Goal: Task Accomplishment & Management: Manage account settings

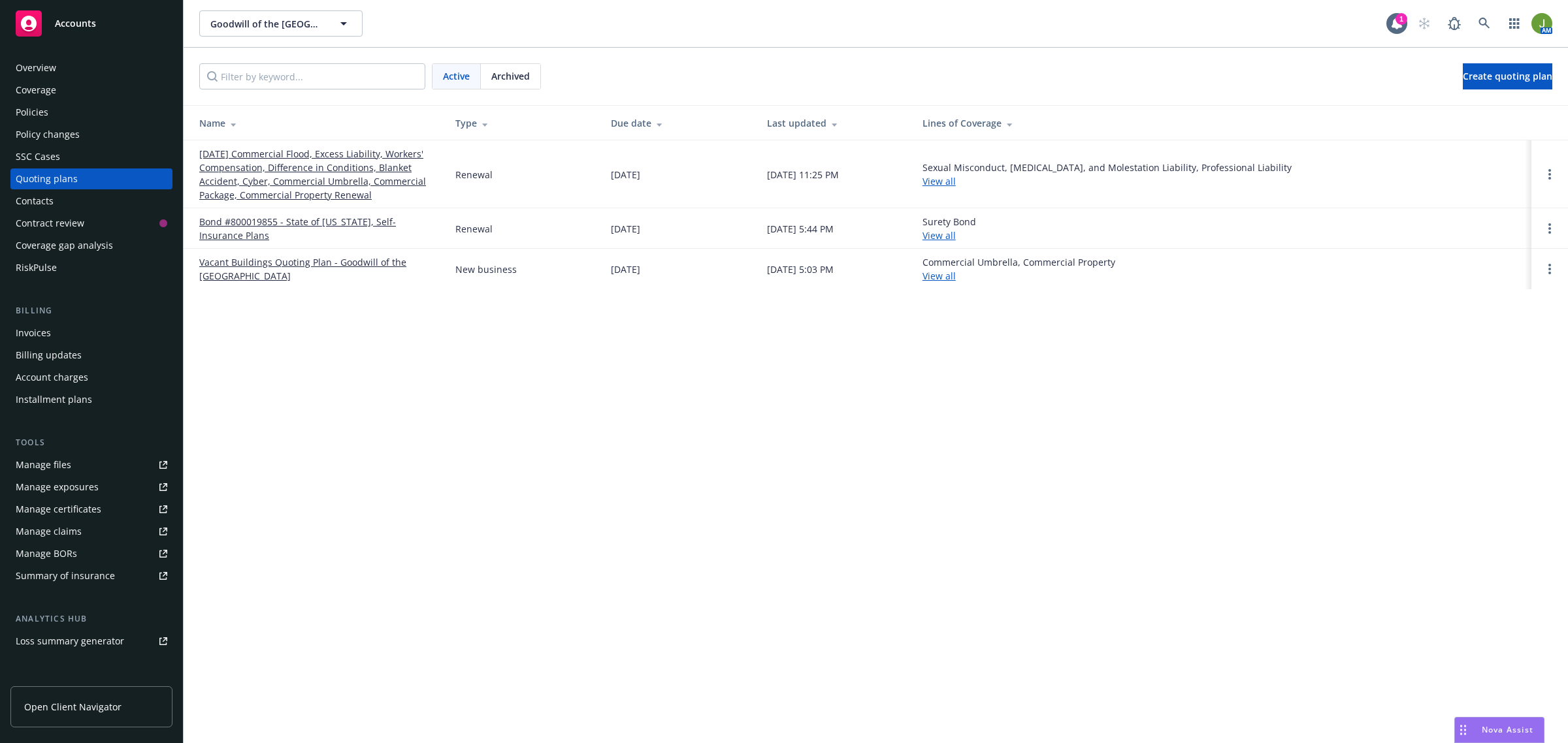
click at [325, 157] on link "[DATE] Commercial Flood, Excess Liability, Workers' Compensation, Difference in…" at bounding box center [316, 174] width 235 height 55
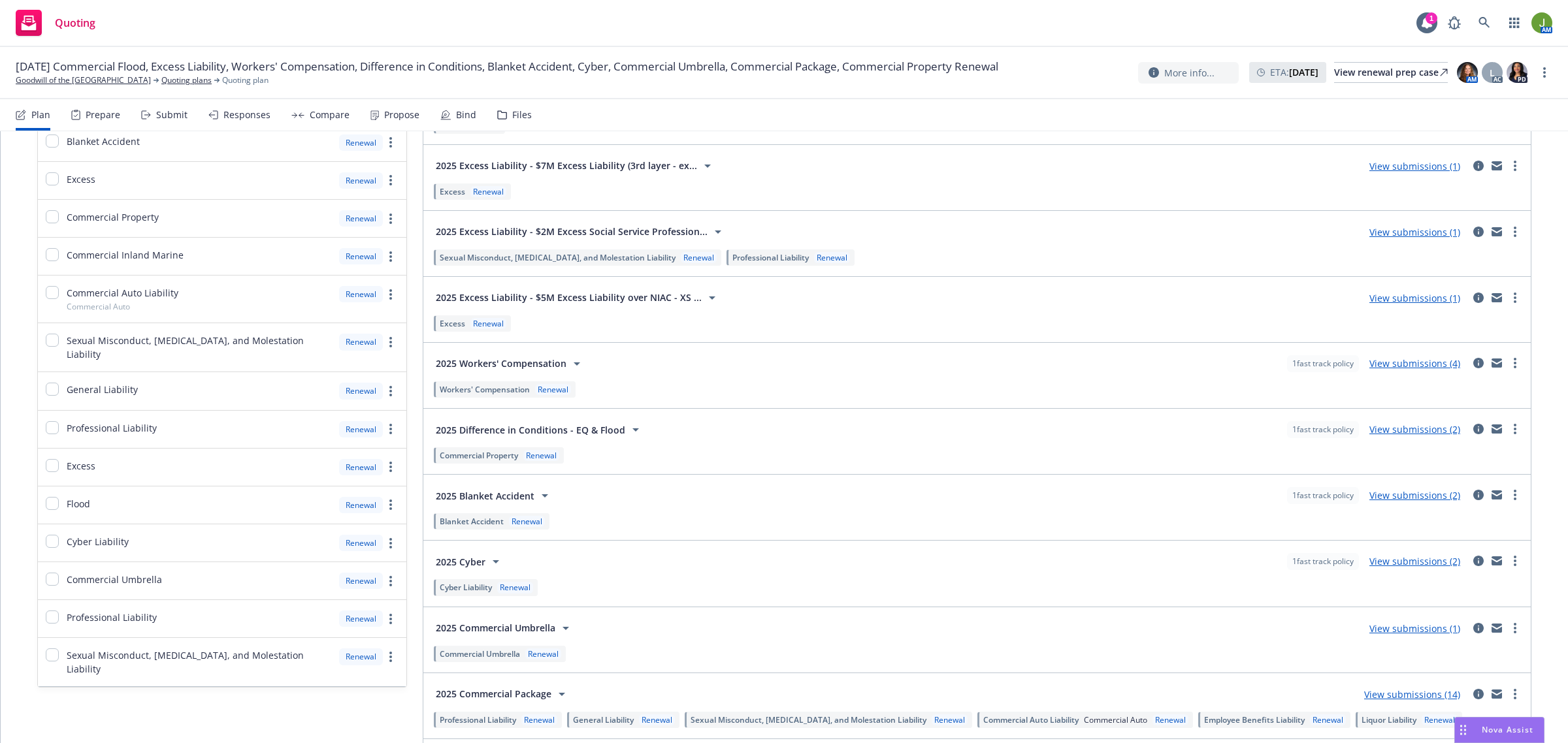
scroll to position [309, 0]
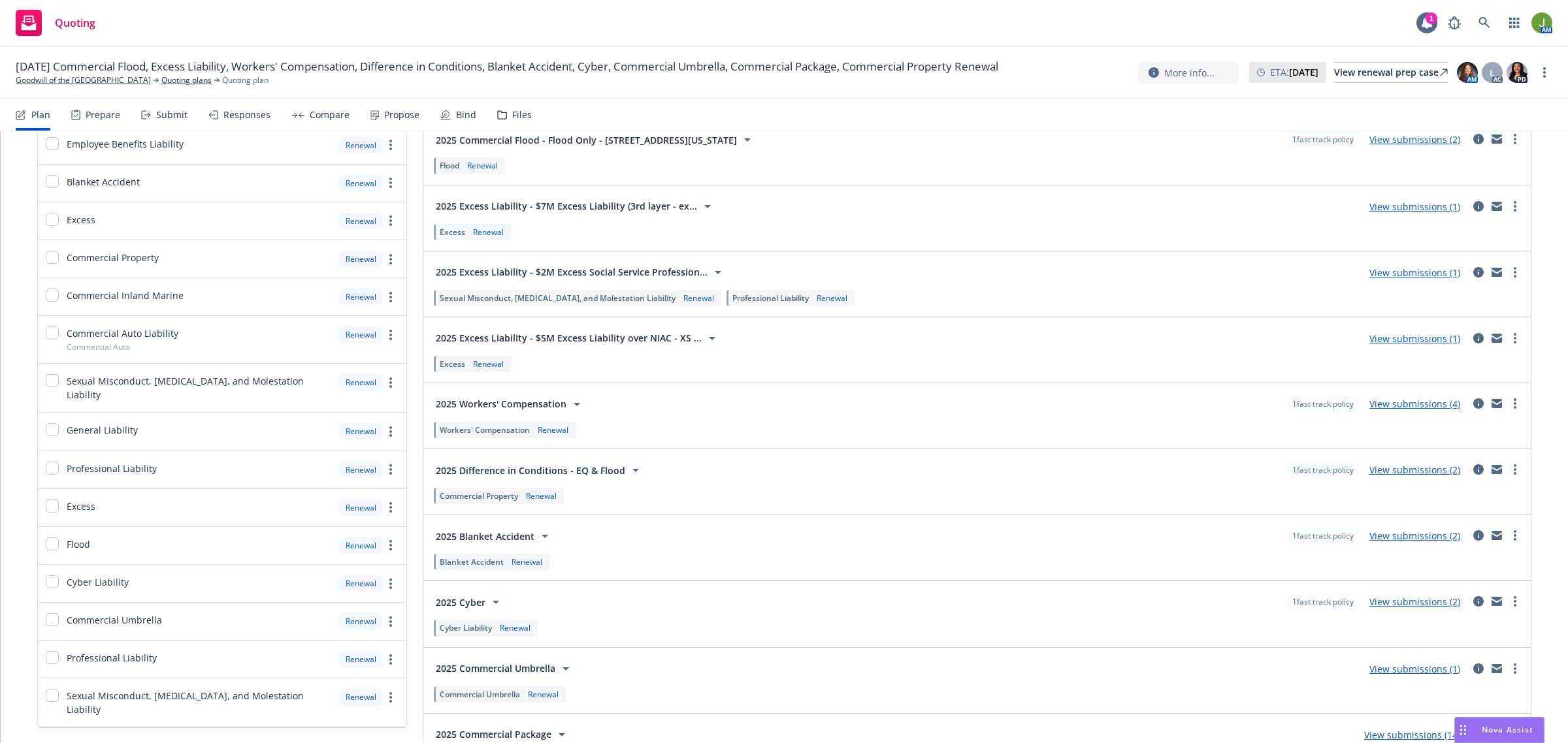
click at [1396, 343] on link "View submissions (1)" at bounding box center [1415, 338] width 91 height 12
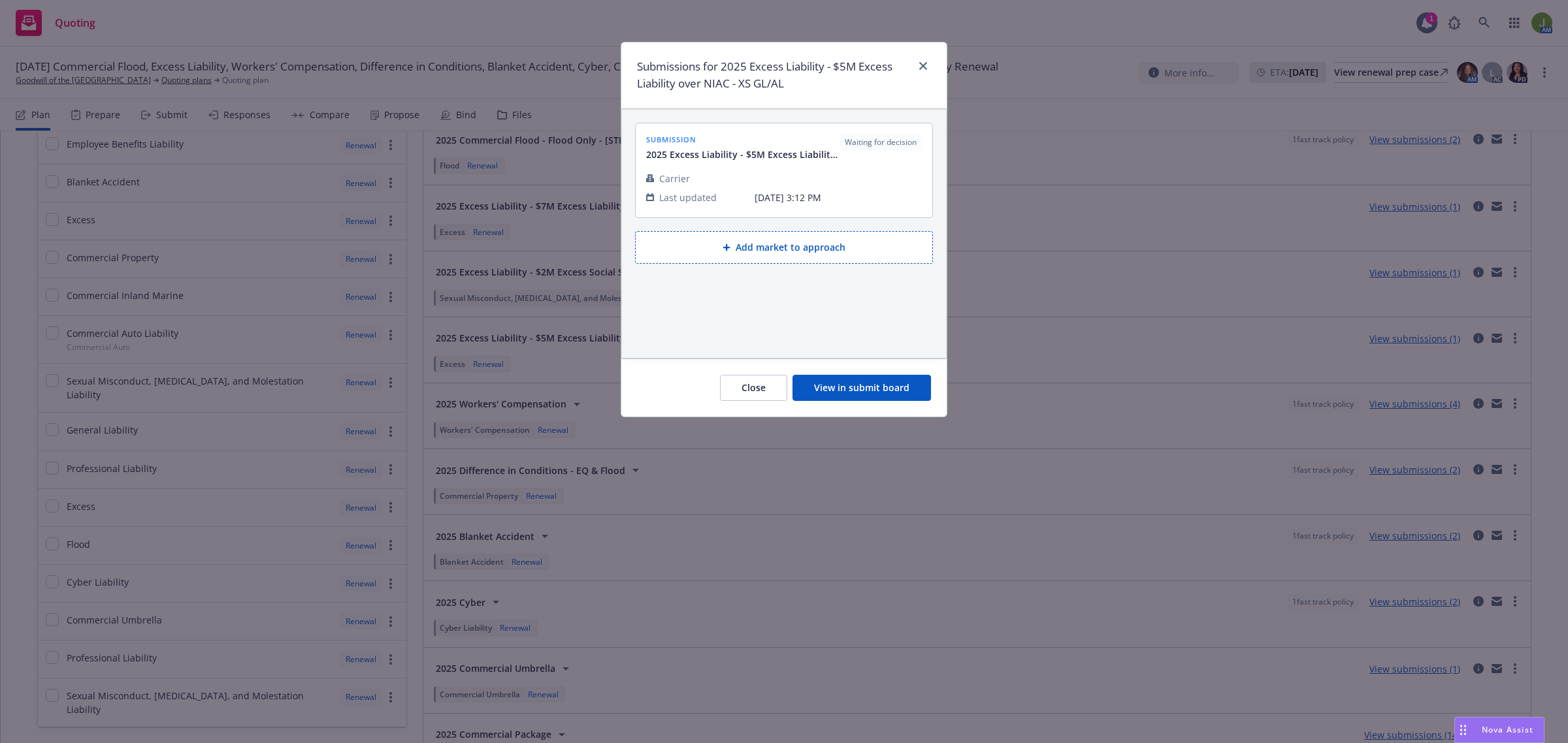
click at [867, 382] on button "View in submit board" at bounding box center [862, 388] width 138 height 26
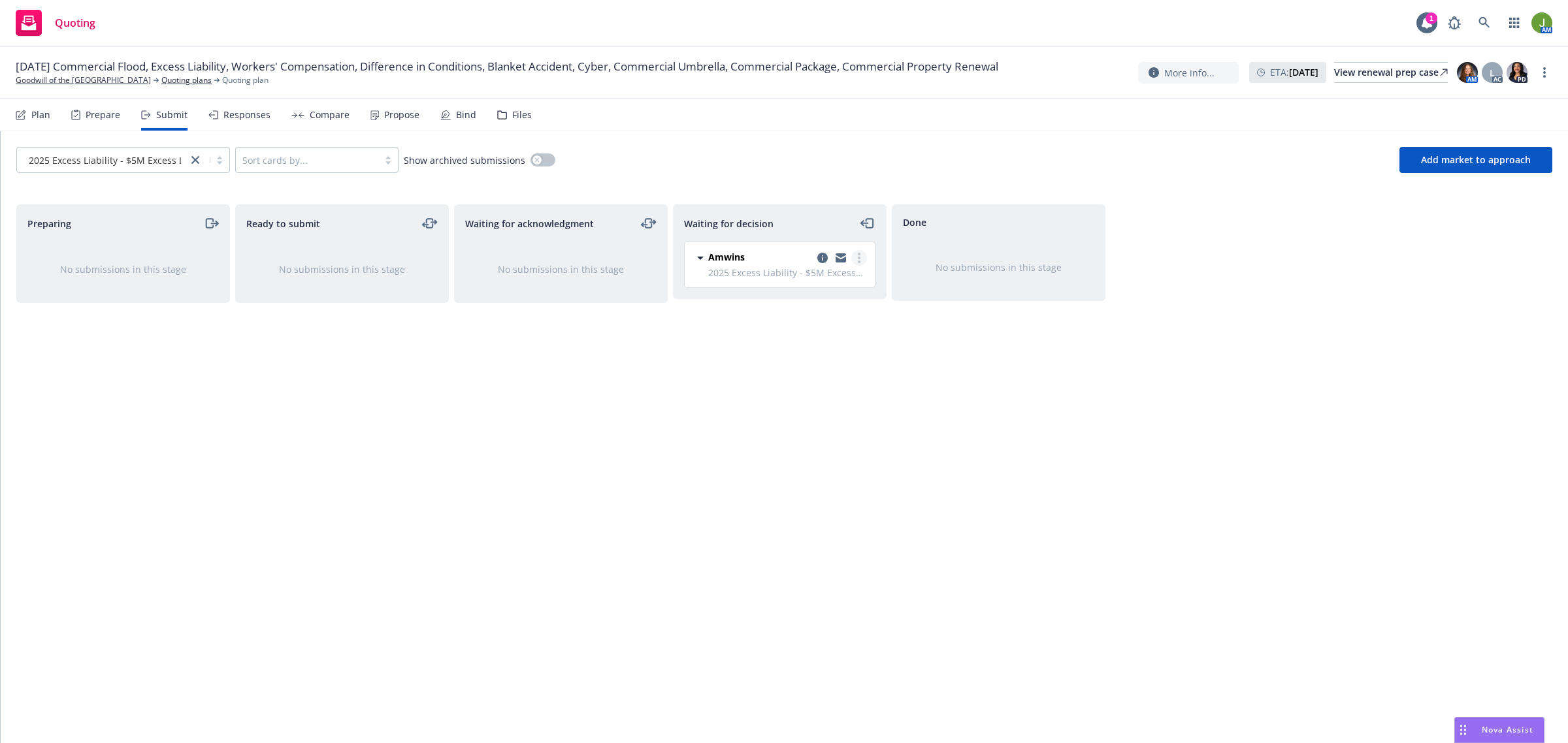
click at [857, 261] on circle "more" at bounding box center [859, 262] width 3 height 3
click at [846, 345] on link "Add accepted decision" at bounding box center [800, 337] width 131 height 26
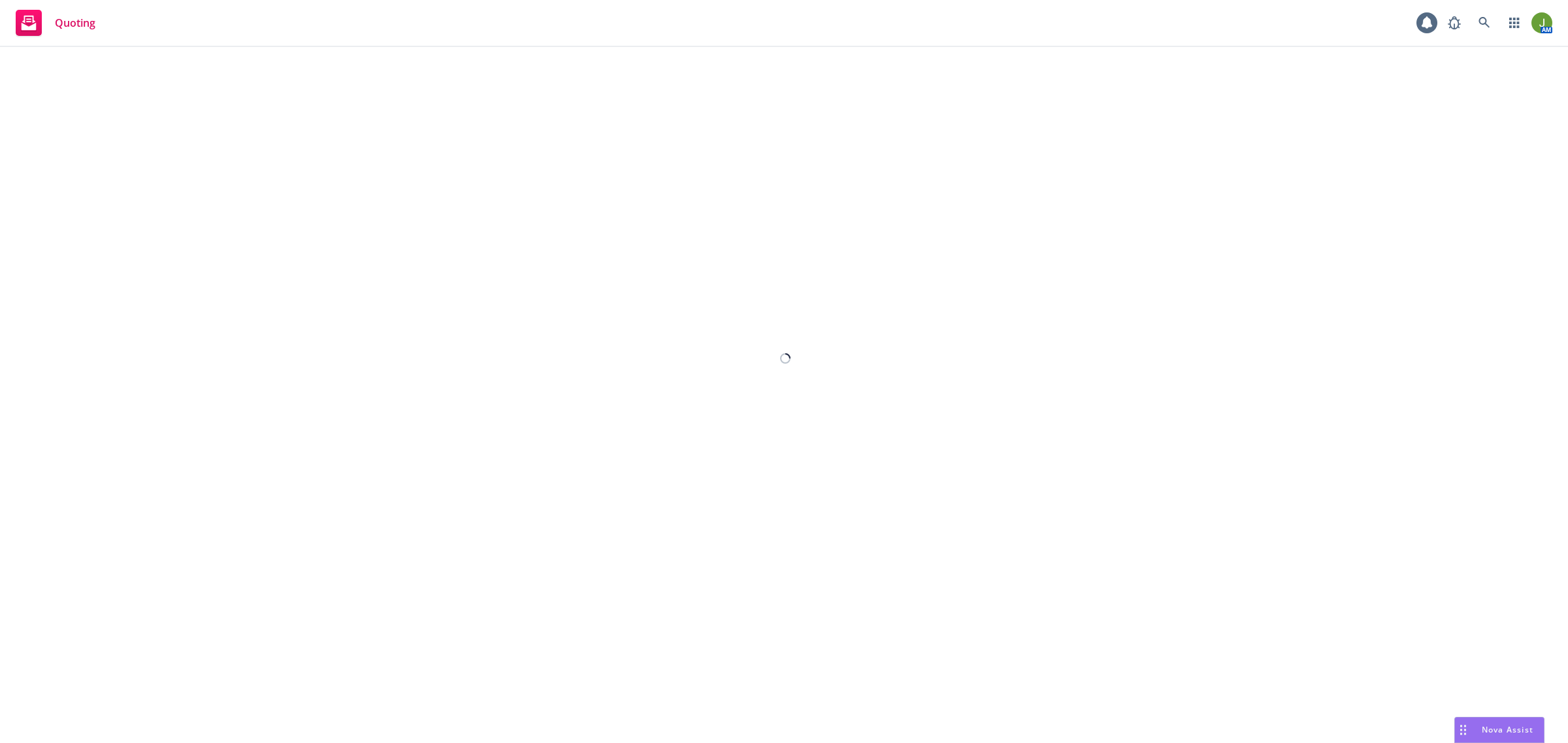
select select "12"
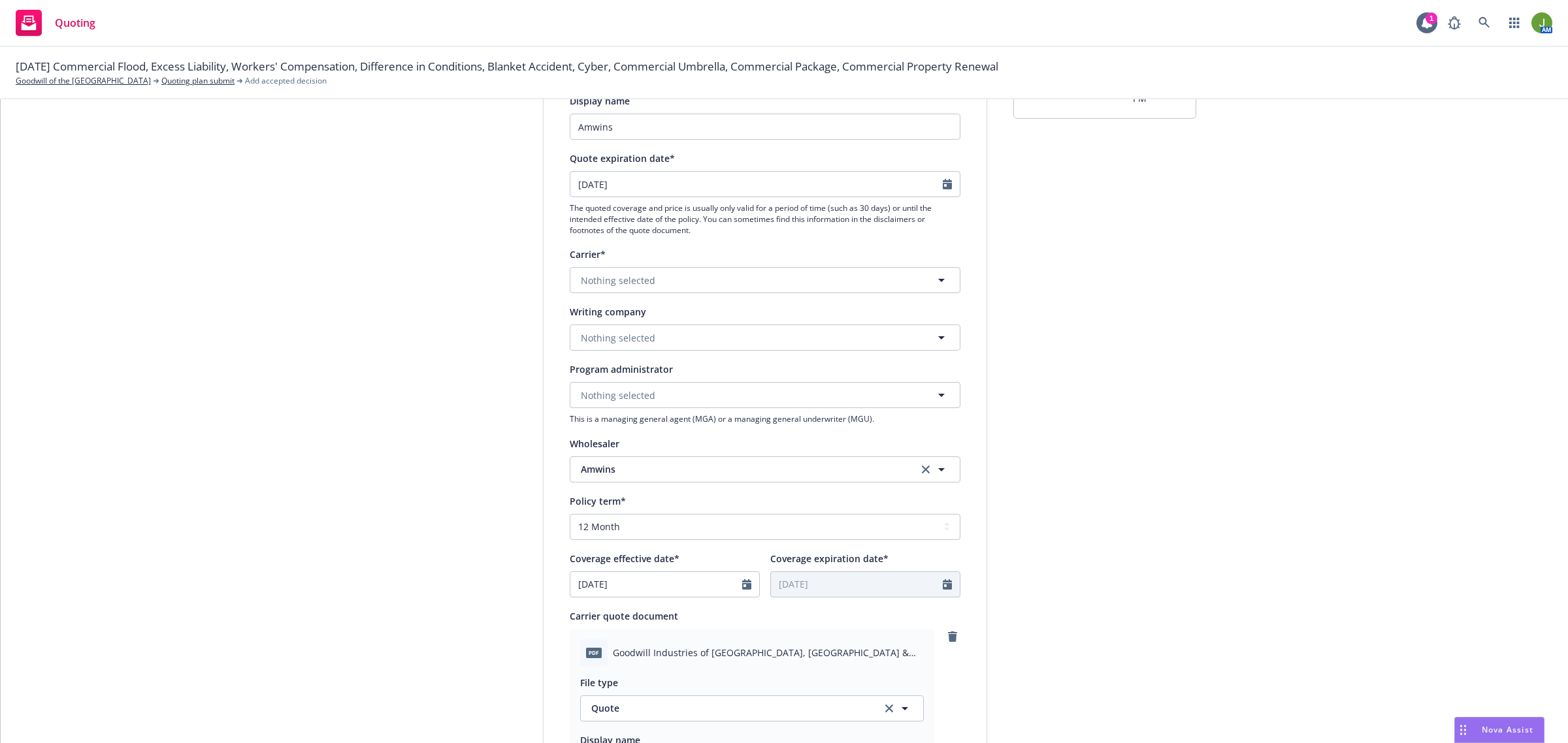
scroll to position [122, 0]
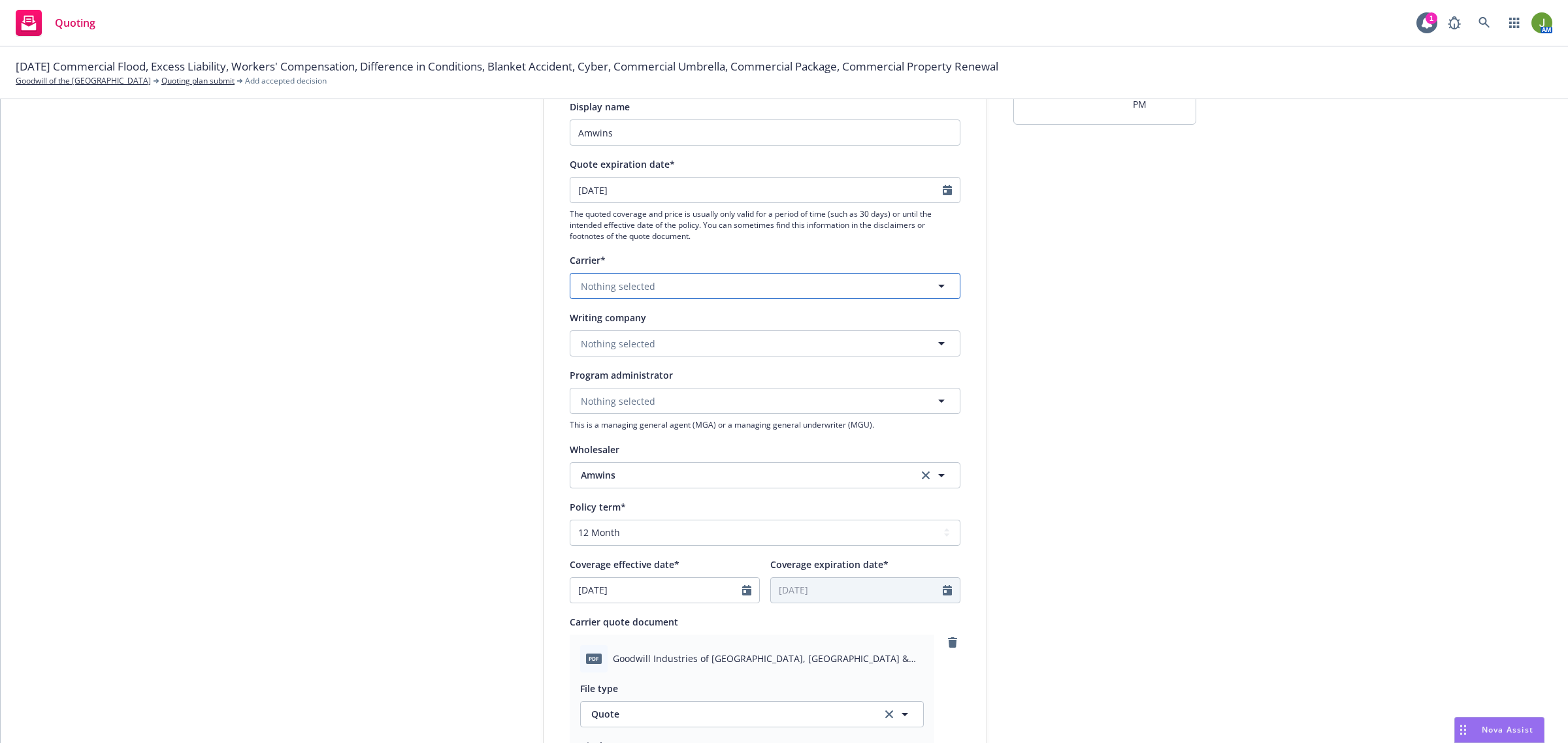
click at [609, 284] on span "Nothing selected" at bounding box center [618, 286] width 74 height 14
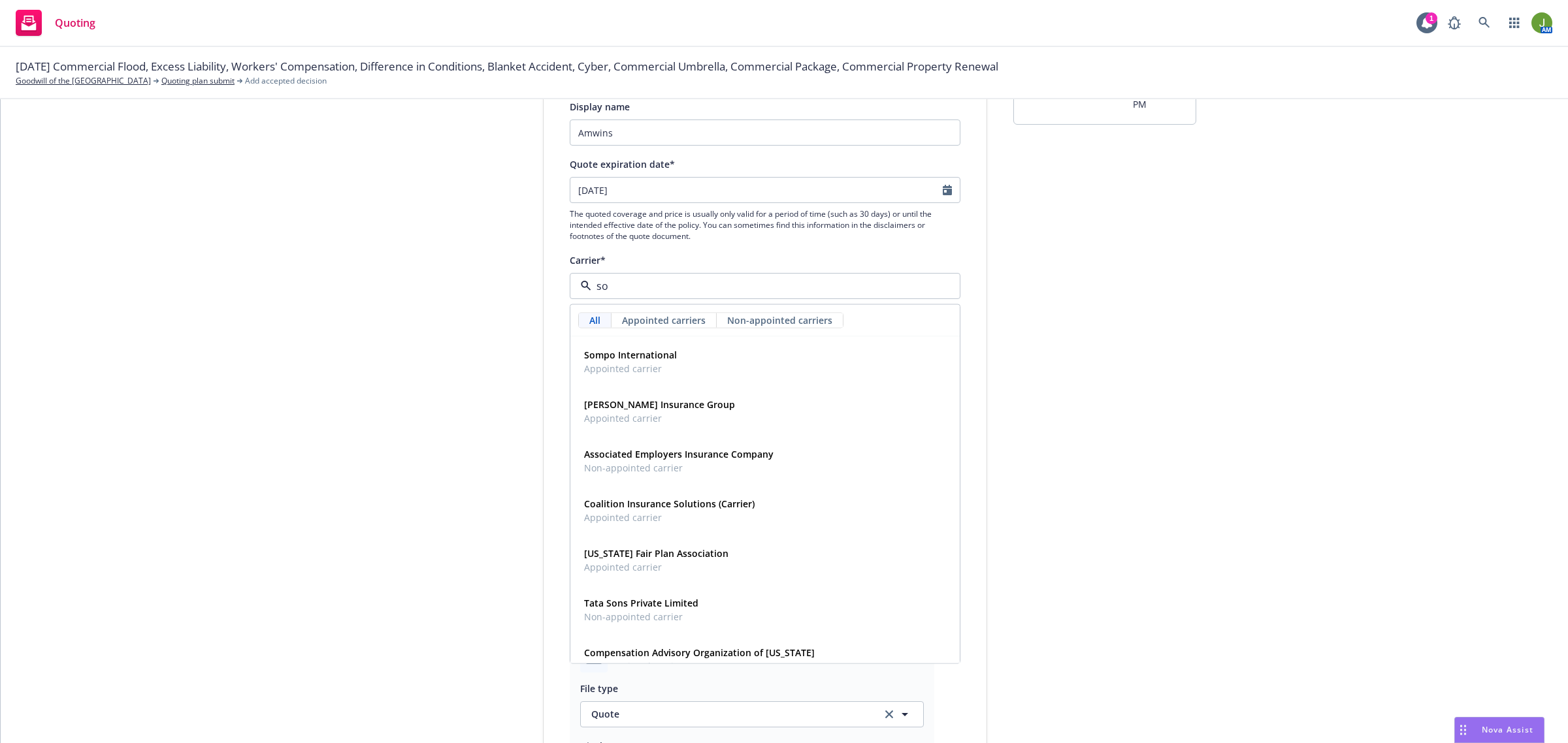
type input "sop"
type textarea "x"
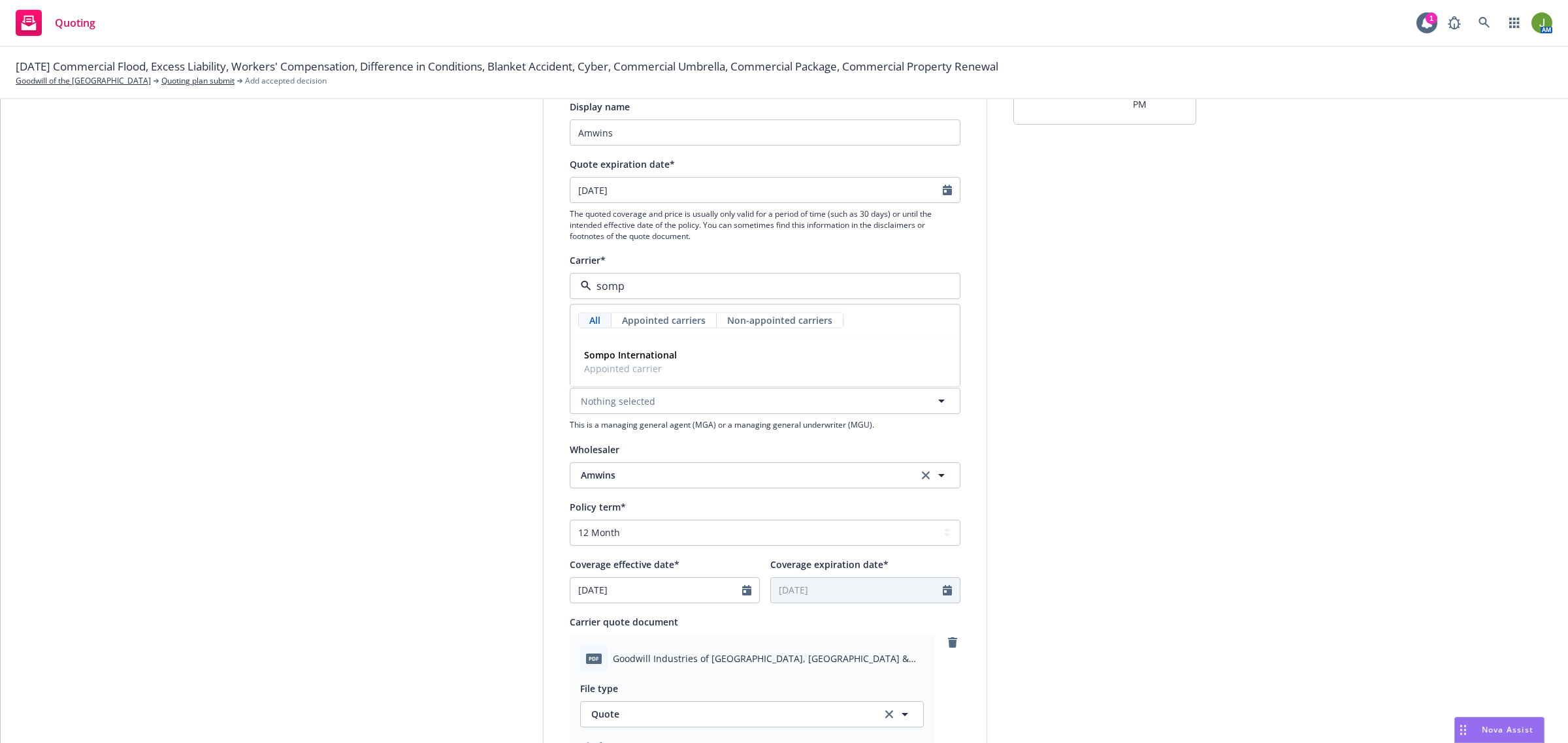
type input "sompo"
type textarea "x"
click at [608, 341] on span "Nothing selected" at bounding box center [618, 343] width 74 height 14
type input "endurance amer"
click at [673, 442] on span "Domestic - 41718" at bounding box center [697, 443] width 227 height 14
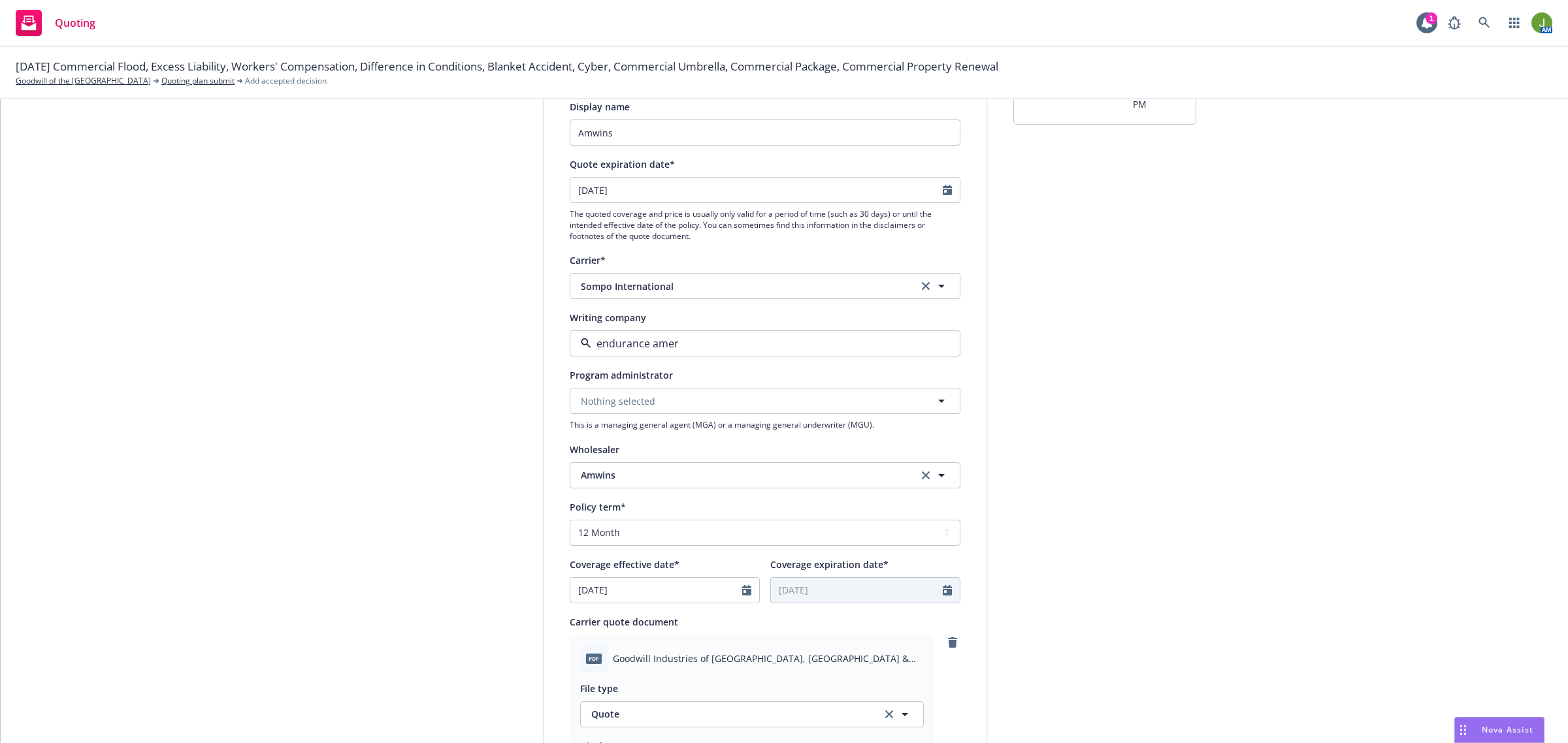
type textarea "x"
click at [727, 532] on select "Select policy term 12 Month 6 Month 4 Month 3 Month 2 Month 1 Month 36 Month (3…" at bounding box center [764, 533] width 391 height 26
select select "other"
click at [569, 520] on select "Select policy term 12 Month 6 Month 4 Month 3 Month 2 Month 1 Month 36 Month (3…" at bounding box center [764, 533] width 391 height 26
type textarea "x"
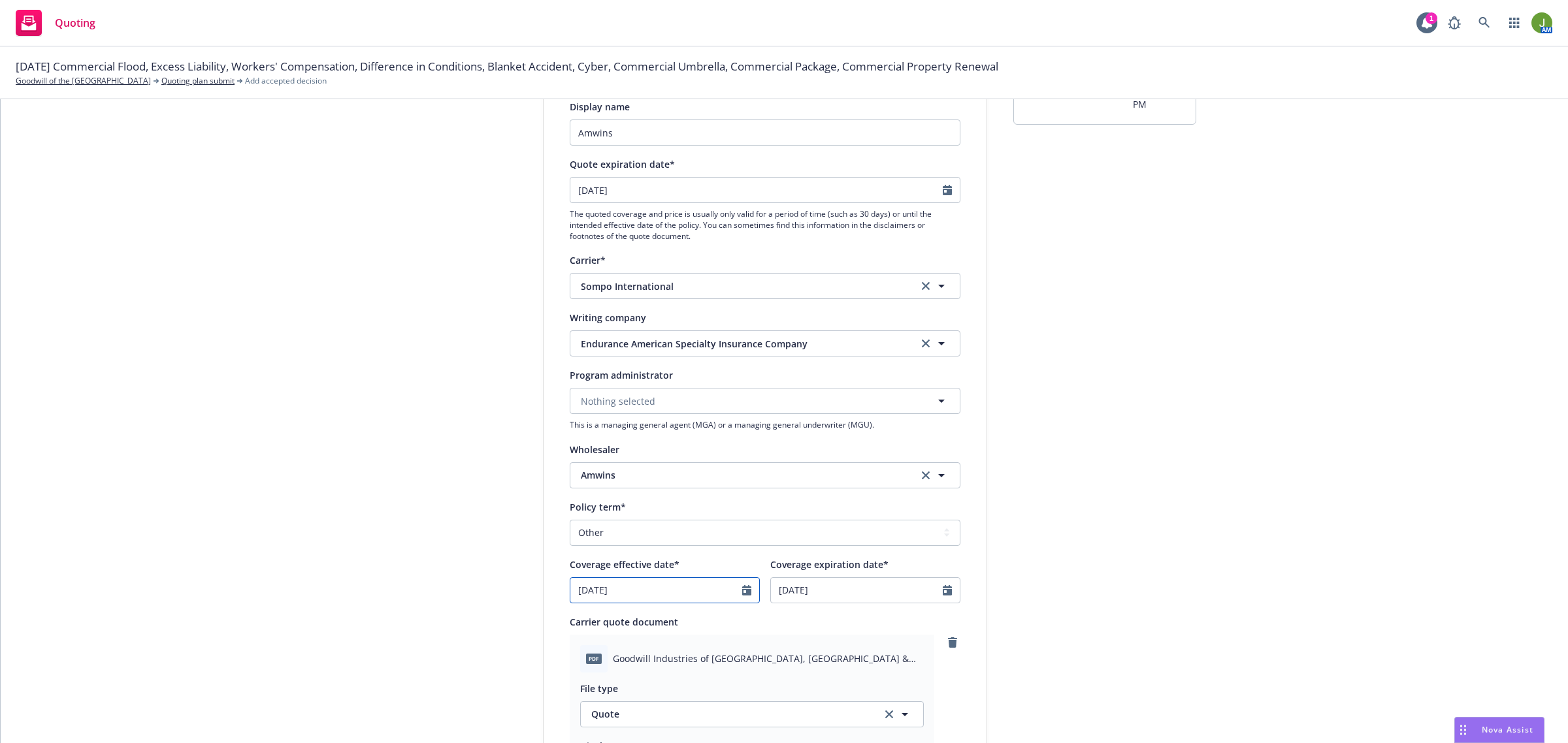
select select "7"
click at [649, 591] on input "07/01/2025" at bounding box center [656, 590] width 172 height 25
type textarea "x"
click at [711, 419] on icon "button" at bounding box center [714, 417] width 8 height 8
select select "8"
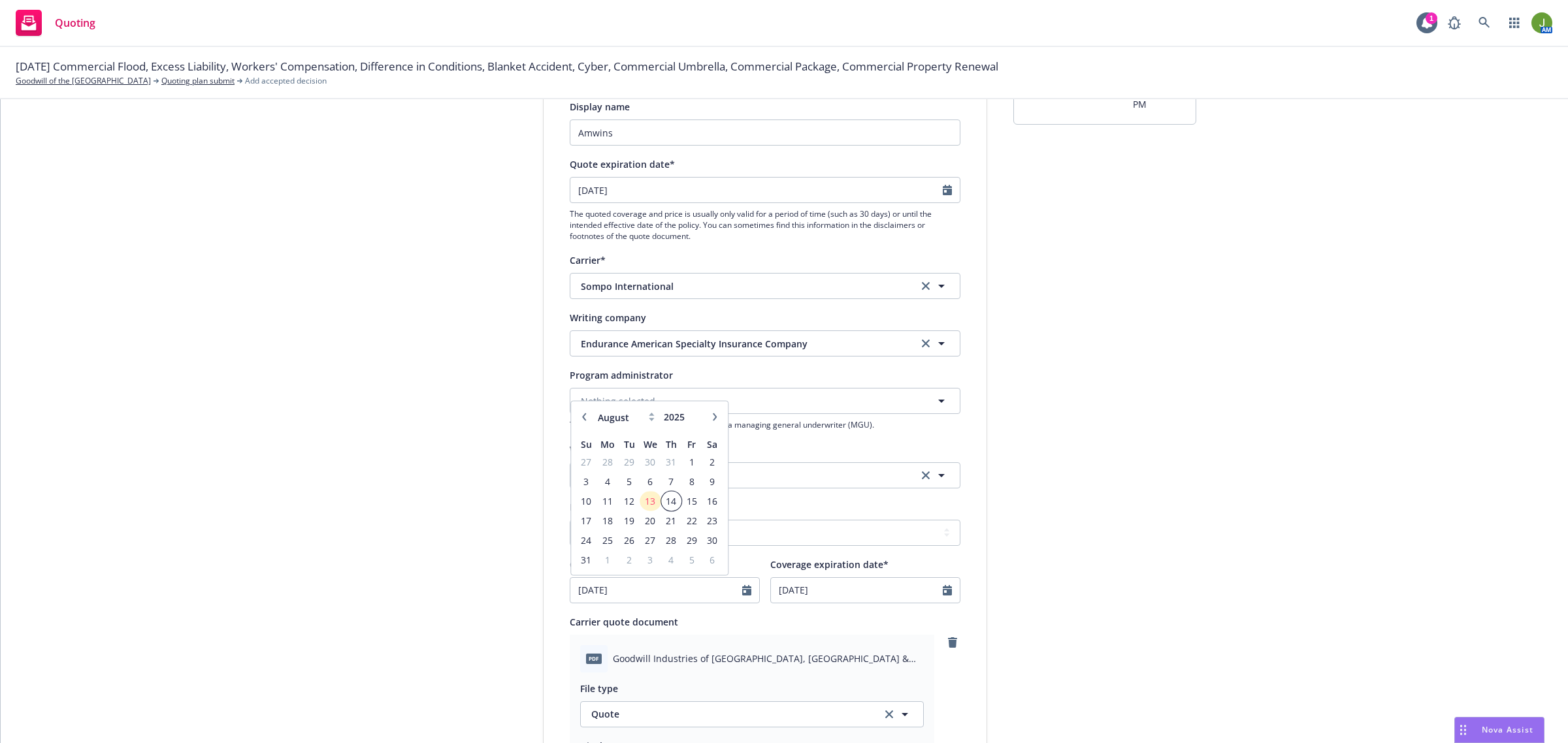
click at [670, 497] on span "14" at bounding box center [671, 501] width 17 height 16
type input "[DATE]"
type textarea "x"
click at [799, 586] on input "07/01/2026" at bounding box center [857, 590] width 172 height 25
select select "7"
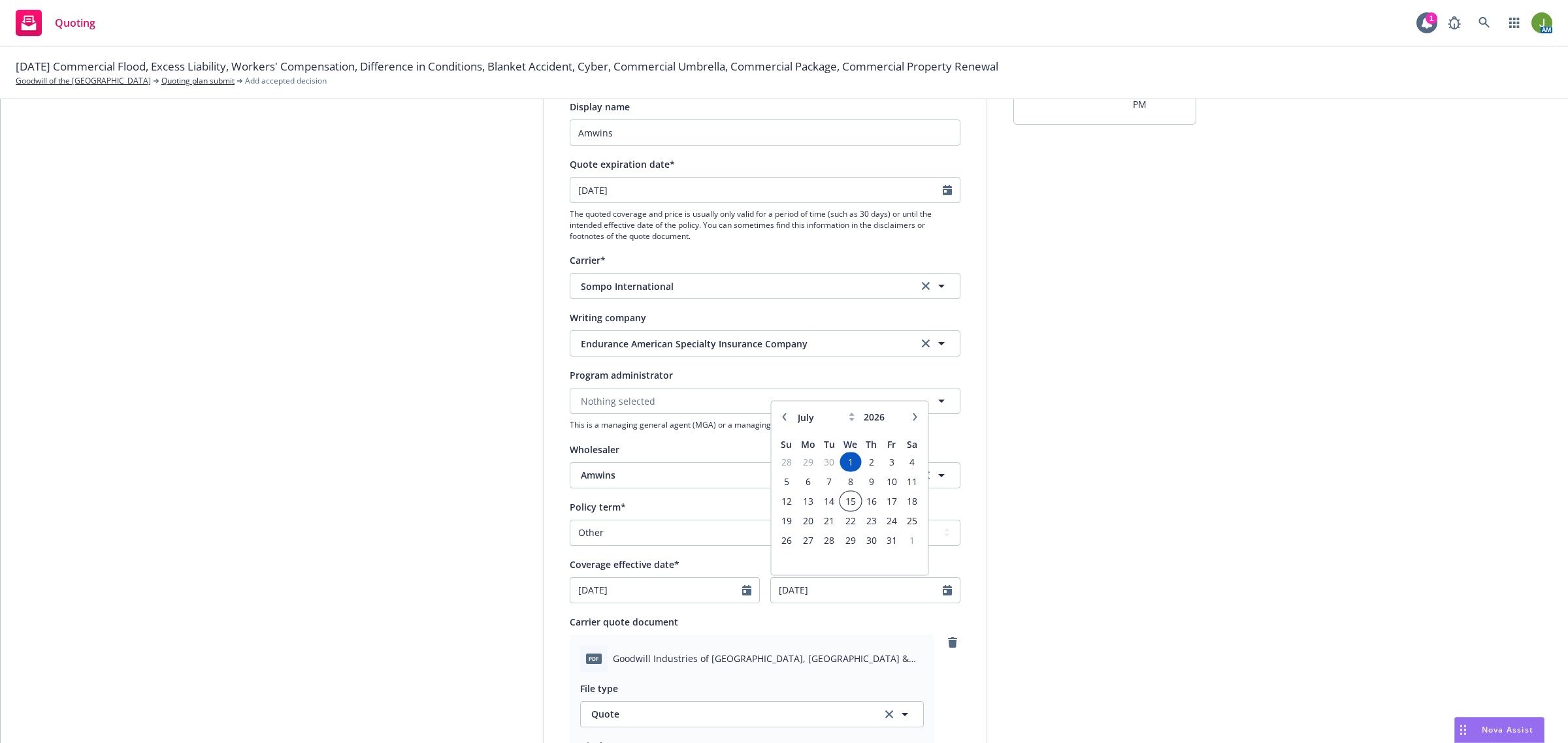
type textarea "x"
click at [841, 499] on span "15" at bounding box center [850, 501] width 19 height 16
type input "07/15/2026"
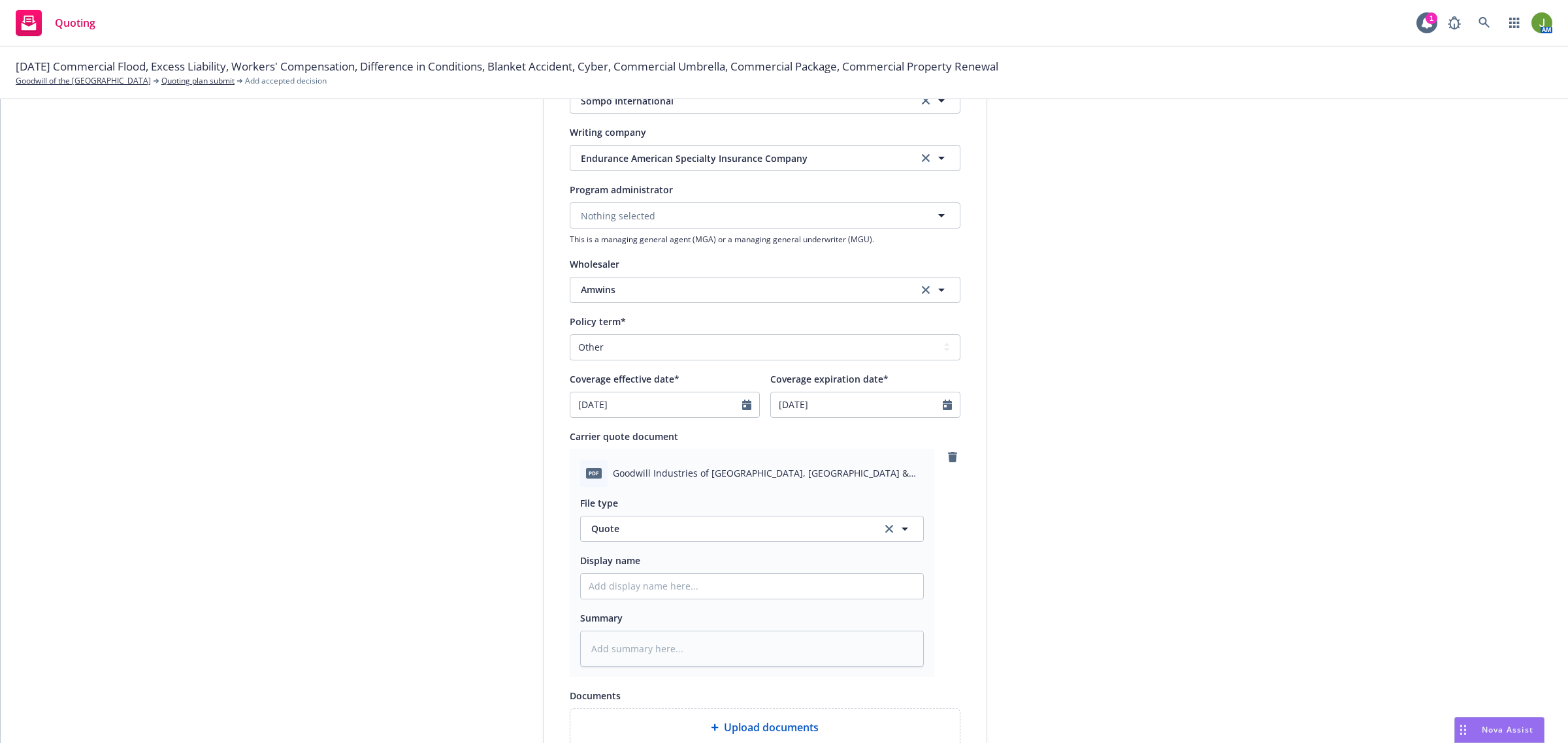
scroll to position [367, 0]
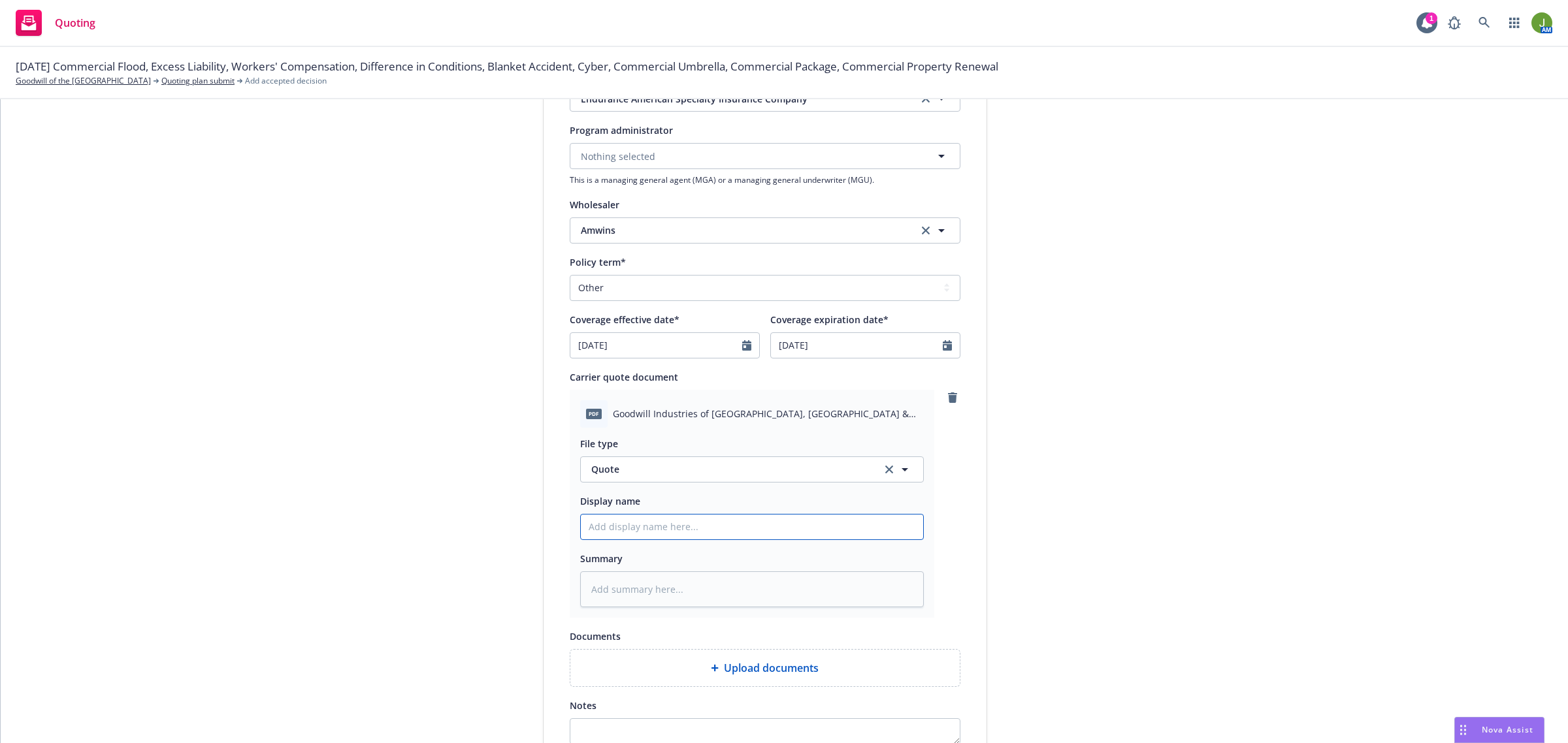
drag, startPoint x: 689, startPoint y: 532, endPoint x: 666, endPoint y: 536, distance: 23.3
click at [689, 532] on input "Display name" at bounding box center [752, 527] width 343 height 25
type textarea "x"
type input "2"
type textarea "x"
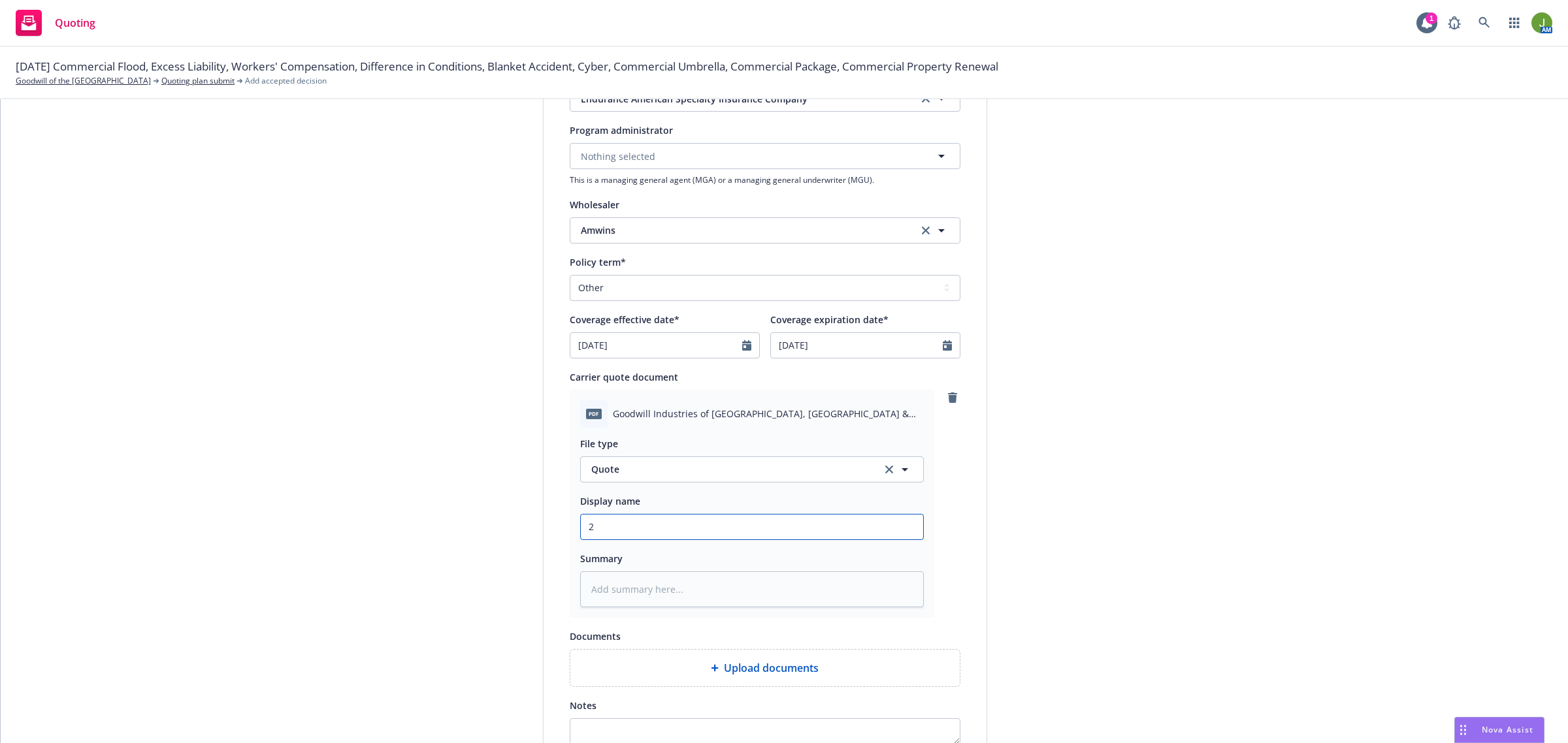
type input "25"
type textarea "x"
type input "25"
type textarea "x"
type input "25 E"
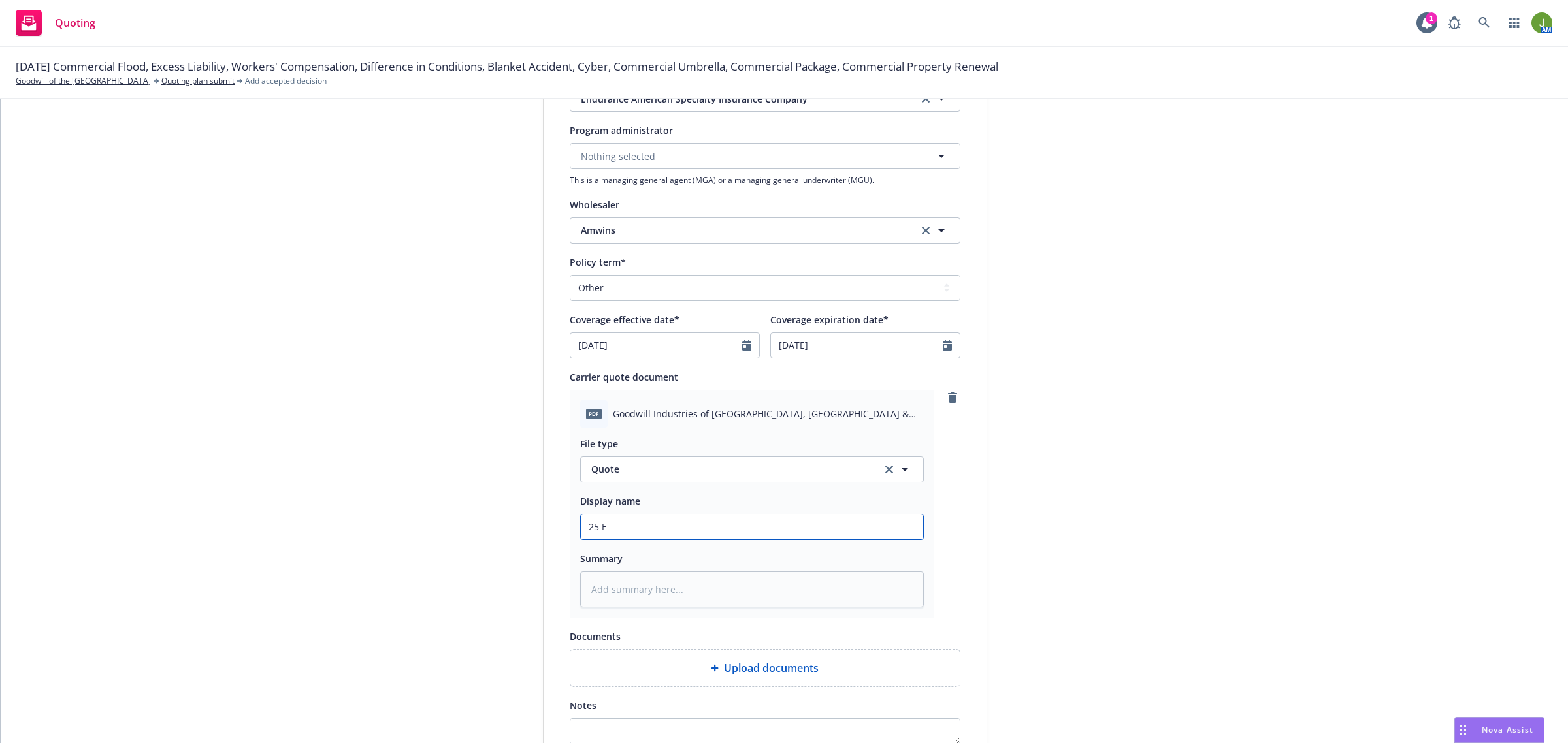
type textarea "x"
type input "25 Ex"
type textarea "x"
type input "25 E"
type textarea "x"
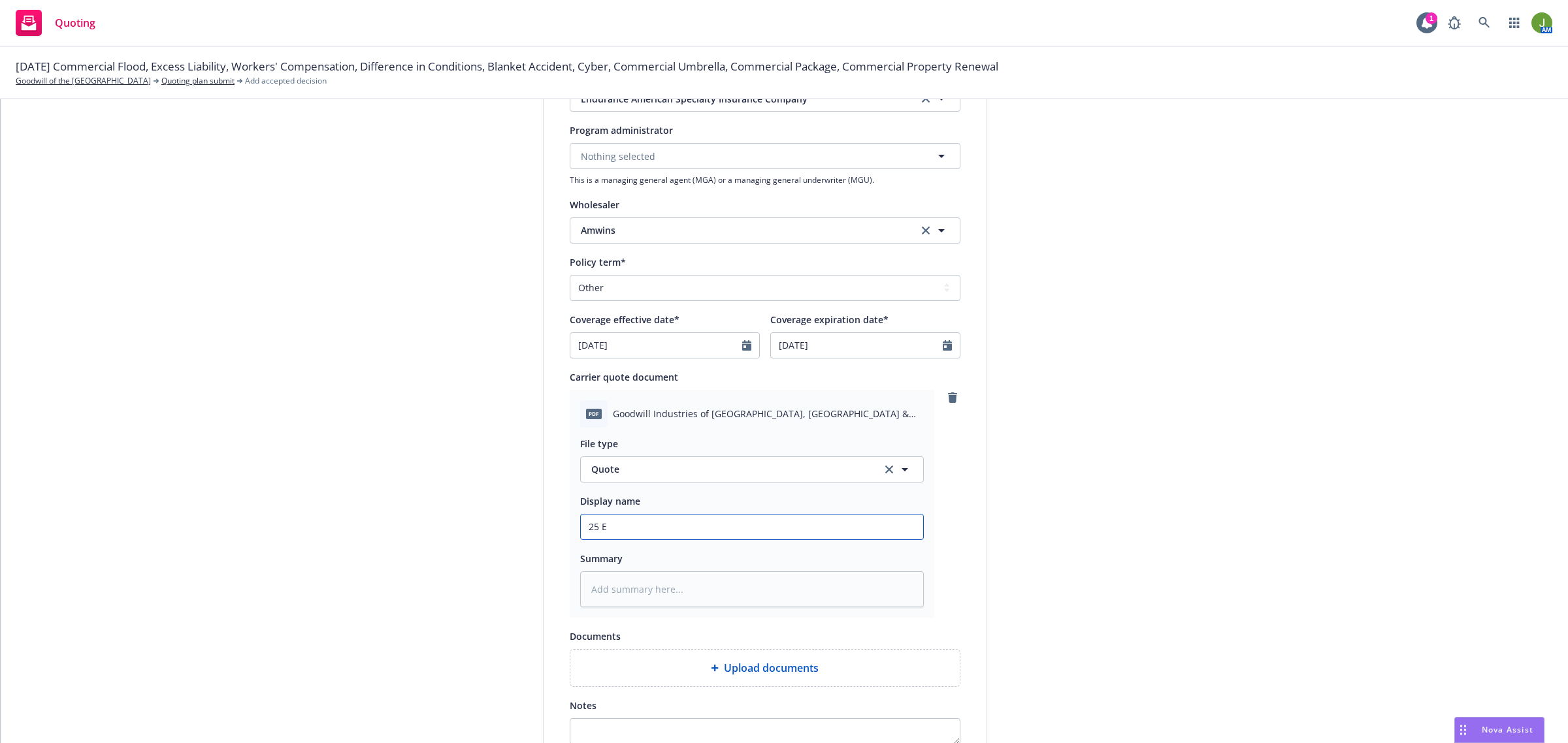
type input "25"
type textarea "x"
type input "25 E"
type textarea "x"
type input "25 Ex"
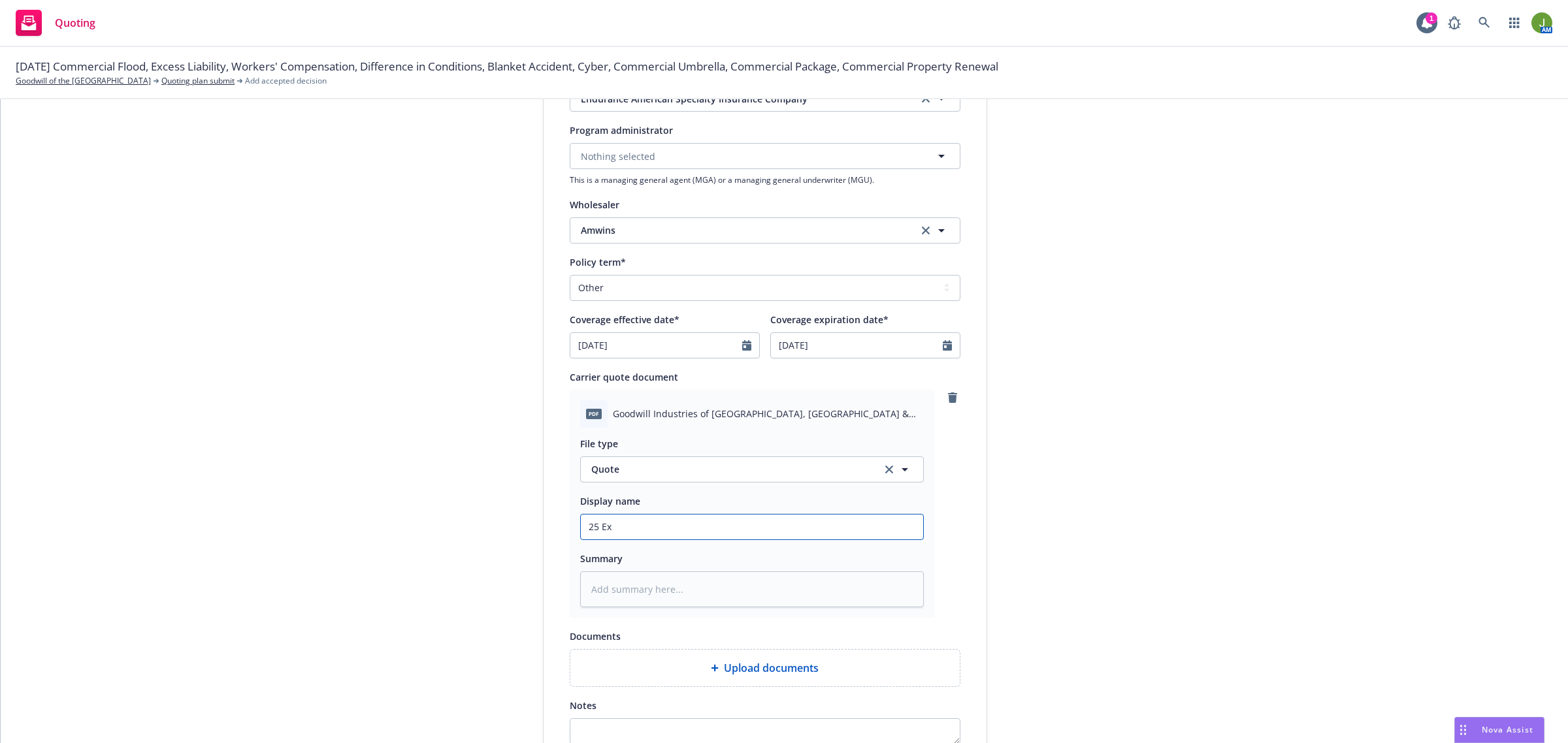
type textarea "x"
type input "25 Exc"
type textarea "x"
type input "25 Exce"
type textarea "x"
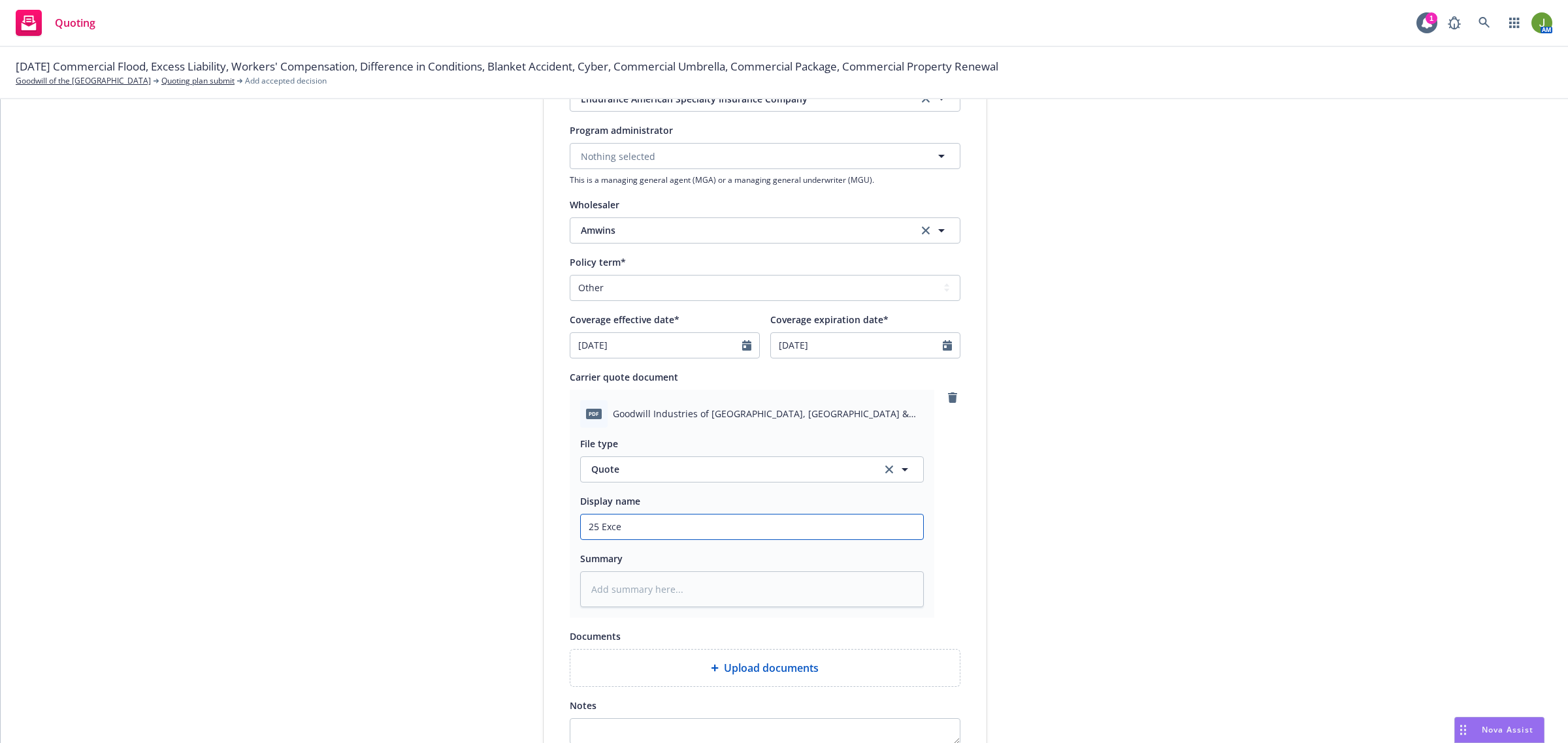
type input "25 Exces"
type textarea "x"
type input "25 Excess"
type textarea "x"
type input "25 Excess"
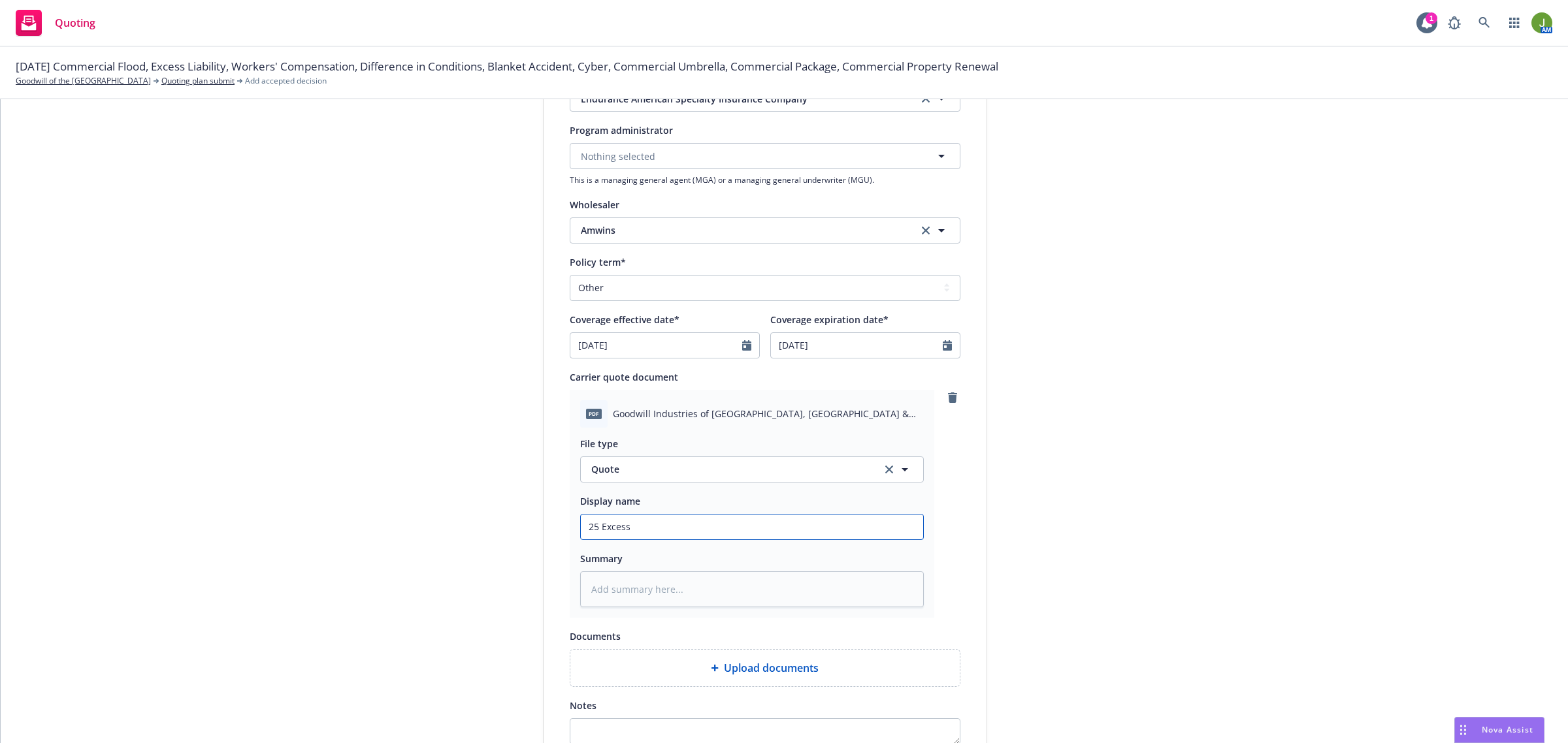
type textarea "x"
type input "25 Excess L"
type textarea "x"
type input "25 Excess Li"
type textarea "x"
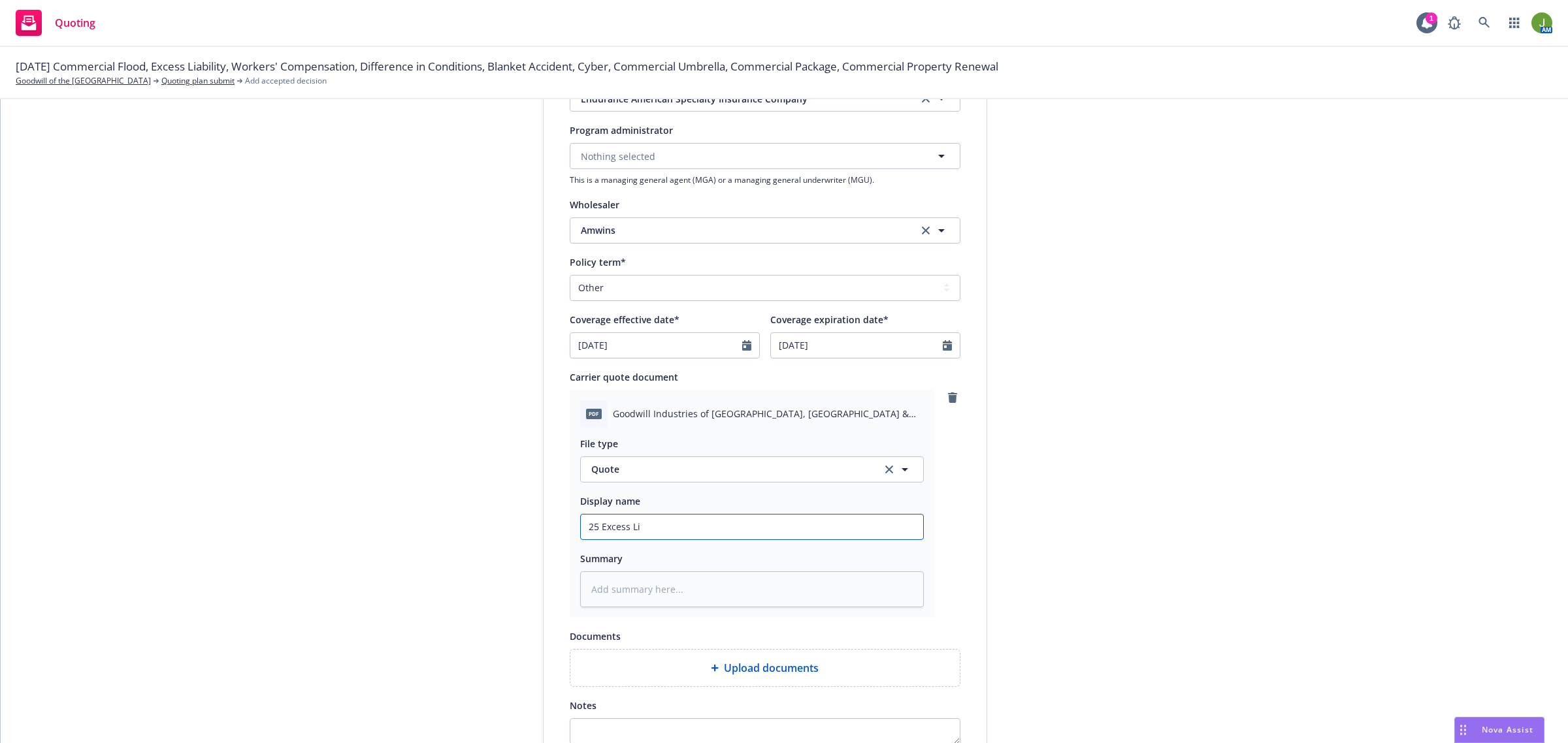
type input "25 Excess Lia"
type textarea "x"
type input "25 Excess Liab"
type textarea "x"
type input "25 Excess Liabi"
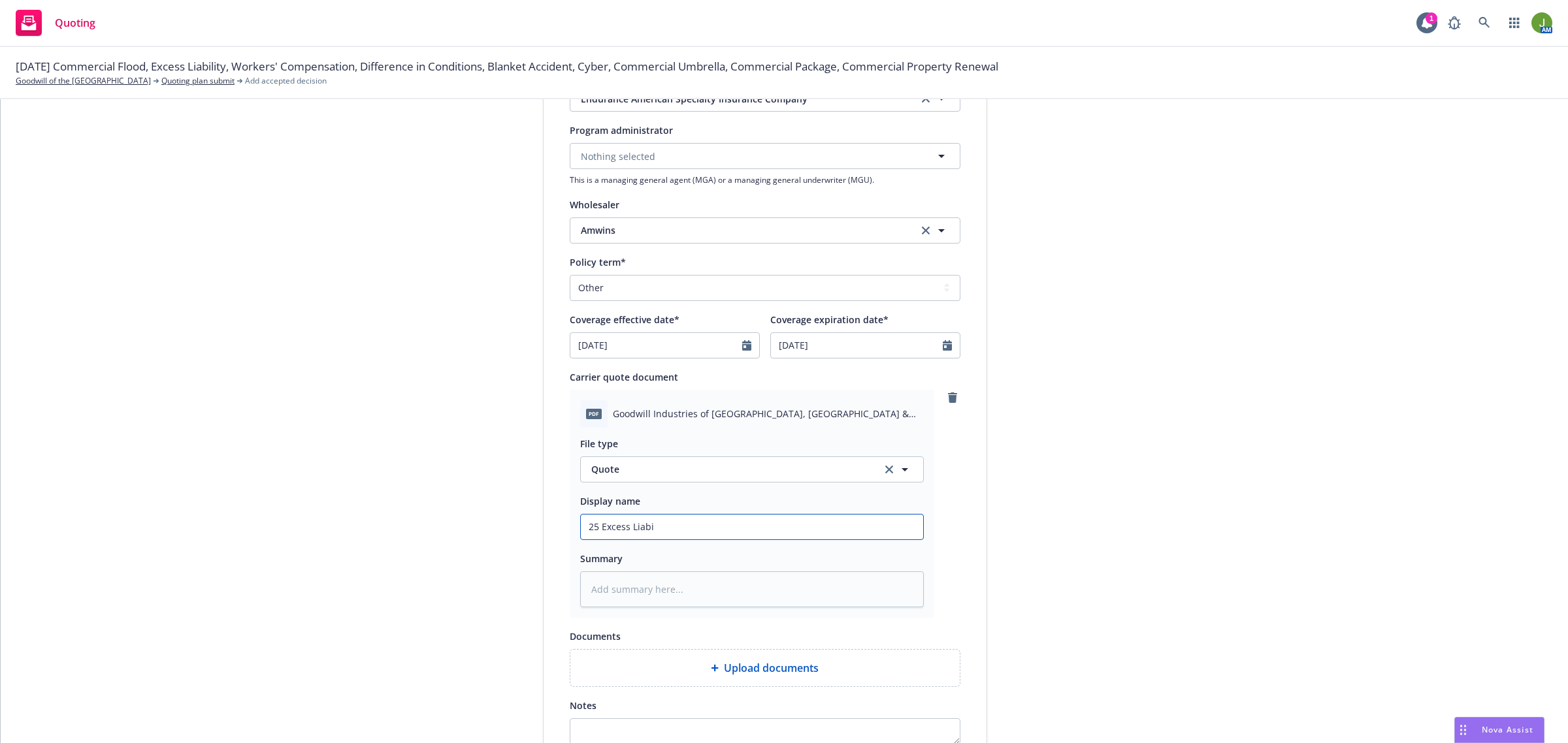
type textarea "x"
type input "25 Excess Liabil"
type textarea "x"
type input "25 Excess Liabili"
type textarea "x"
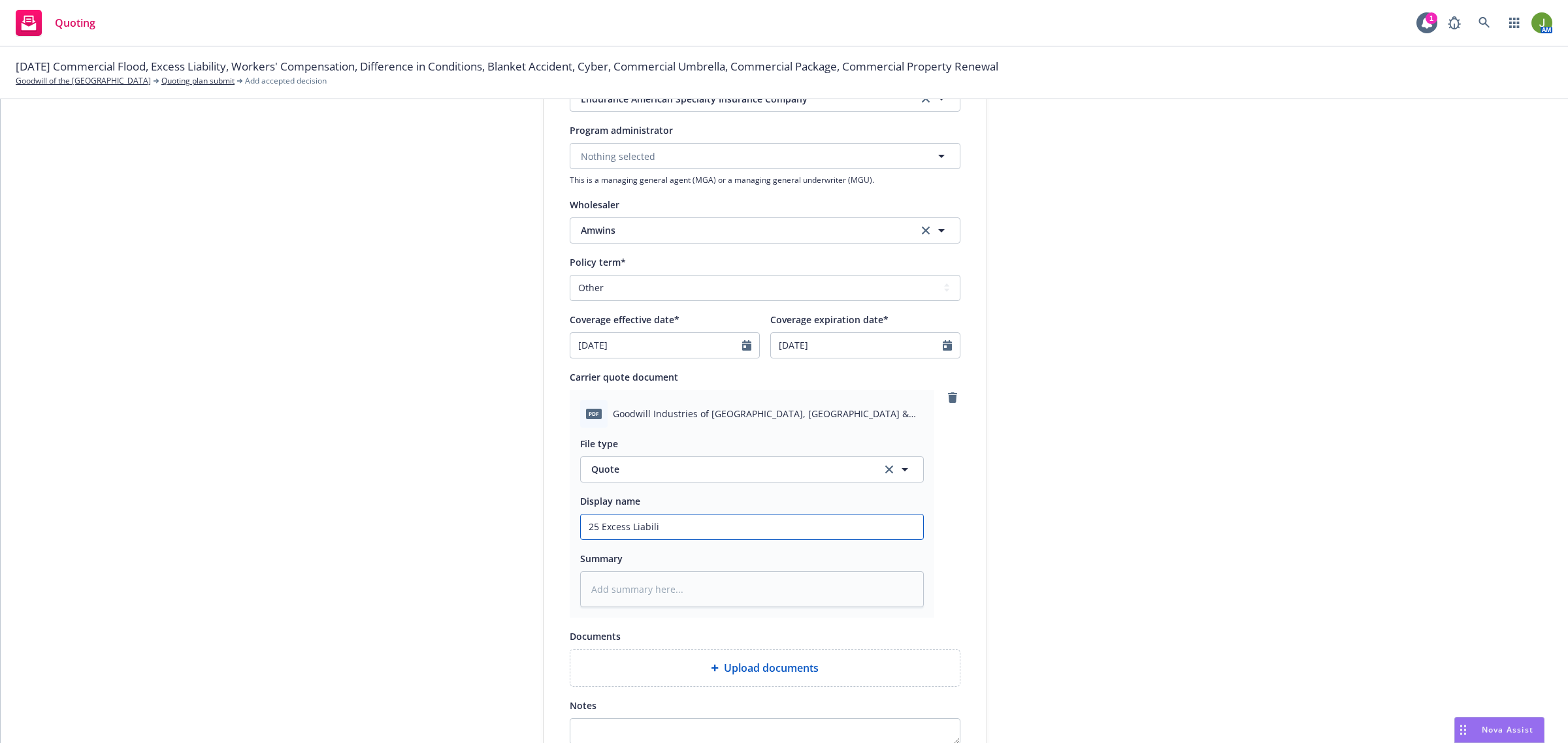
type input "25 Excess Liabilit"
type textarea "x"
type input "25 Excess Liability"
type textarea "x"
type input "25 Excess Liability Qu"
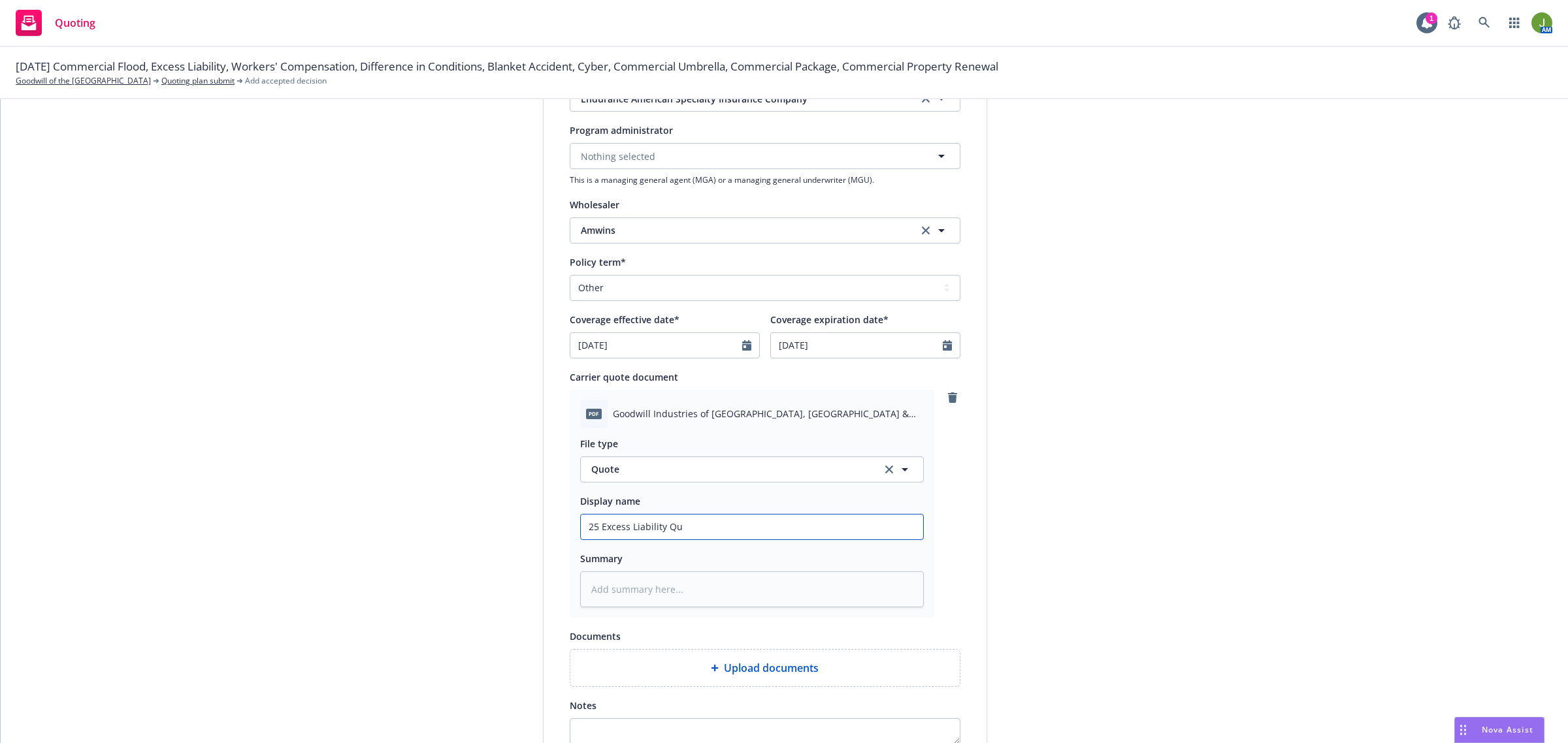
type textarea "x"
type input "25 Excess Liability Quo"
type textarea "x"
type input "25 Excess Liability Quot"
type textarea "x"
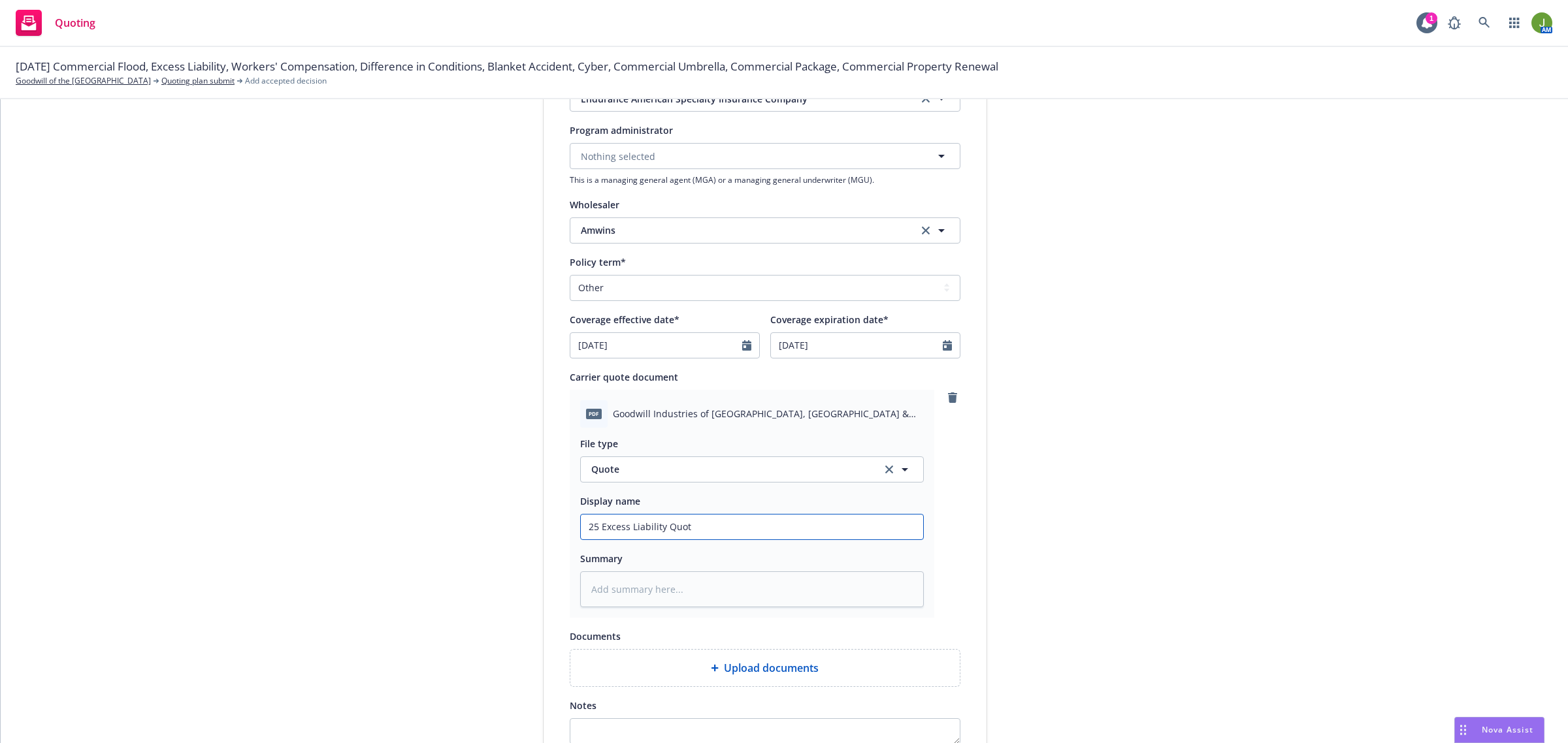
type input "25 Excess Liability Quote"
type textarea "x"
type input "25 Excess Liability Quote"
type textarea "x"
type input "25 Excess Liability Quote -"
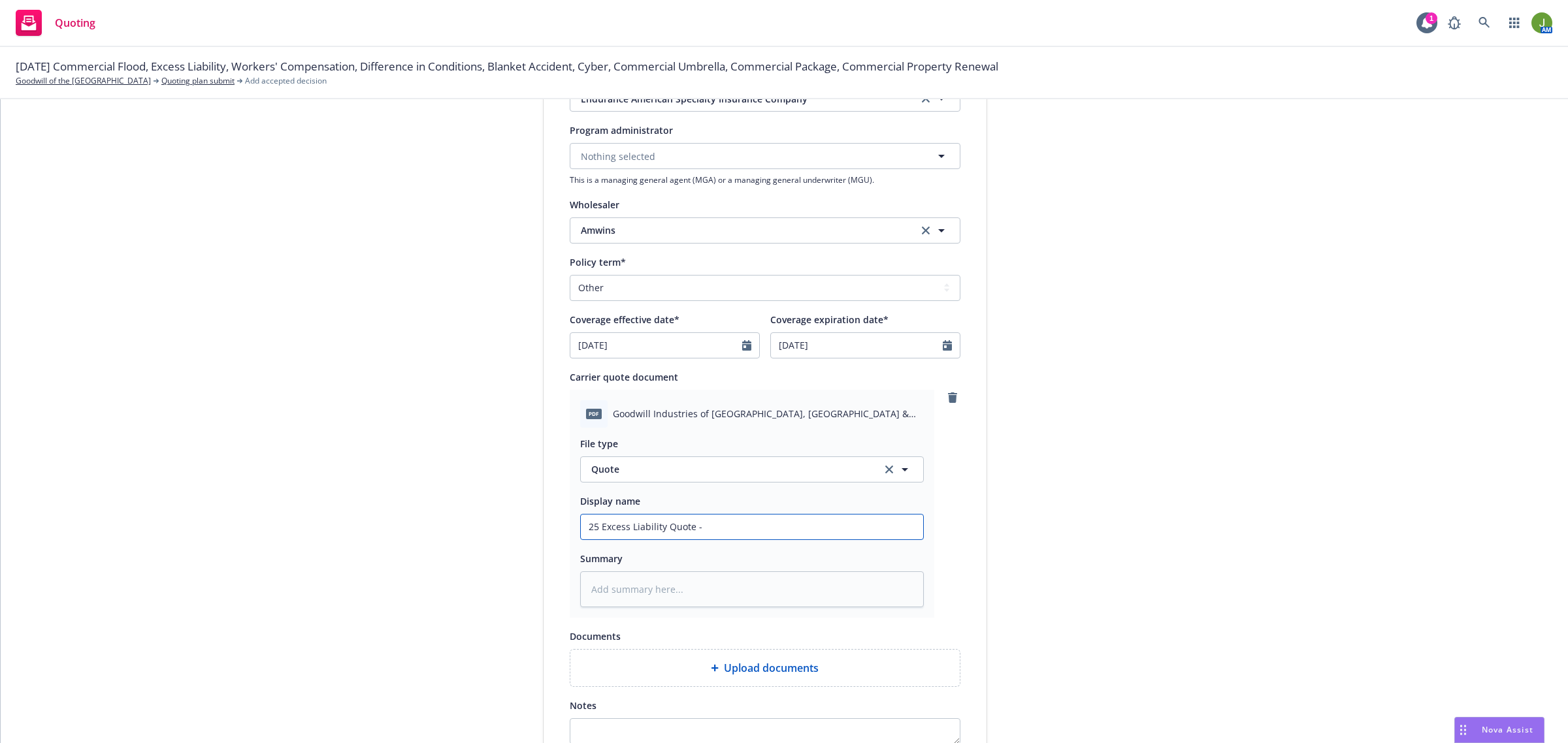
type textarea "x"
type input "25 Excess Liability Quote -"
type textarea "x"
type input "25 Excess Liability Quote - 2"
type textarea "x"
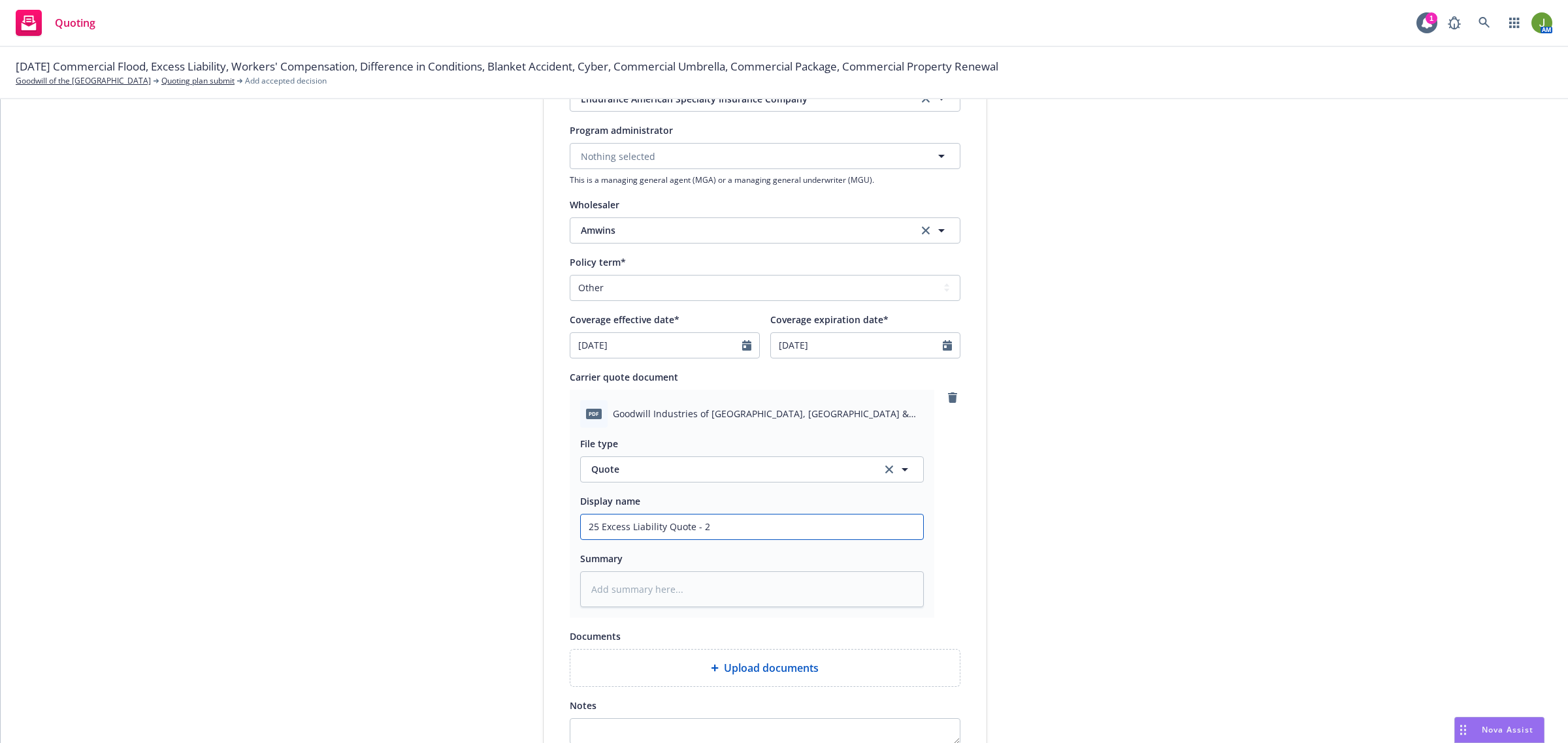
type input "25 Excess Liability Quote - 2n"
type textarea "x"
type input "25 Excess Liability Quote - 2nd"
type textarea "x"
type input "25 Excess Liability Quote - 2nd"
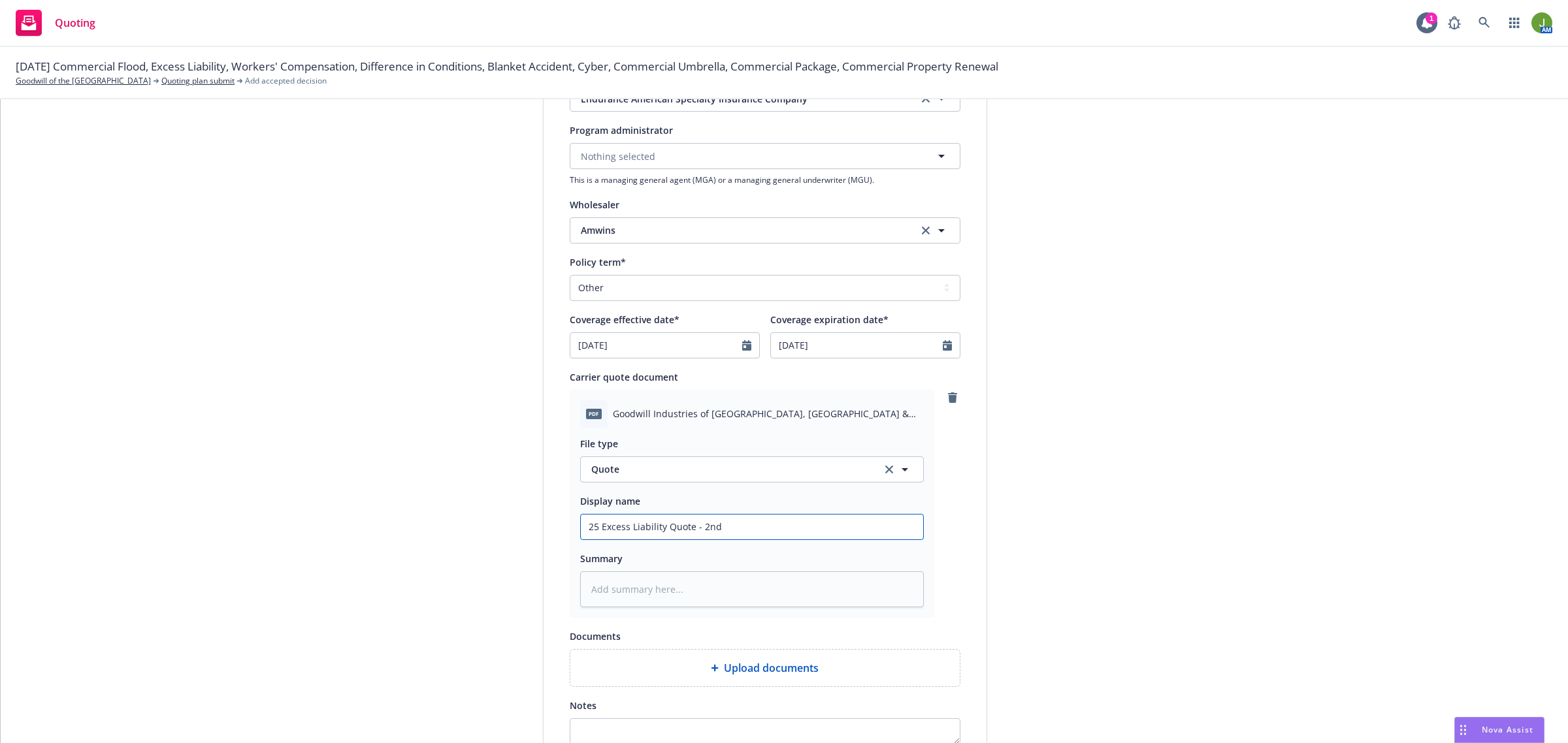
type textarea "x"
type input "25 Excess Liability Quote - 2nd L"
type textarea "x"
type input "25 Excess Liability Quote - 2nd La"
type textarea "x"
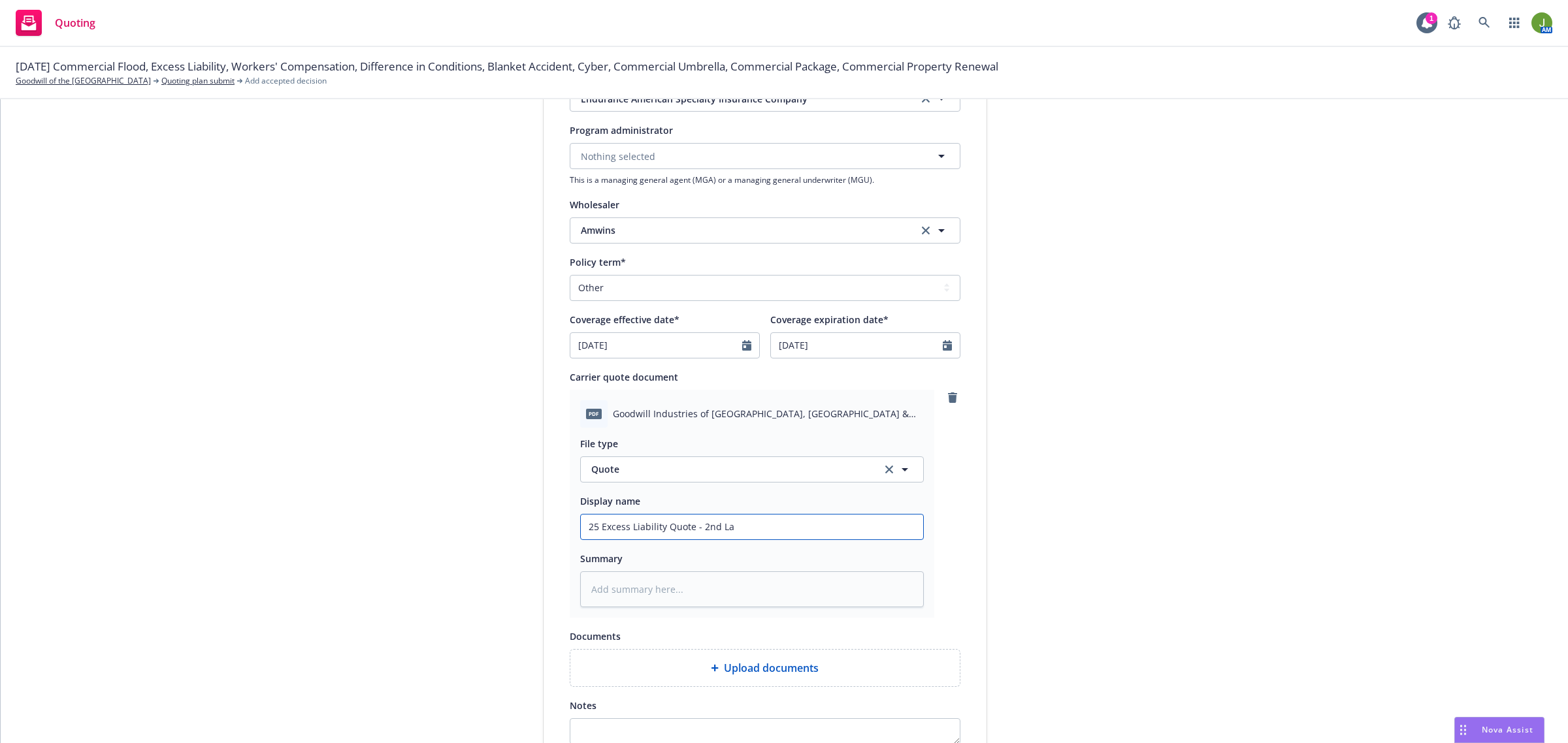
type input "25 Excess Liability Quote - 2nd Lay"
type textarea "x"
type input "25 Excess Liability Quote - 2nd Laye"
type textarea "x"
type input "25 Excess Liability Quote - 2nd Layer"
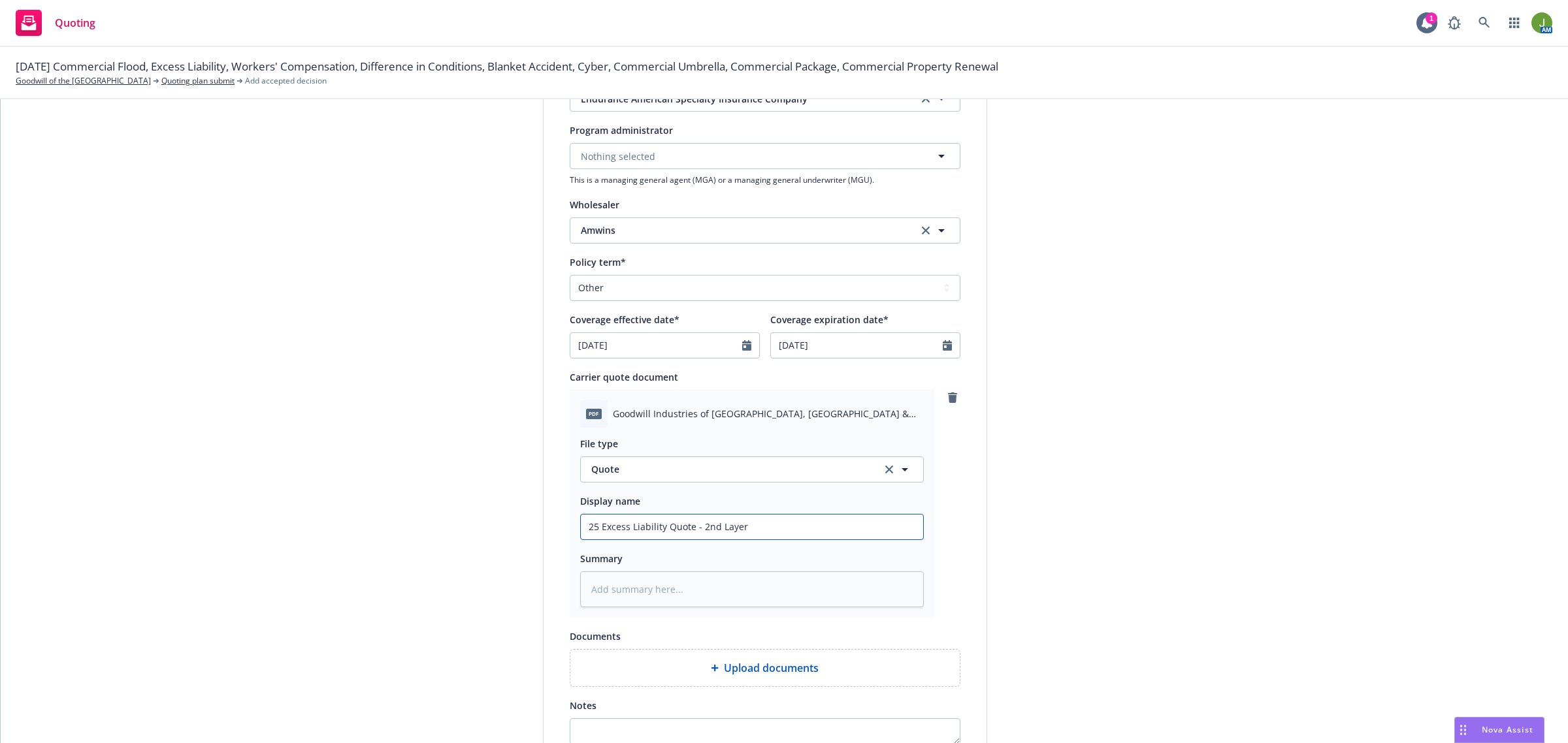
type textarea "x"
type input "25 Excess Liability Quote - 2nd Layer"
type textarea "x"
type input "25 Excess Liability Quote - 2nd Layer ("
type textarea "x"
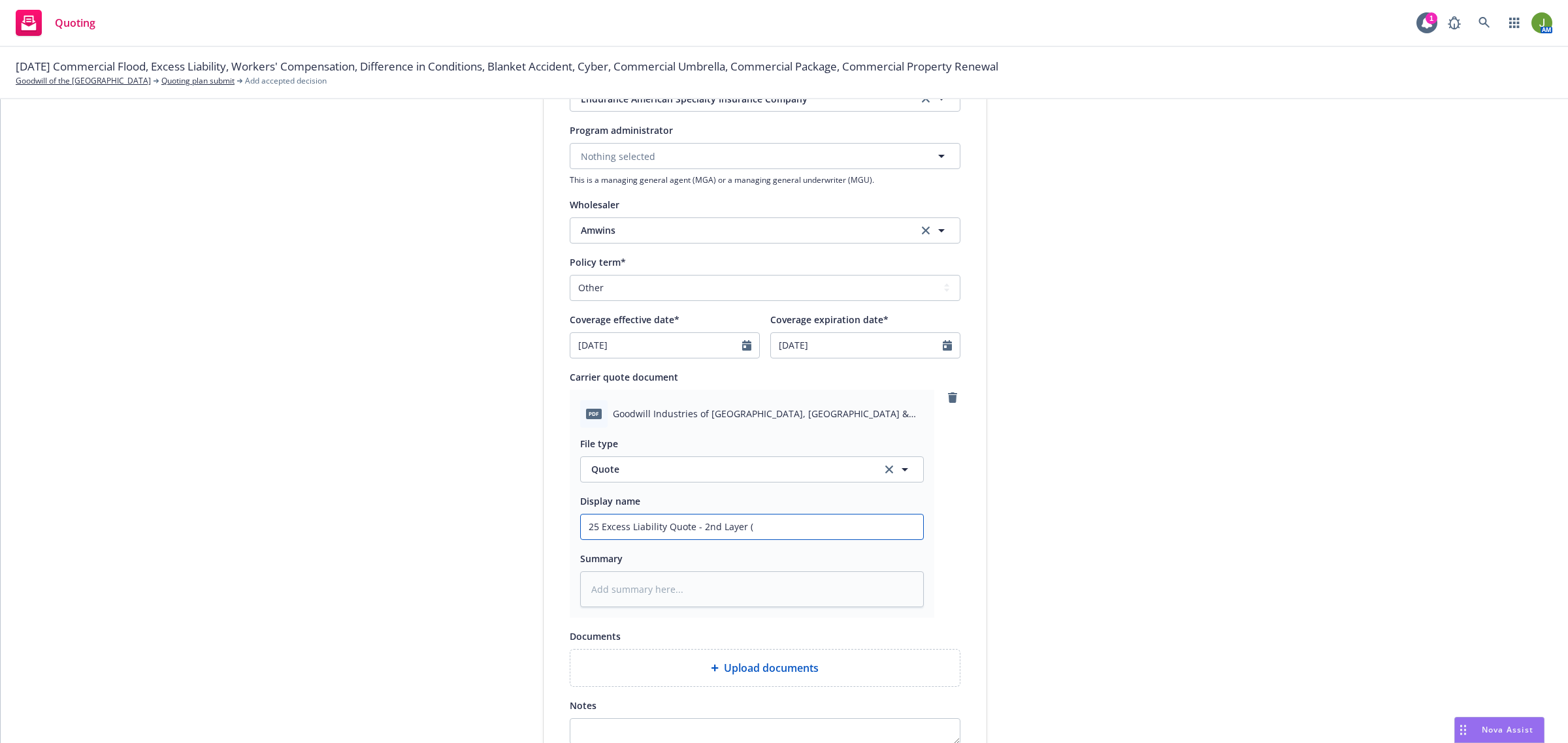
type input "25 Excess Liability Quote - 2nd Layer ($"
type textarea "x"
type input "25 Excess Liability Quote - 2nd Layer ($5"
type textarea "x"
type input "25 Excess Liability Quote - 2nd Layer ($5M"
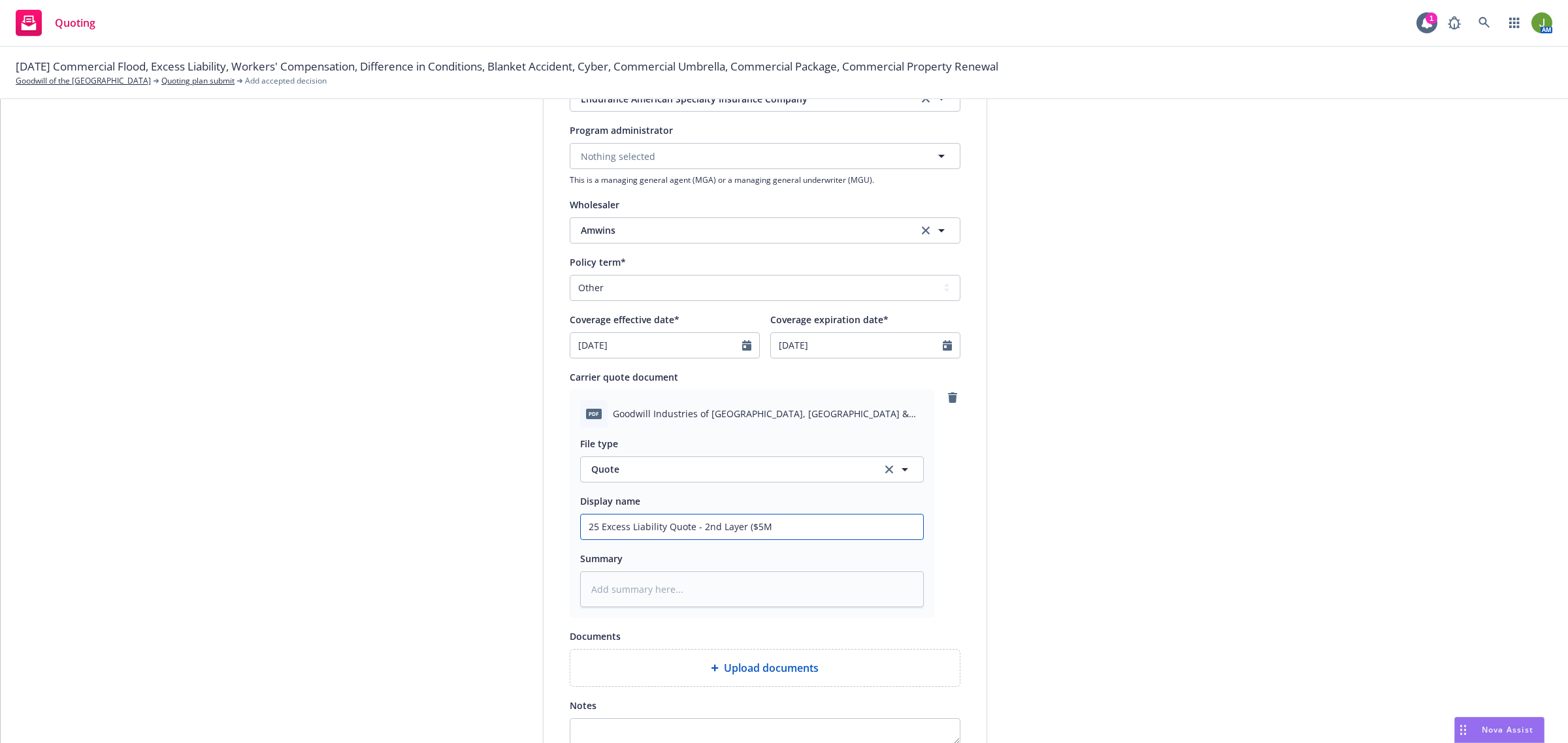
type textarea "x"
type input "25 Excess Liability Quote - 2nd Layer ($5M X"
type textarea "x"
type input "25 Excess Liability Quote - 2nd Layer ($5M XS"
type textarea "x"
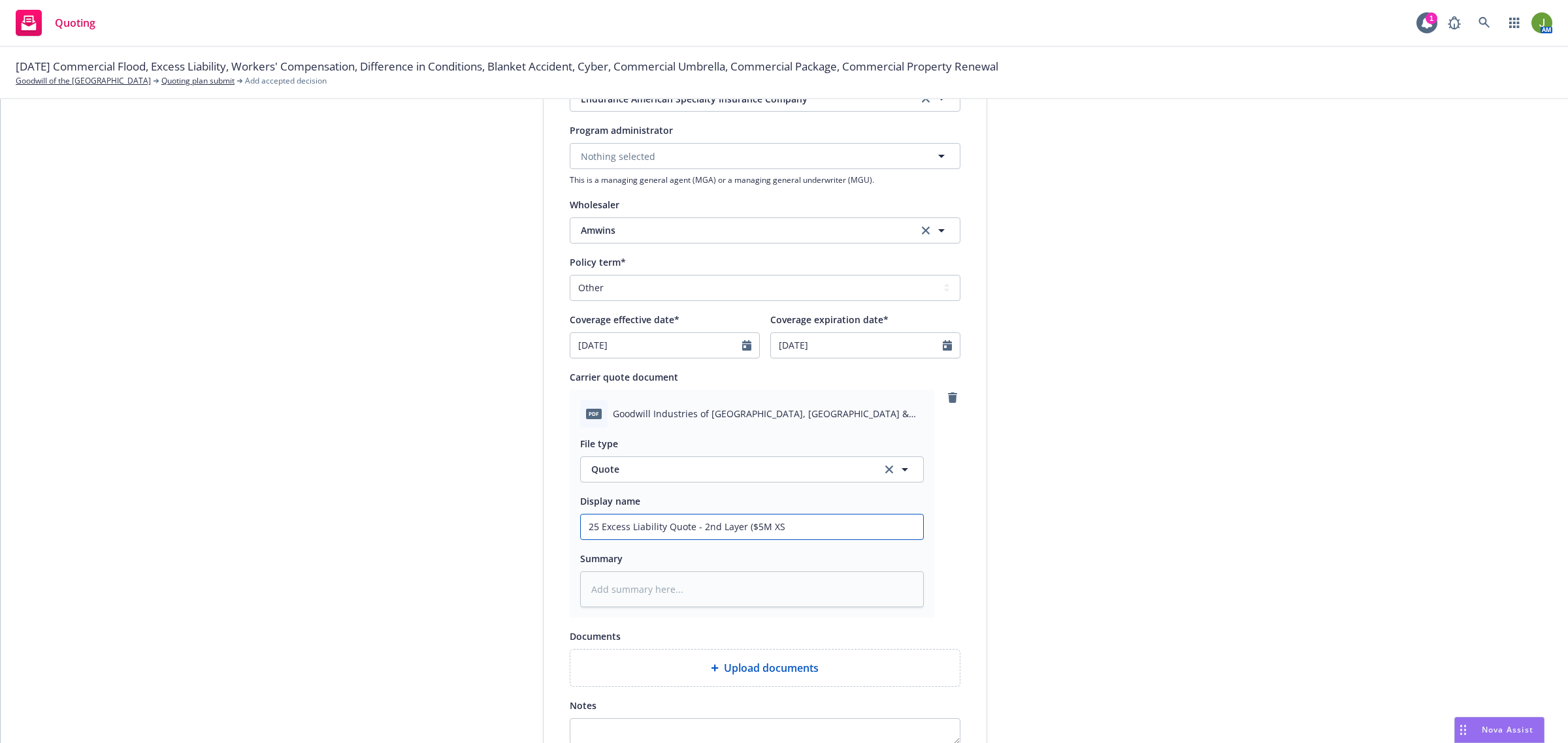
type input "25 Excess Liability Quote - 2nd Layer ($5M XS"
type textarea "x"
type input "25 Excess Liability Quote - 2nd Layer ($5M XS $"
type textarea "x"
type input "25 Excess Liability Quote - 2nd Layer ($5M XS $2"
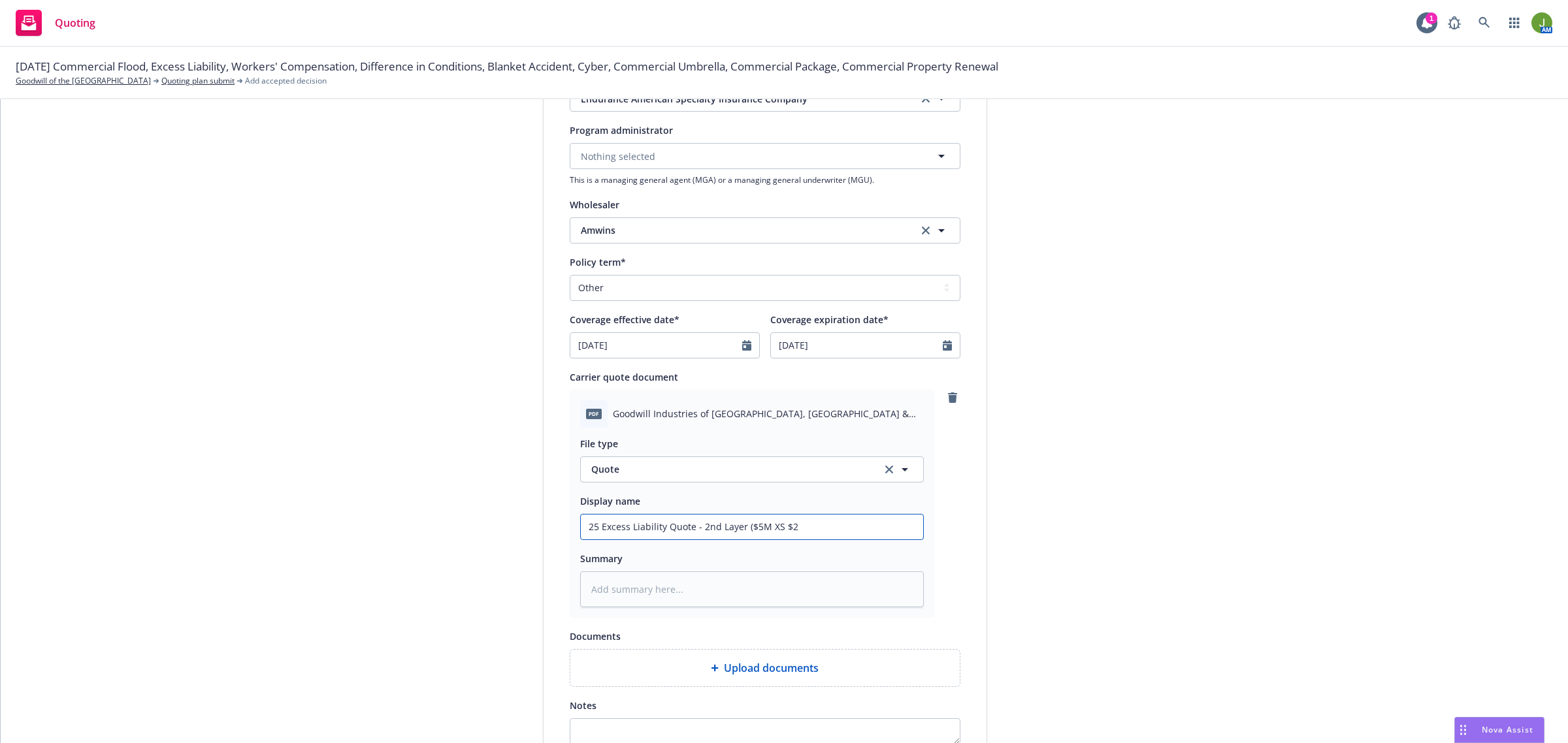
type textarea "x"
type input "25 Excess Liability Quote - 2nd Layer ($5M XS $2M"
type textarea "x"
type input "25 Excess Liability Quote - 2nd Layer ($5M XS $2M G"
type textarea "x"
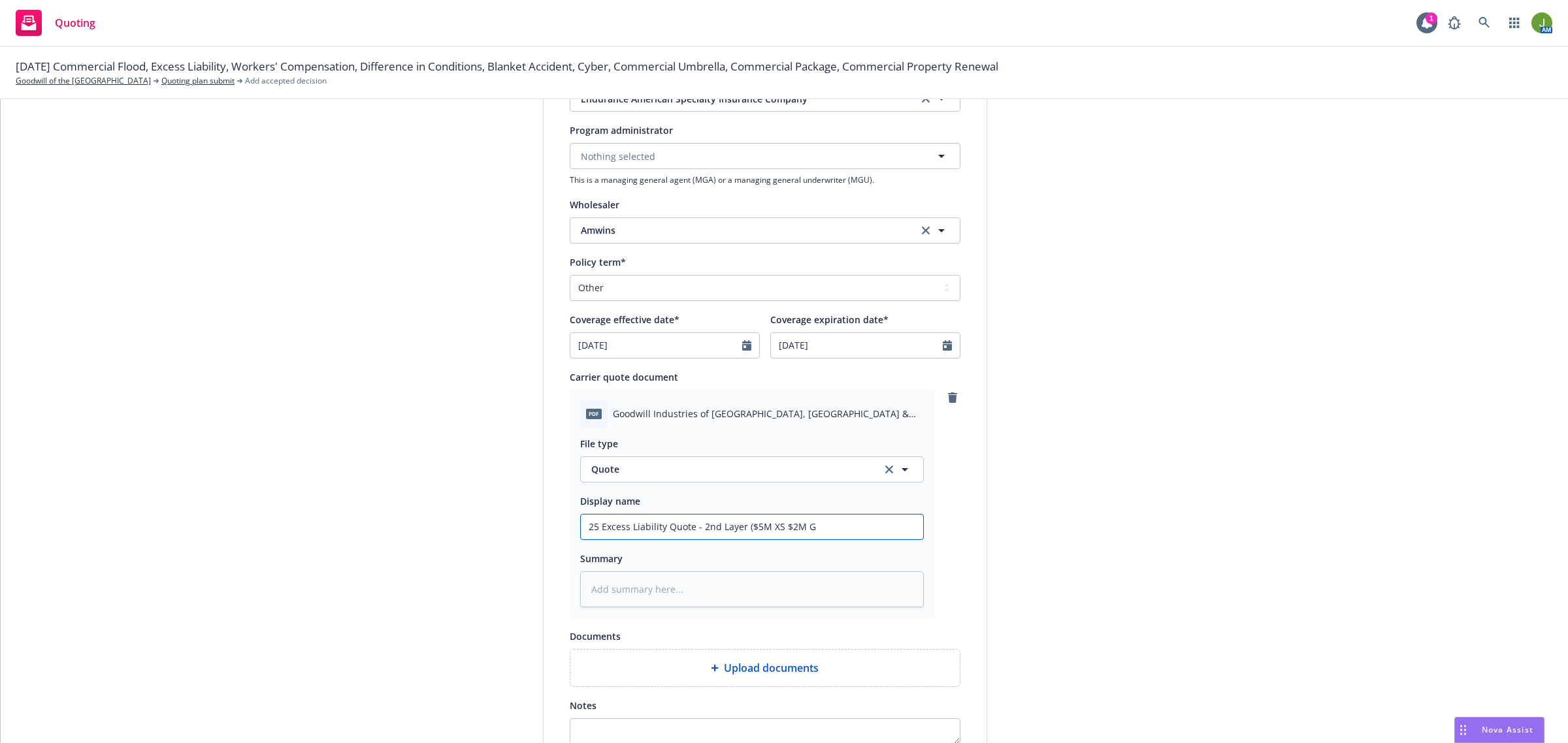
type input "25 Excess Liability Quote - 2nd Layer ($5M XS $2M GL"
type textarea "x"
type input "25 Excess Liability Quote - 2nd Layer ($5M XS $2M GL"
type textarea "x"
type input "25 Excess Liability Quote - 2nd Layer ($5M XS $2M GL &"
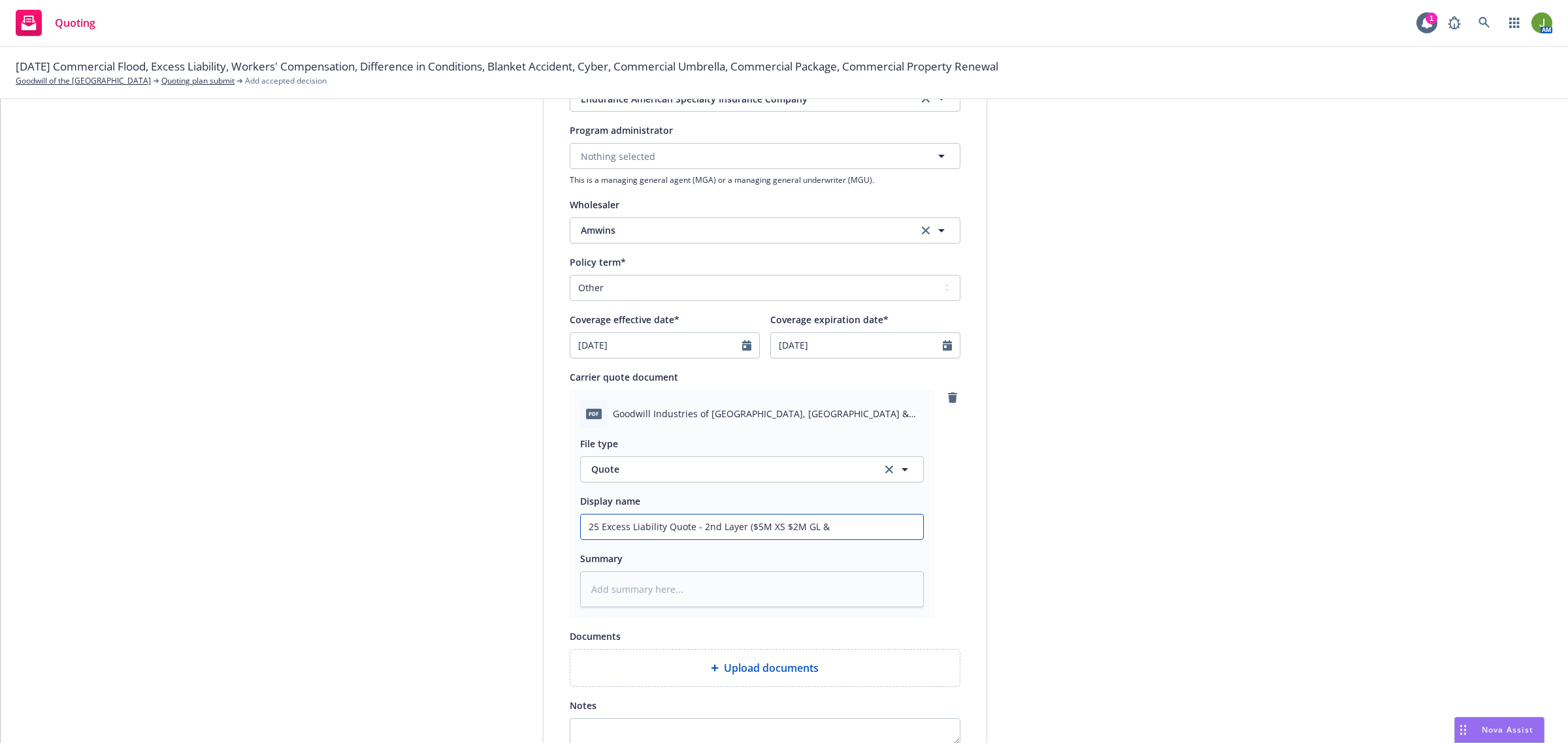
type textarea "x"
type input "25 Excess Liability Quote - 2nd Layer ($5M XS $2M GL &"
type textarea "x"
type input "25 Excess Liability Quote - 2nd Layer ($5M XS $2M GL & A"
type textarea "x"
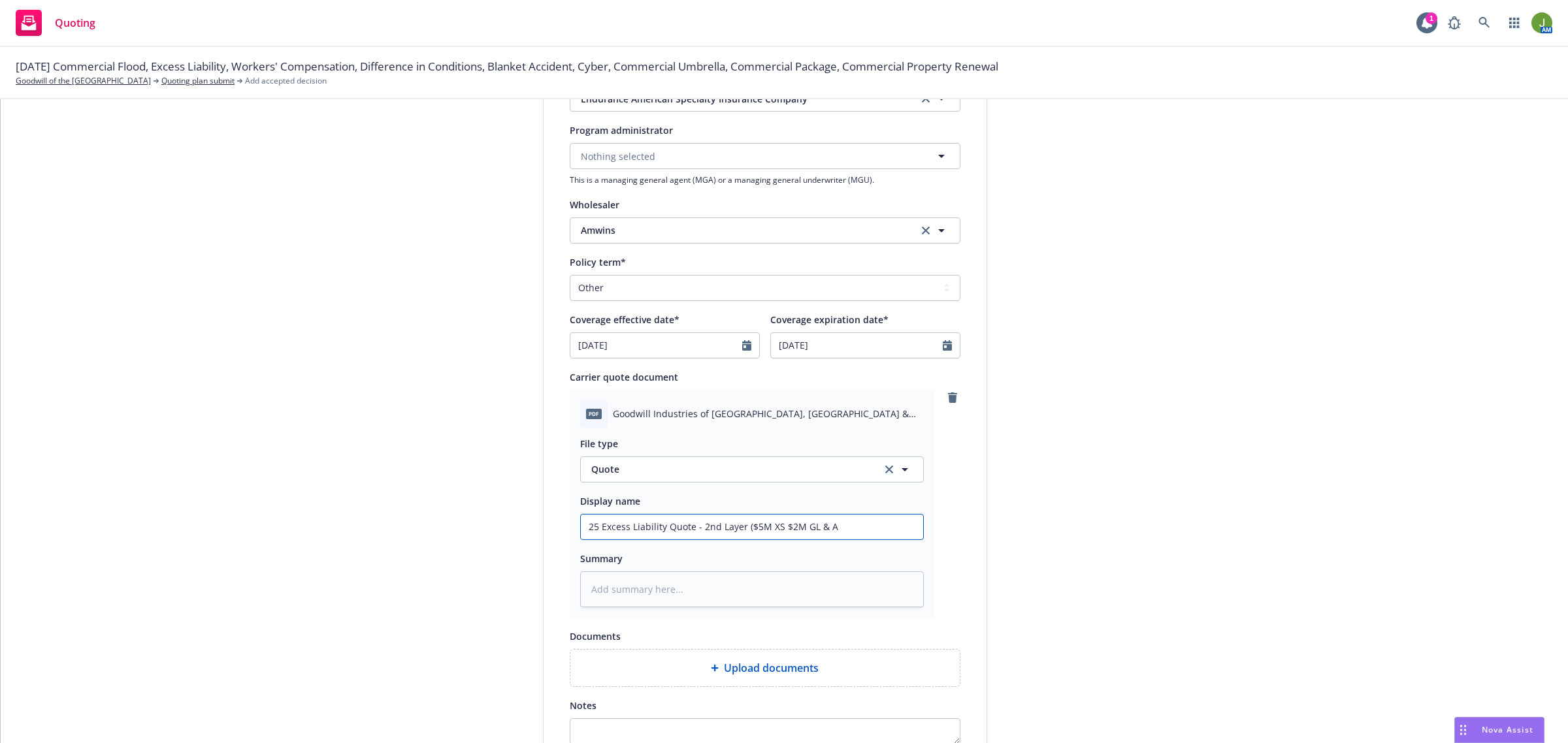
type input "25 Excess Liability Quote - 2nd Layer ($5M XS $2M GL & AL"
type textarea "x"
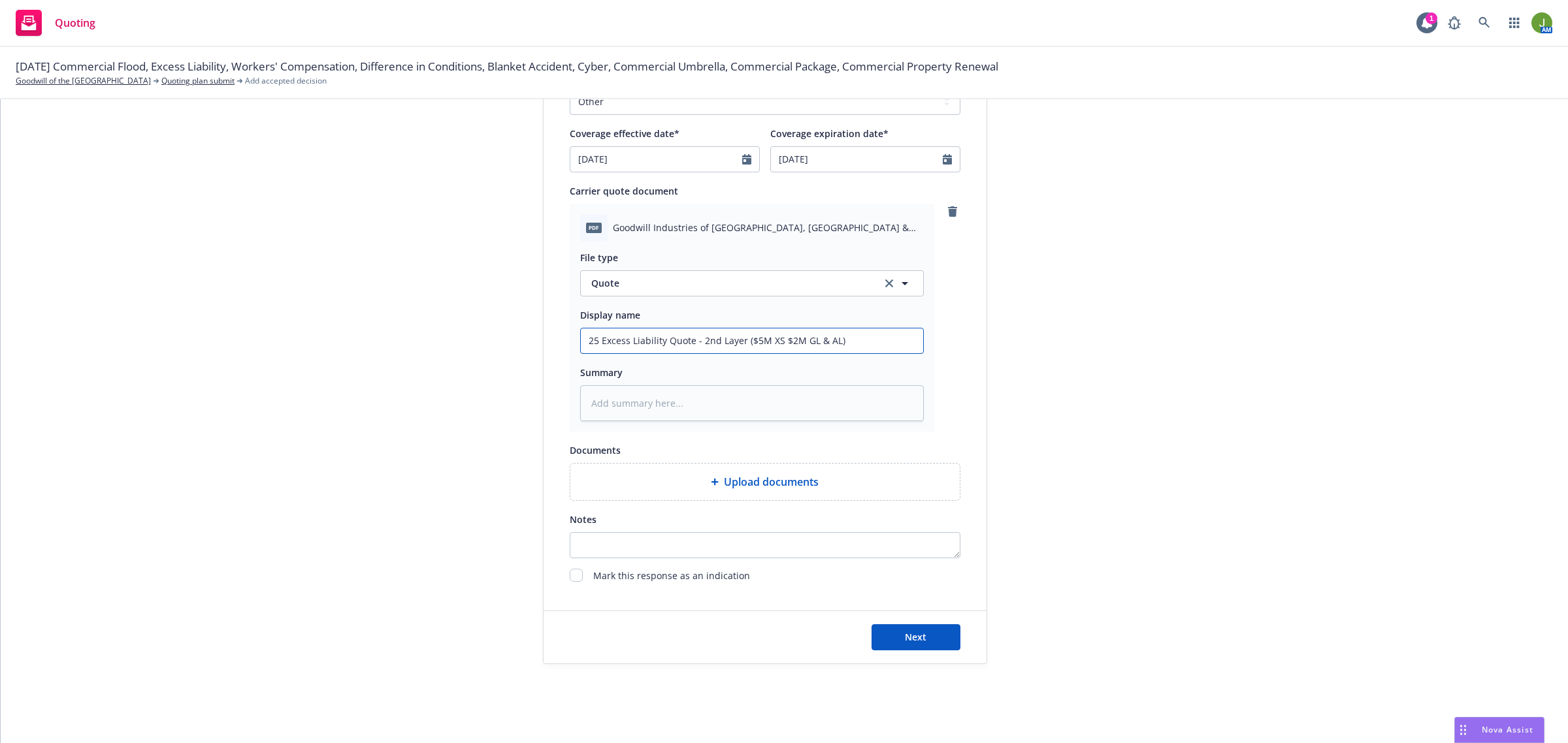
scroll to position [557, 0]
type input "25 Excess Liability Quote - 2nd Layer ($5M XS $2M GL & AL)"
click at [926, 625] on button "Next" at bounding box center [916, 633] width 89 height 26
type textarea "x"
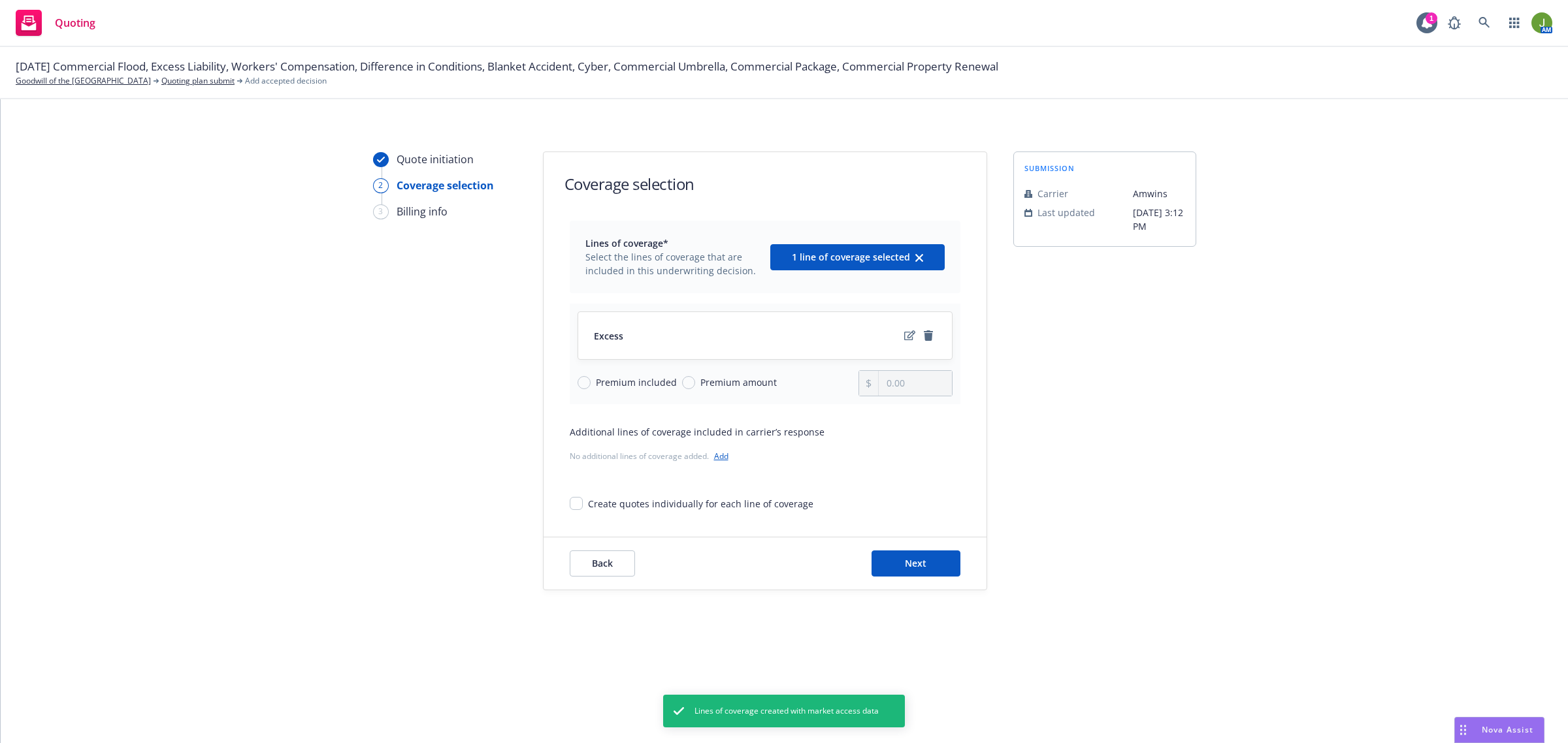
click at [634, 384] on span "Premium included" at bounding box center [636, 382] width 81 height 14
click at [591, 384] on input "Premium included" at bounding box center [584, 382] width 13 height 13
radio input "true"
click at [703, 386] on span "Premium amount" at bounding box center [738, 382] width 76 height 14
click at [695, 386] on input "Premium amount" at bounding box center [689, 382] width 13 height 13
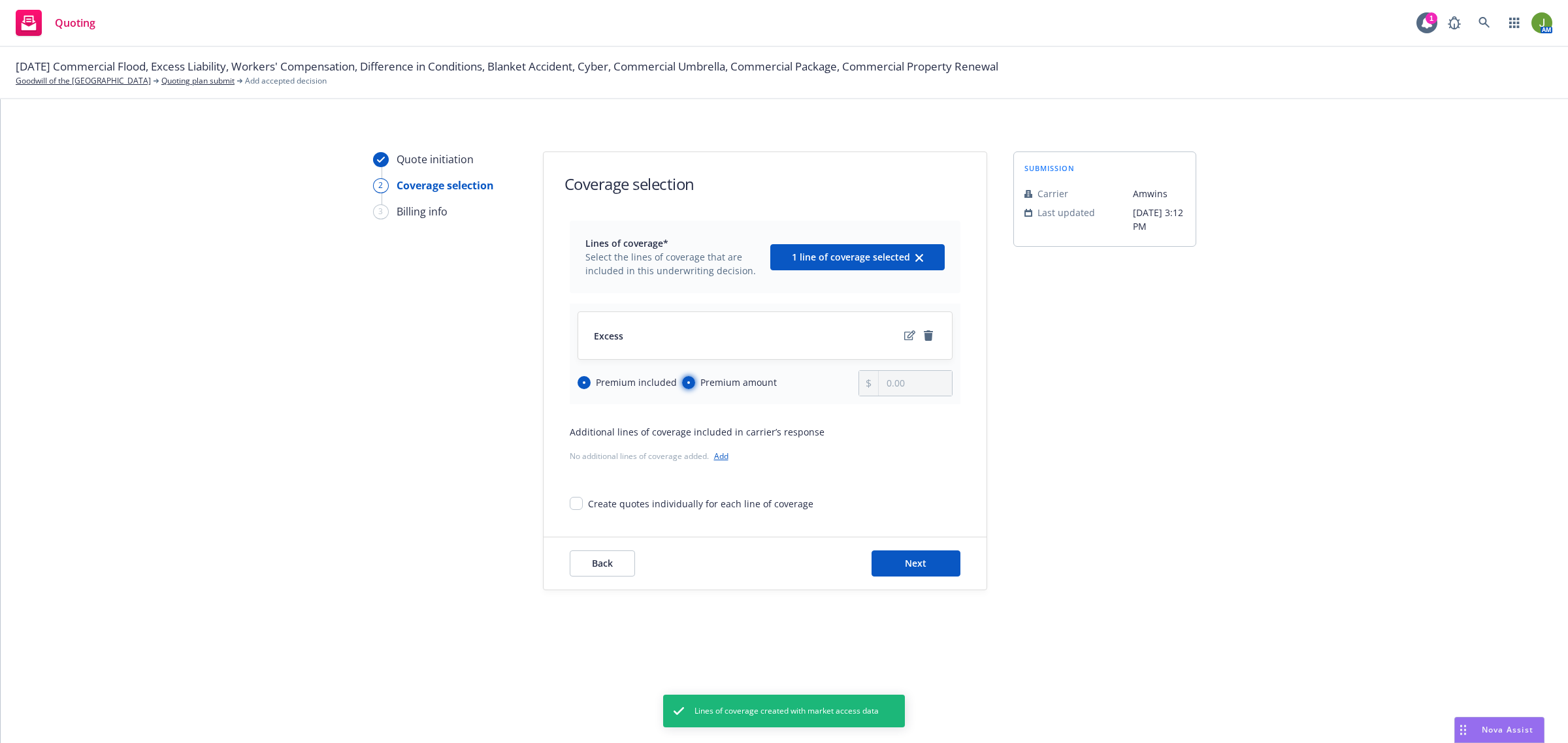
radio input "true"
radio input "false"
click at [889, 383] on input "0.00" at bounding box center [915, 383] width 73 height 25
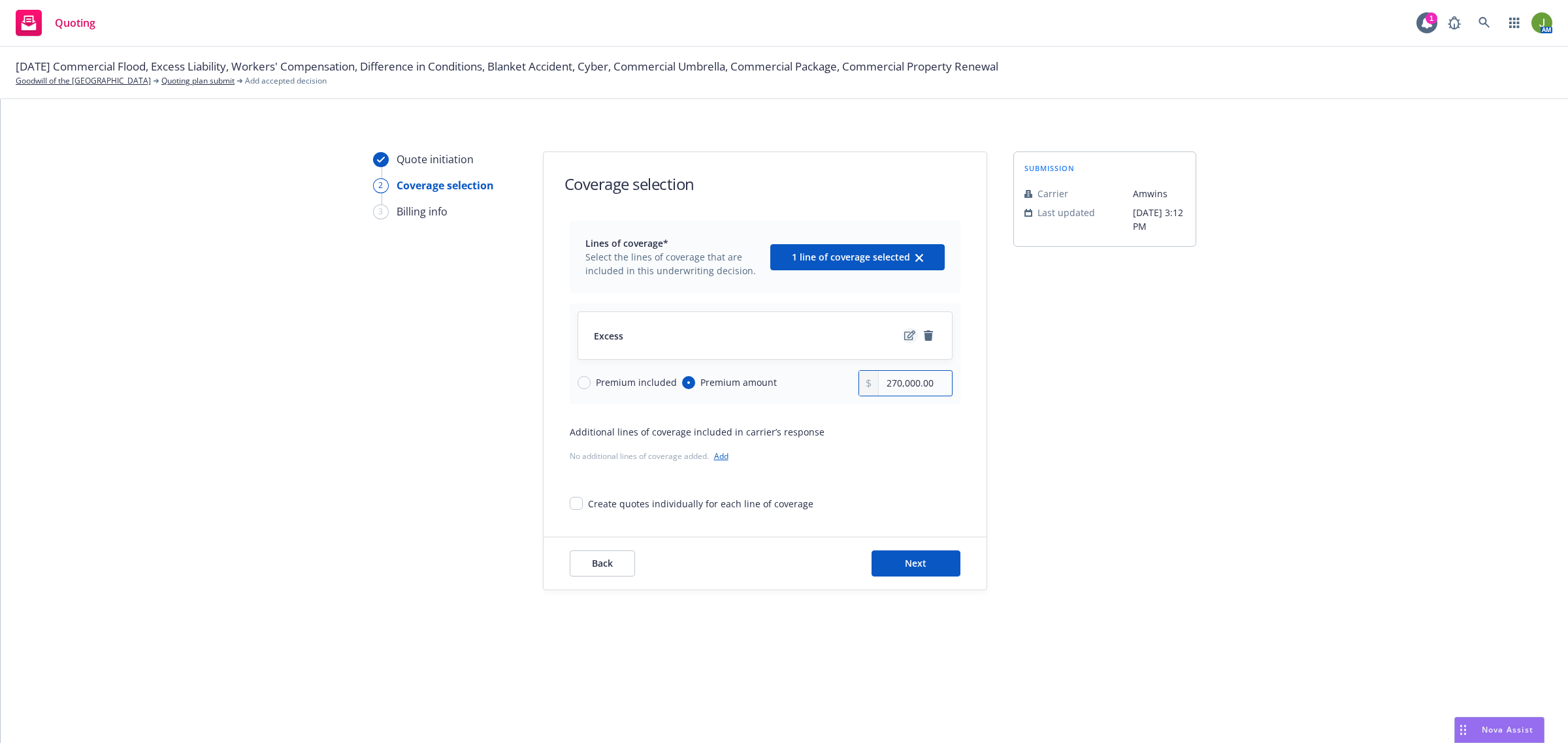
type input "270,000.00"
click at [909, 335] on icon "edit" at bounding box center [909, 335] width 11 height 10
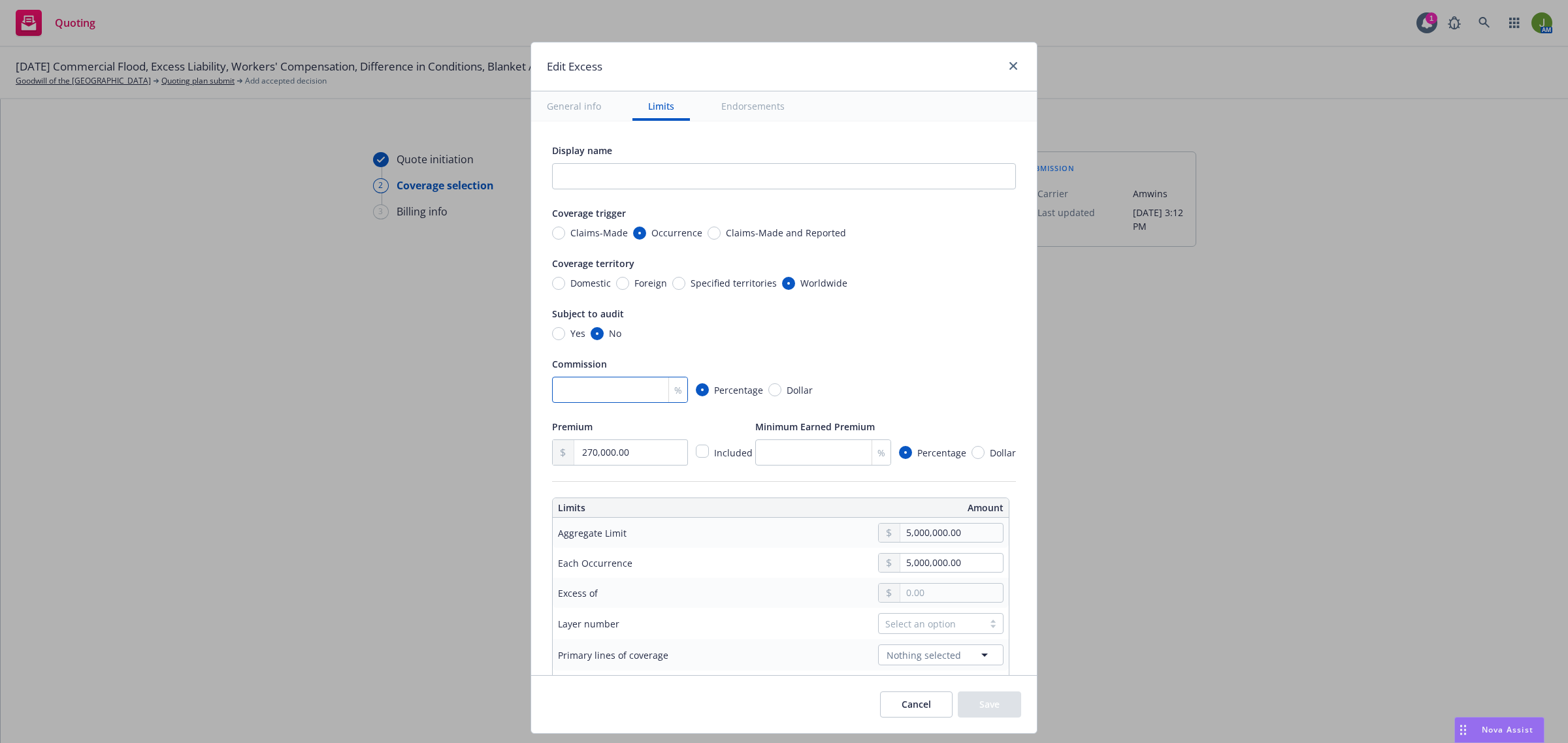
click at [586, 390] on input "number" at bounding box center [620, 390] width 136 height 26
type textarea "x"
type input "1"
type textarea "x"
type input "10"
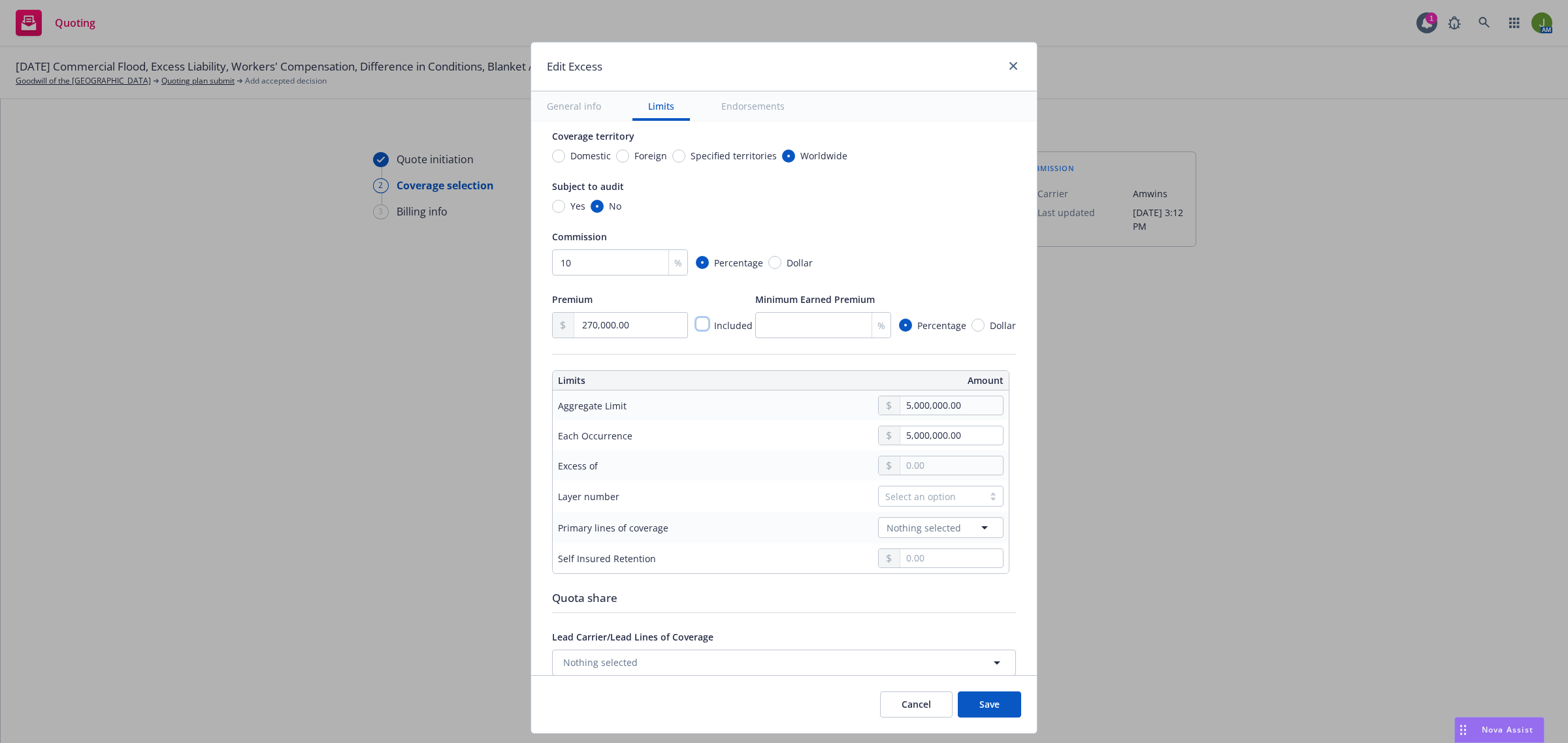
scroll to position [164, 0]
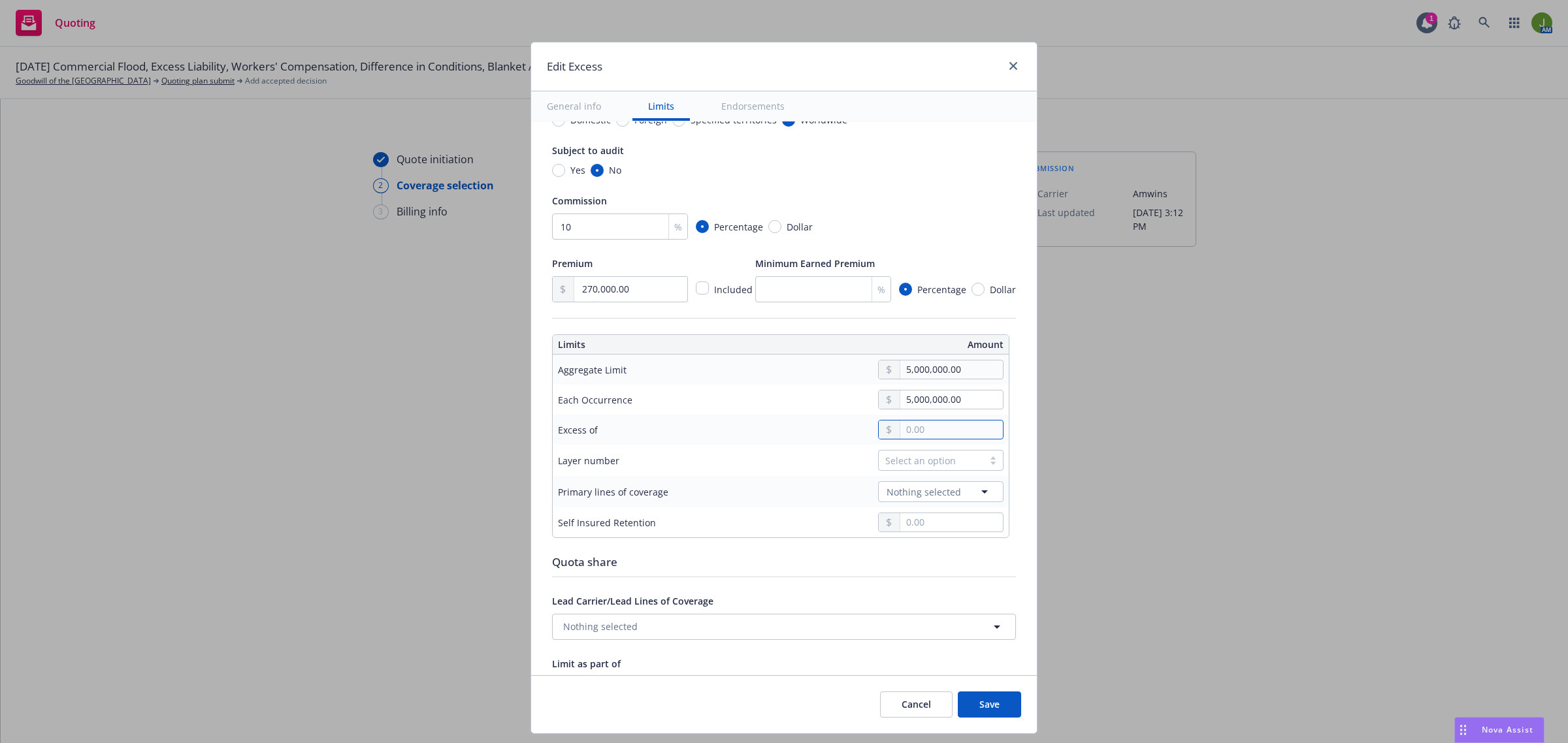
click at [925, 433] on input "text" at bounding box center [951, 429] width 103 height 18
type textarea "x"
type input "$5M excess of $2M"
type input "2,000,000.00"
click at [921, 506] on button "$2,000,000.00" at bounding box center [936, 509] width 112 height 24
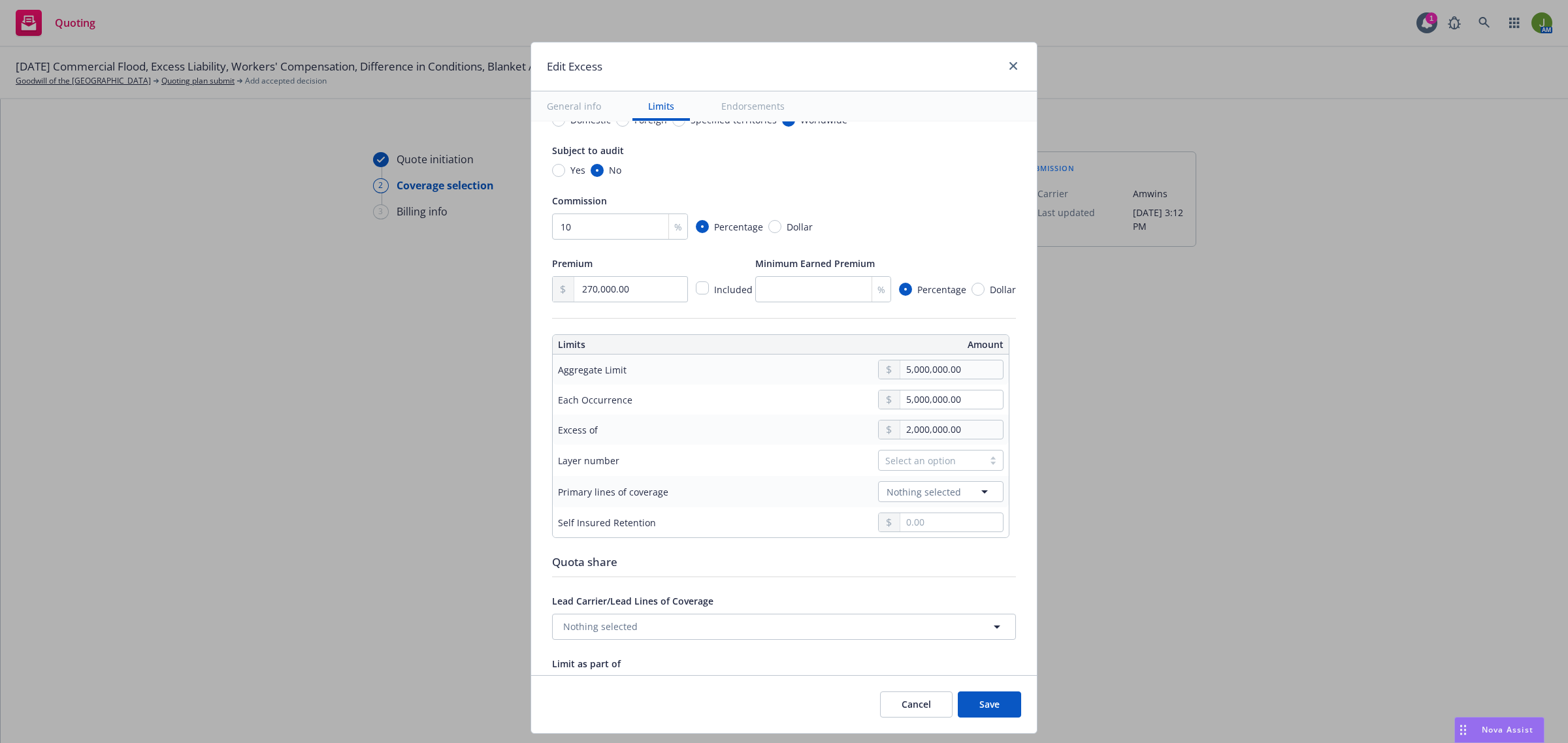
click at [913, 465] on div "Select an option" at bounding box center [931, 460] width 92 height 14
click at [913, 530] on div "00 01 02 03 04 05 06 07 08 09 10 11 12 13 14 15 16 17 18 19 20 21 22 23 24 25 2…" at bounding box center [930, 576] width 125 height 196
click at [902, 543] on div "02" at bounding box center [930, 542] width 110 height 14
click at [905, 497] on span "Nothing selected" at bounding box center [924, 491] width 74 height 14
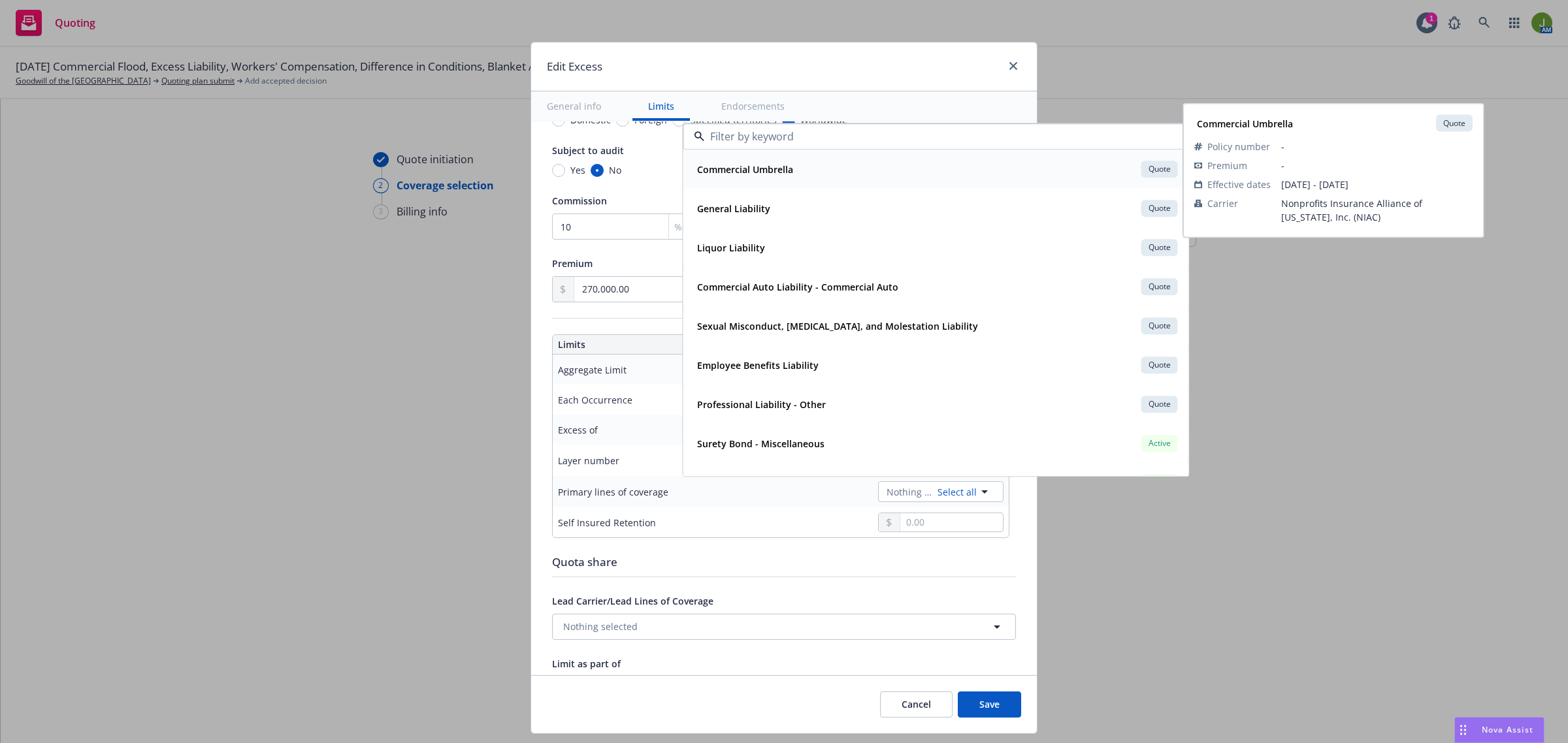
click at [735, 183] on div "Commercial Umbrella Quote Policy number - Premium - Effective dates 07/01/2025 …" at bounding box center [935, 169] width 504 height 38
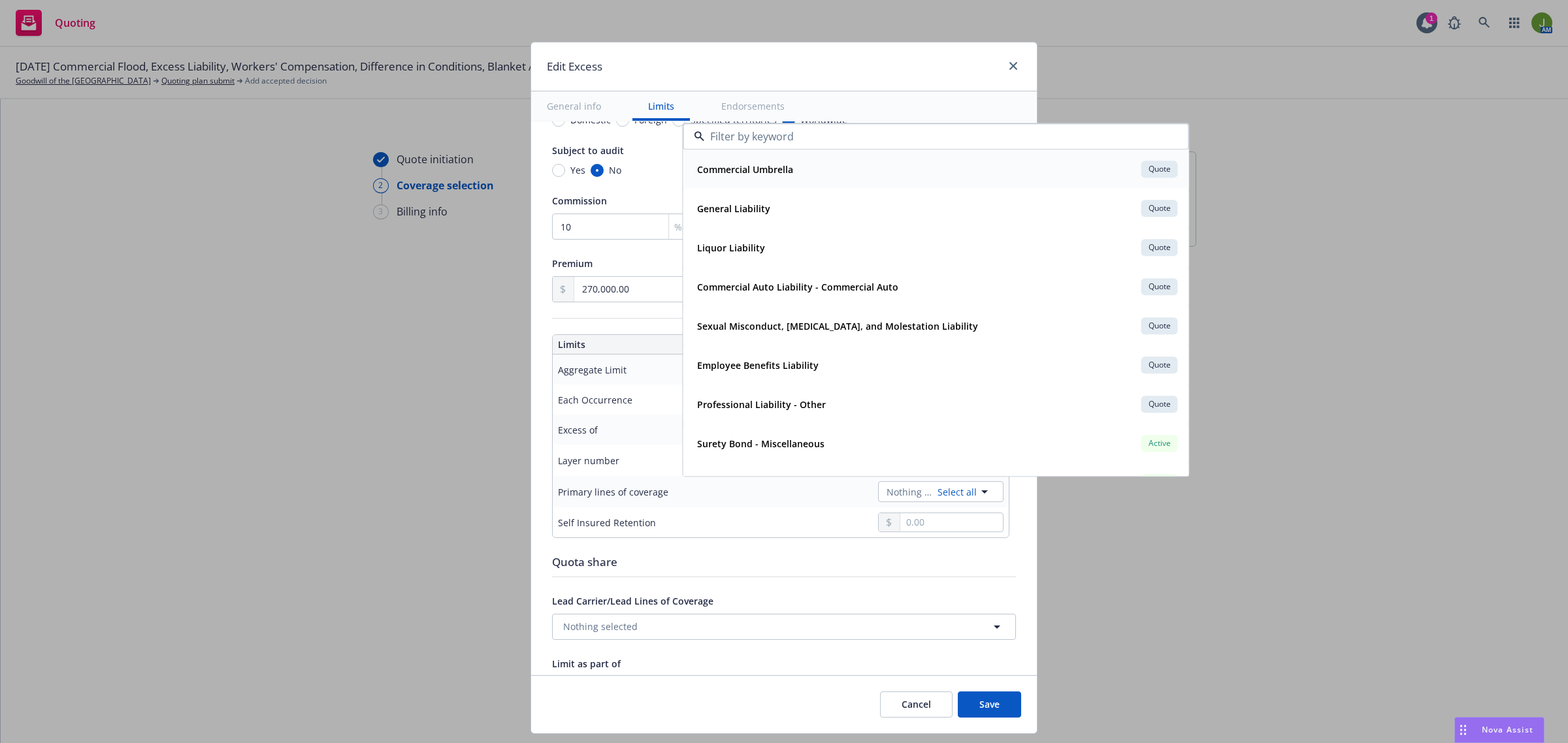
type textarea "x"
type input "Commercial Umbrella $5M excess of $2M"
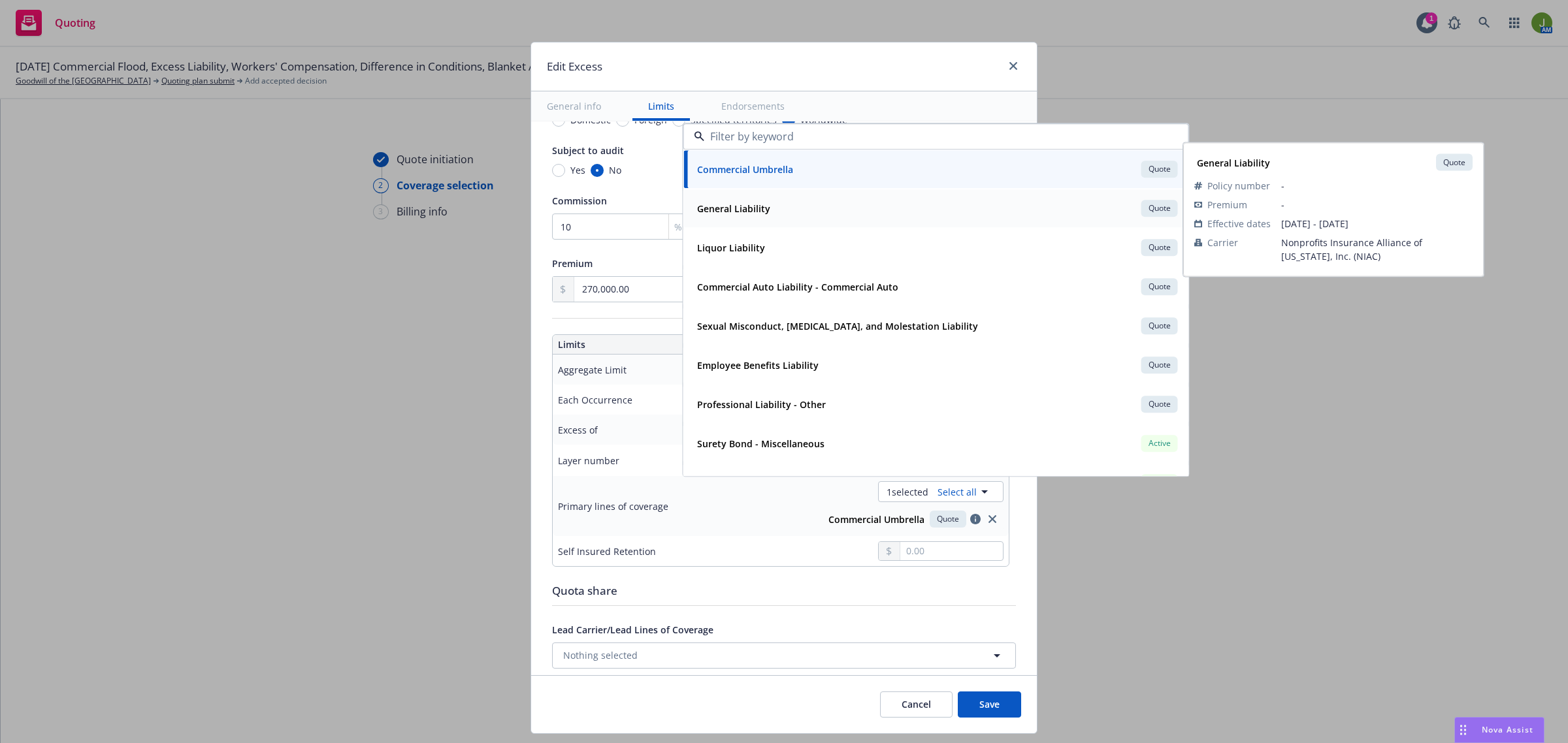
click at [742, 214] on strong "General Liability" at bounding box center [733, 208] width 73 height 12
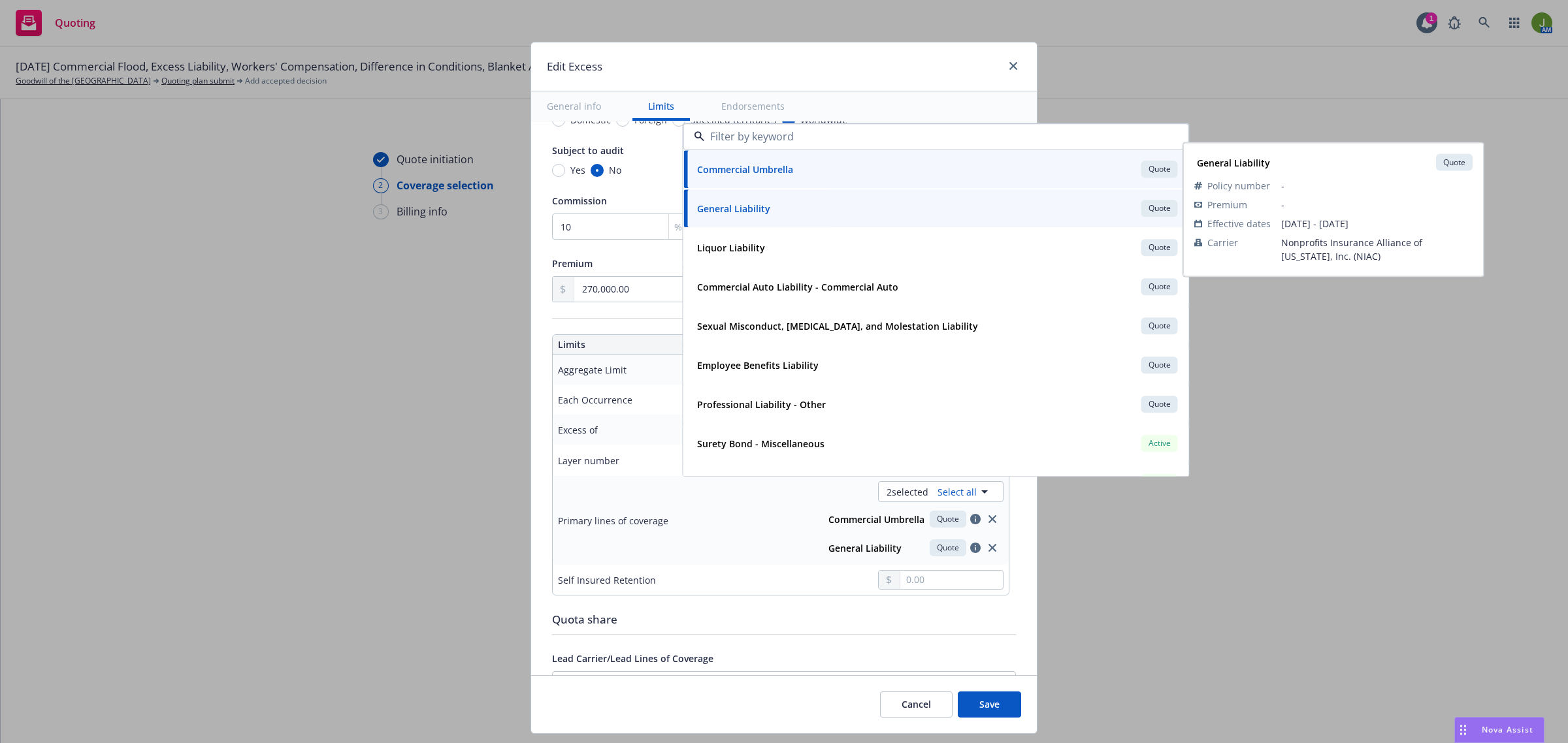
type textarea "x"
type input "$5M excess of $2M"
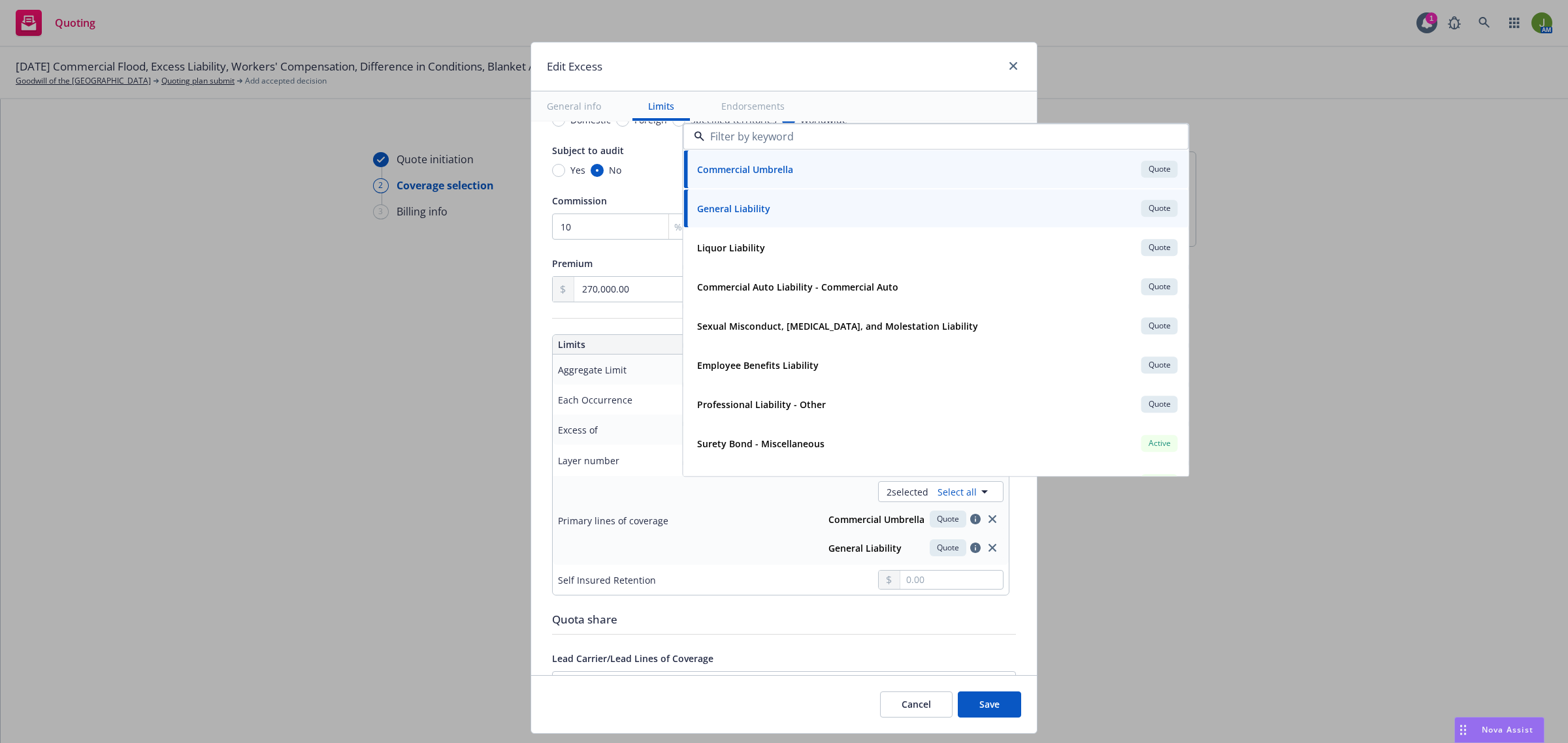
type textarea "x"
type input "Commercial Umbrella, General Liability $5M excess of $2M"
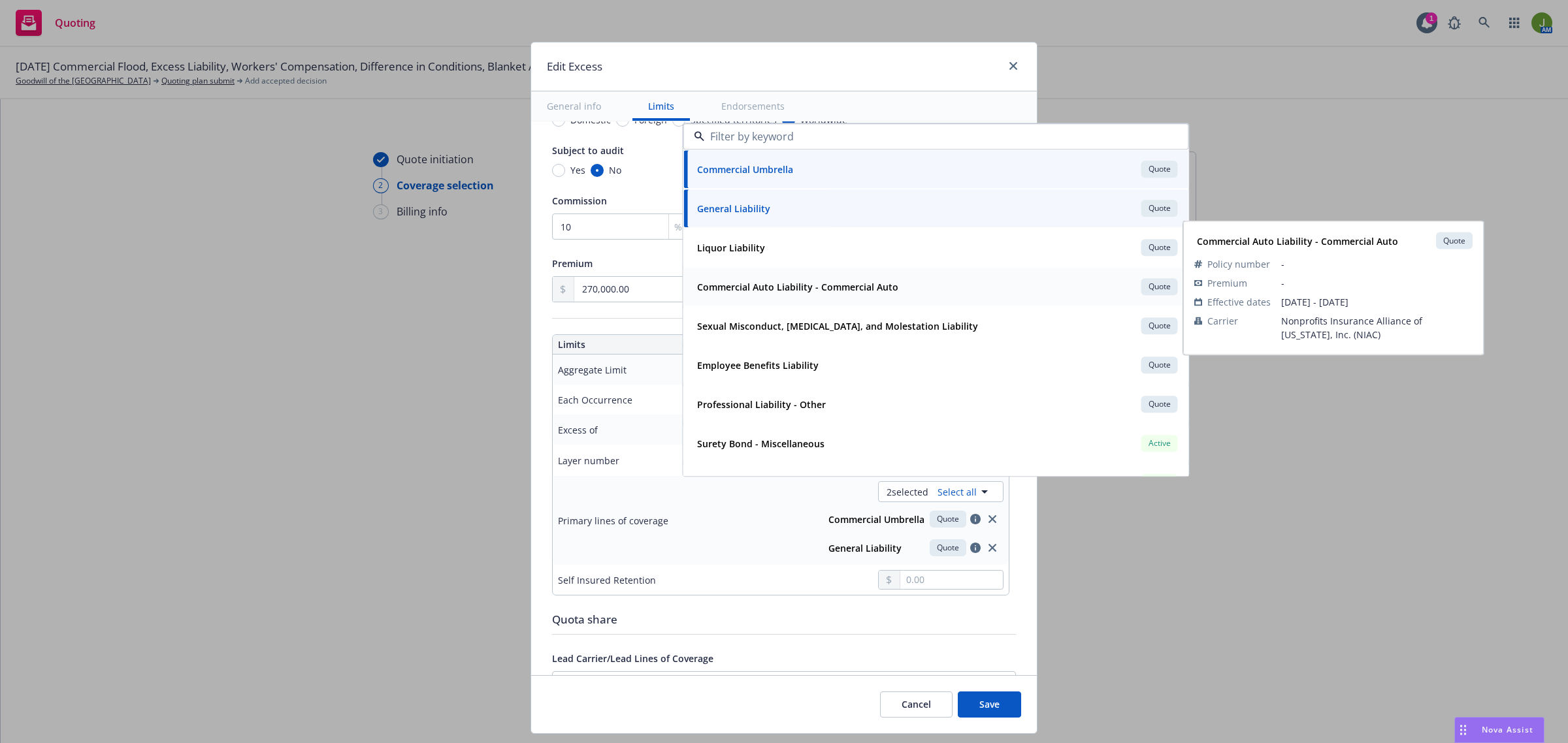
click at [742, 286] on strong "Commercial Auto Liability - Commercial Auto" at bounding box center [797, 286] width 201 height 12
type textarea "x"
type input "$5M excess of $2M"
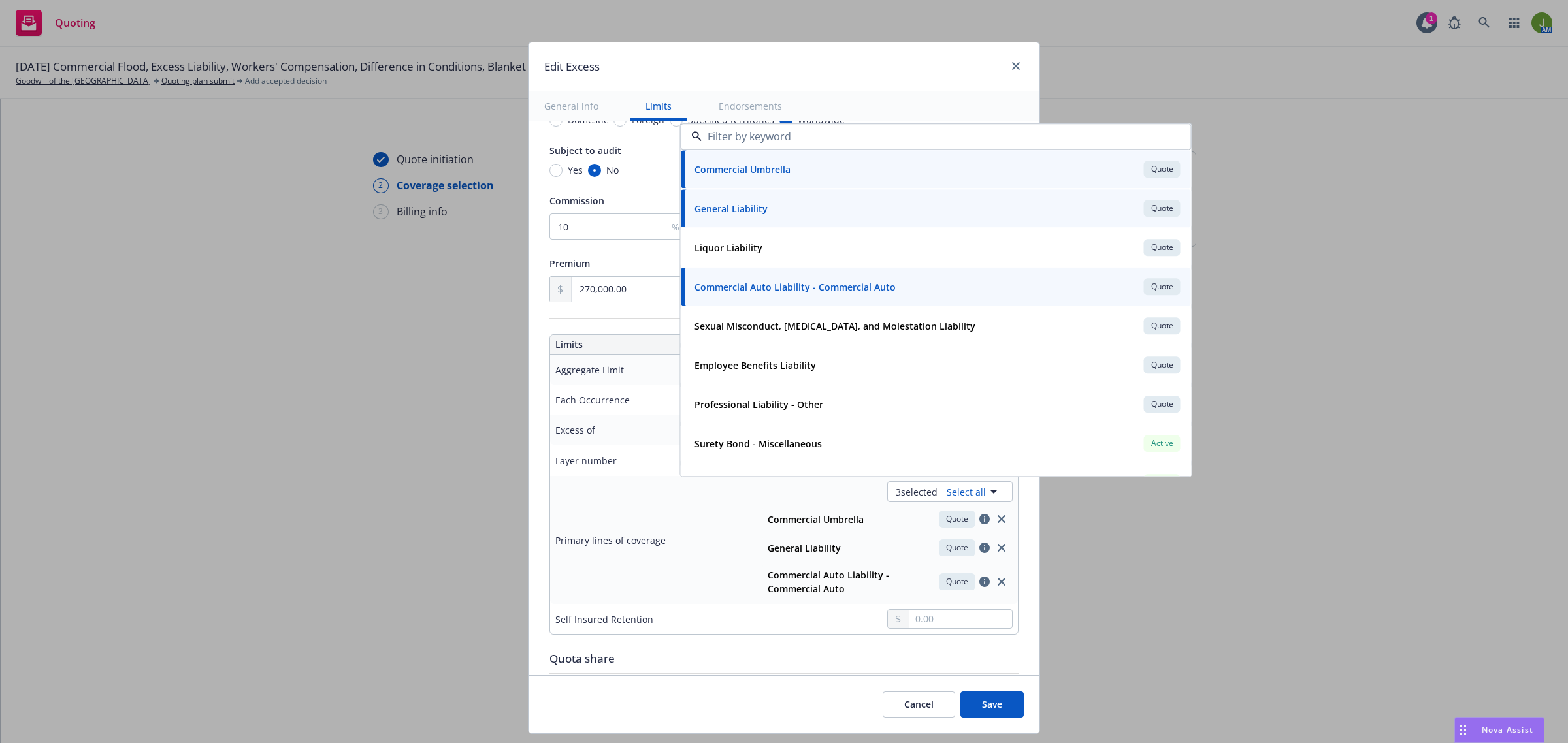
type textarea "x"
type input "Commercial Umbrella, General Liability, Commercial Auto Liability $5M excess of…"
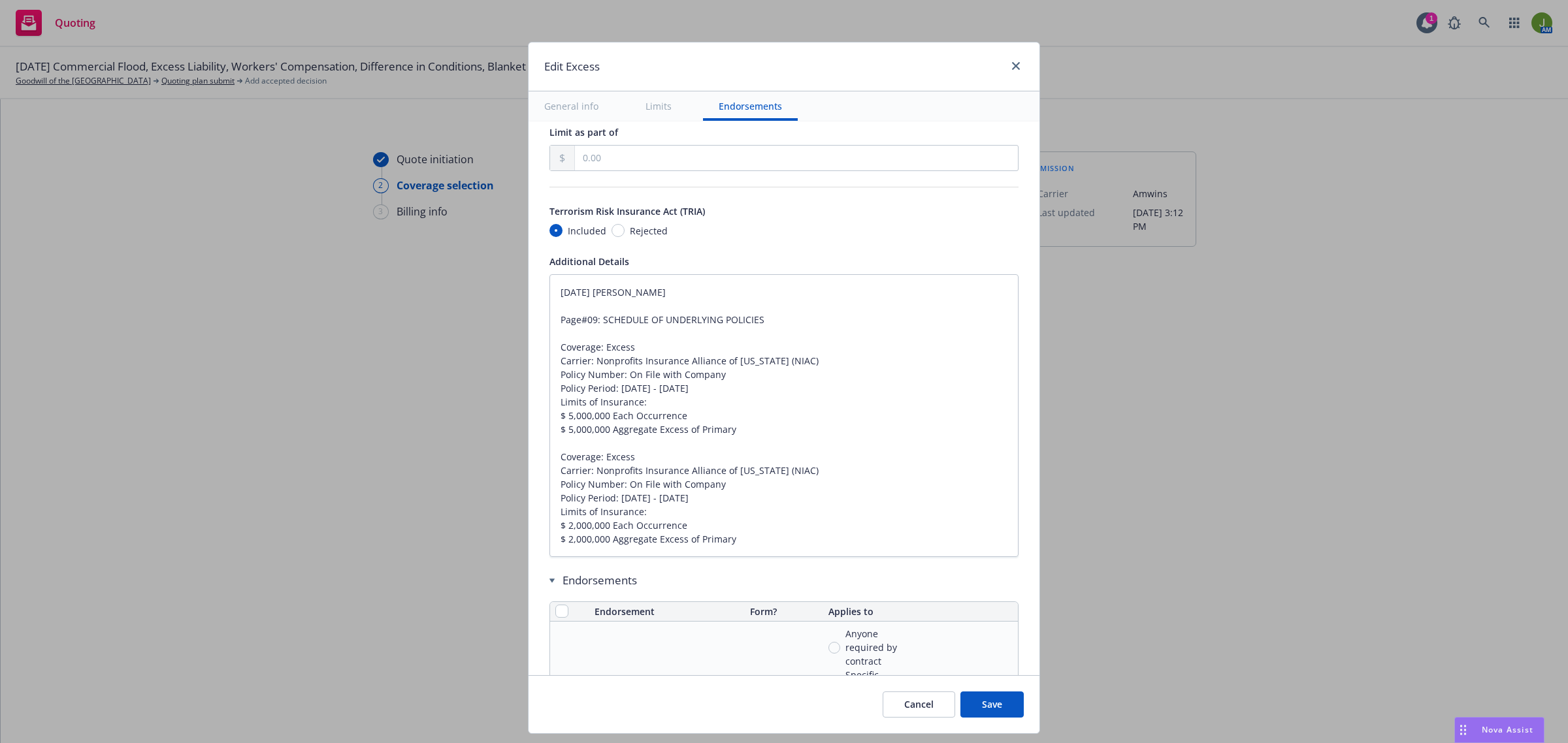
scroll to position [816, 0]
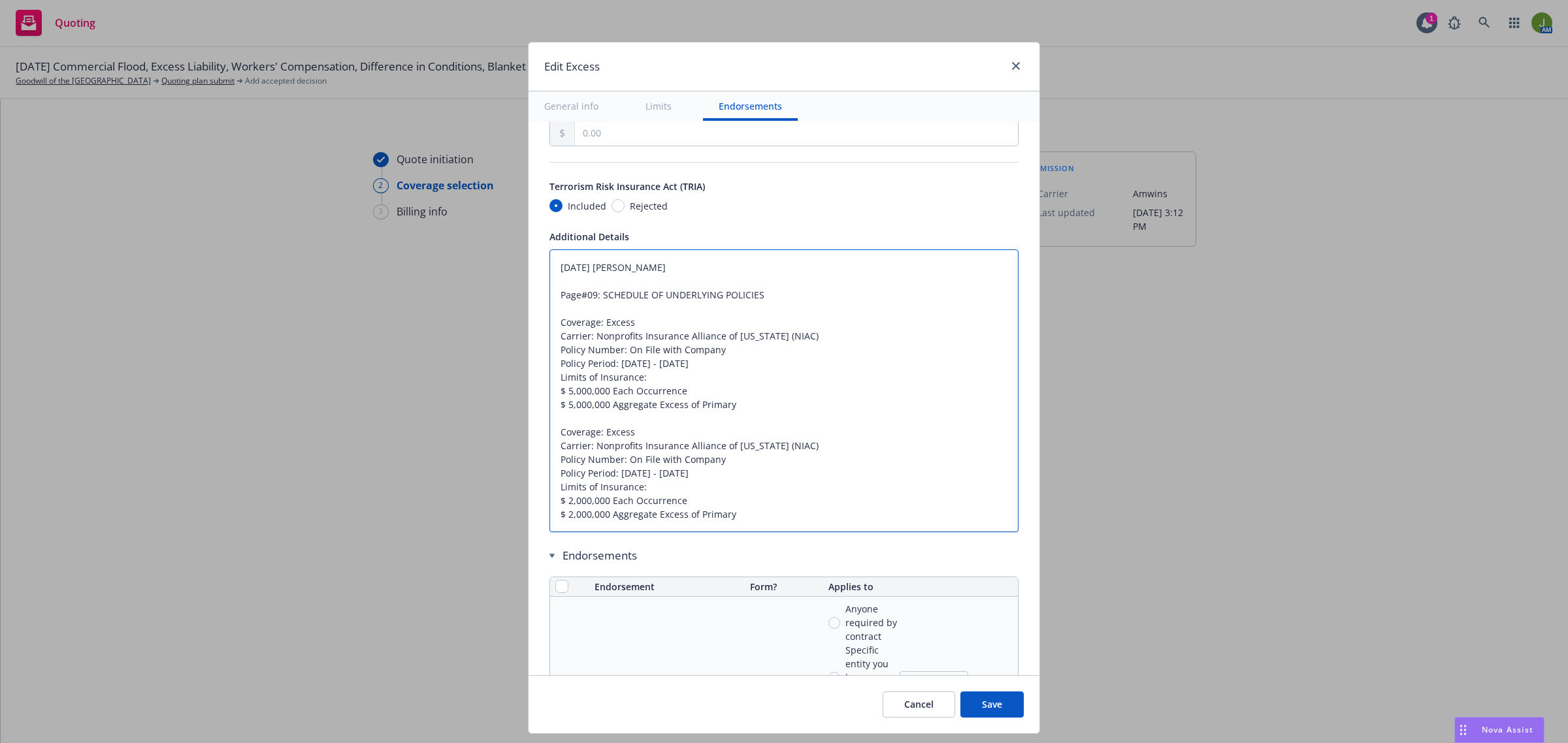
click at [559, 389] on textarea "09/05/2024 Galib Sheik Page#09: SCHEDULE OF UNDERLYING POLICIES Coverage: Exces…" at bounding box center [783, 391] width 469 height 284
type textarea "x"
type textarea "09/05/2024 Galib Sheik Page#09: SCHEDULE OF UNDERLYING POLICIES Coverage: Exces…"
type textarea "x"
type textarea "09/05/2024 Galib Sheik Page#09: SCHEDULE OF UNDERLYING POLICIES Coverage: Exces…"
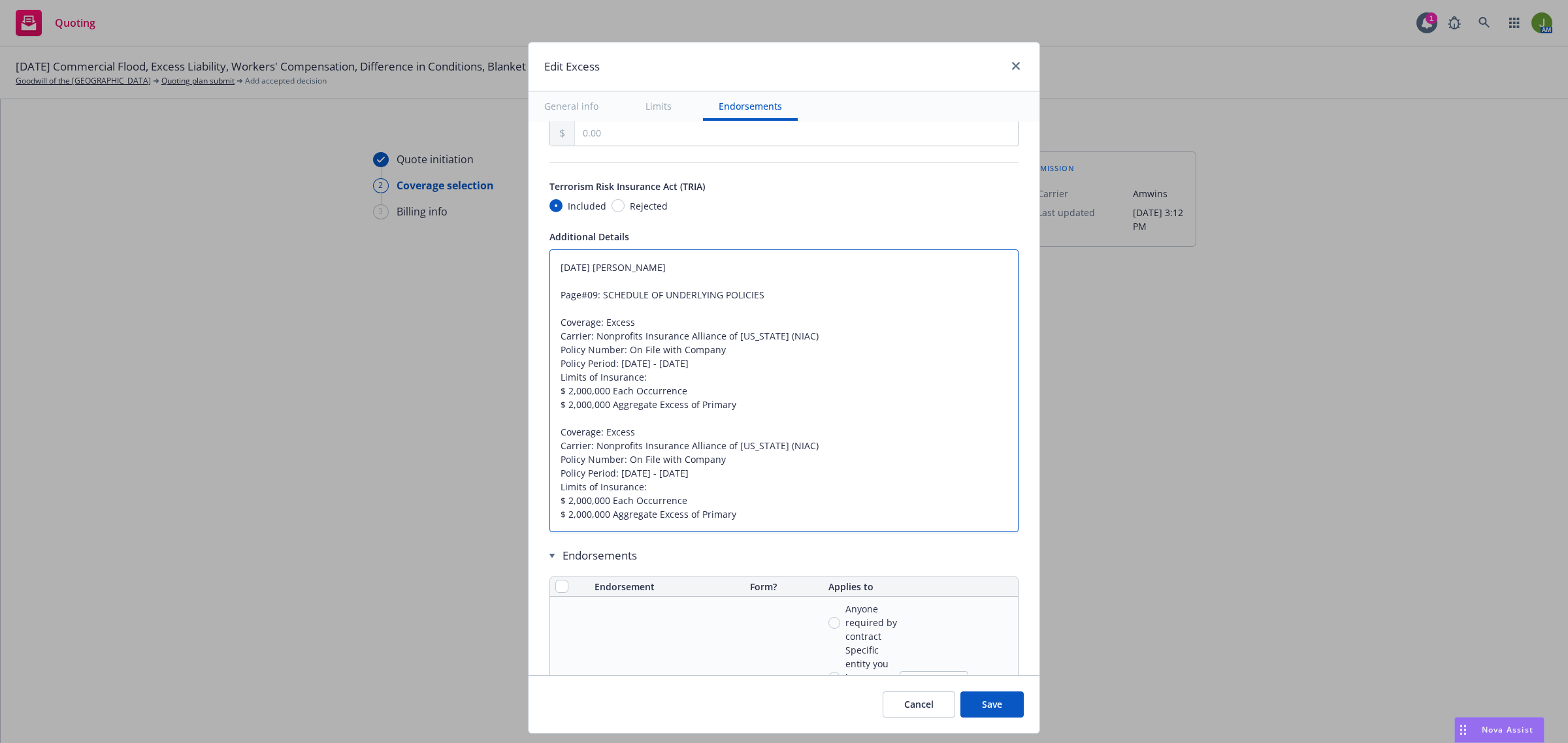
type textarea "x"
type textarea "09/05/2024 Galib Sheik Page#09: SCHEDULE OF UNDERLYING POLICIES Coverage: Exces…"
type textarea "x"
type textarea "09/05/2024 Galib Sheik Page#09: SCHEDULE OF UNDERLYING POLICIES Coverage: Exces…"
type textarea "x"
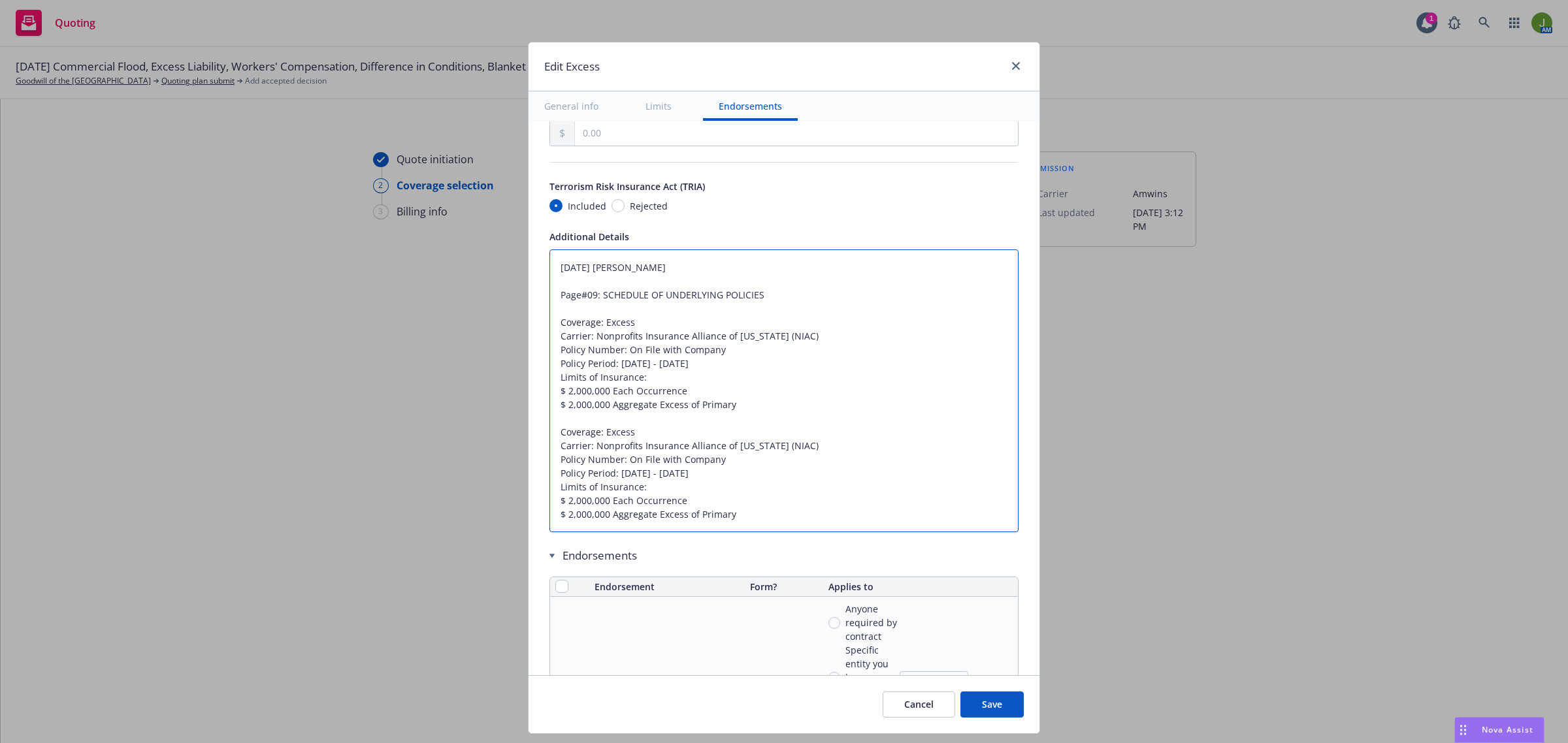
type textarea "09/05/2024 Galib Sheik Page#09: SCHEDULE OF UNDERLYING POLICIES Coverage: Exces…"
type textarea "x"
type textarea "09/05/2024 Galib Sheik Page#09: SCHEDULE OF UNDERLYING POLICIES Coverage: Exces…"
type textarea "x"
type textarea "09/05/2024 Galib Sheik Page#09: SCHEDULE OF UNDERLYING POLICIES Coverage: Exces…"
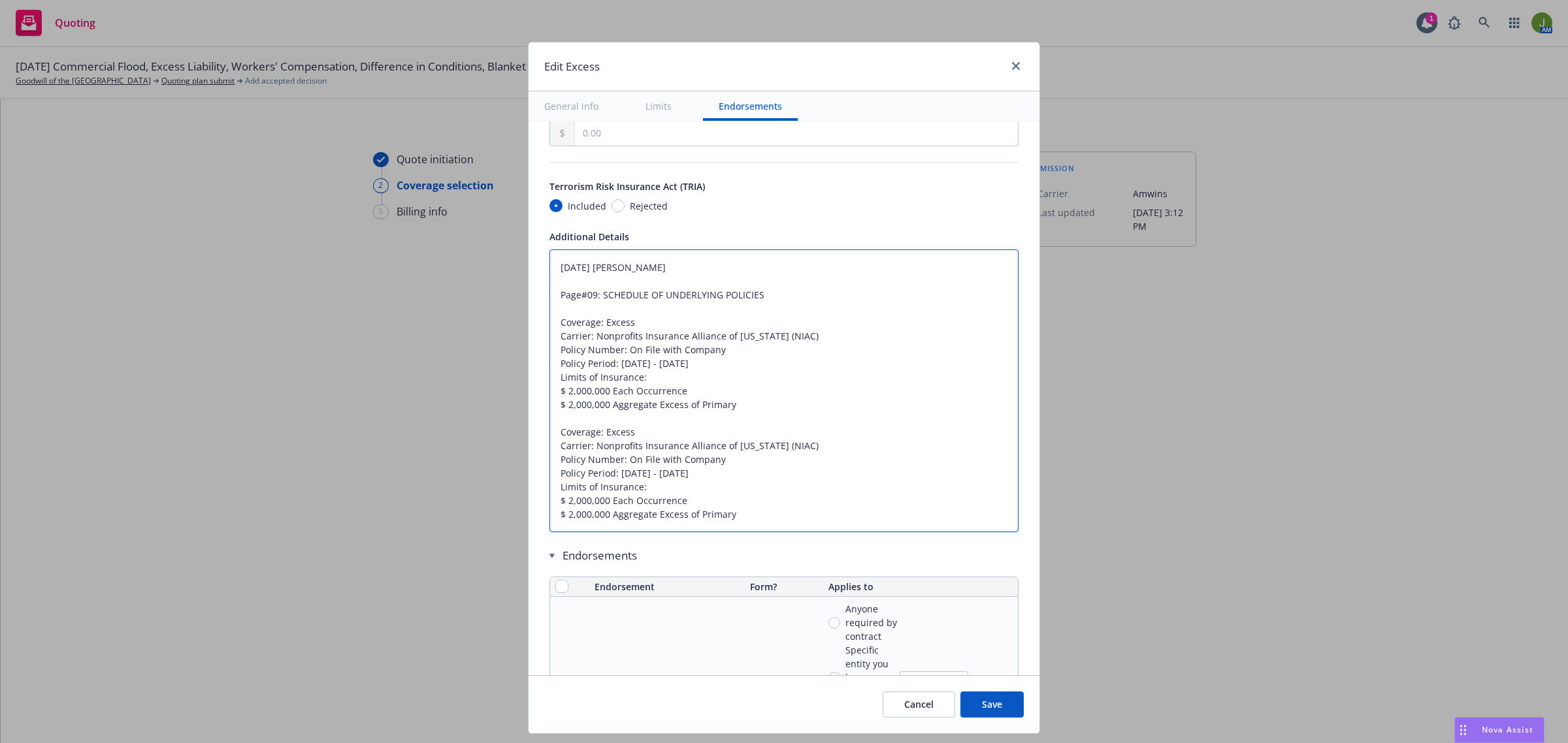
type textarea "x"
type textarea "09/05/2024 Galib Sheik Page#09: SCHEDULE OF UNDERLYING POLICIES Coverage: Exces…"
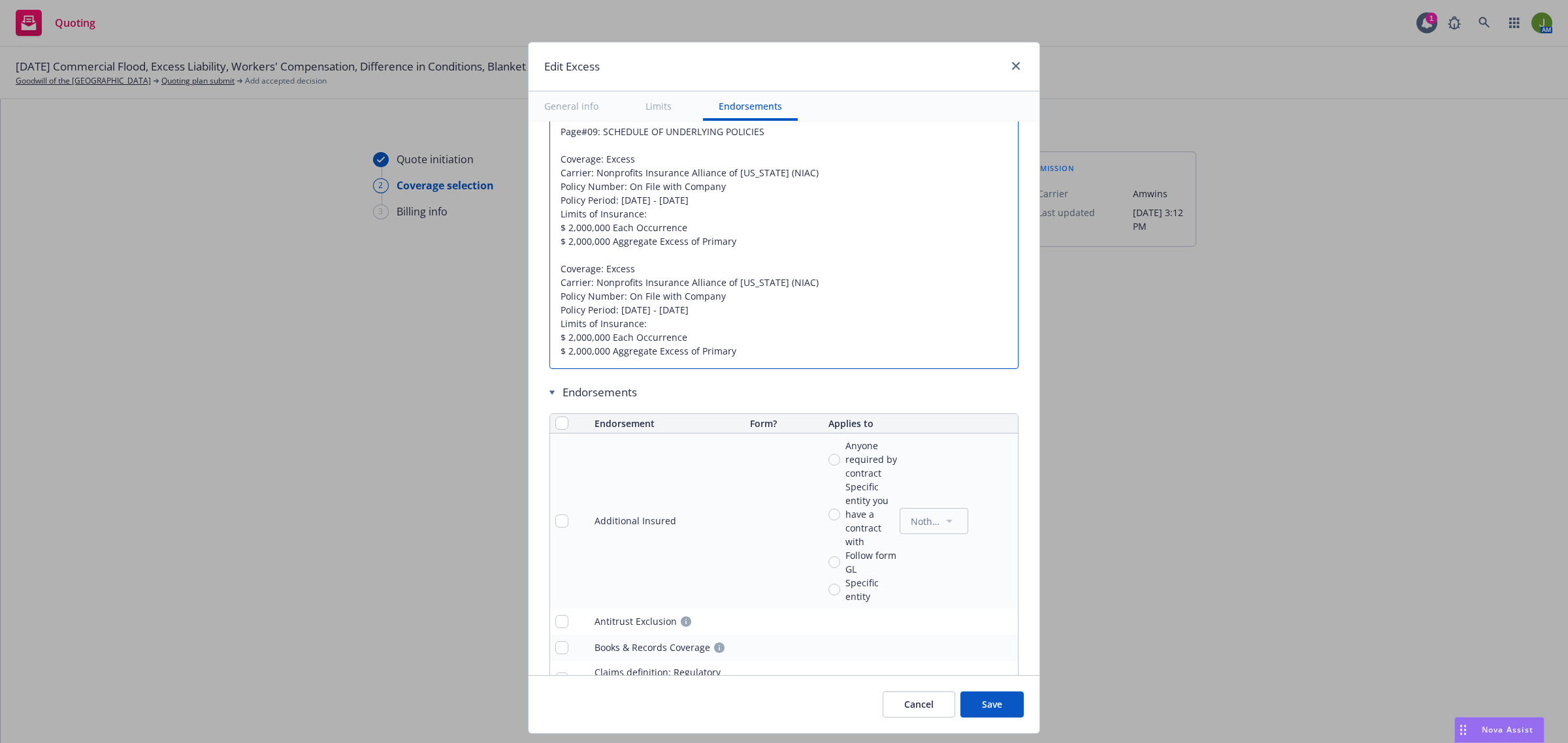
scroll to position [898, 0]
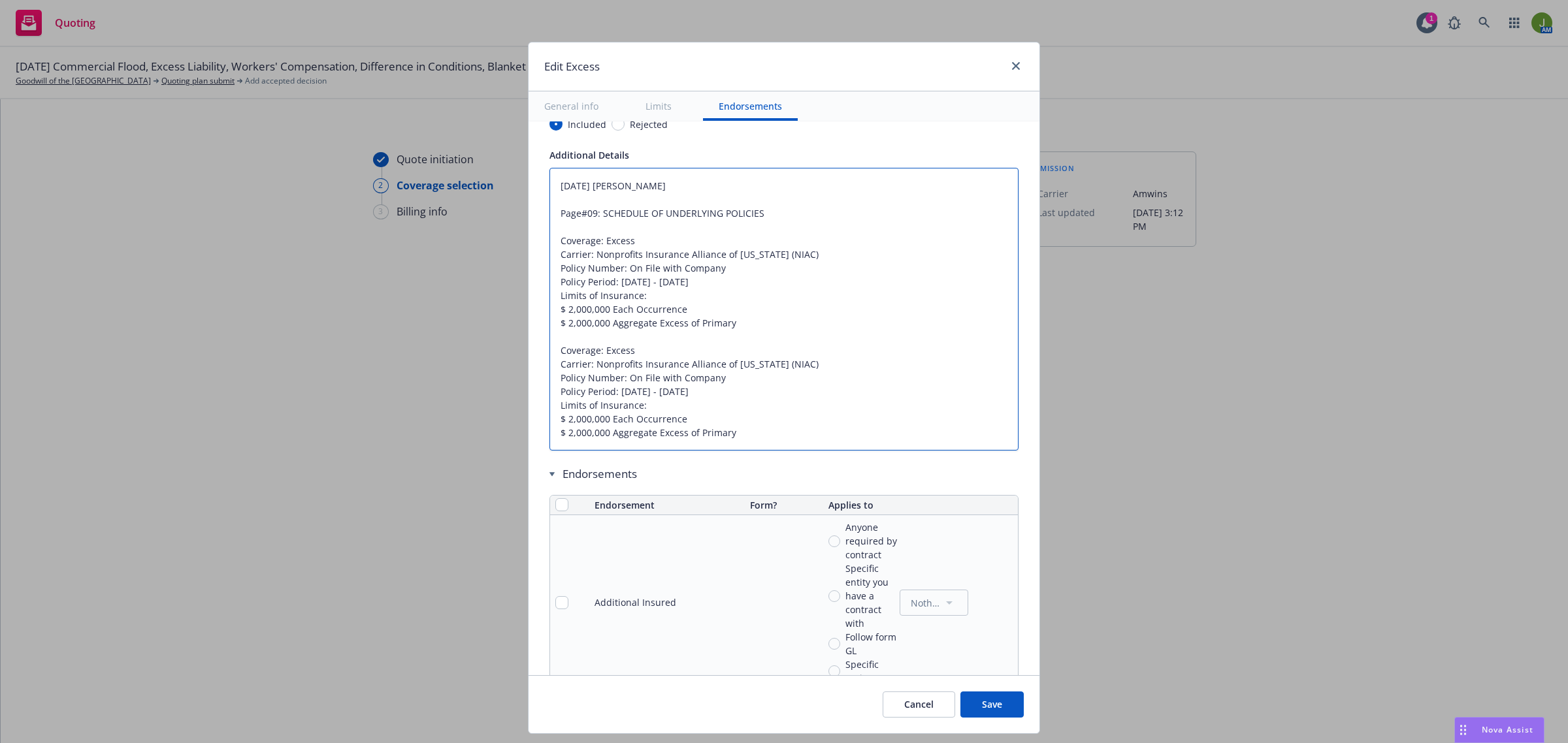
drag, startPoint x: 736, startPoint y: 436, endPoint x: 541, endPoint y: 359, distance: 209.7
click at [549, 359] on textarea "09/05/2024 Galib Sheik Page#09: SCHEDULE OF UNDERLYING POLICIES Coverage: Exces…" at bounding box center [783, 310] width 469 height 284
type textarea "x"
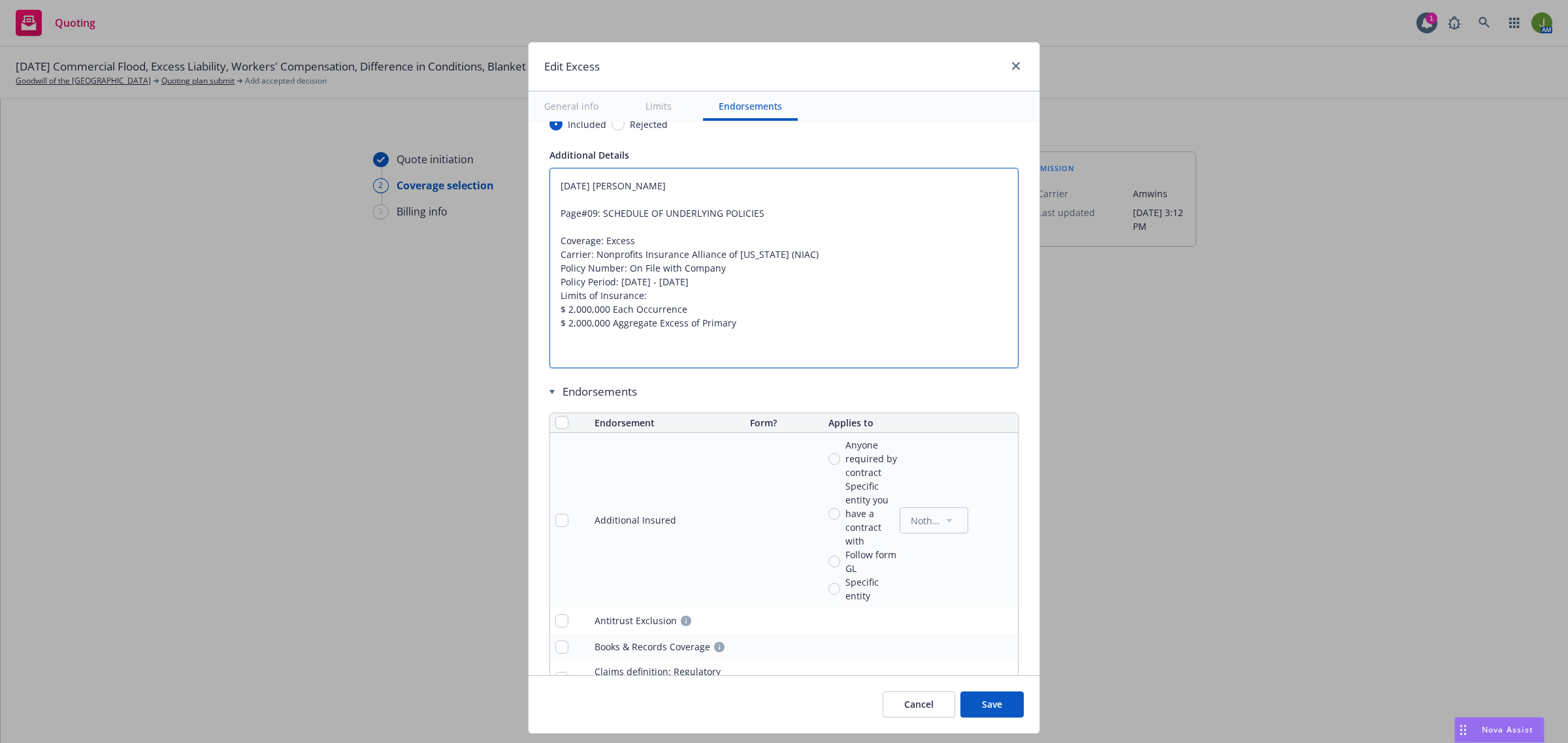
type textarea "09/05/2024 Galib Sheik Page#09: SCHEDULE OF UNDERLYING POLICIES Coverage: Exces…"
click at [550, 423] on th at bounding box center [569, 423] width 39 height 20
click at [555, 425] on input "checkbox" at bounding box center [561, 422] width 13 height 13
checkbox input "true"
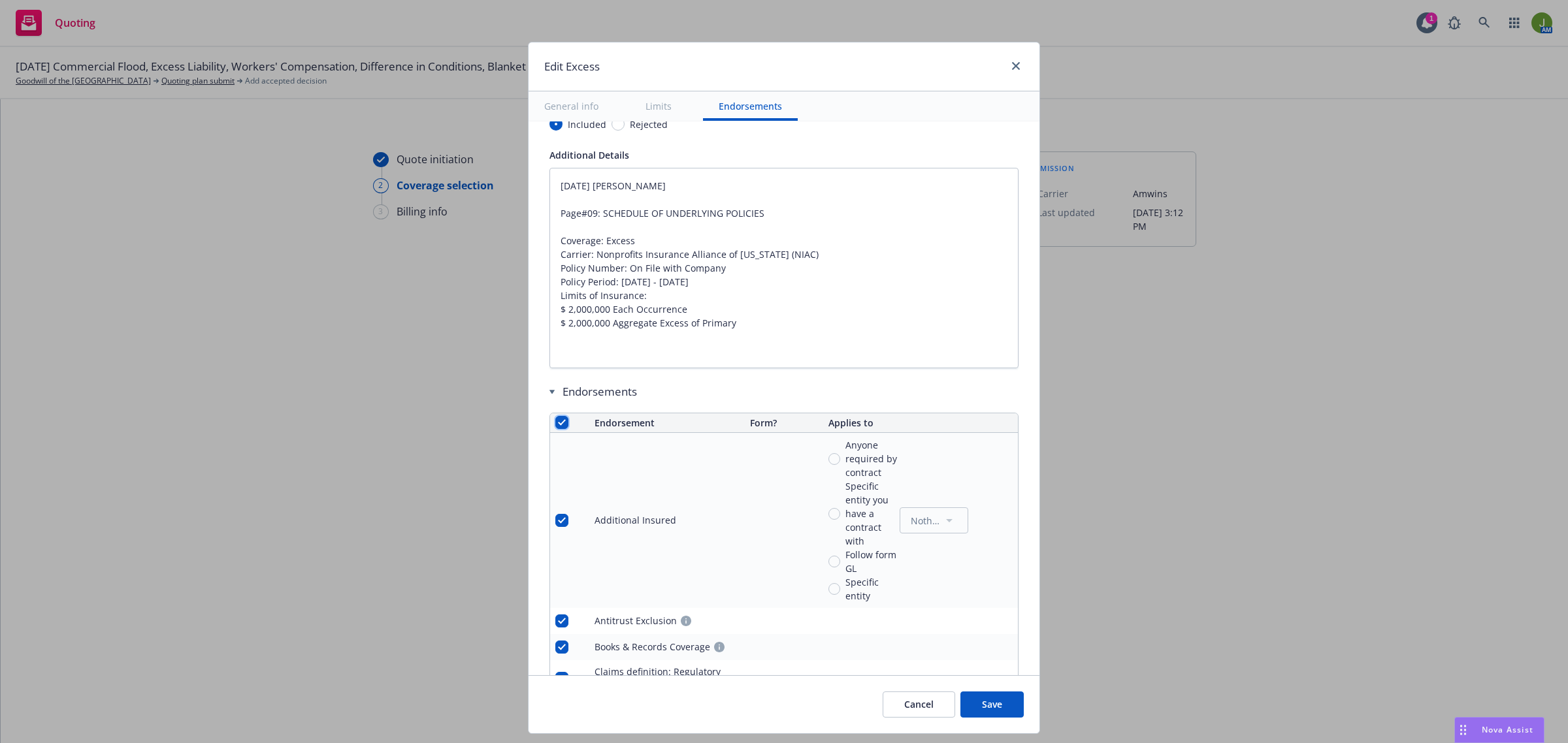
checkbox input "true"
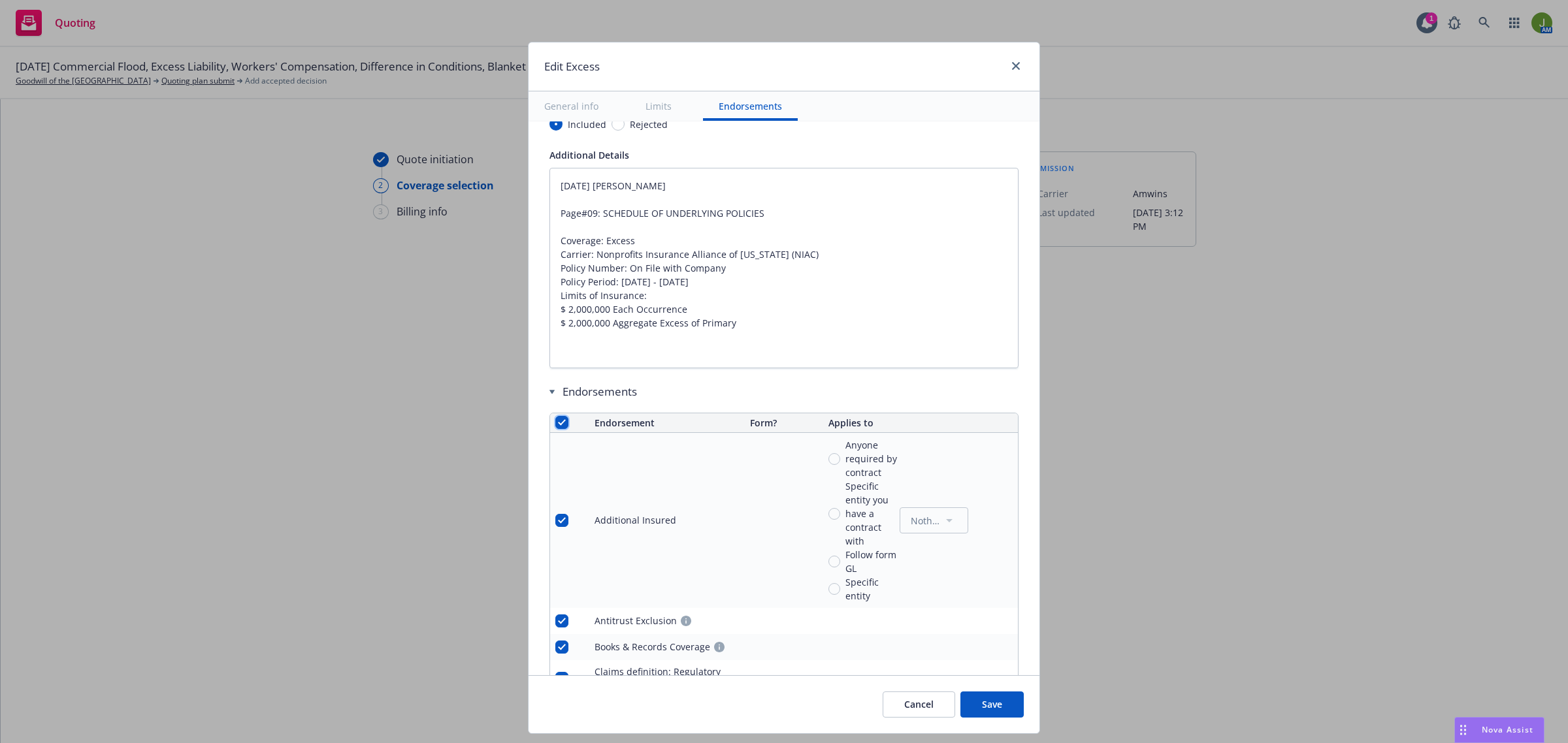
checkbox input "true"
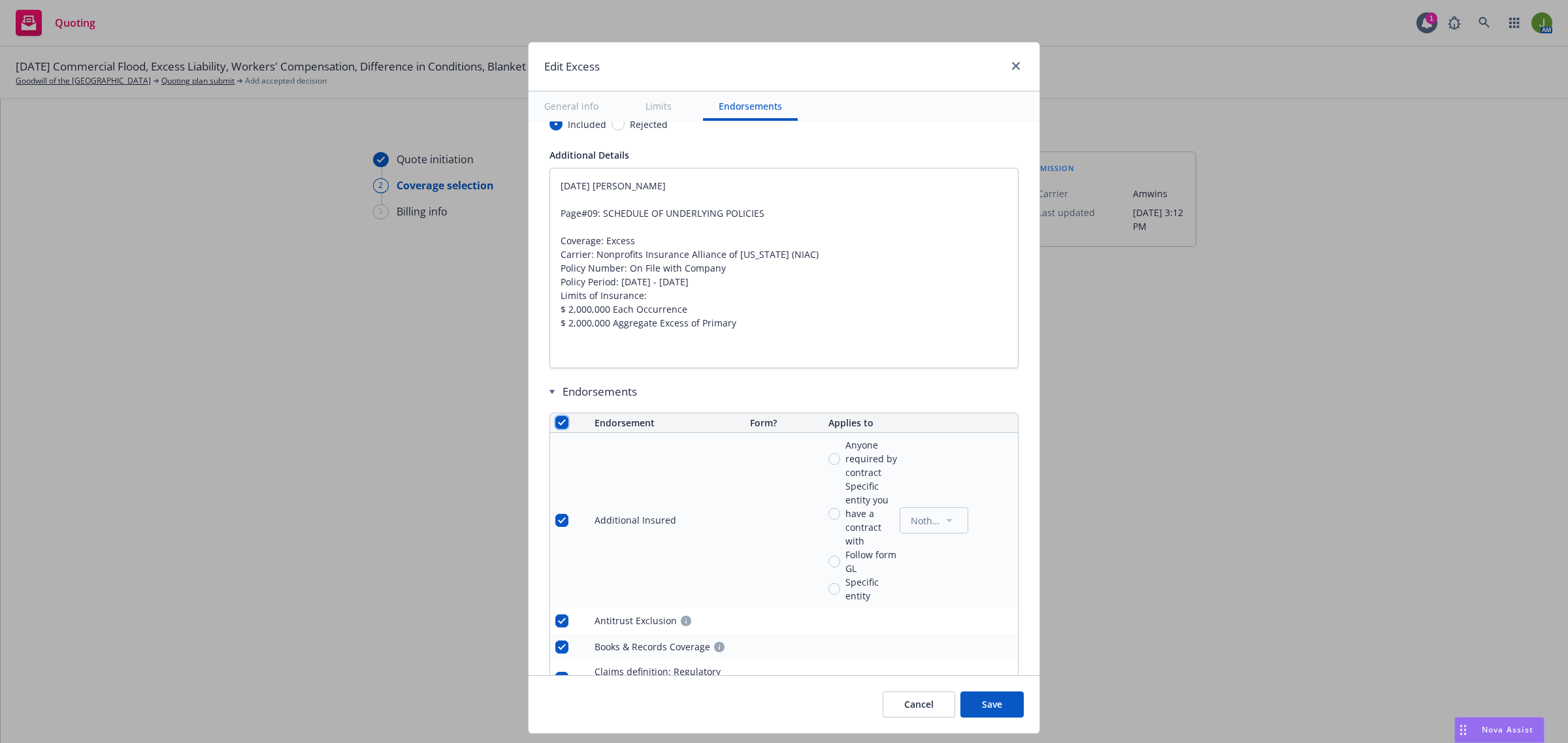
checkbox input "true"
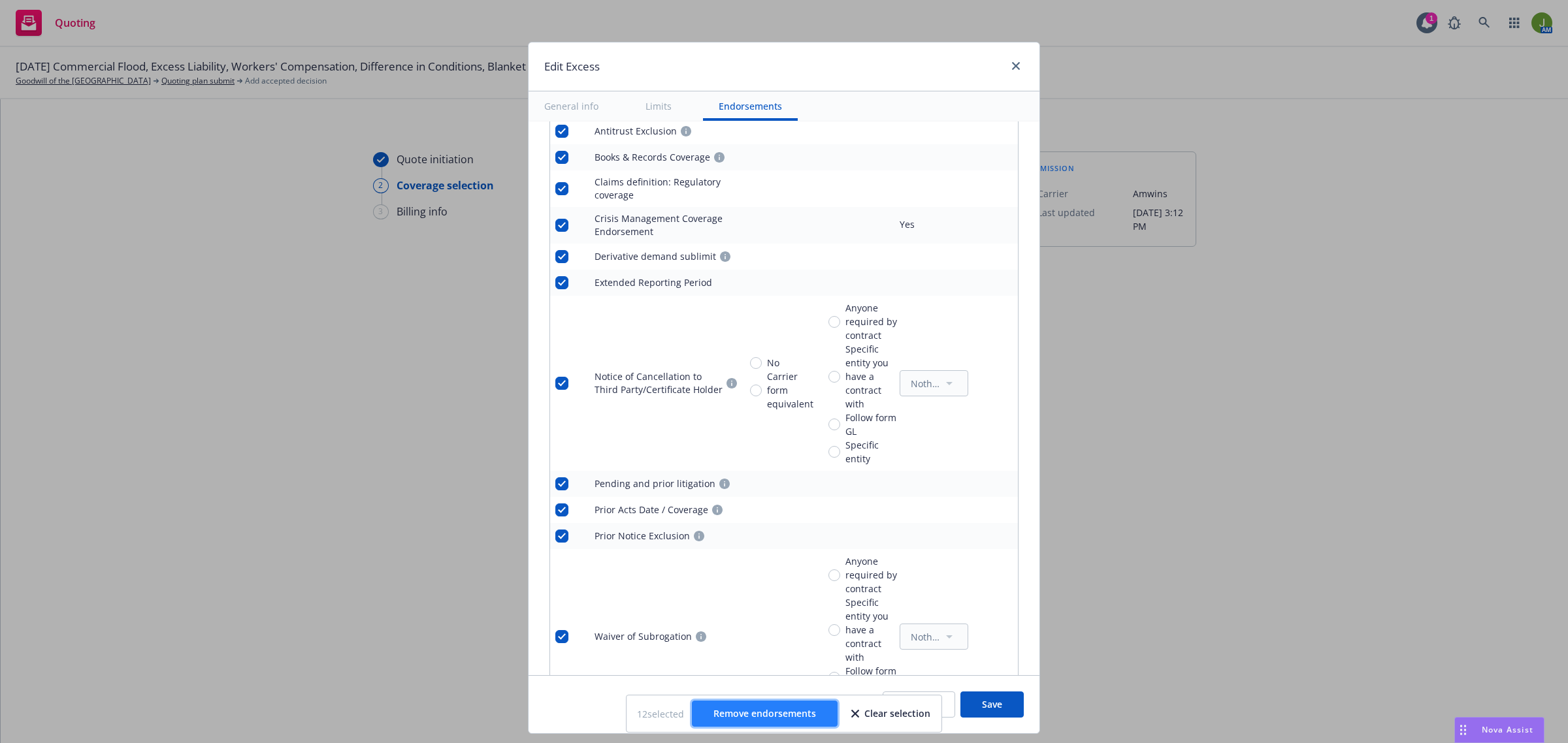
click at [733, 705] on button "Remove endorsements" at bounding box center [764, 714] width 145 height 26
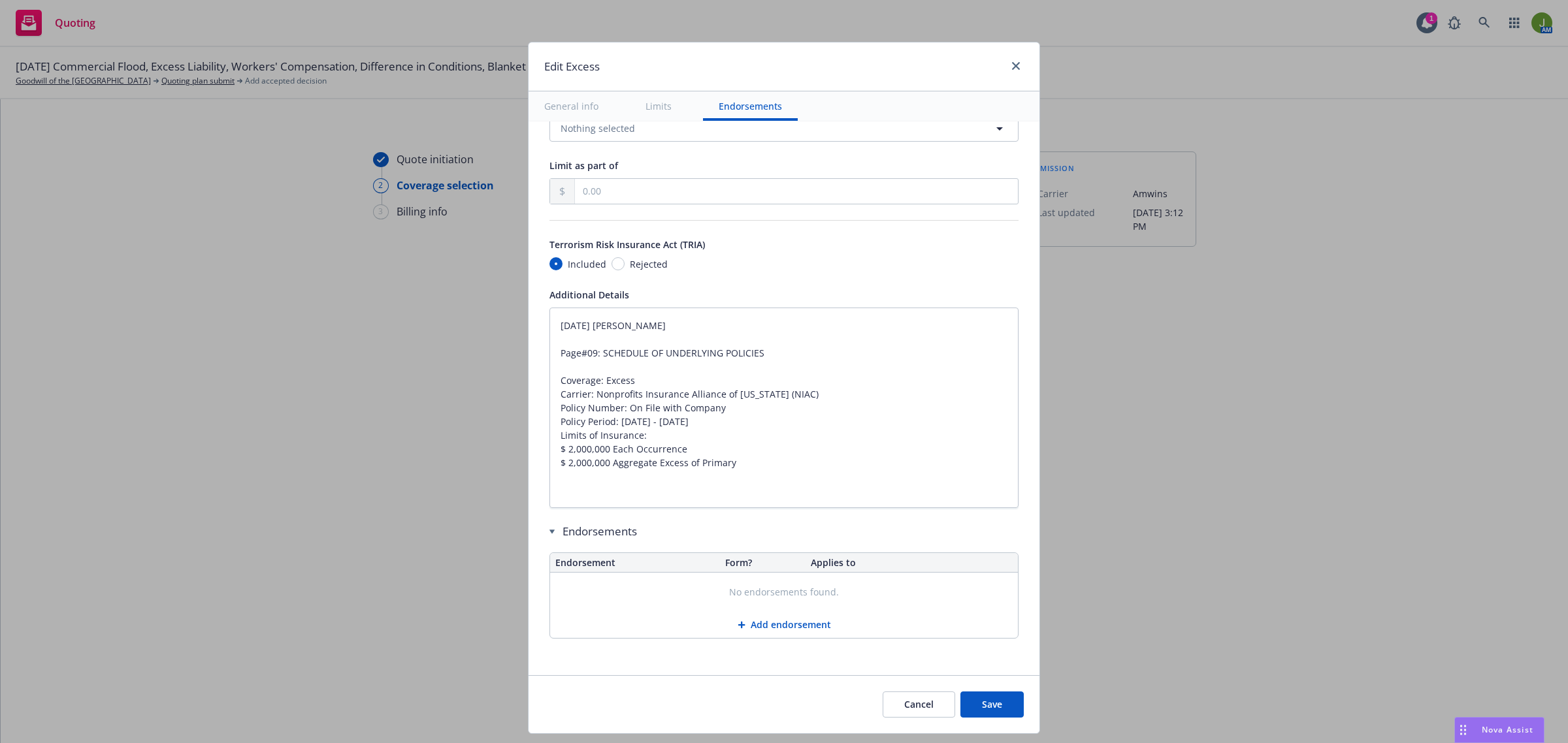
scroll to position [761, 0]
drag, startPoint x: 696, startPoint y: 329, endPoint x: 495, endPoint y: 308, distance: 202.1
click at [495, 308] on div "Edit Excess General info Limits Endorsements Display name Commercial Umbrella, …" at bounding box center [784, 372] width 1568 height 743
type textarea "x"
type textarea "Page#09: SCHEDULE OF UNDERLYING POLICIES Coverage: Excess Carrier: Nonprofits I…"
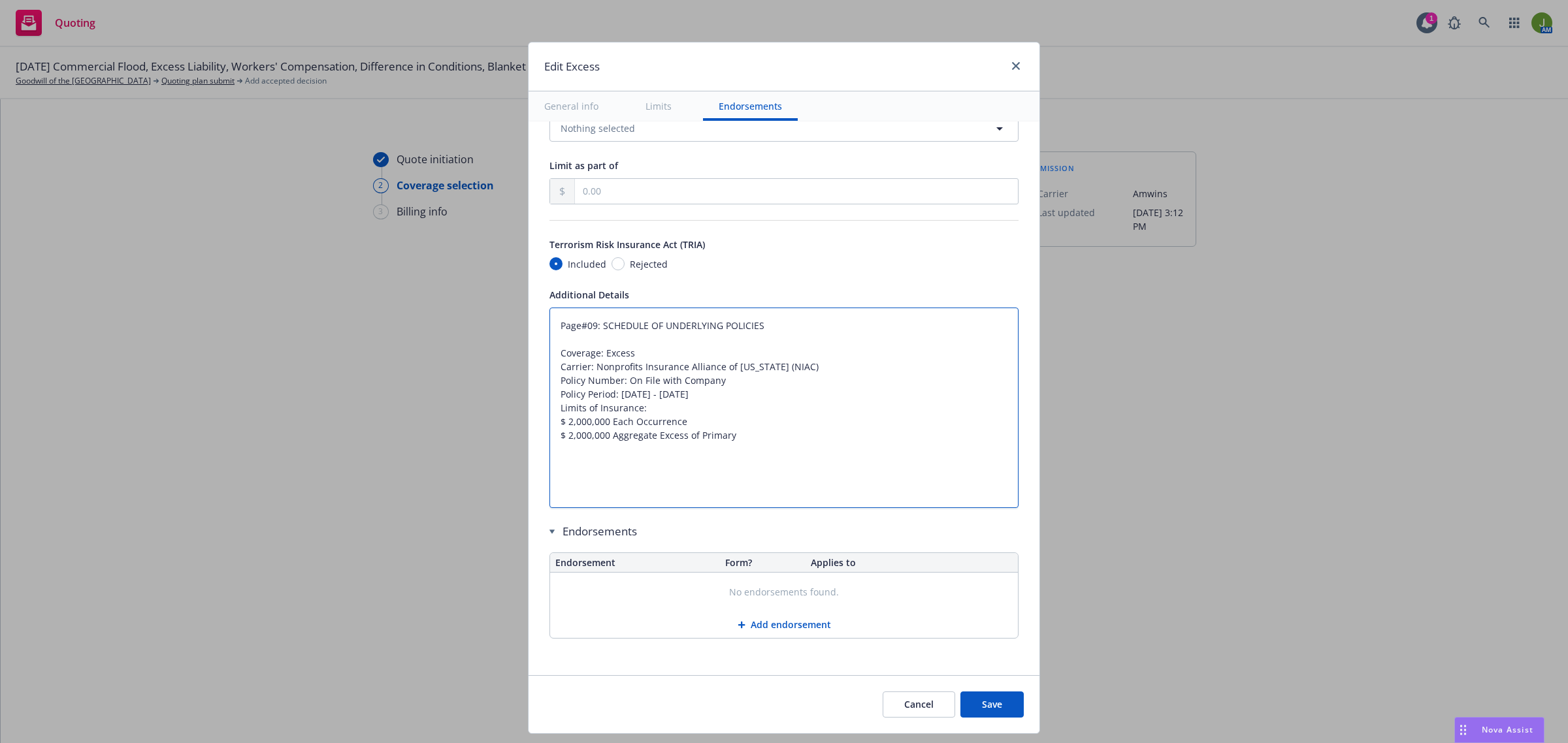
type textarea "x"
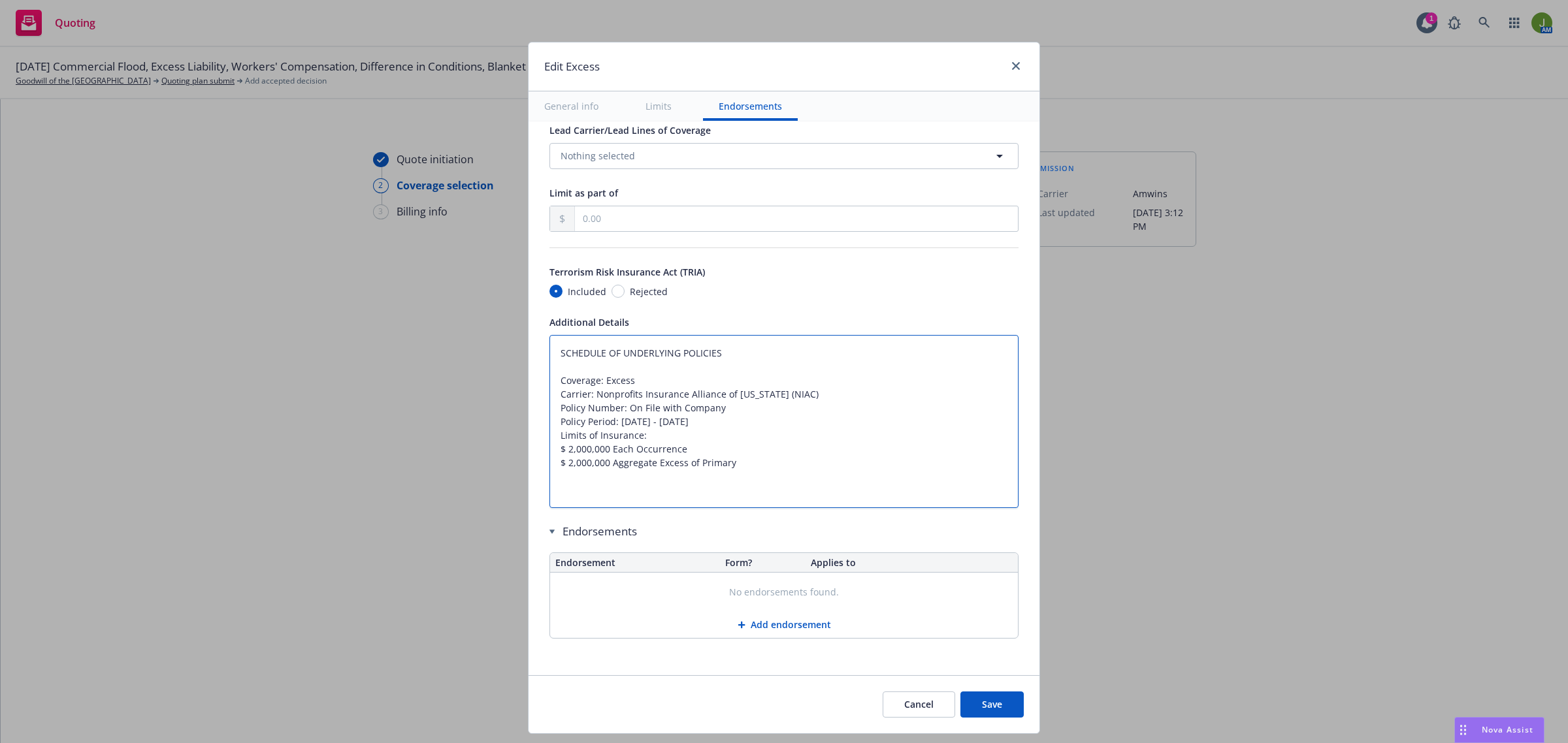
type textarea "SCHEDULE OF UNDERLYING POLICIES Coverage: Excess Carrier: Nonprofits Insurance …"
click at [612, 292] on input "Rejected" at bounding box center [618, 292] width 13 height 13
radio input "true"
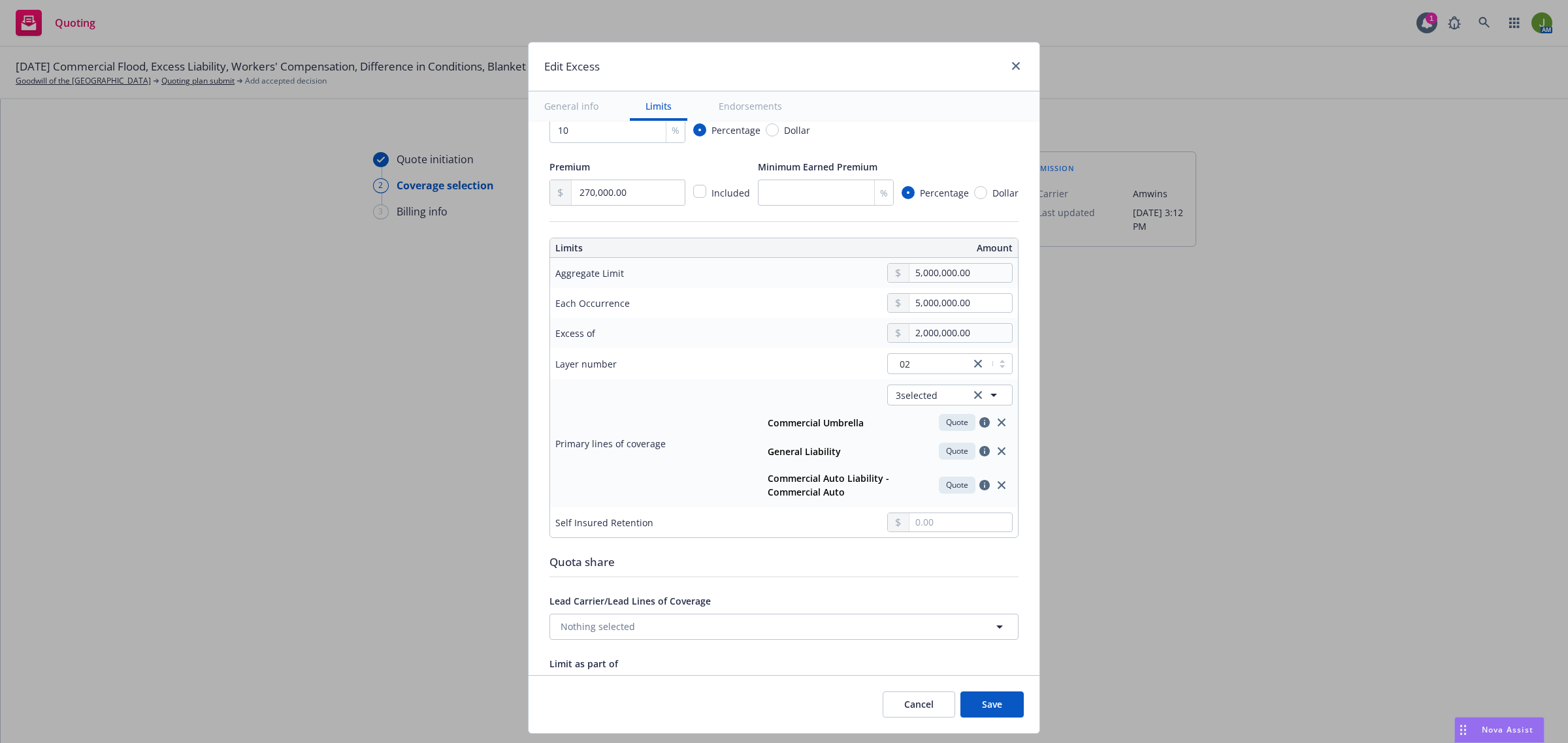
scroll to position [162, 0]
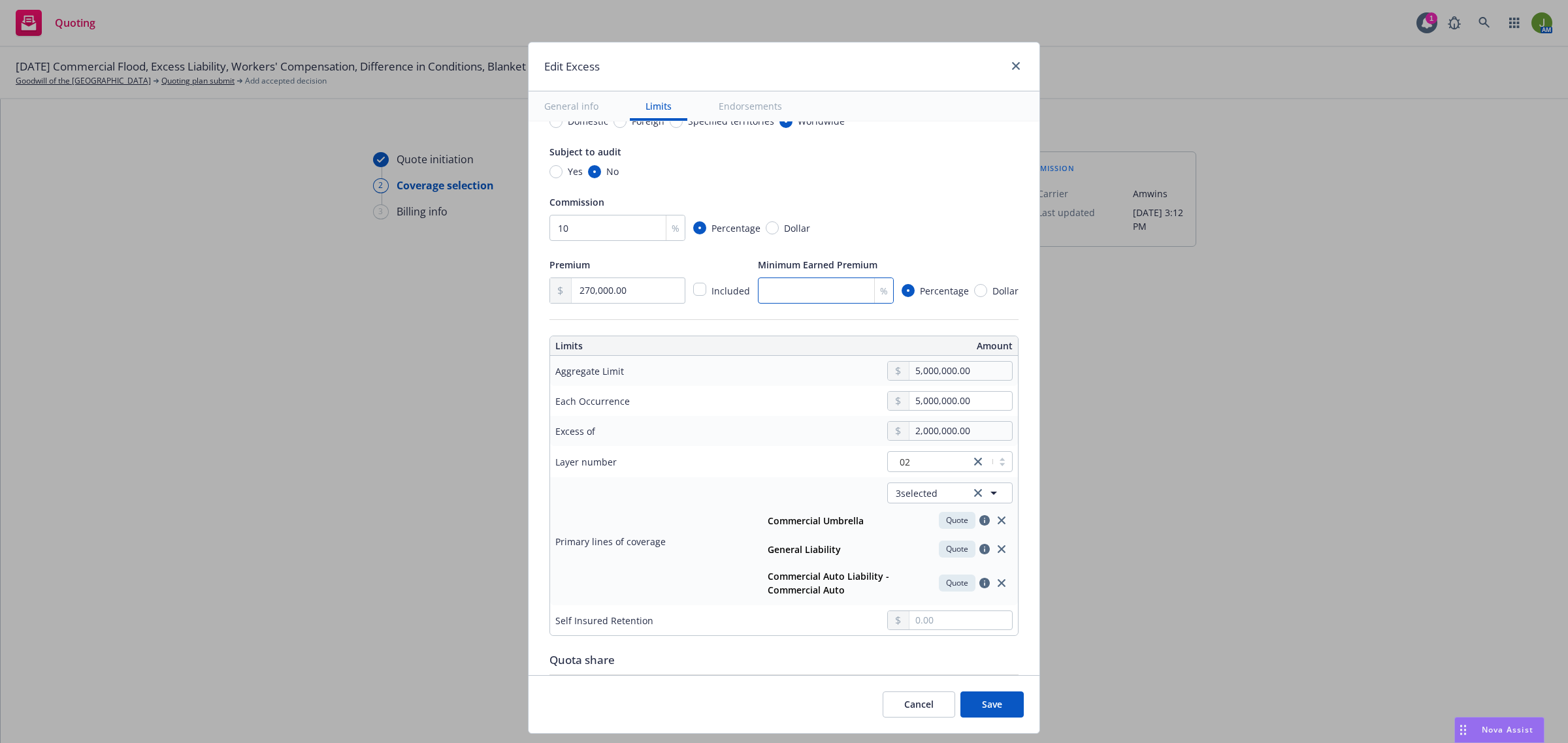
click at [793, 282] on input "number" at bounding box center [825, 291] width 136 height 26
type textarea "x"
type input "2"
type textarea "x"
type input "25"
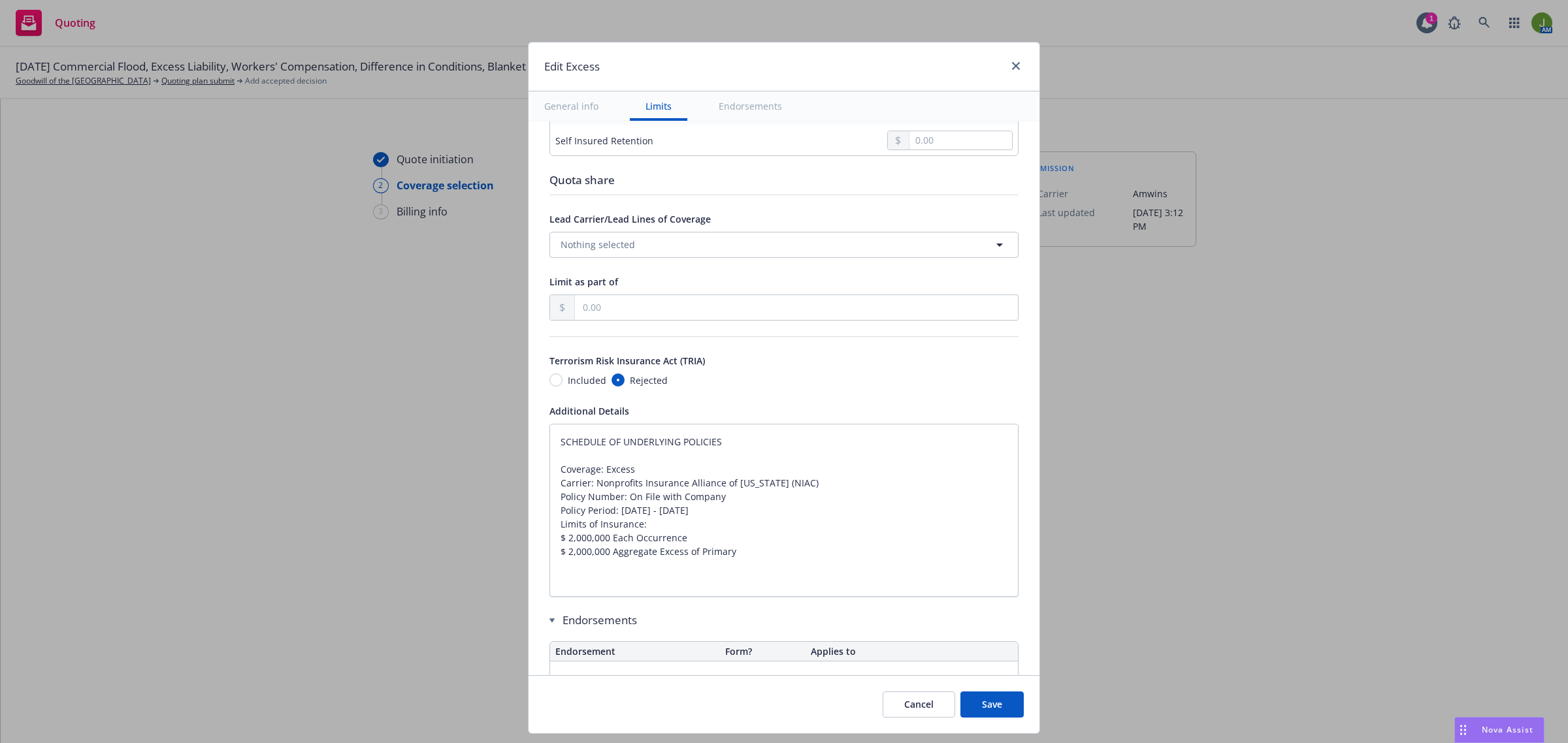
type textarea "x"
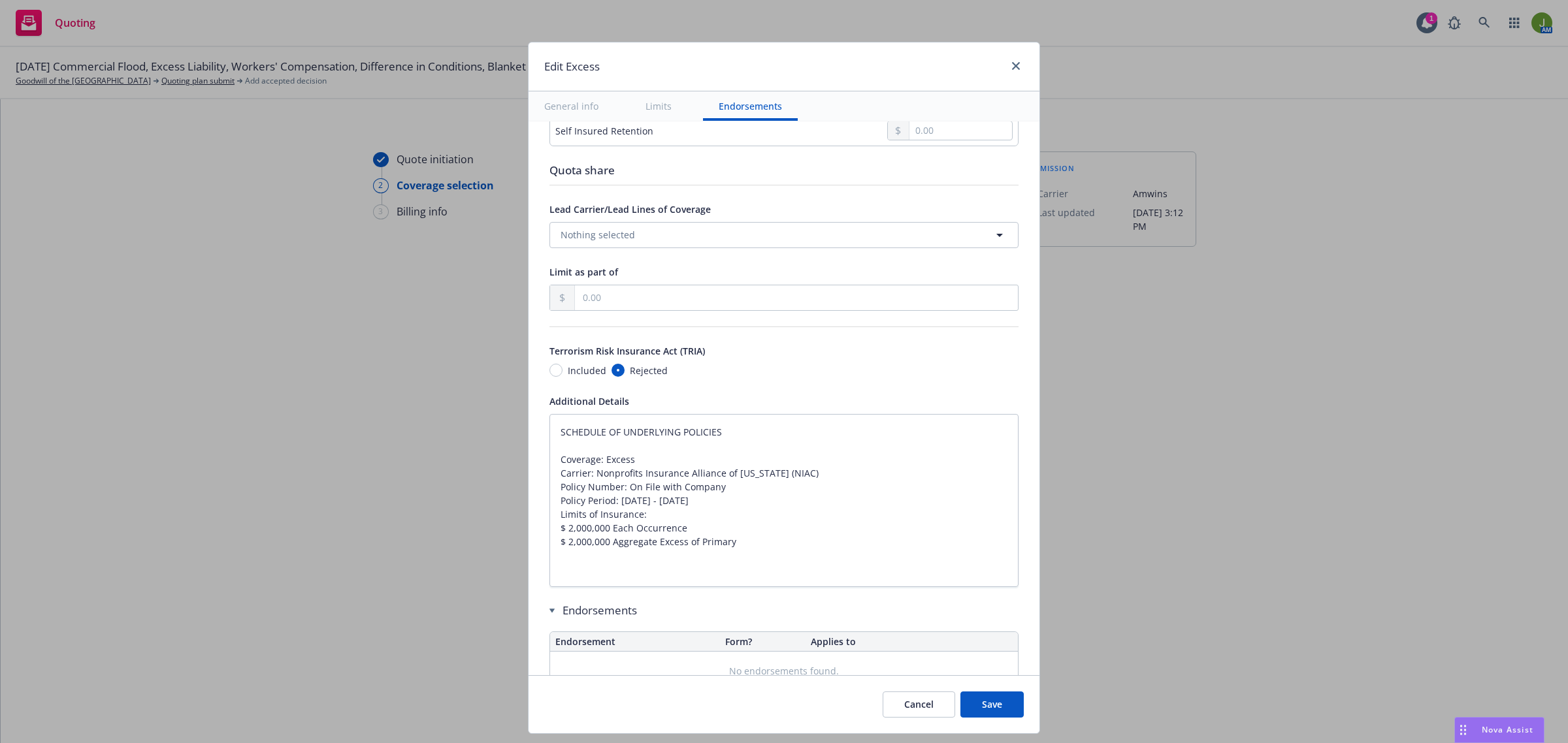
scroll to position [734, 0]
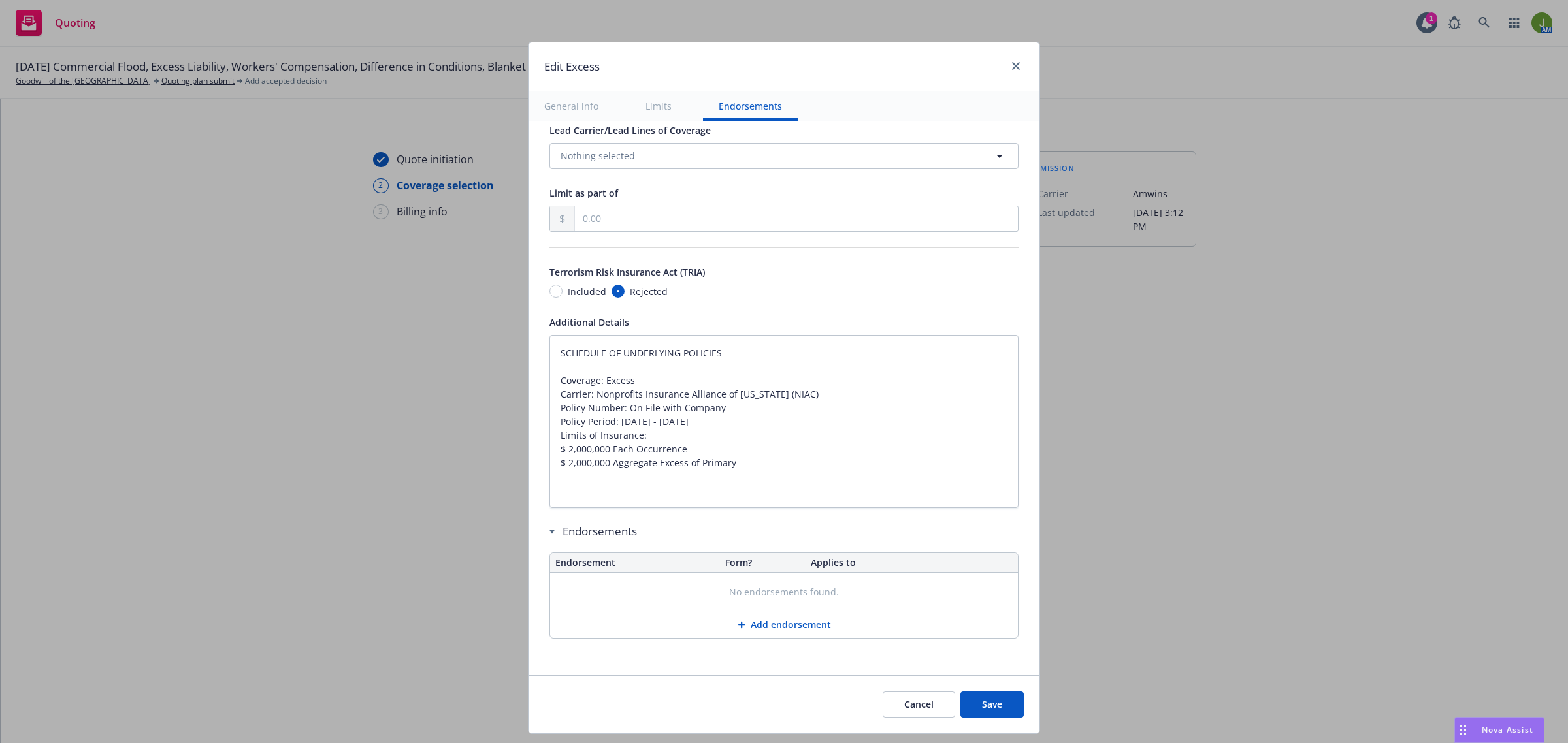
type input "25"
click at [985, 707] on button "Save" at bounding box center [991, 704] width 63 height 26
type textarea "x"
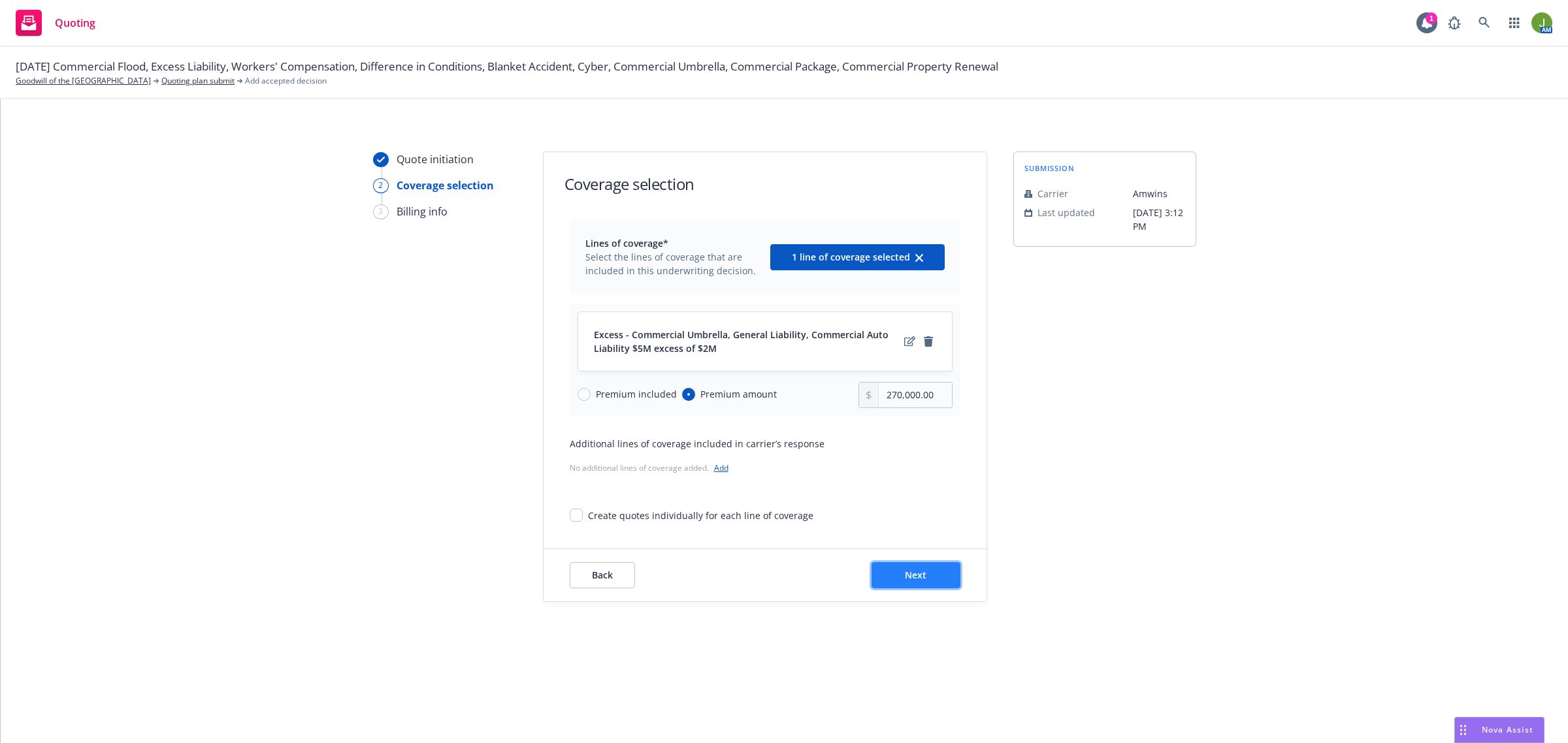
click at [920, 575] on span "Next" at bounding box center [916, 574] width 22 height 12
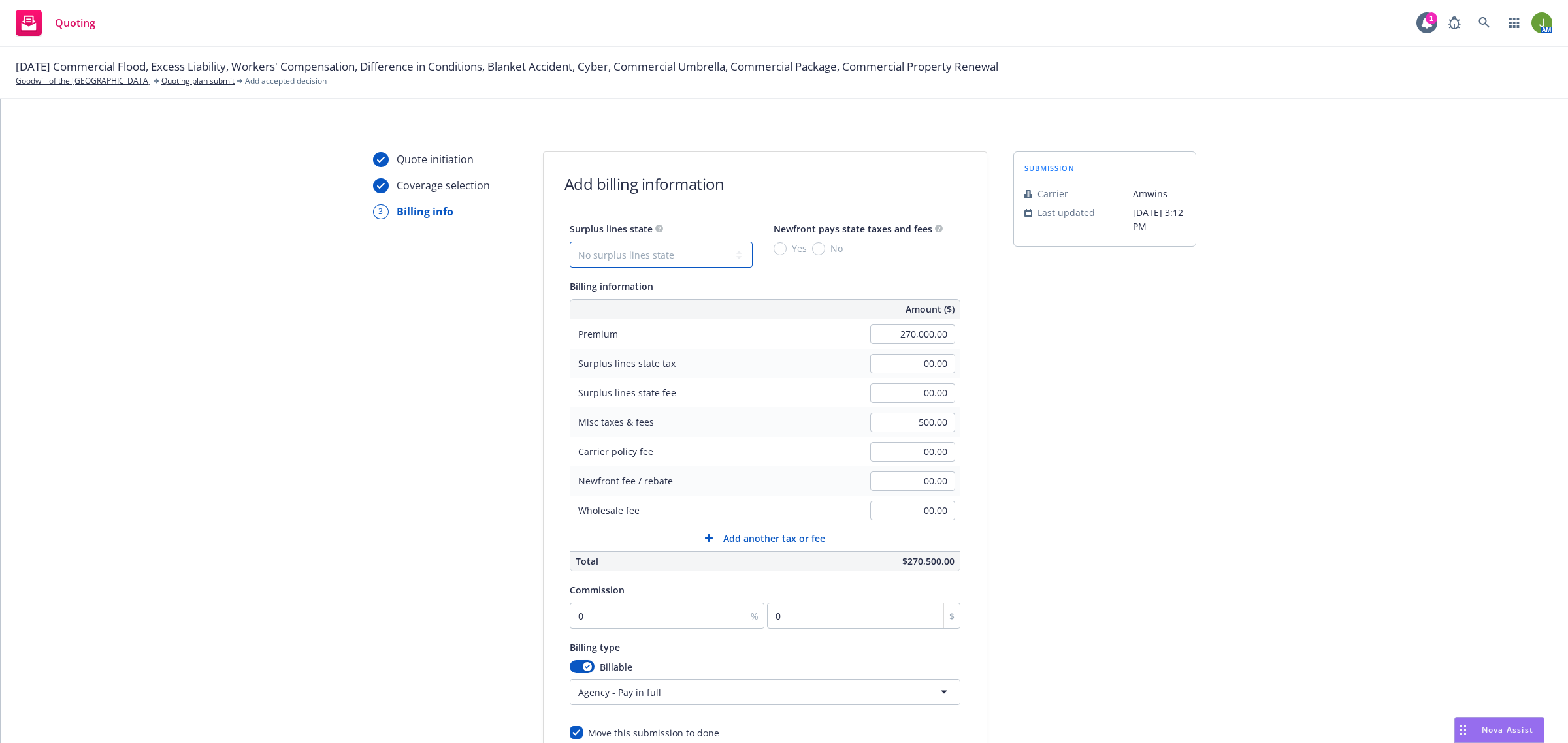
click at [607, 250] on select "No surplus lines state Alaska Alabama Arkansas Arizona California Colorado Conn…" at bounding box center [660, 254] width 183 height 26
click at [569, 241] on select "No surplus lines state Alaska Alabama Arkansas Arizona California Colorado Conn…" at bounding box center [660, 254] width 183 height 26
click at [817, 252] on div "No" at bounding box center [827, 248] width 31 height 14
click at [817, 252] on input "No" at bounding box center [818, 249] width 13 height 13
click at [592, 617] on input "0" at bounding box center [667, 616] width 196 height 26
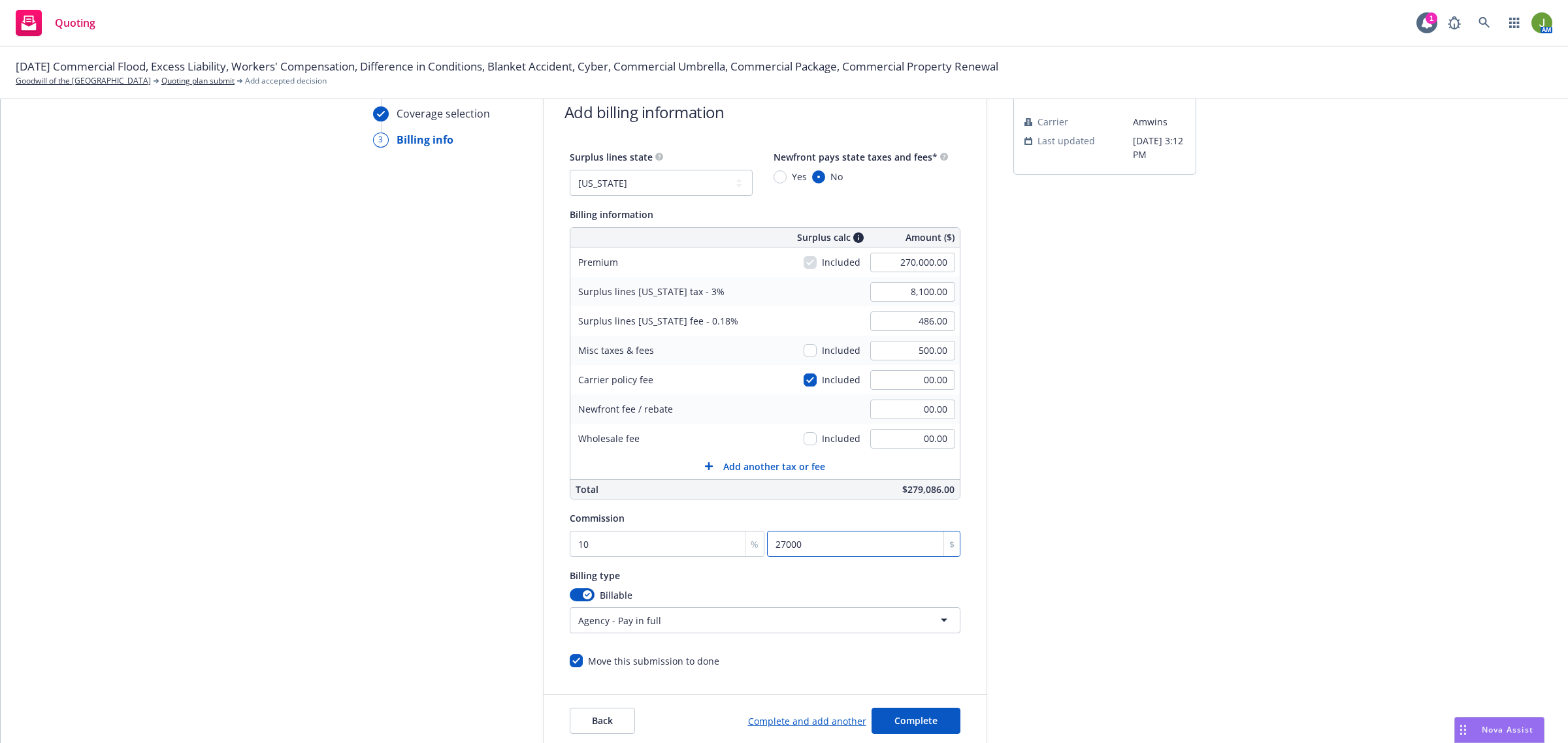
scroll to position [161, 0]
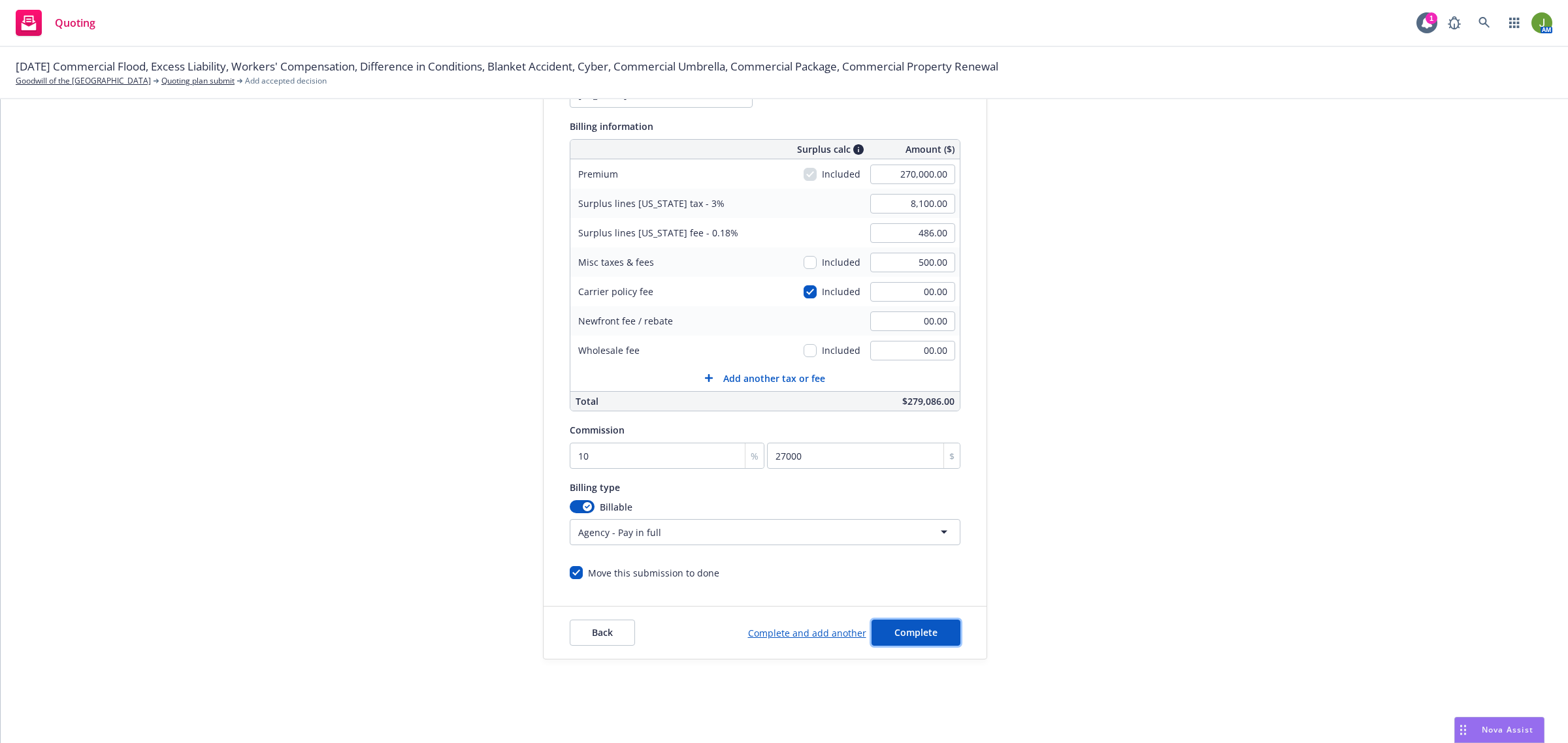
click at [940, 632] on button "Complete" at bounding box center [916, 632] width 89 height 26
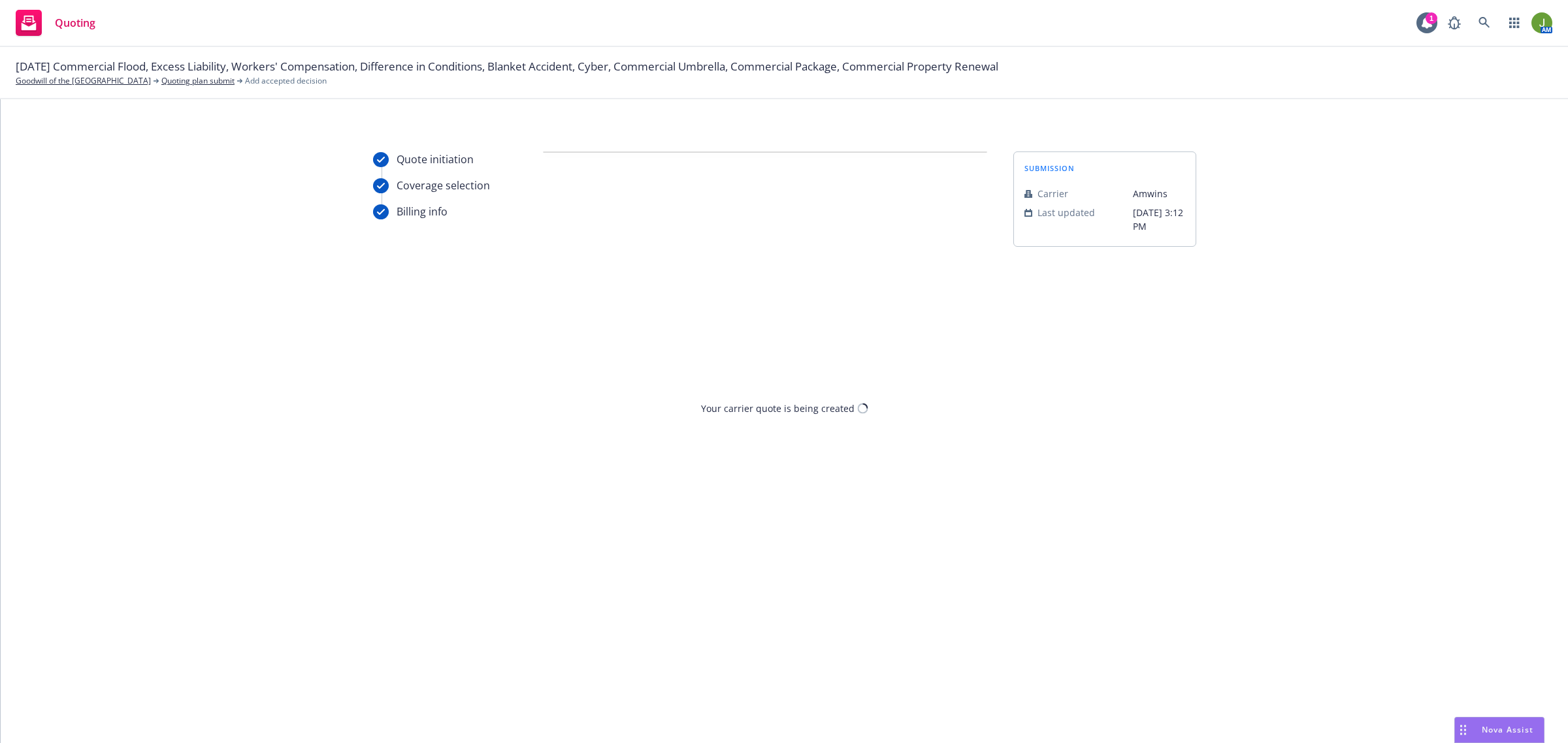
scroll to position [0, 0]
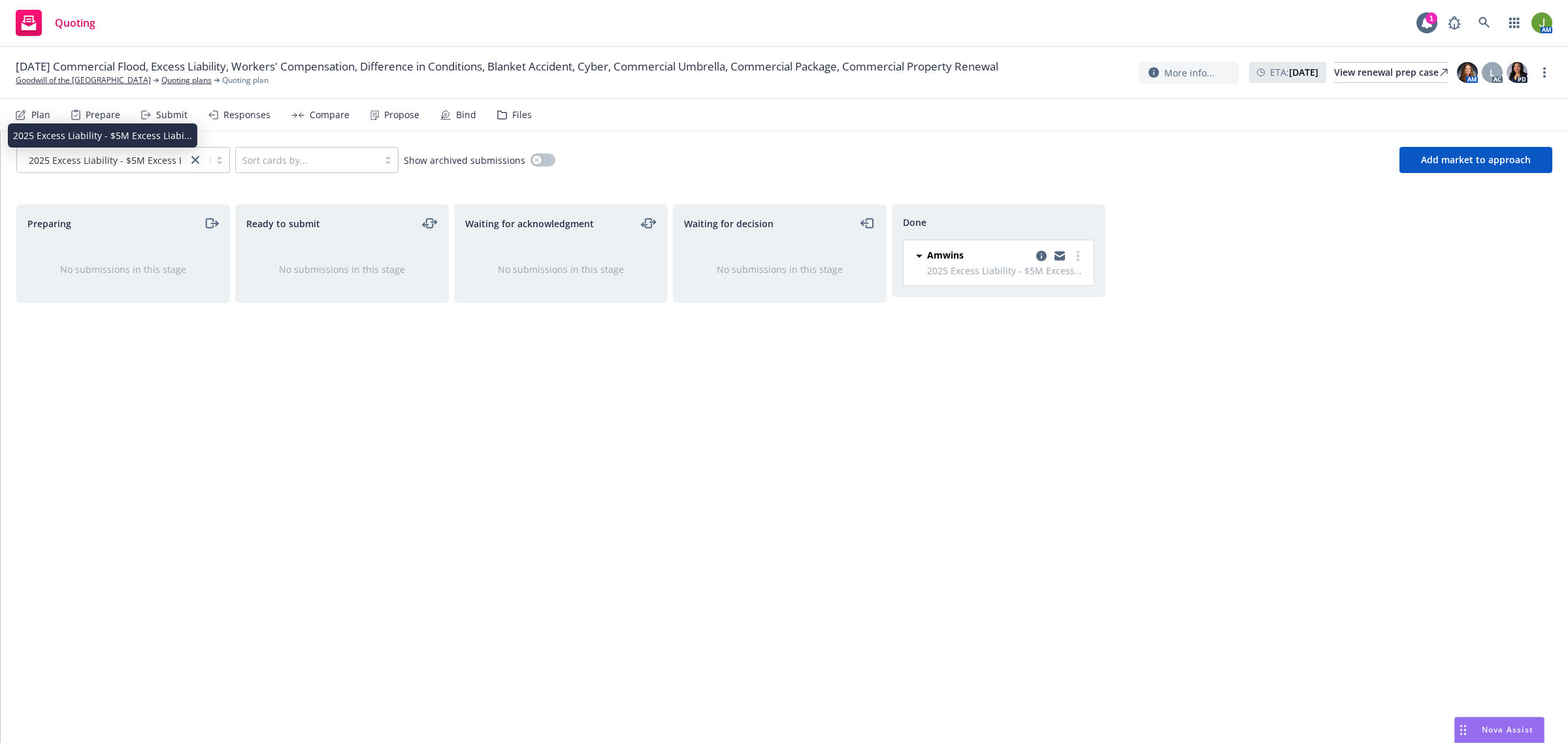
click at [115, 153] on span "2025 Excess Liability - $5M Excess Liabi..." at bounding box center [119, 160] width 179 height 14
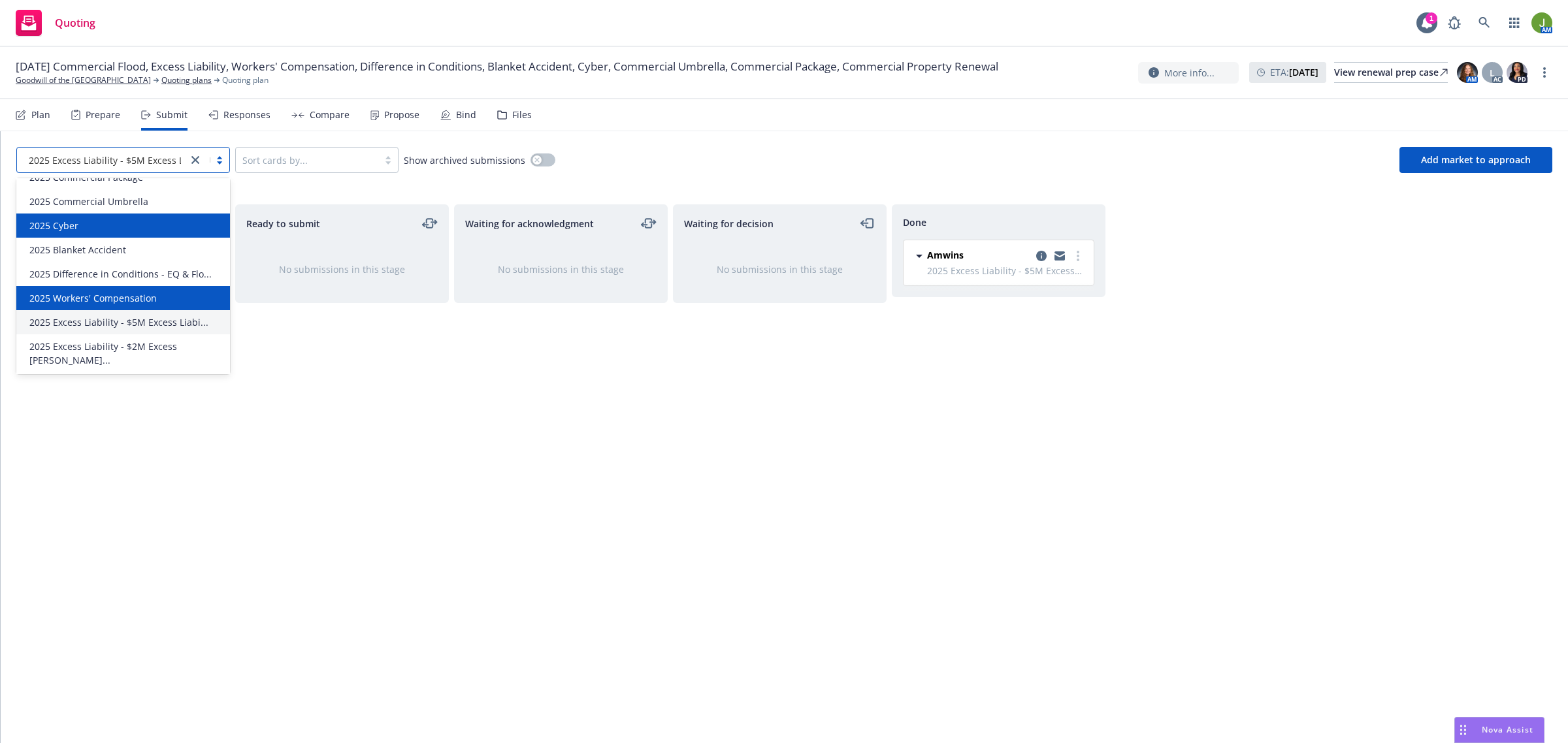
scroll to position [188, 0]
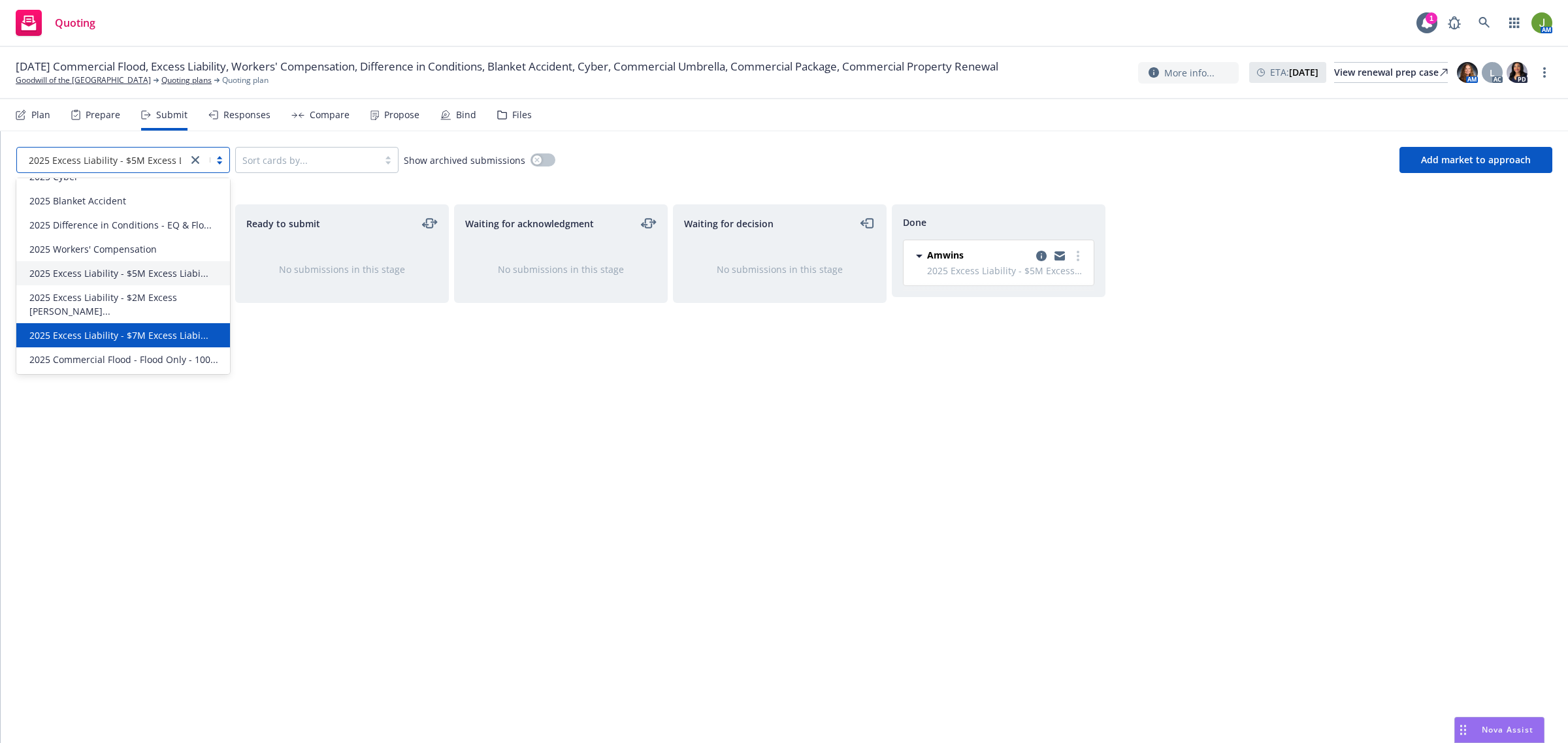
click at [147, 329] on span "2025 Excess Liability - $7M Excess Liabi..." at bounding box center [119, 335] width 179 height 14
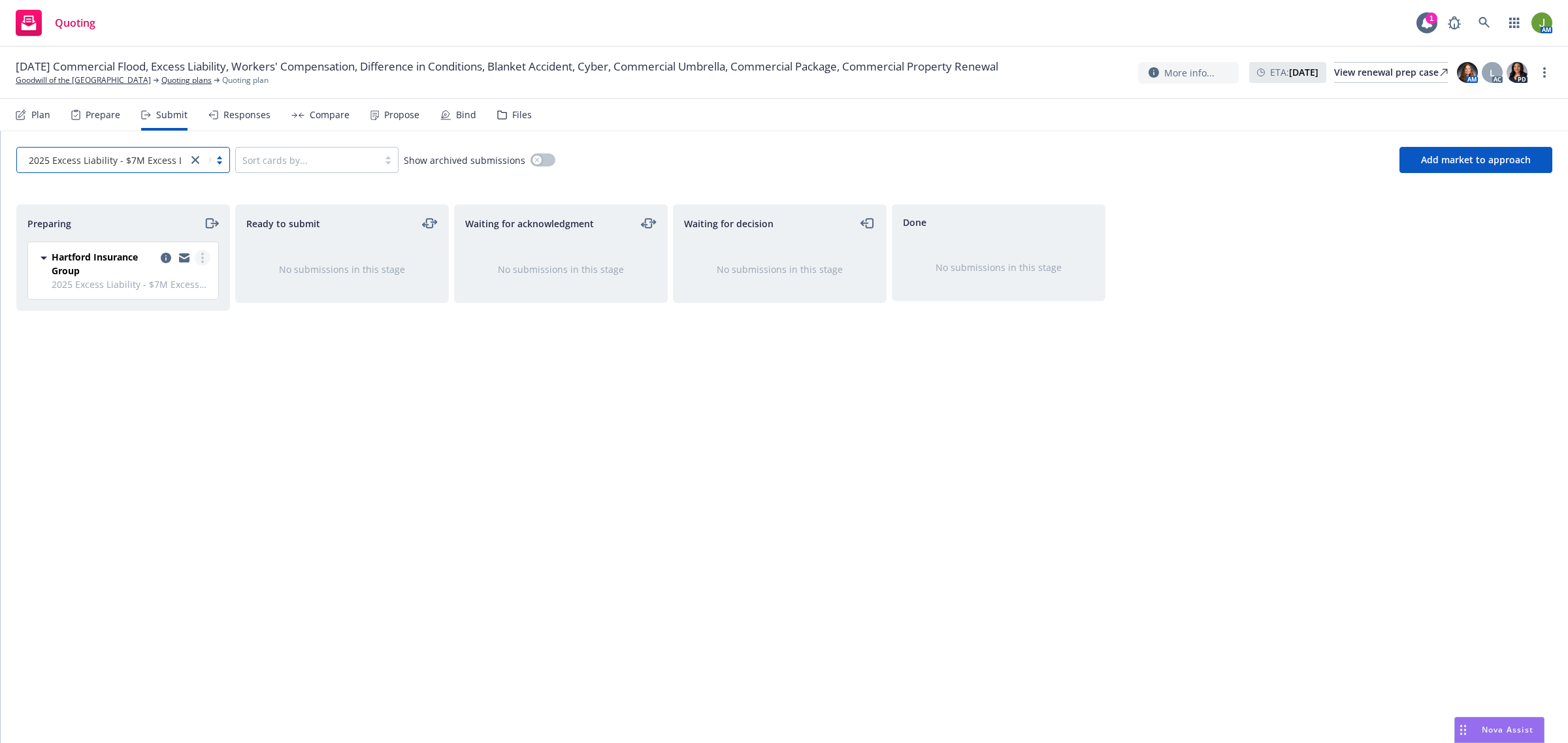
click at [207, 253] on link "more" at bounding box center [203, 258] width 16 height 16
click at [165, 254] on icon "copy logging email" at bounding box center [166, 258] width 10 height 10
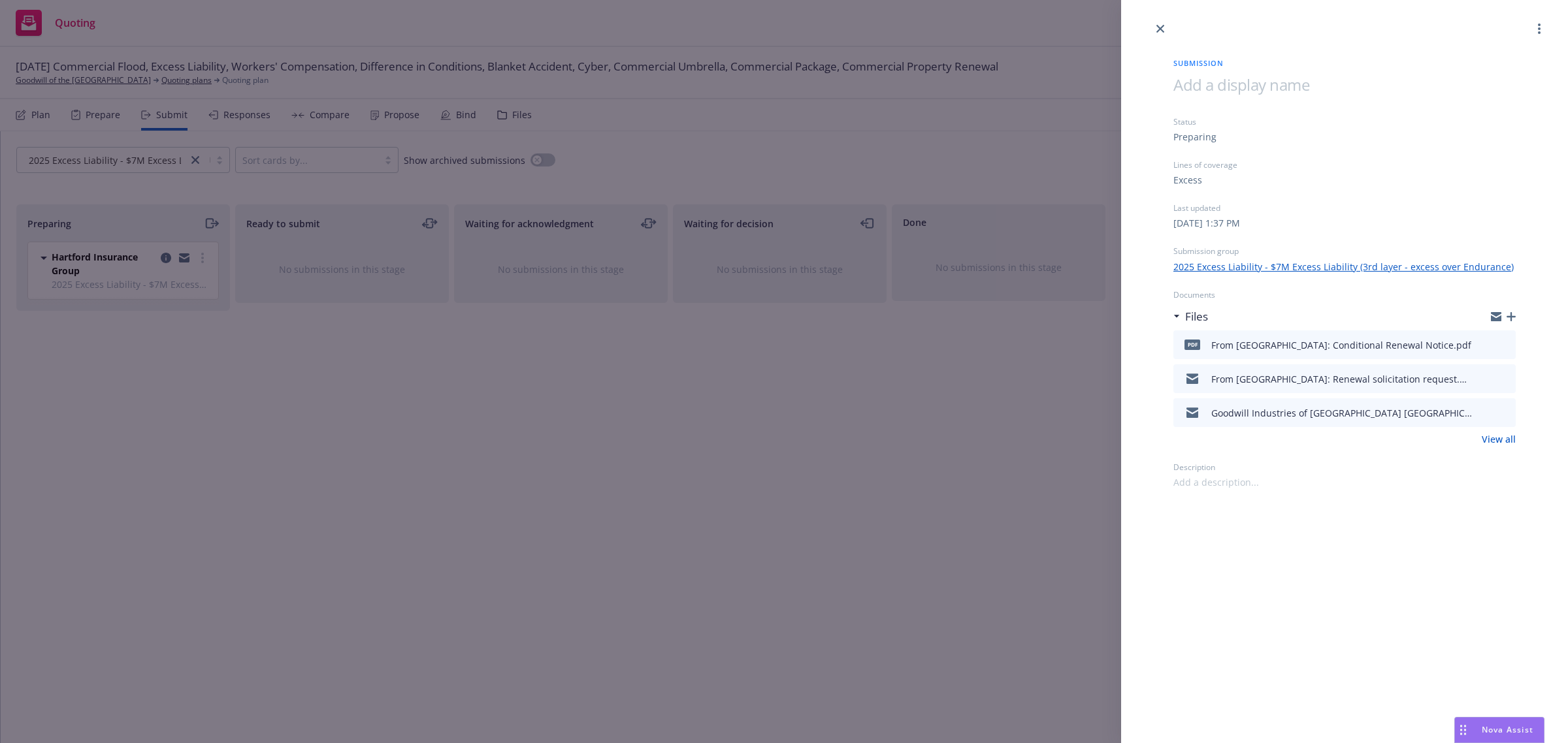
click at [1196, 87] on span at bounding box center [1241, 84] width 136 height 22
click at [1164, 85] on div "Submission $8M XS $7M Status Preparing Lines of coverage Excess Last updated Mo…" at bounding box center [1344, 262] width 384 height 452
click at [1163, 27] on icon "close" at bounding box center [1160, 28] width 8 height 8
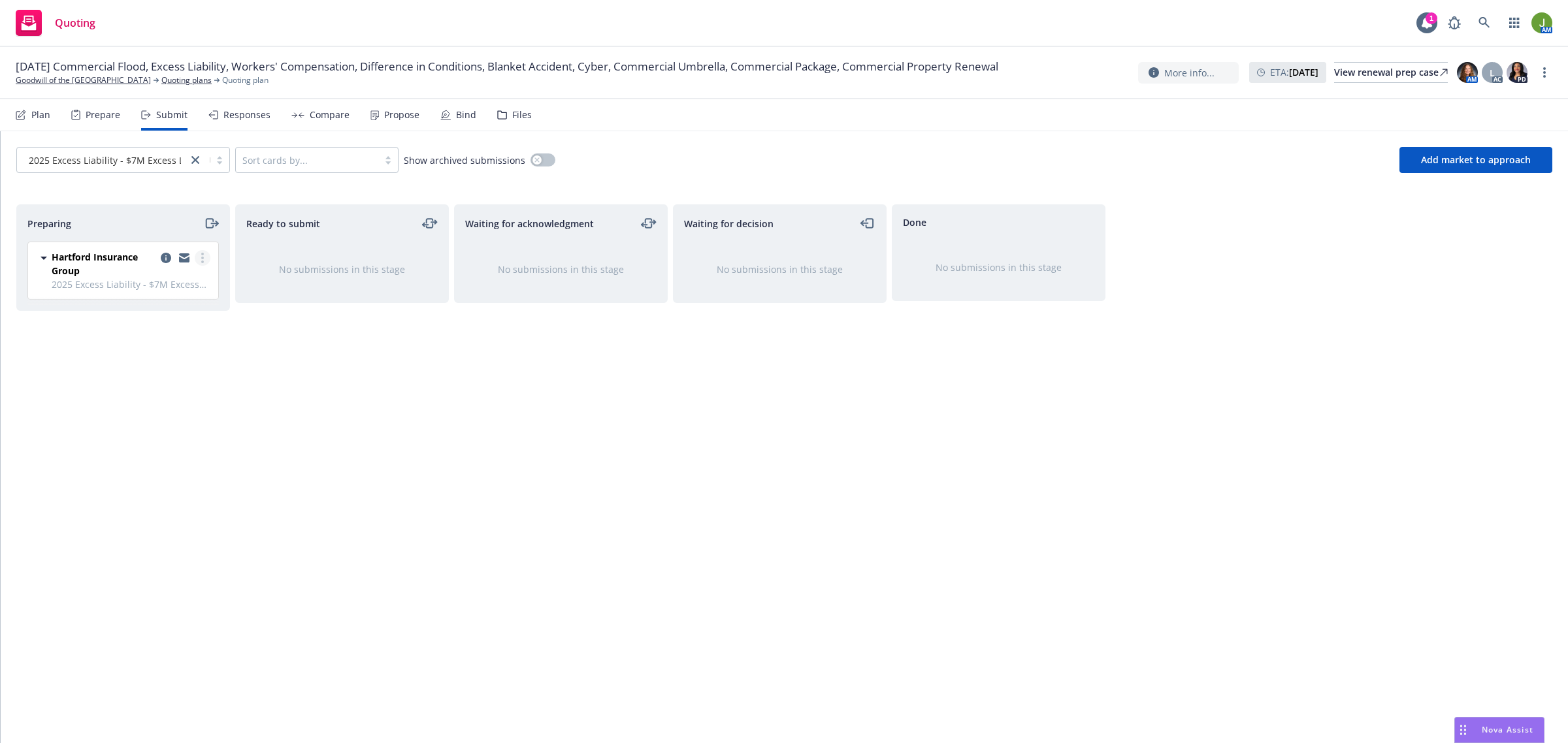
click at [206, 258] on link "more" at bounding box center [203, 258] width 16 height 16
click at [177, 373] on link "Add accepted decision" at bounding box center [144, 364] width 131 height 26
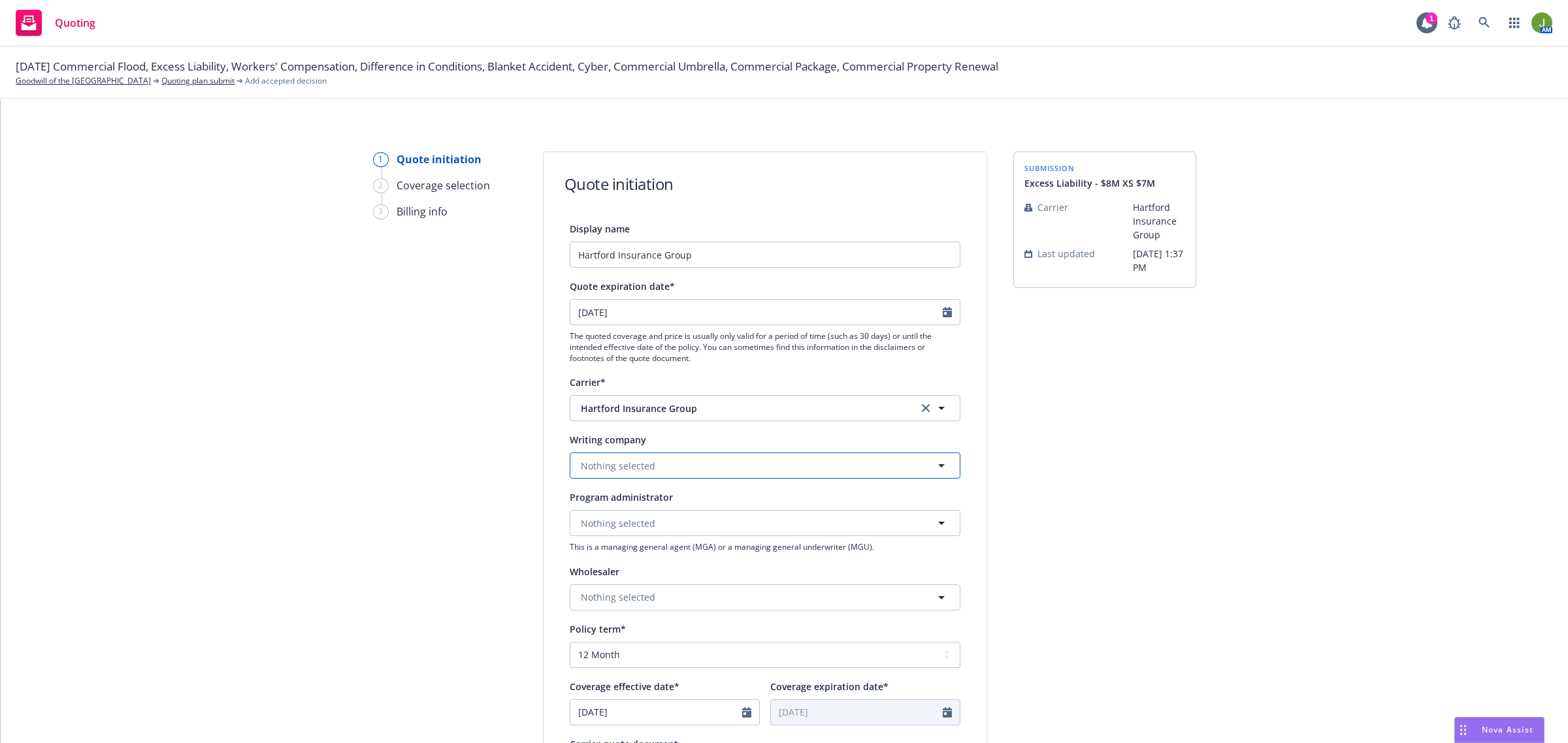
click at [608, 454] on button "Nothing selected" at bounding box center [764, 465] width 391 height 26
click at [635, 423] on span "Domestic - 36056" at bounding box center [675, 429] width 183 height 14
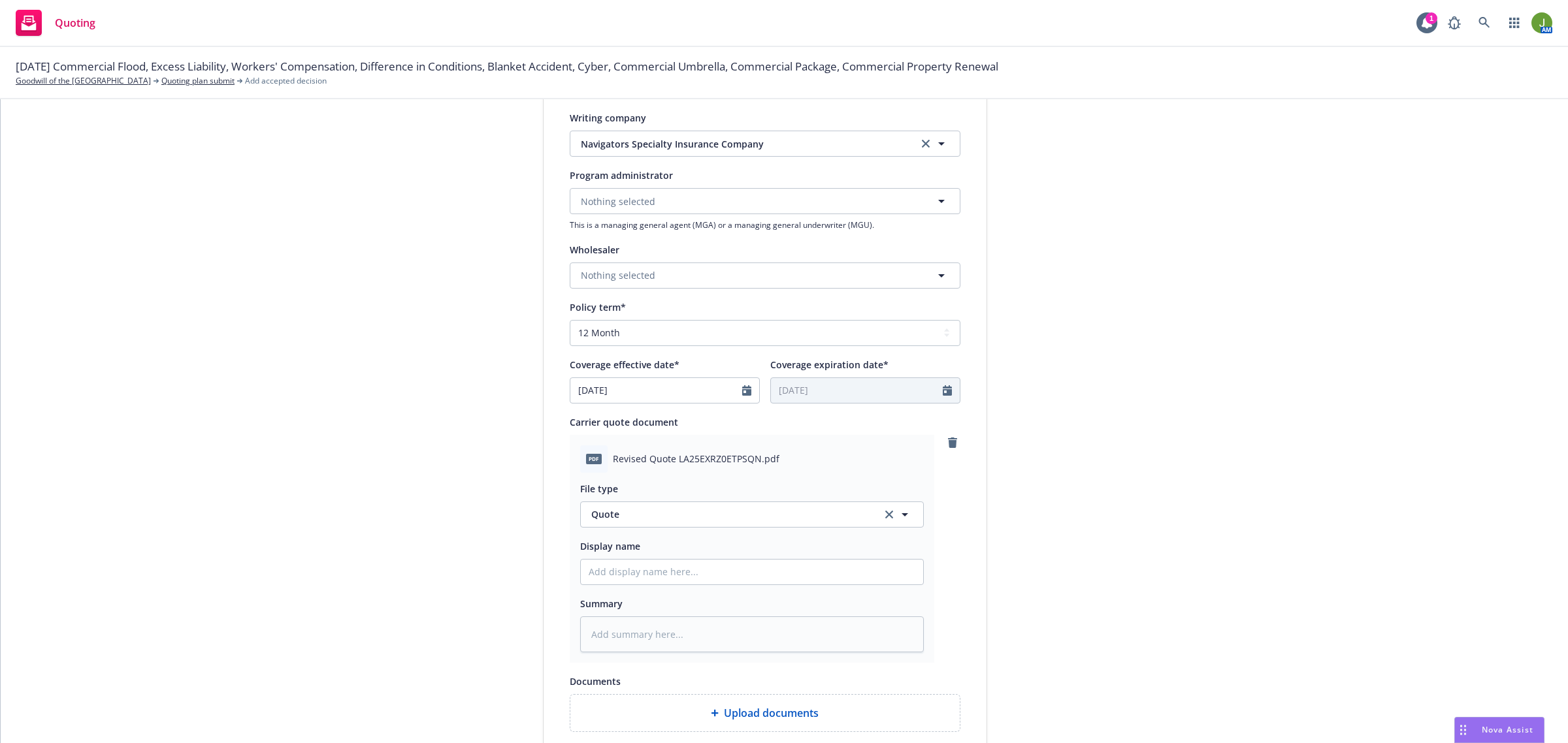
scroll to position [490, 0]
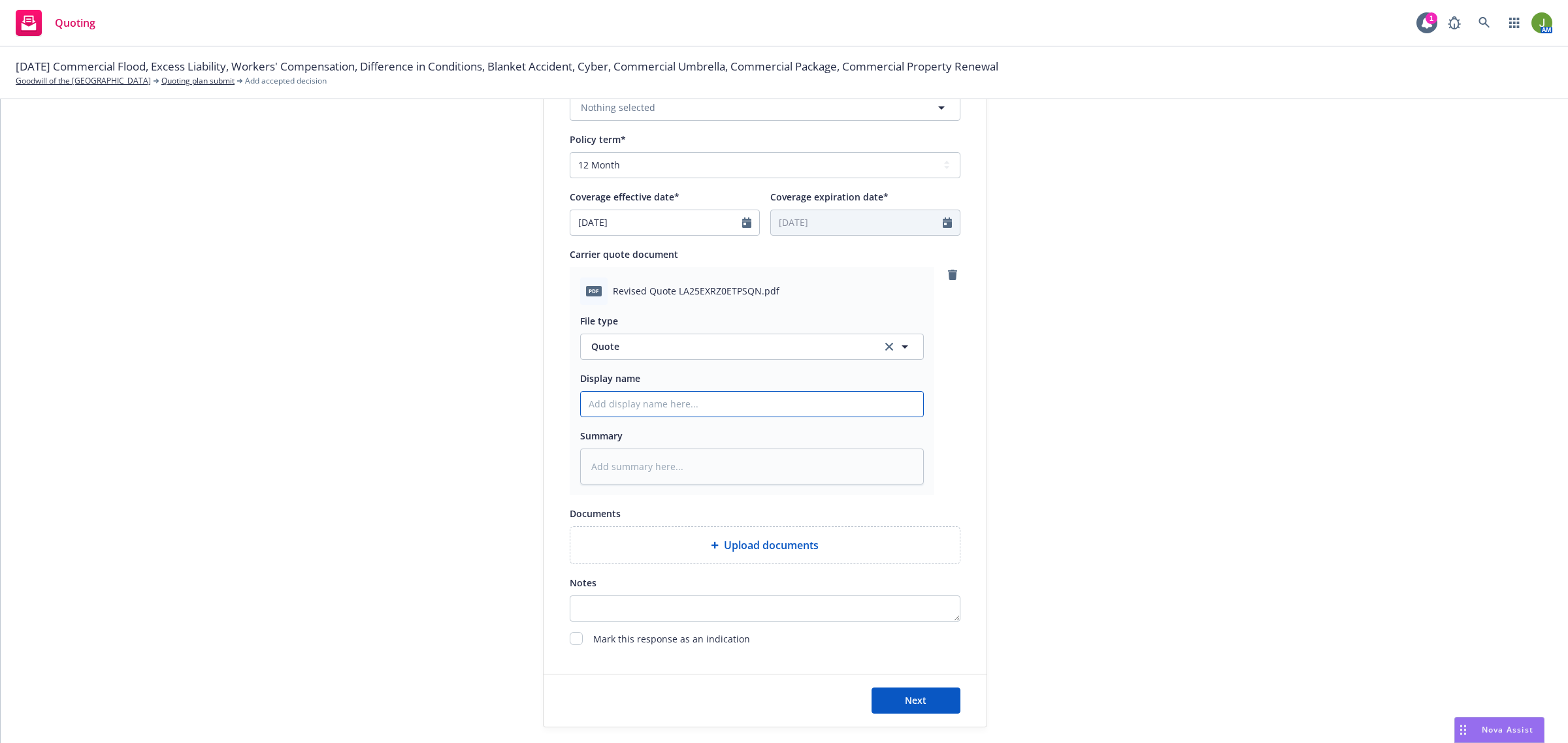
click at [615, 417] on div "File type Quote Quote Display name Summary" at bounding box center [752, 395] width 343 height 180
click at [905, 696] on span "Next" at bounding box center [916, 700] width 22 height 12
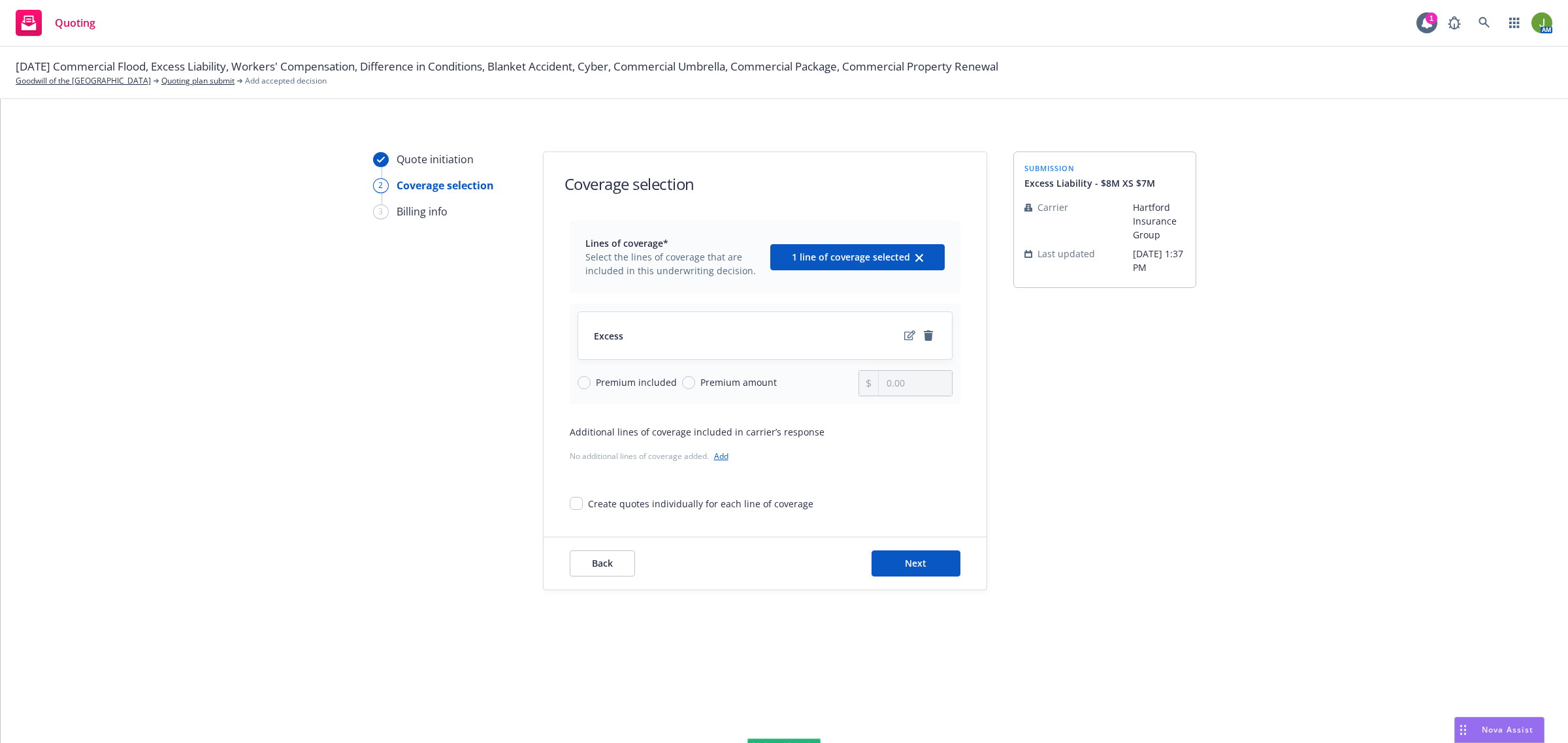
scroll to position [0, 0]
click at [905, 337] on icon "edit" at bounding box center [909, 335] width 11 height 10
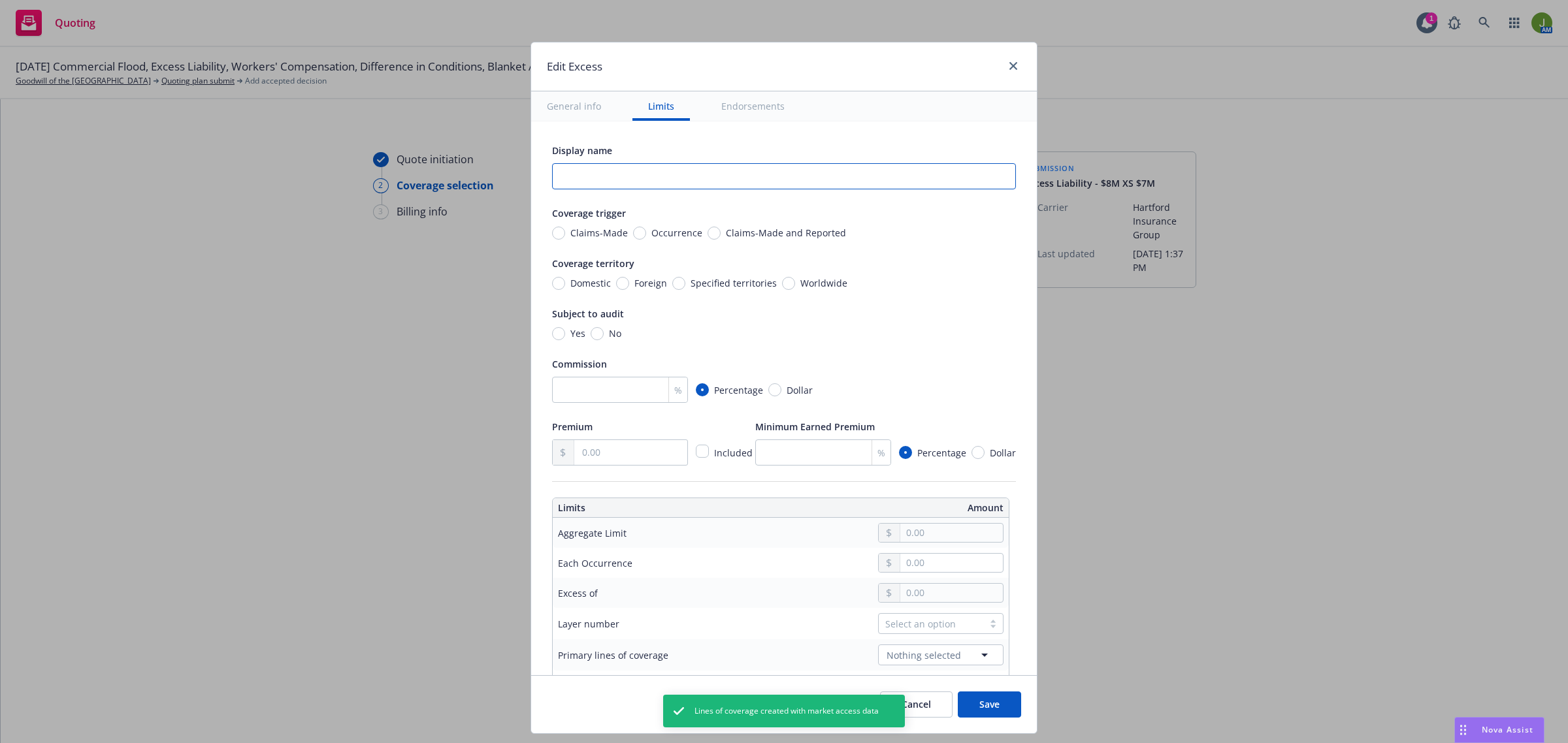
click at [574, 180] on input "text" at bounding box center [784, 177] width 464 height 26
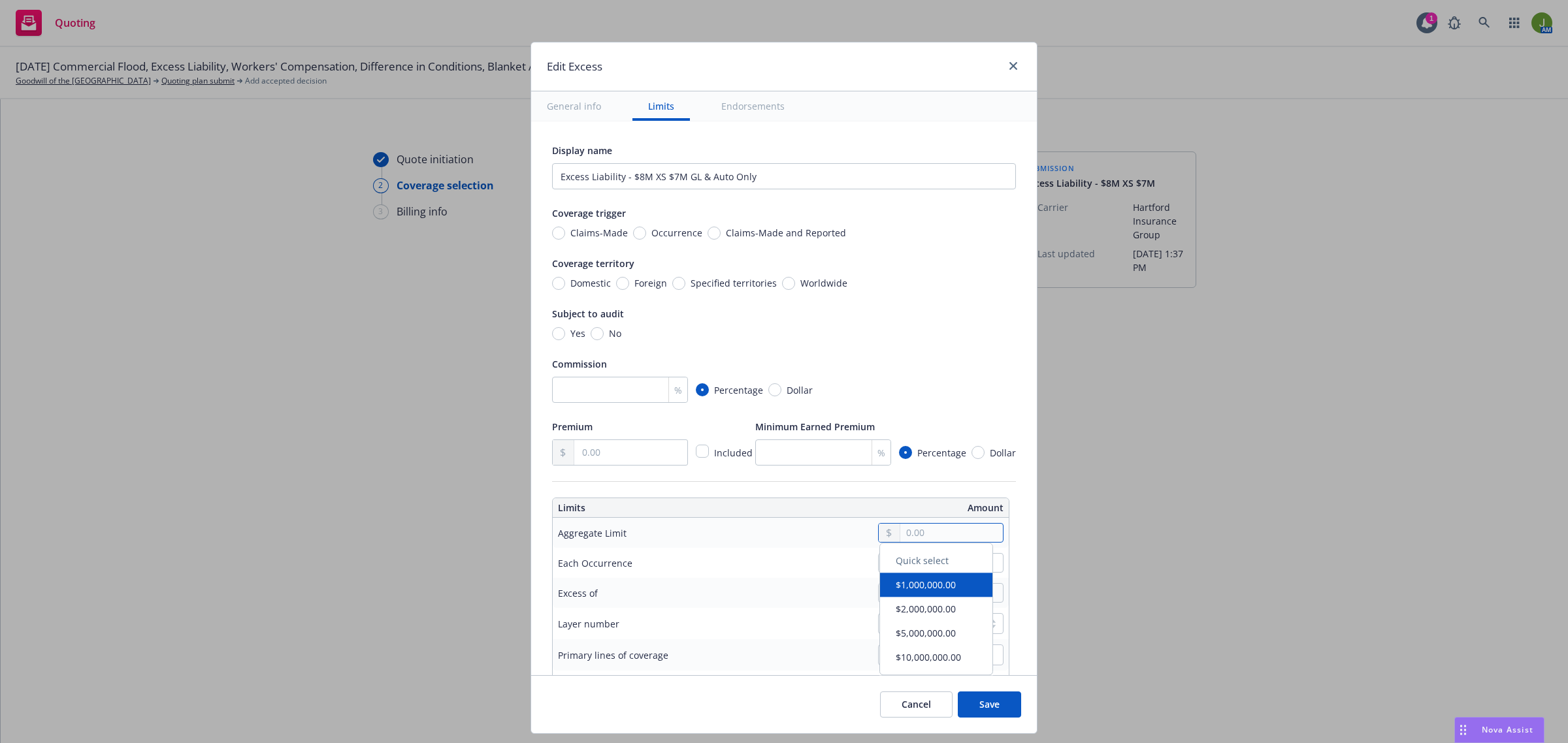
click at [900, 537] on input "text" at bounding box center [951, 532] width 103 height 18
click at [554, 384] on input "number" at bounding box center [620, 390] width 136 height 26
click at [615, 454] on input "text" at bounding box center [631, 452] width 113 height 25
click at [785, 457] on input "number" at bounding box center [823, 452] width 136 height 26
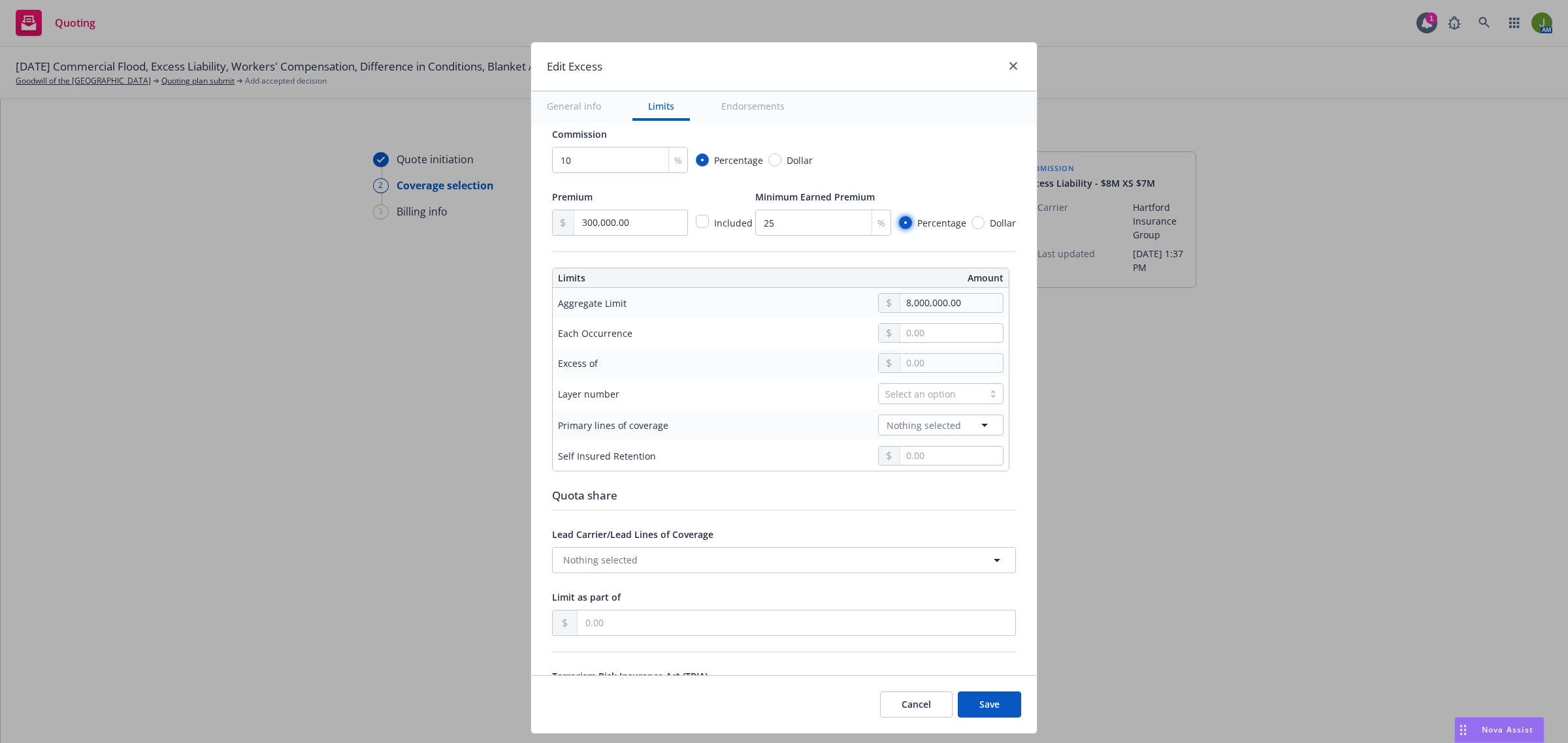
scroll to position [245, 0]
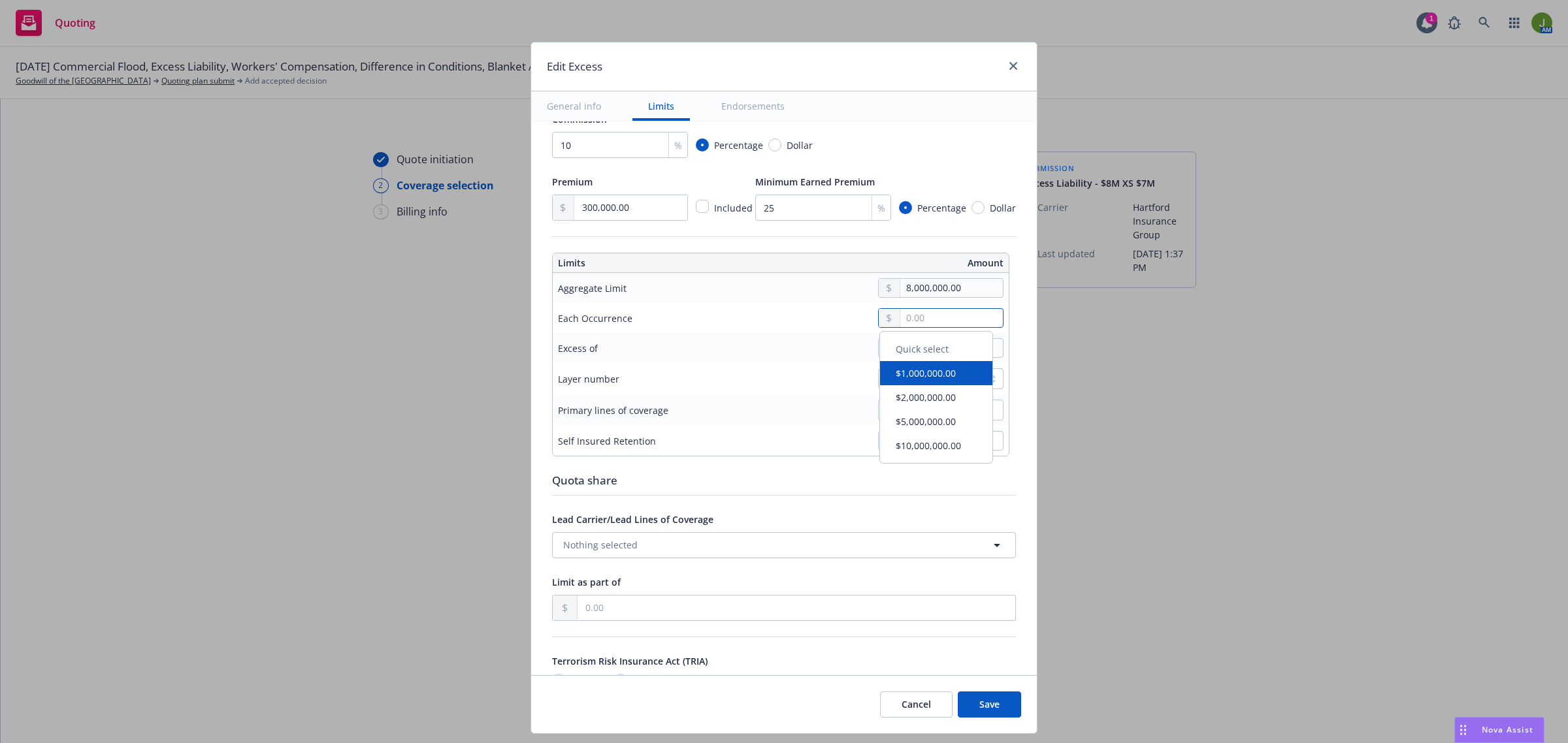
click at [905, 313] on input "text" at bounding box center [951, 318] width 103 height 18
click at [911, 317] on input "text" at bounding box center [951, 318] width 103 height 18
drag, startPoint x: 959, startPoint y: 320, endPoint x: 889, endPoint y: 320, distance: 70.0
click at [889, 320] on div "7,000,000.00" at bounding box center [940, 318] width 125 height 20
paste input "7,000,000.00"
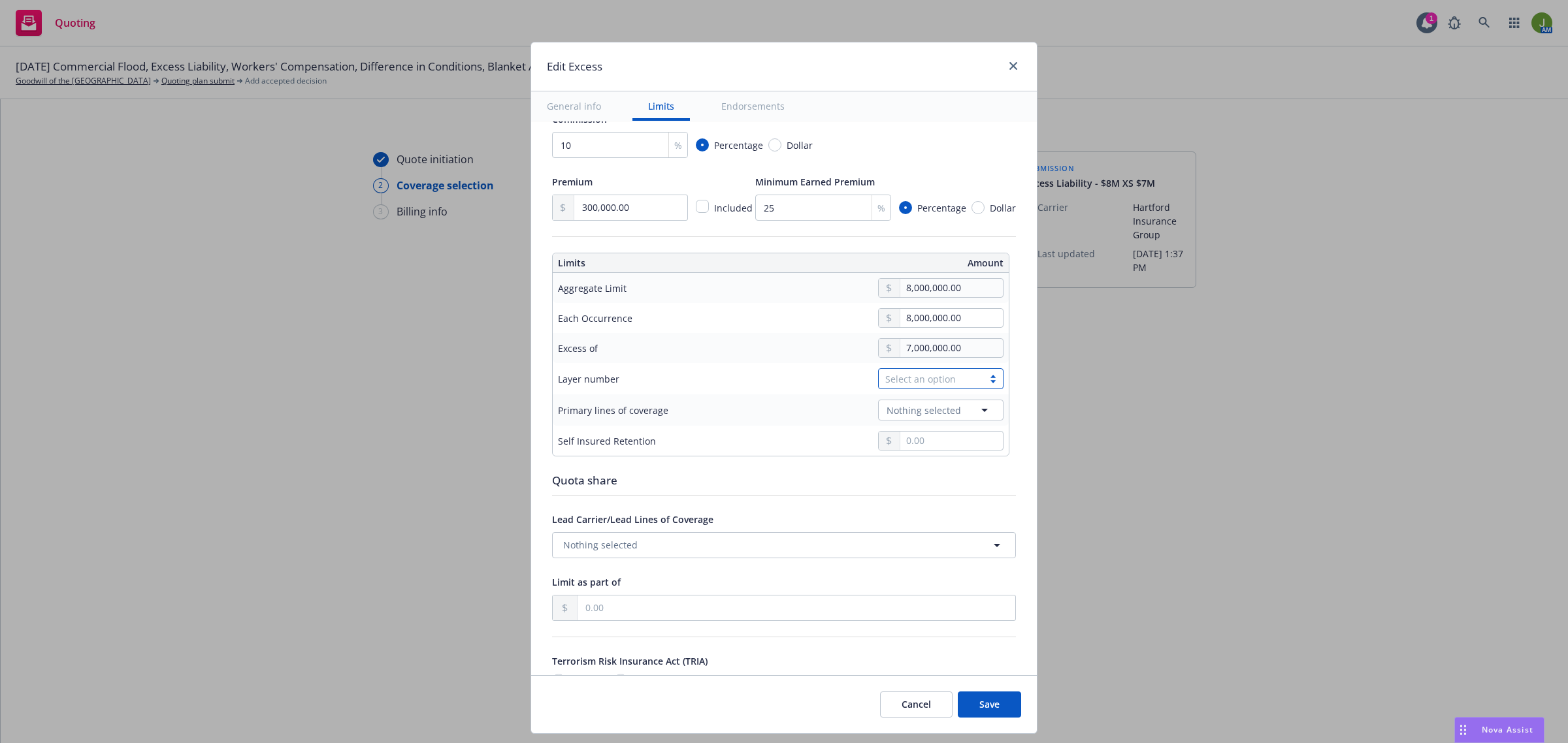
click at [911, 386] on div "Select an option" at bounding box center [931, 379] width 92 height 14
click at [900, 464] on div "02" at bounding box center [930, 459] width 110 height 14
click at [890, 382] on span "02" at bounding box center [895, 379] width 10 height 14
click at [894, 478] on div "03" at bounding box center [930, 484] width 110 height 14
click at [911, 413] on span "Nothing selected" at bounding box center [924, 410] width 74 height 14
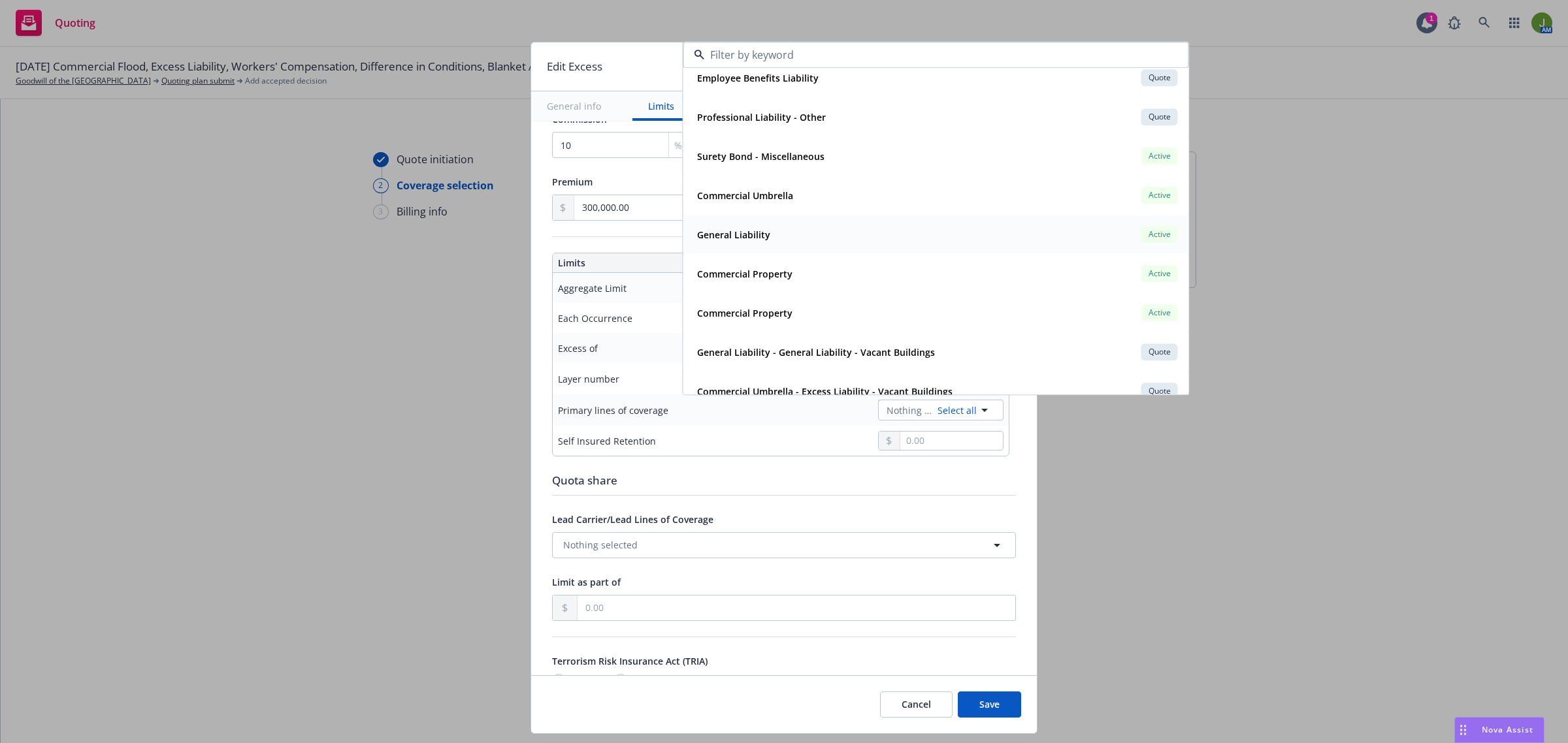
scroll to position [326, 0]
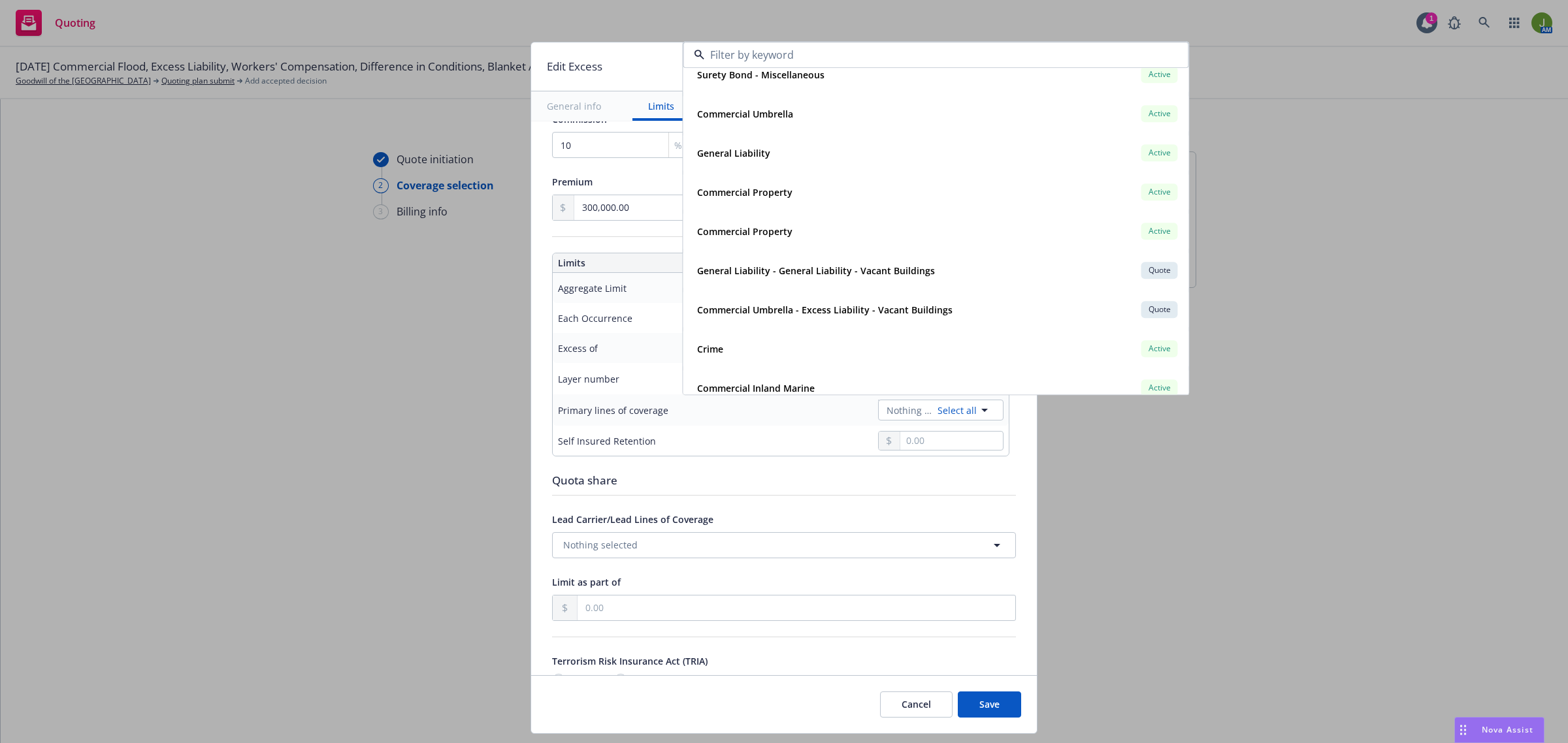
click at [994, 478] on div "Quota share" at bounding box center [784, 480] width 464 height 17
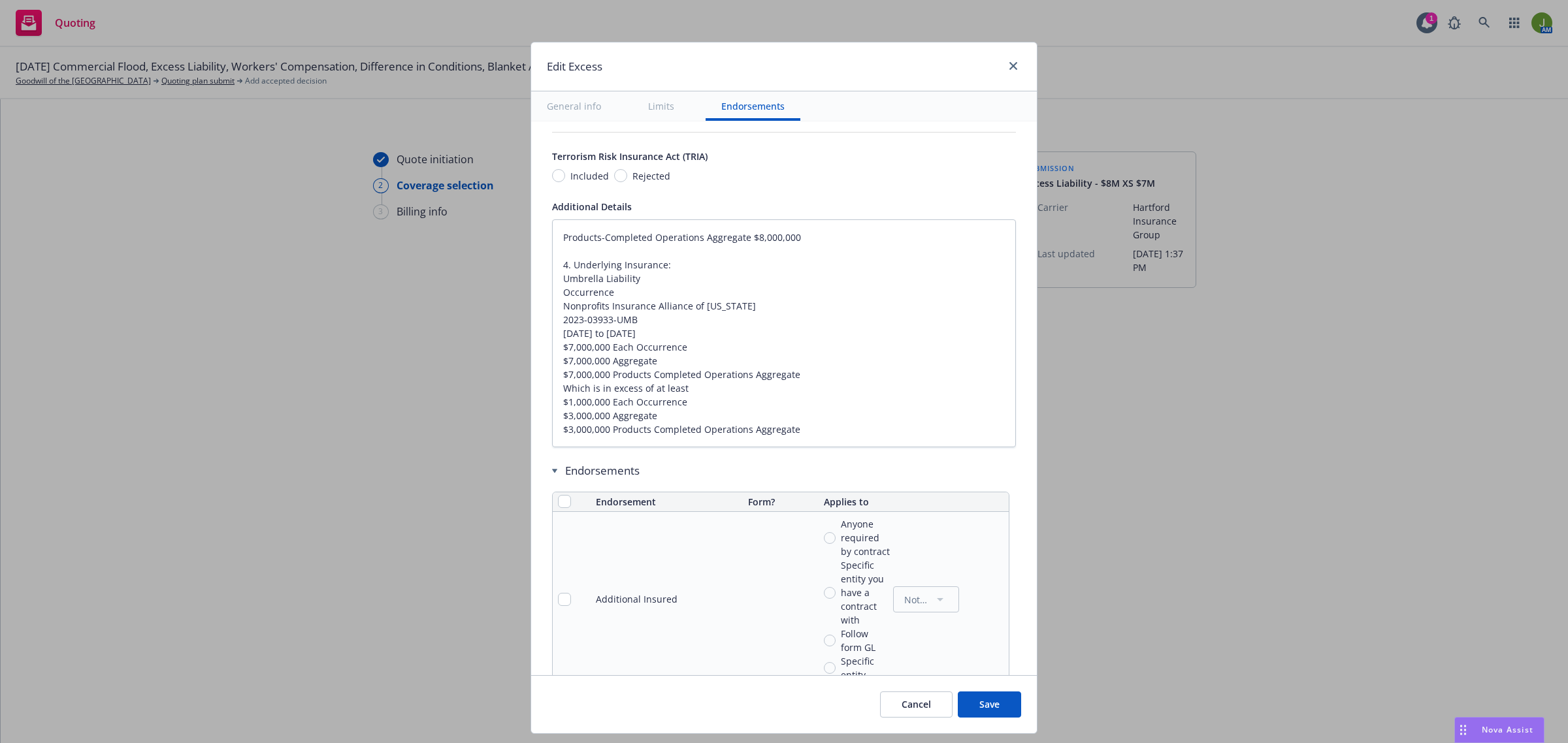
scroll to position [734, 0]
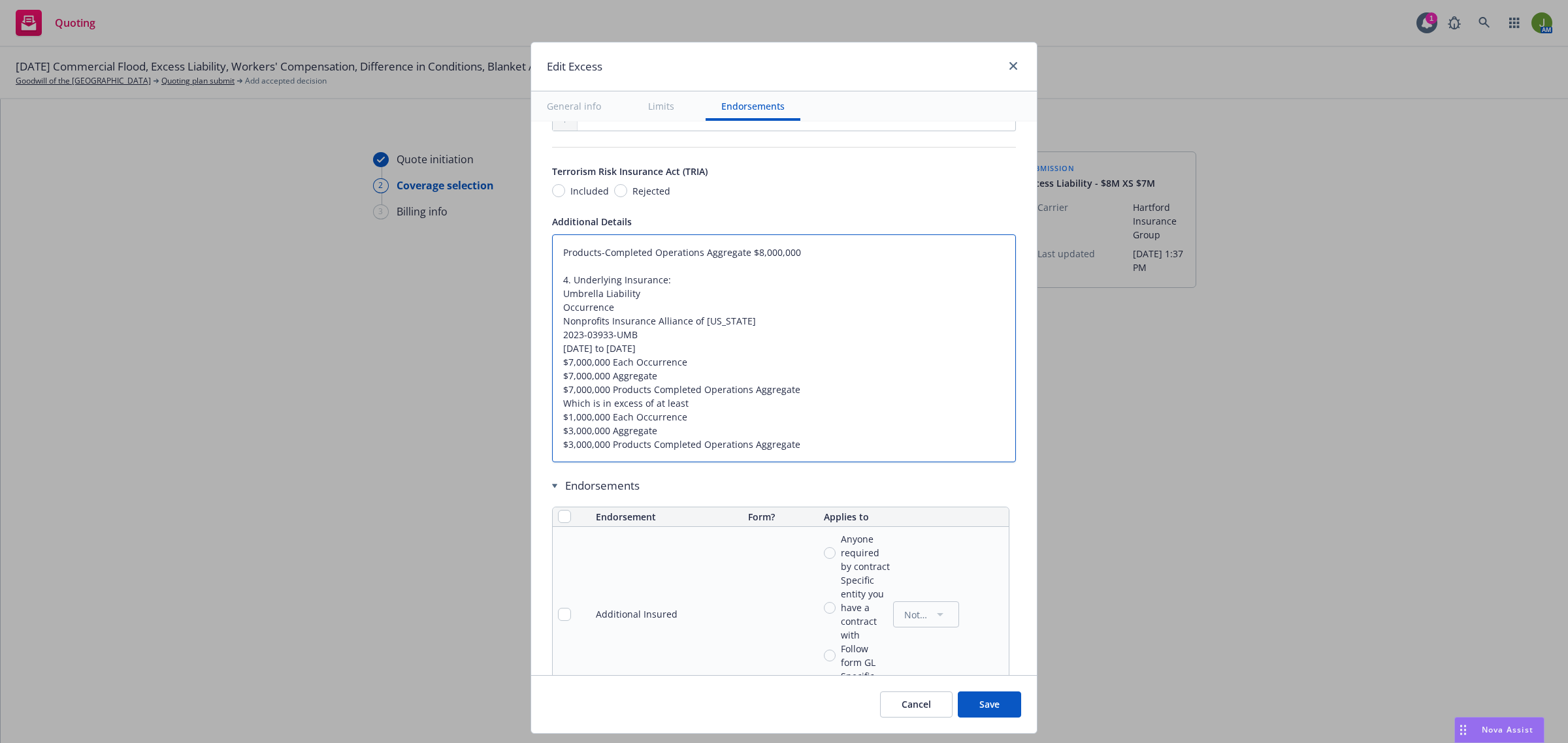
click at [566, 361] on textarea "Products-Completed Operations Aggregate $8,000,000 4. Underlying Insurance: Umb…" at bounding box center [784, 348] width 464 height 228
drag, startPoint x: 716, startPoint y: 442, endPoint x: 523, endPoint y: 193, distance: 315.0
click at [531, 190] on div "Display name $8M excess of $7M Coverage trigger Claims-Made Occurrence Claims-M…" at bounding box center [783, 379] width 505 height 1985
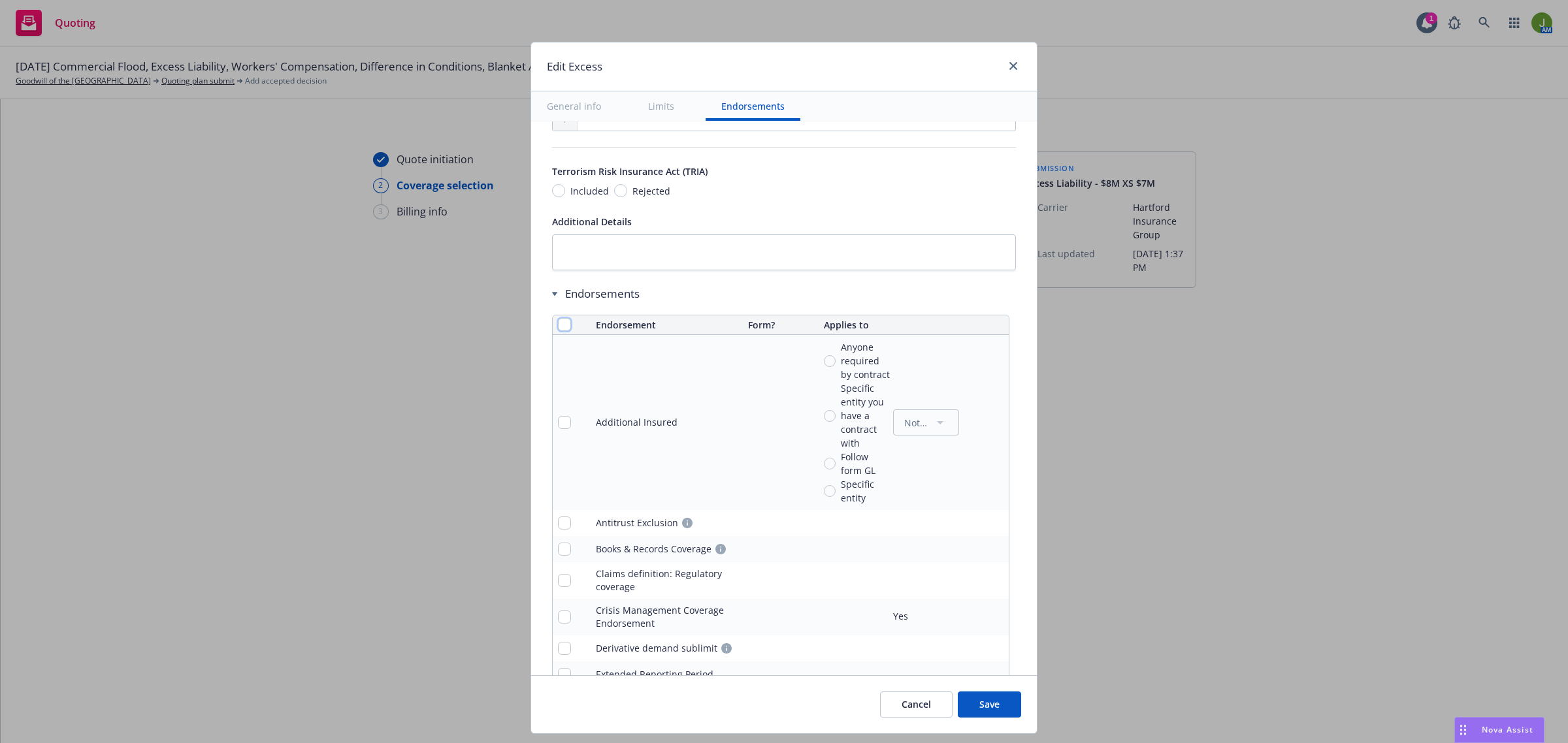
click at [558, 324] on input "checkbox" at bounding box center [564, 324] width 13 height 13
drag, startPoint x: 727, startPoint y: 709, endPoint x: 787, endPoint y: 702, distance: 60.4
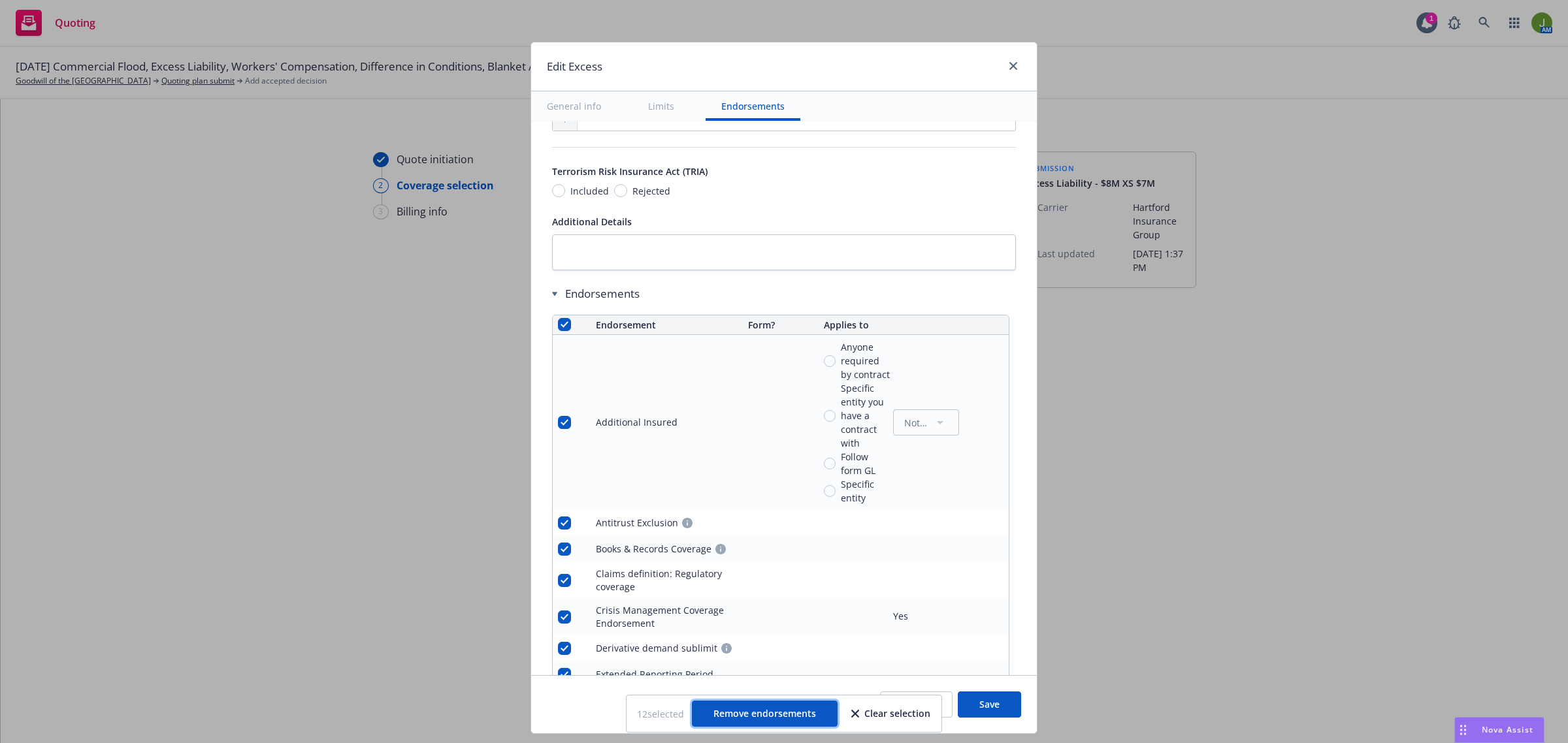
click at [727, 709] on span "Remove endorsements" at bounding box center [764, 713] width 103 height 12
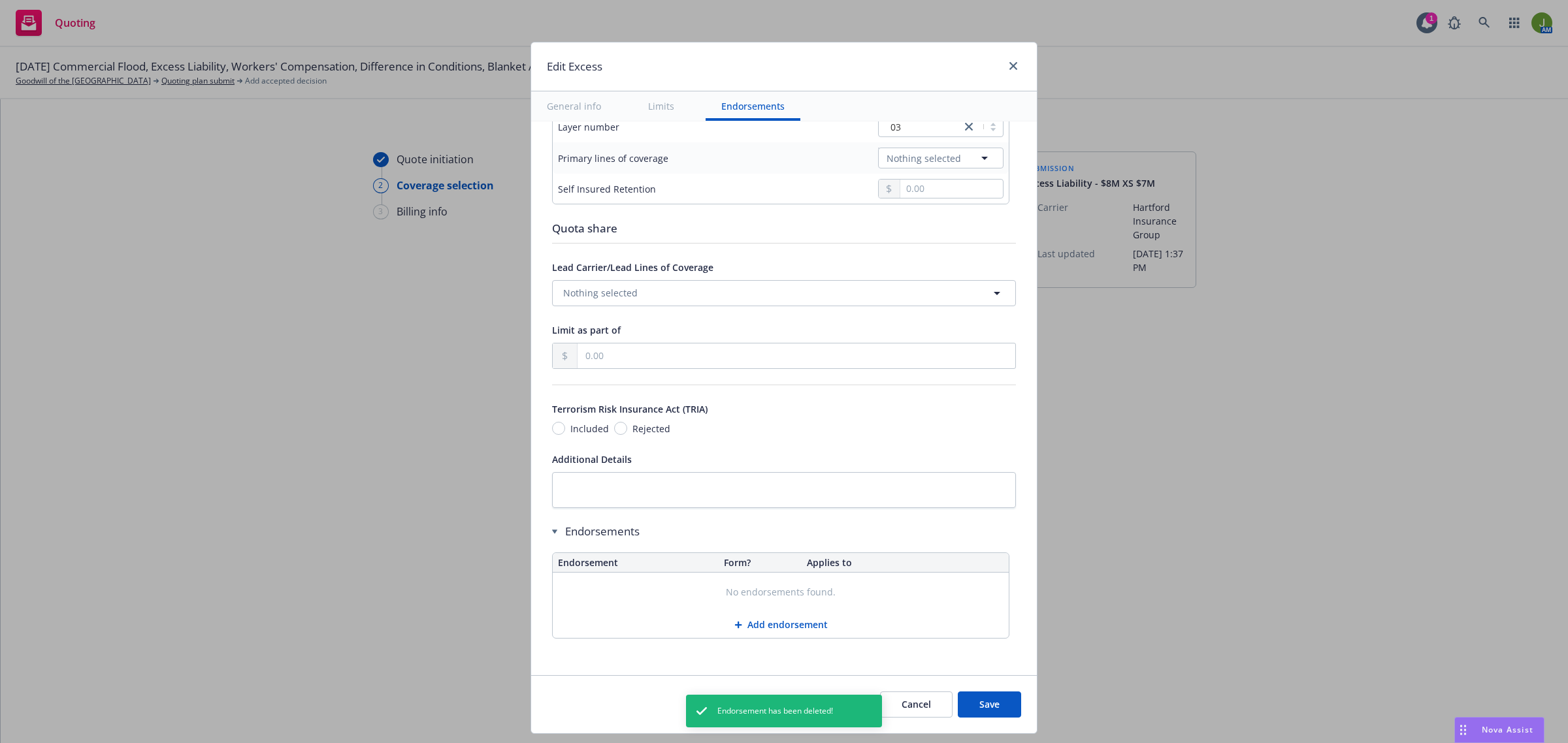
click at [994, 713] on button "Save" at bounding box center [989, 704] width 63 height 26
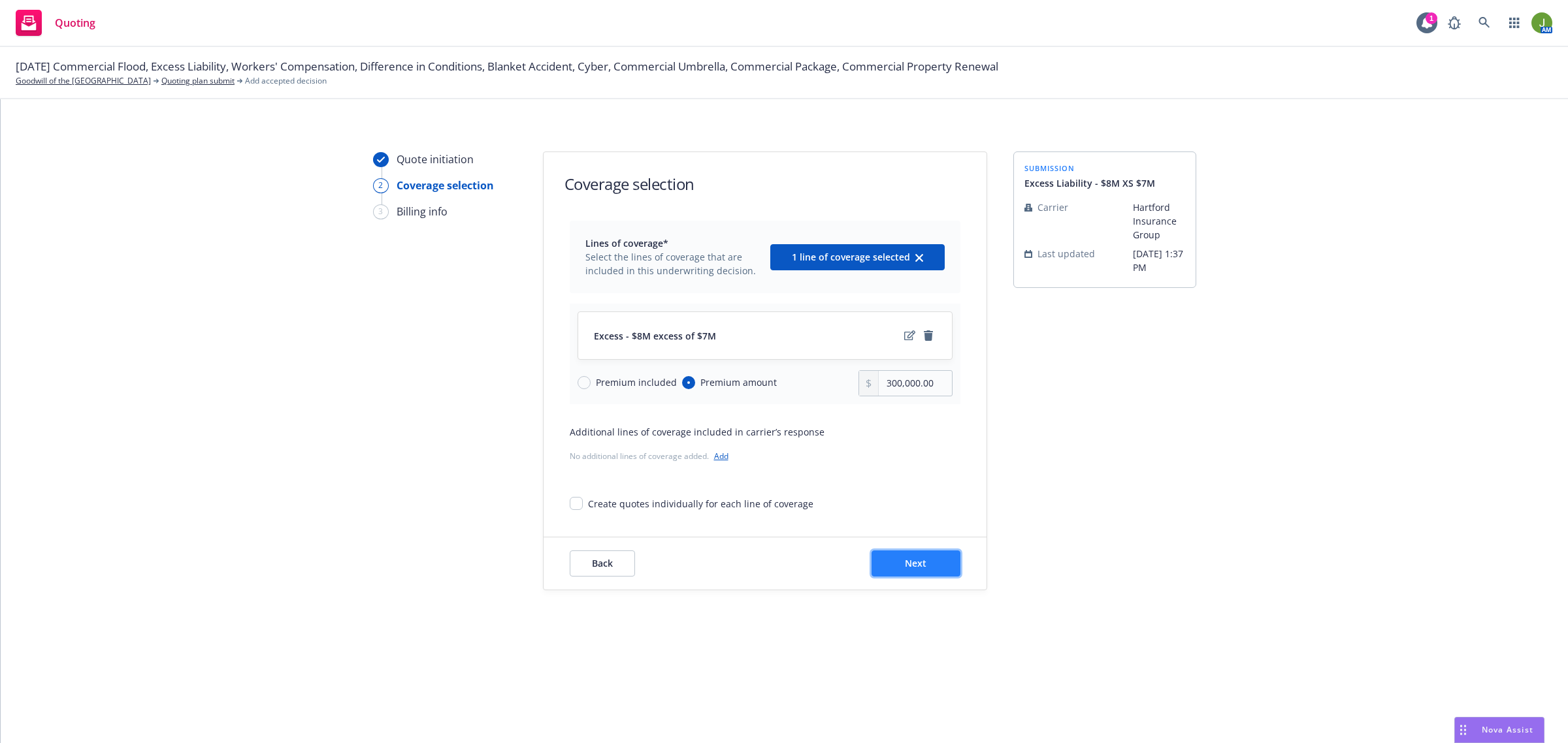
click at [927, 566] on button "Next" at bounding box center [916, 563] width 89 height 26
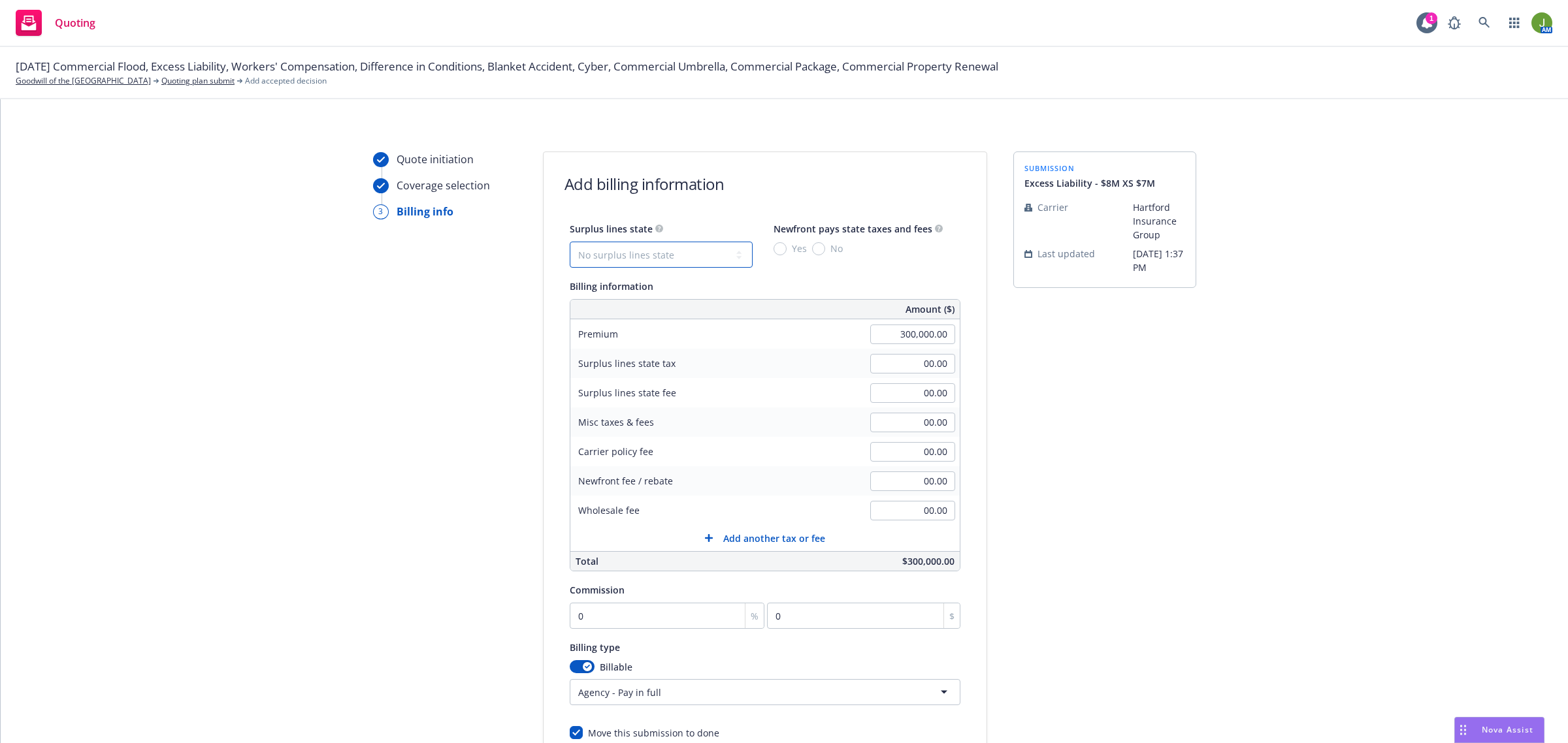
click at [664, 254] on select "No surplus lines state Alaska Alabama Arkansas Arizona California Colorado Conn…" at bounding box center [660, 254] width 183 height 26
click at [569, 241] on select "No surplus lines state Alaska Alabama Arkansas Arizona California Colorado Conn…" at bounding box center [660, 254] width 183 height 26
click at [812, 247] on input "No" at bounding box center [818, 249] width 13 height 13
click at [593, 619] on input "0" at bounding box center [667, 616] width 196 height 26
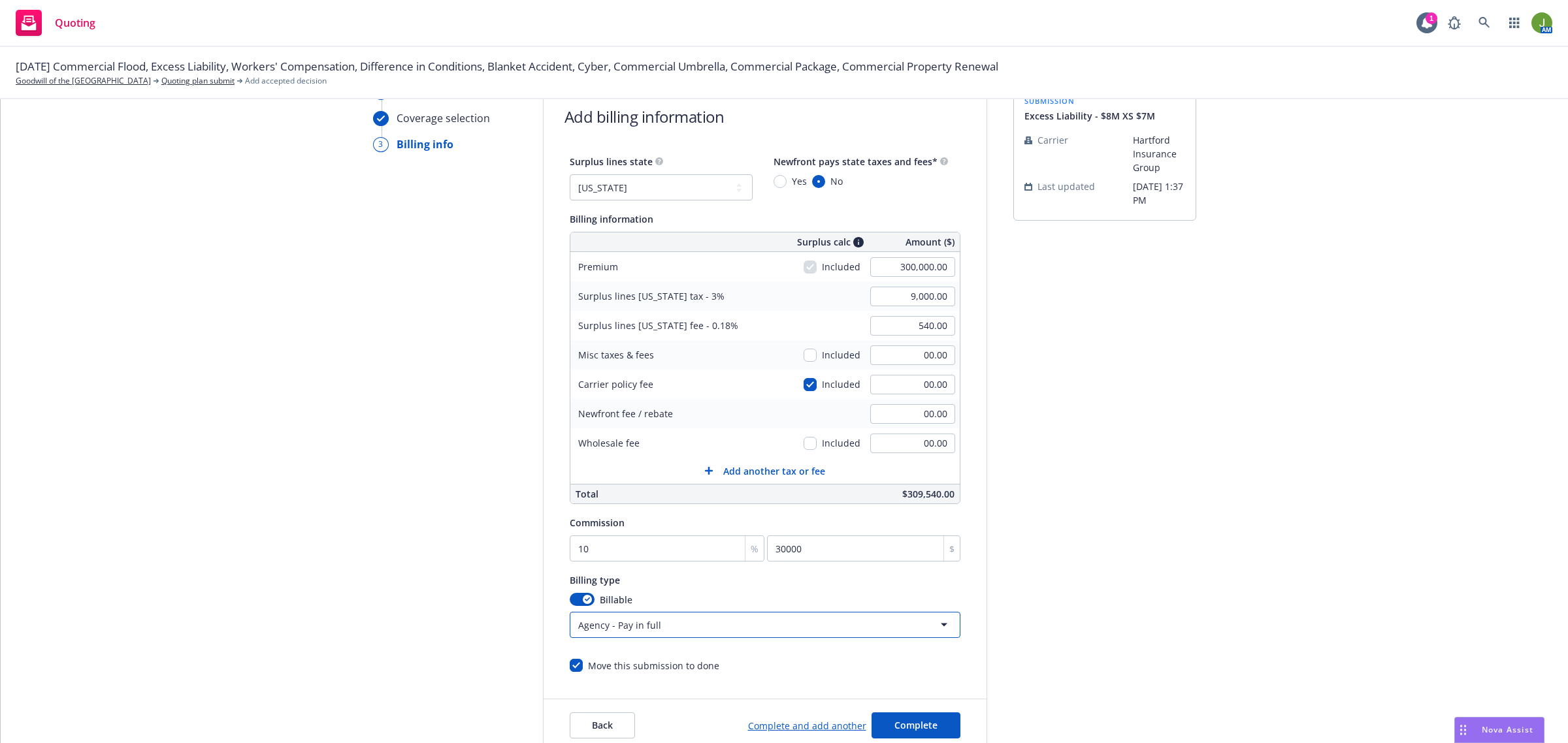
scroll to position [161, 0]
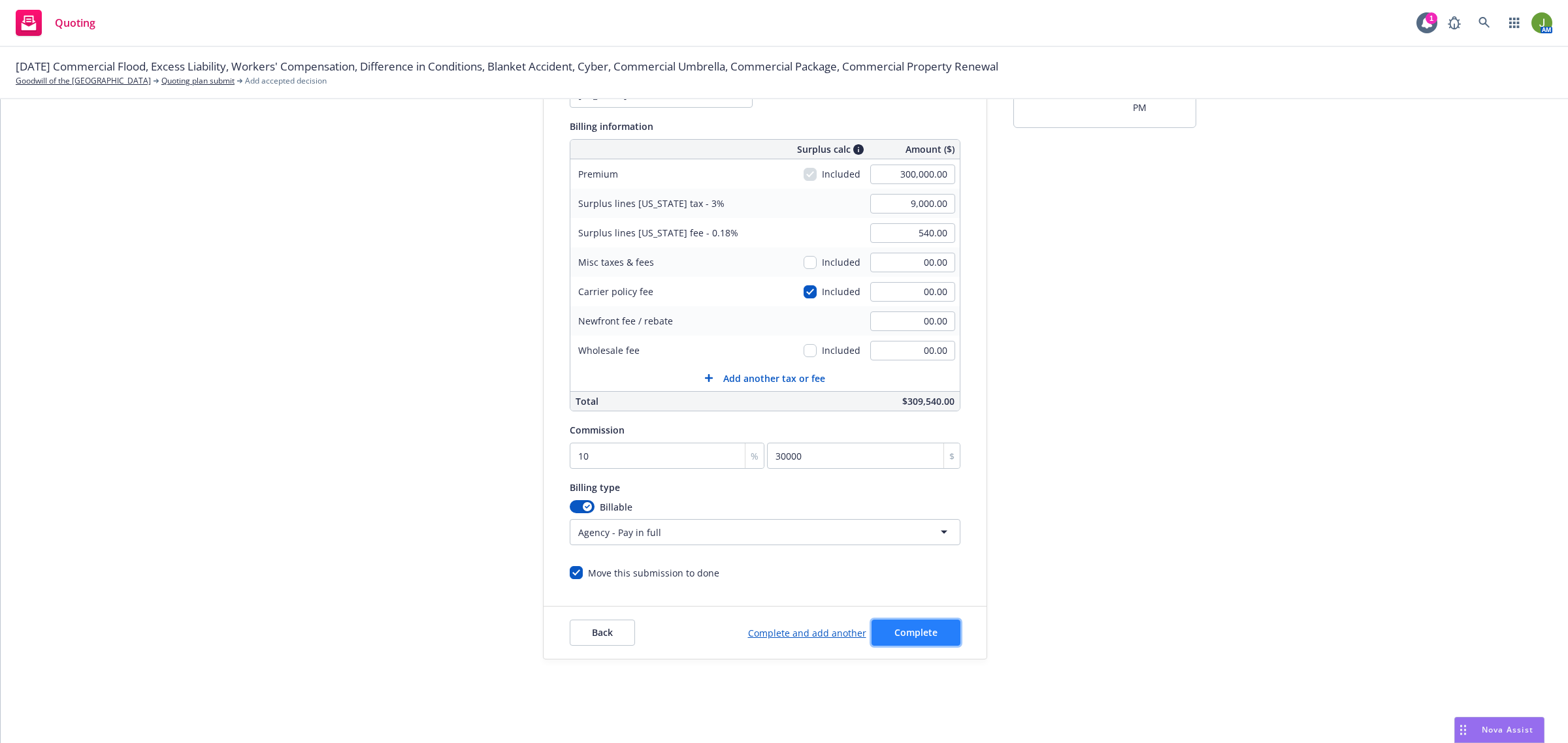
click at [895, 627] on span "Complete" at bounding box center [916, 632] width 43 height 12
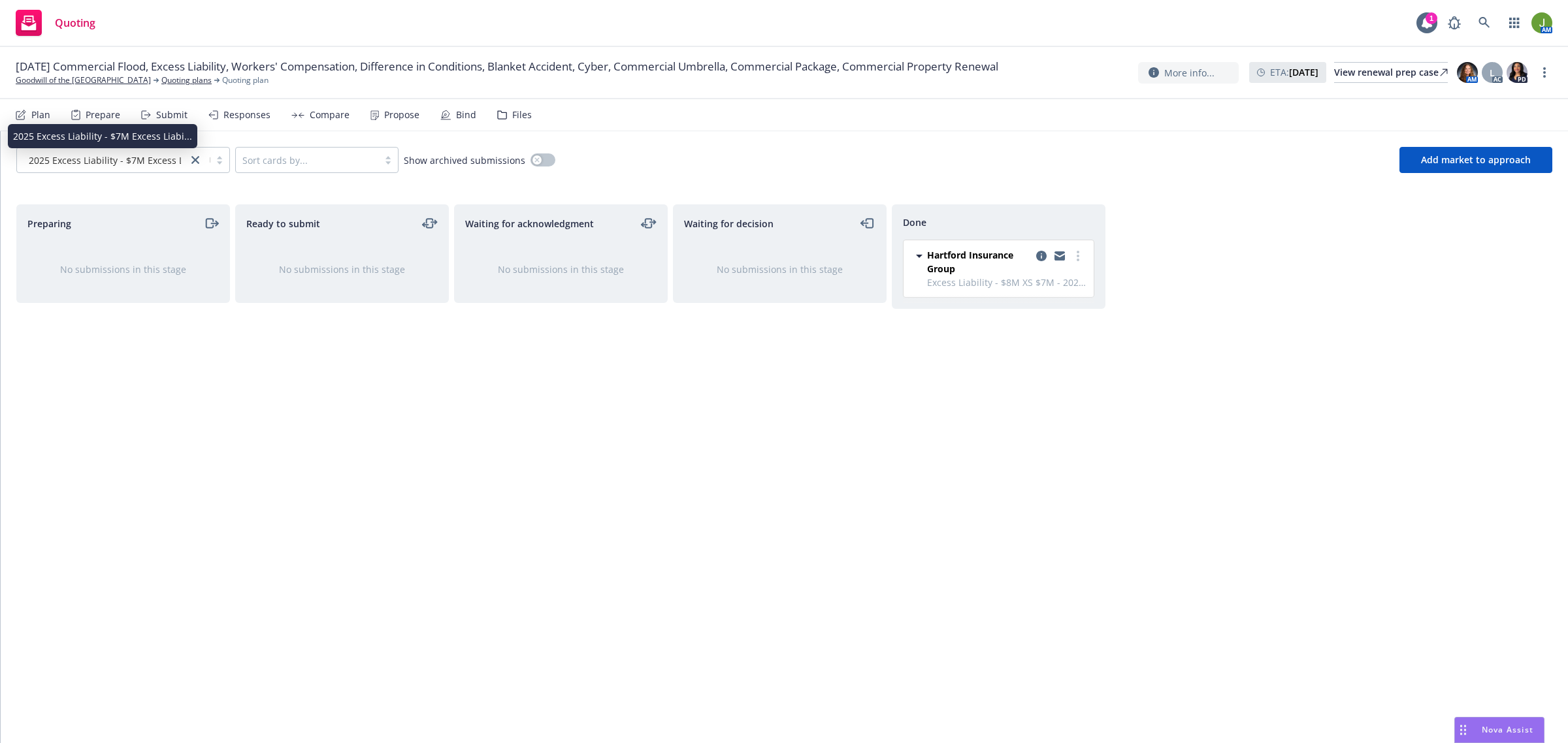
click at [142, 161] on span "2025 Excess Liability - $7M Excess Liabi..." at bounding box center [119, 160] width 179 height 14
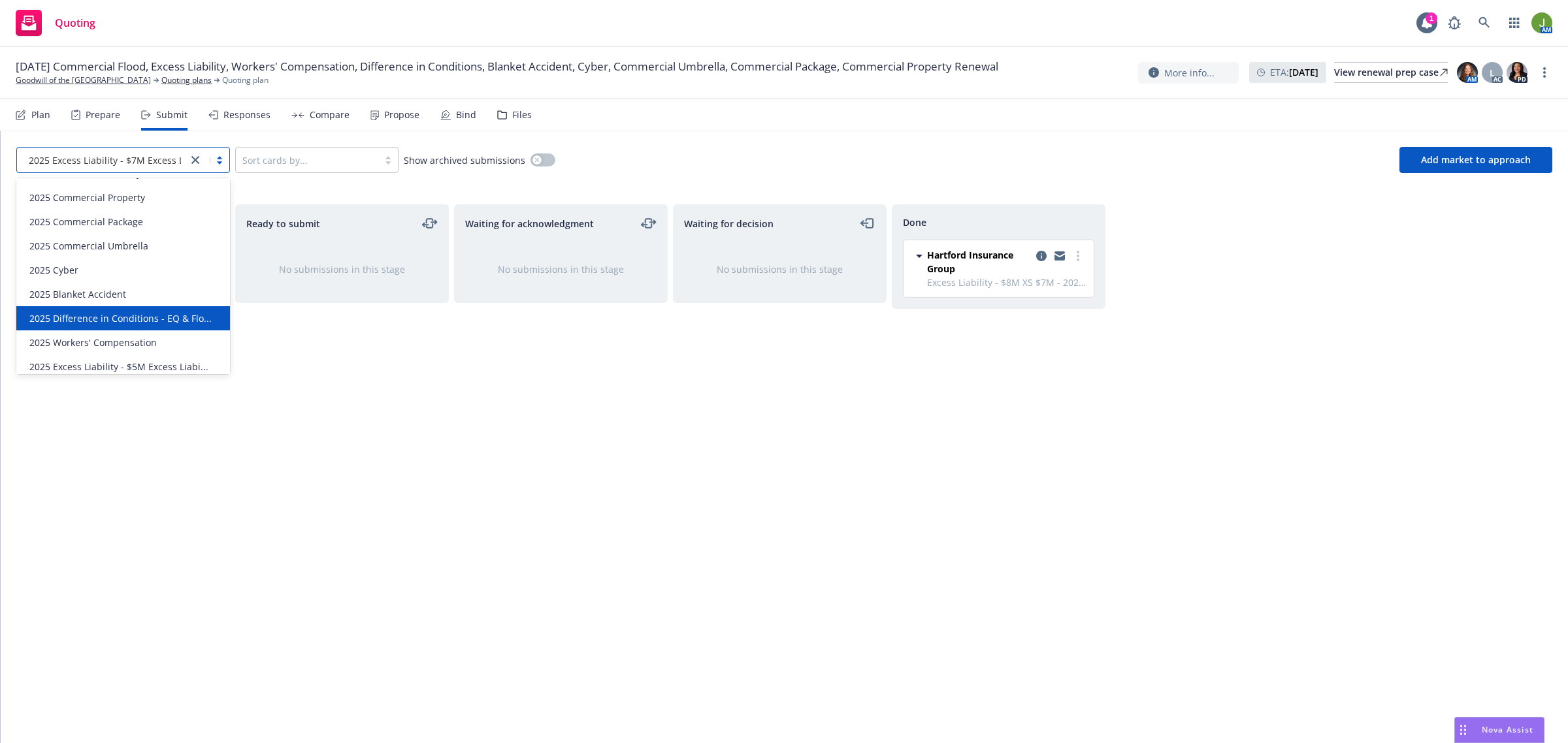
scroll to position [164, 0]
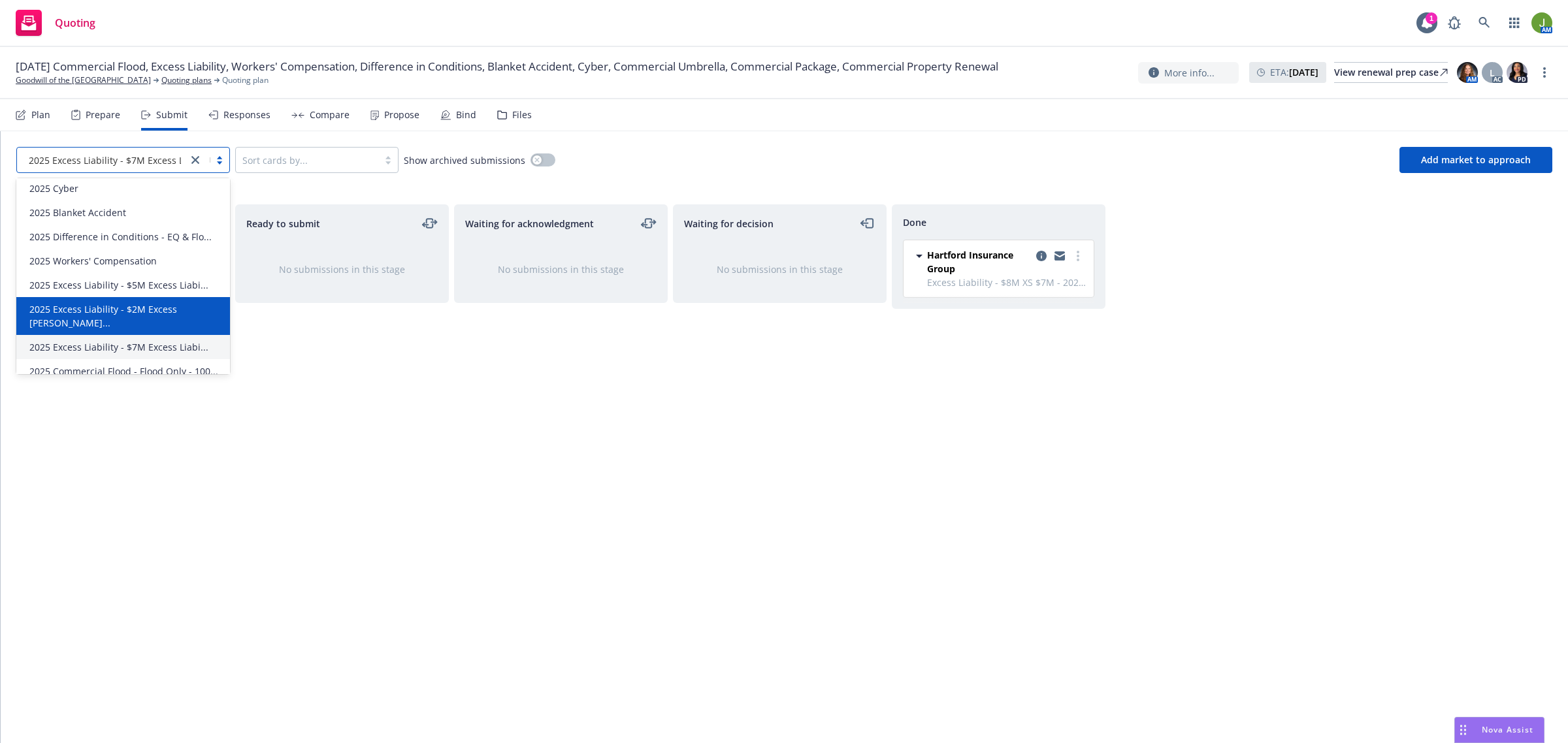
click at [129, 315] on div "2025 Excess Liability - $2M Excess Socia..." at bounding box center [123, 316] width 214 height 38
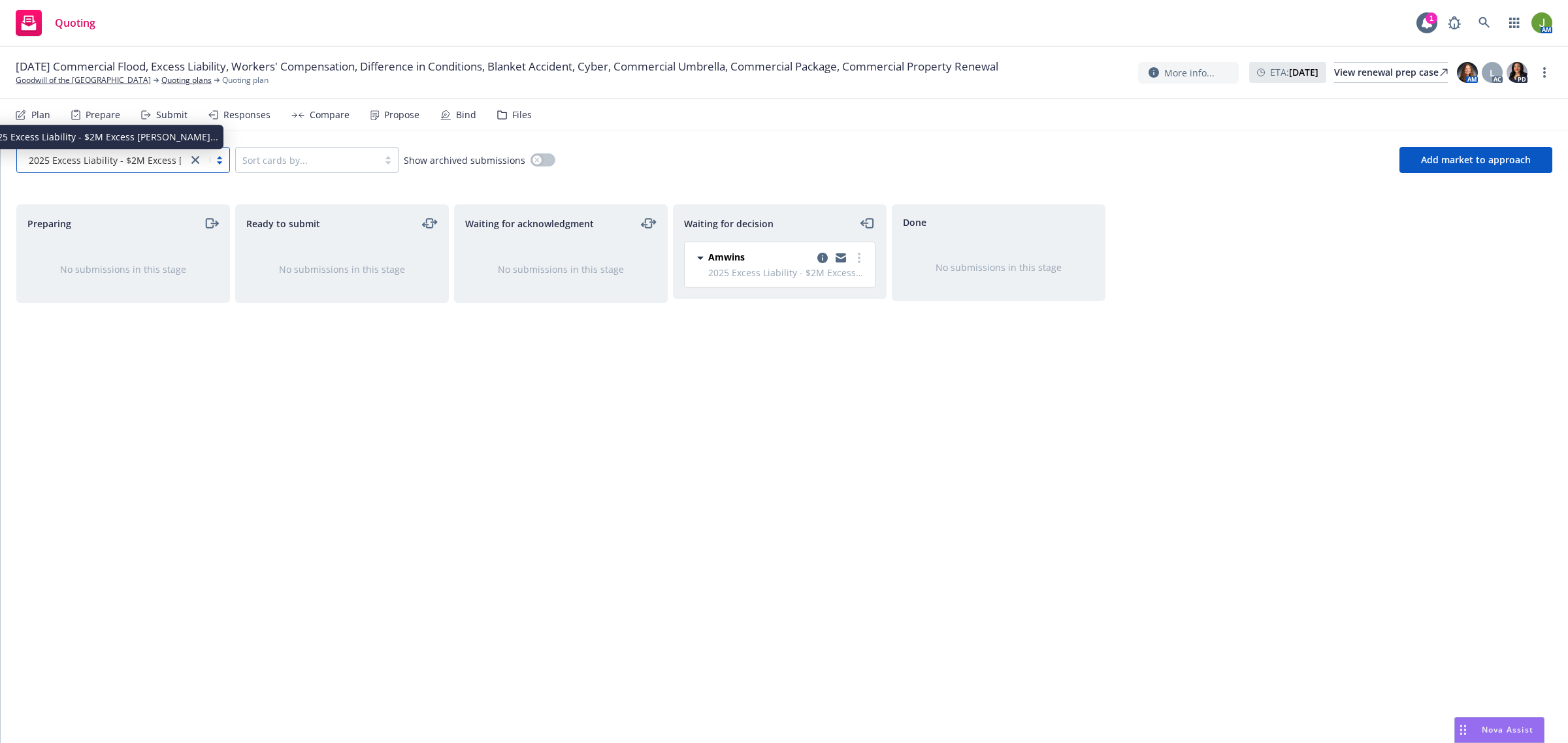
click at [168, 164] on span "2025 Excess Liability - $2M Excess Socia..." at bounding box center [145, 160] width 231 height 14
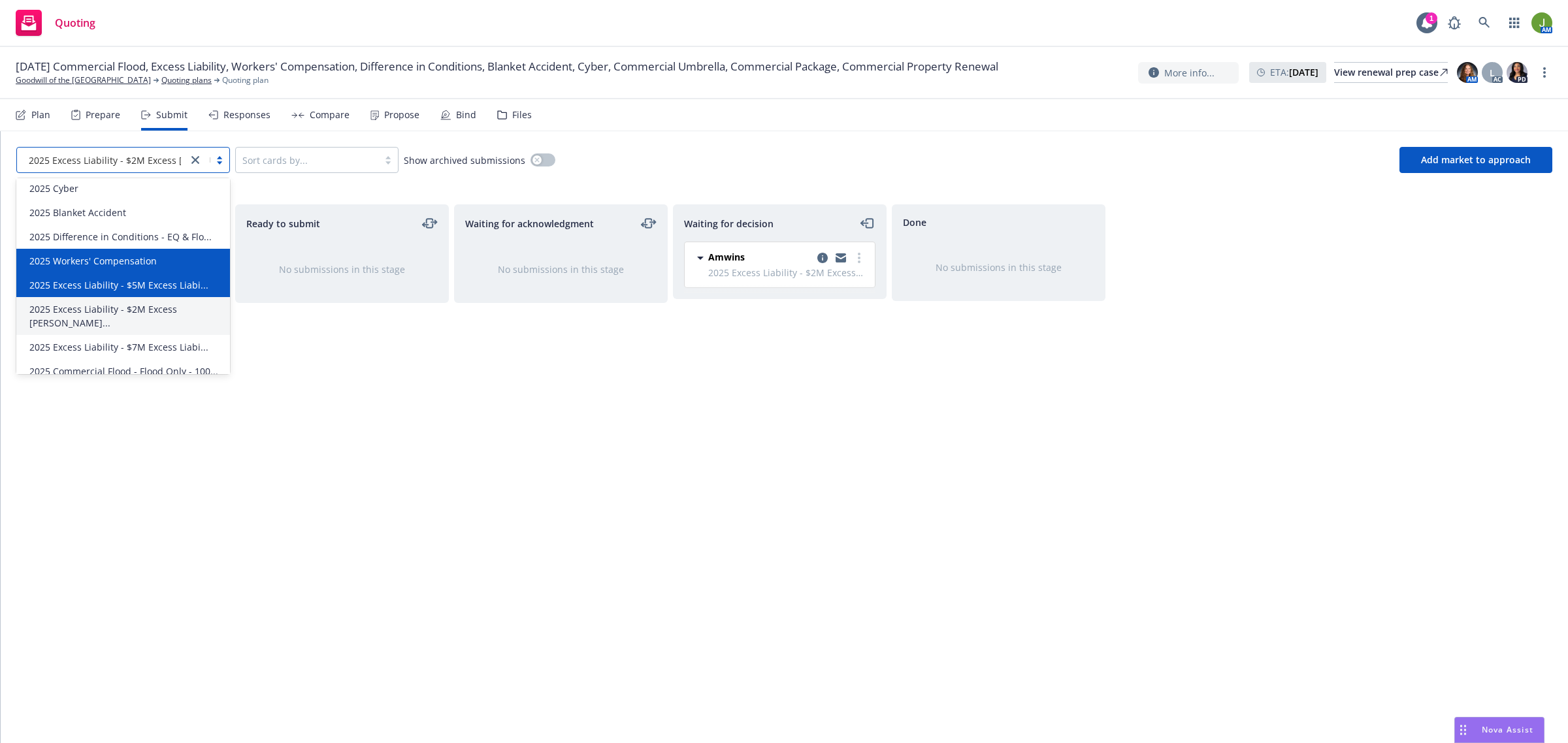
scroll to position [188, 0]
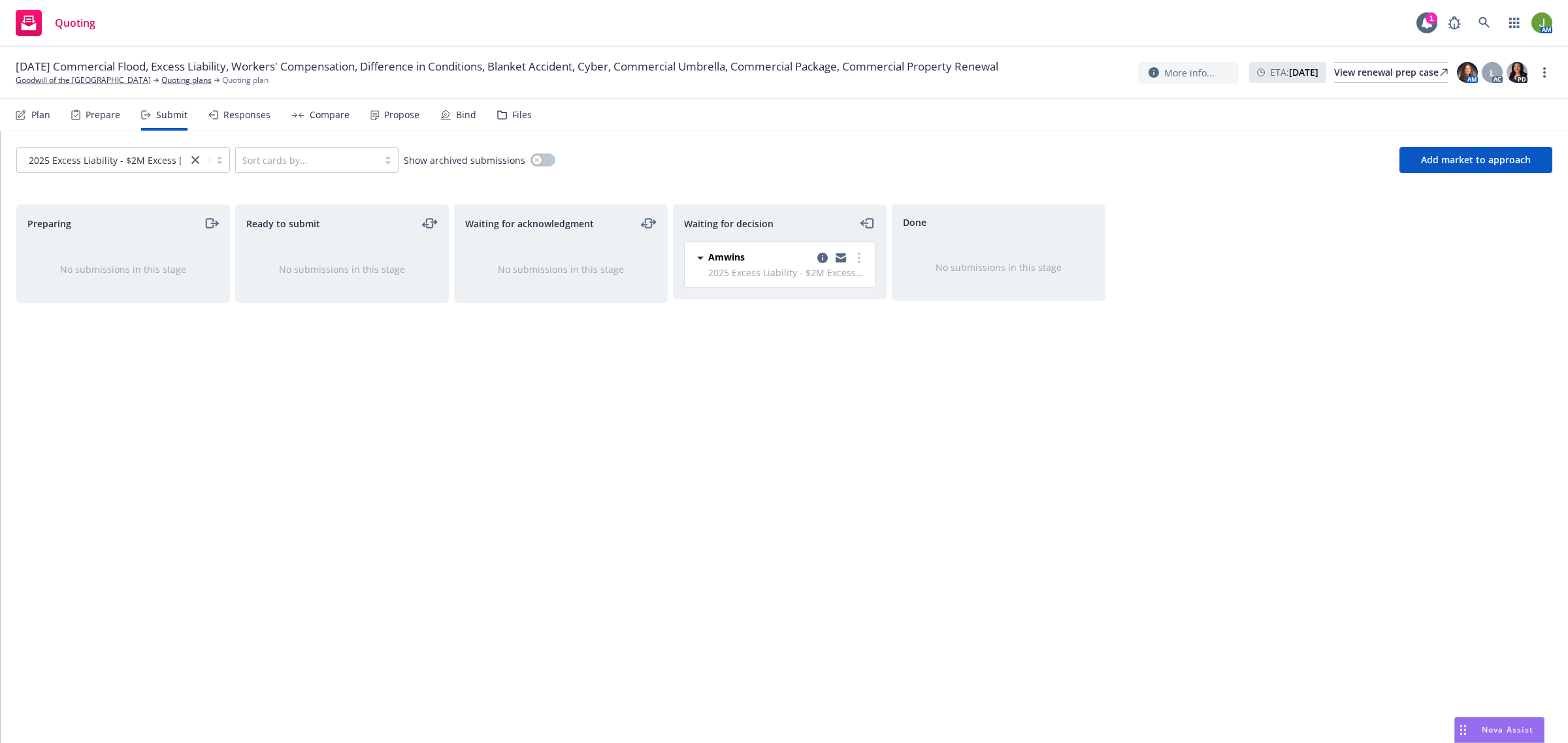
click at [612, 337] on div "Waiting for acknowledgment No submissions in this stage" at bounding box center [561, 459] width 214 height 511
click at [856, 260] on link "more" at bounding box center [859, 258] width 16 height 16
click at [837, 340] on span "Add accepted decision" at bounding box center [800, 337] width 131 height 12
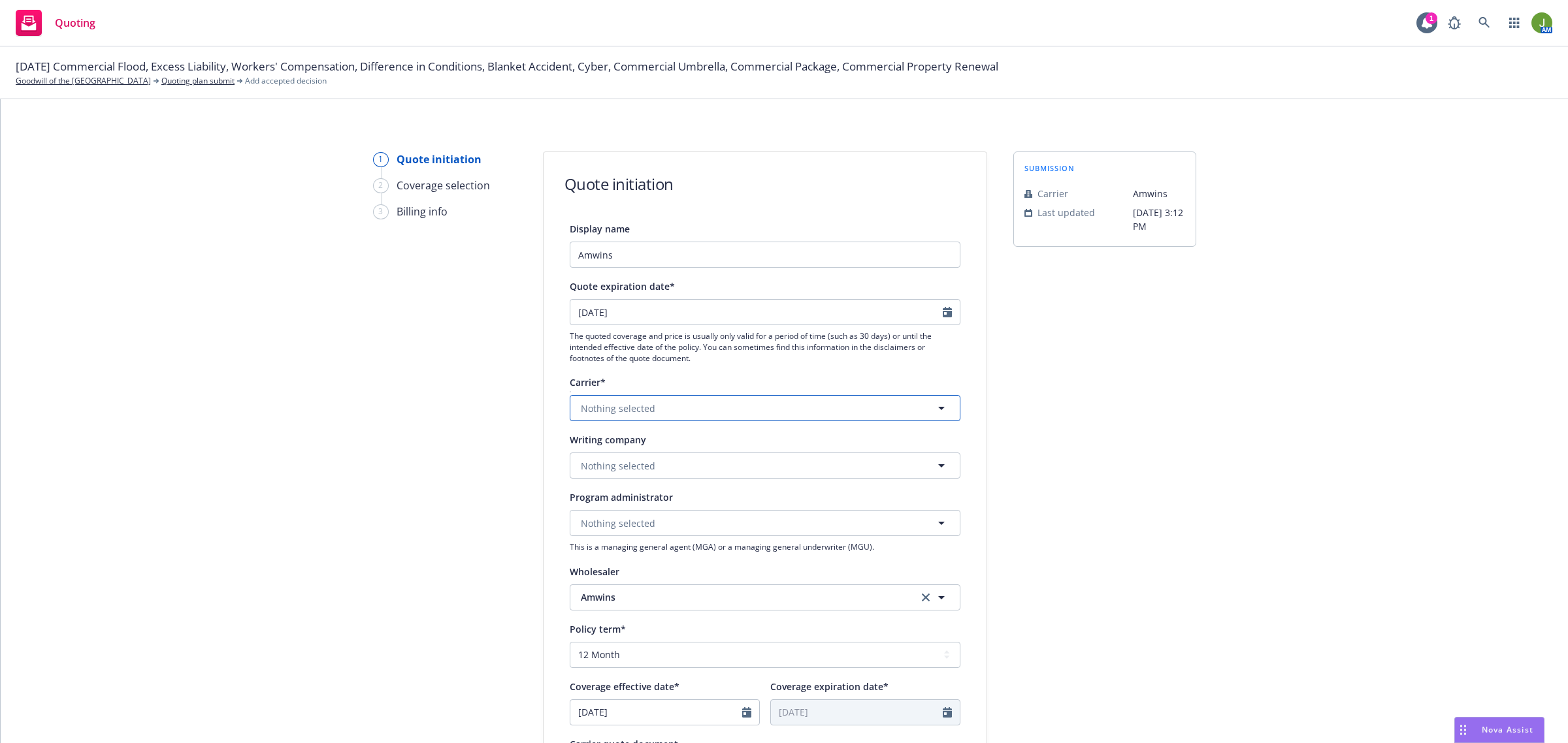
click at [635, 408] on span "Nothing selected" at bounding box center [618, 408] width 74 height 14
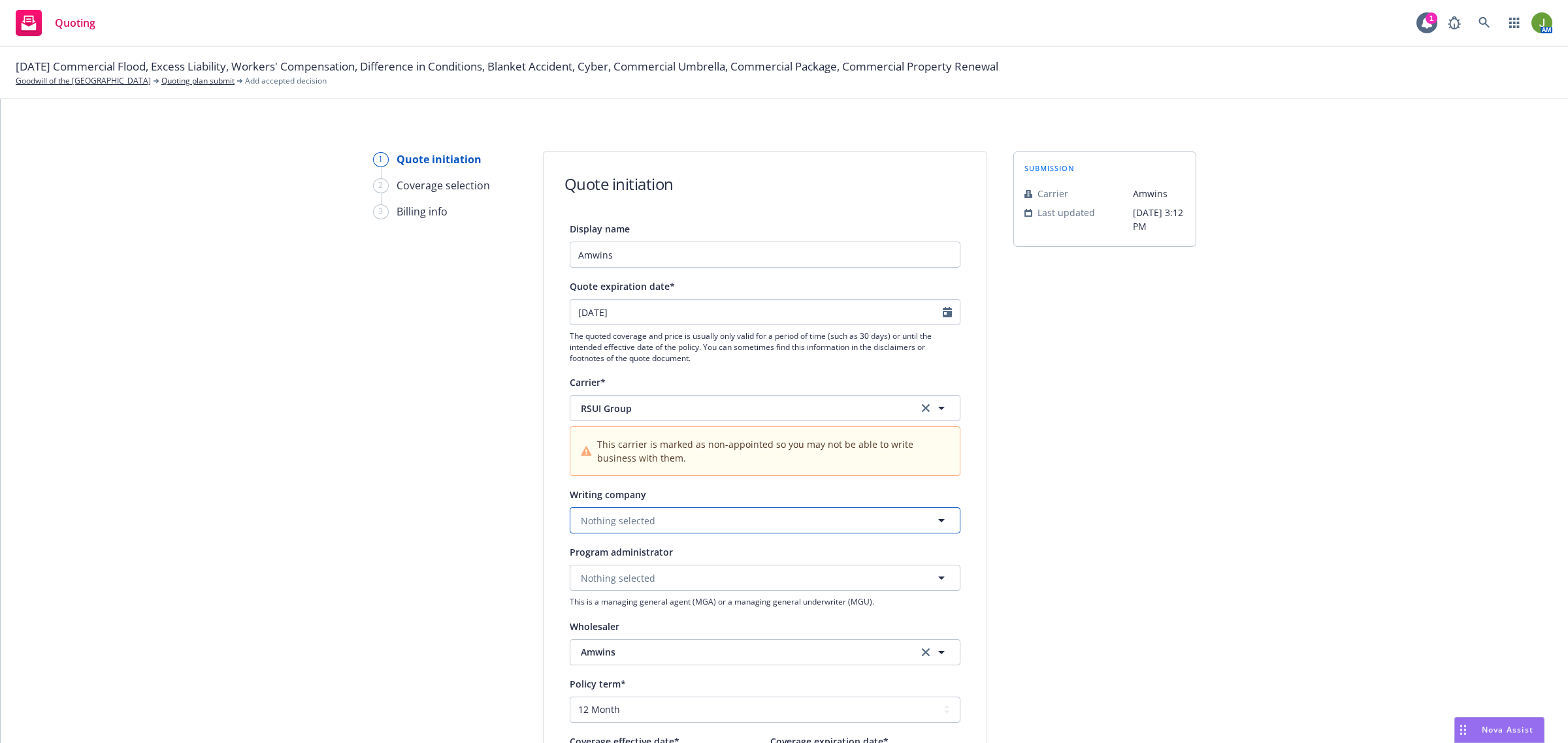
click at [654, 516] on button "Nothing selected" at bounding box center [764, 521] width 391 height 26
click at [668, 566] on span "Domestic - 33138" at bounding box center [674, 571] width 181 height 14
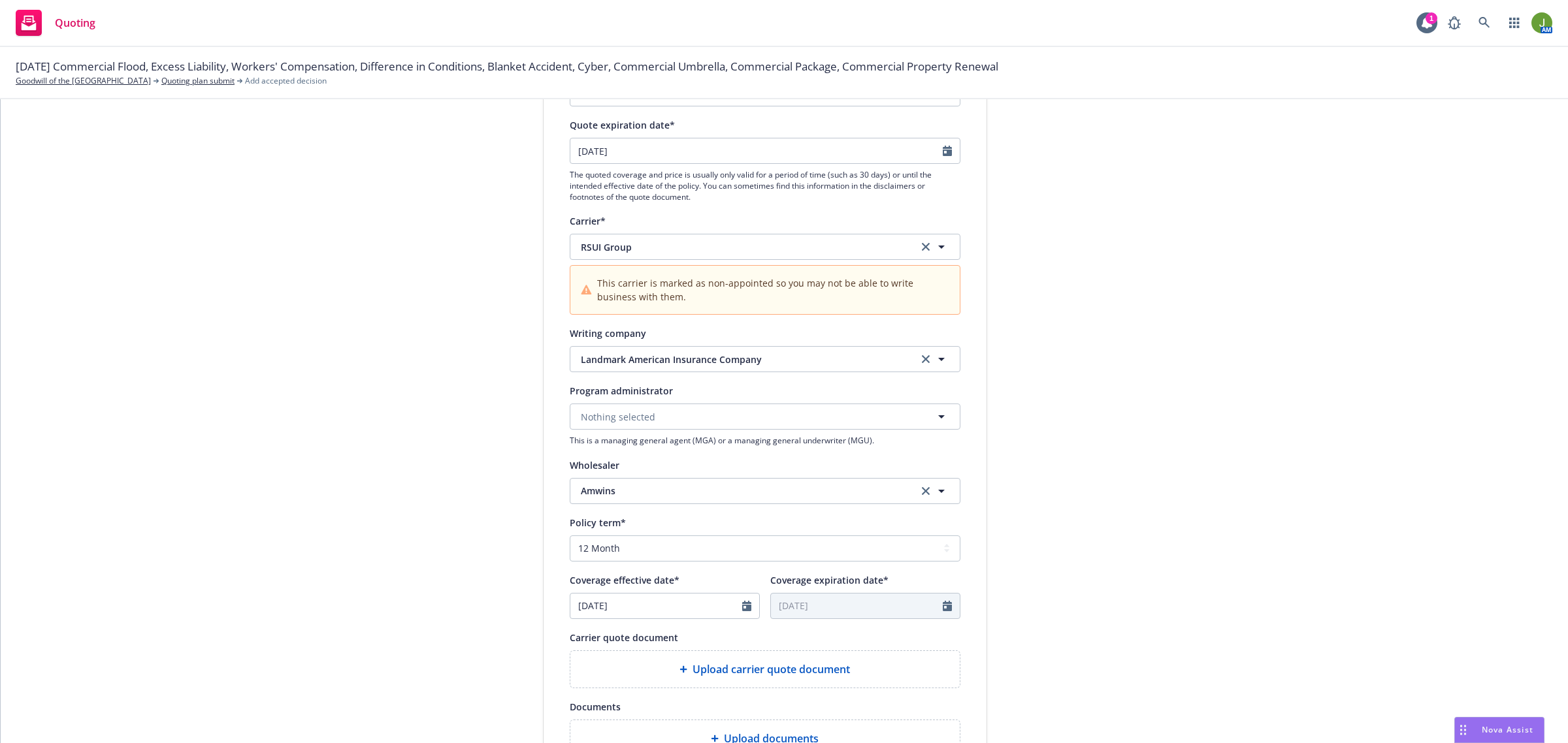
scroll to position [245, 0]
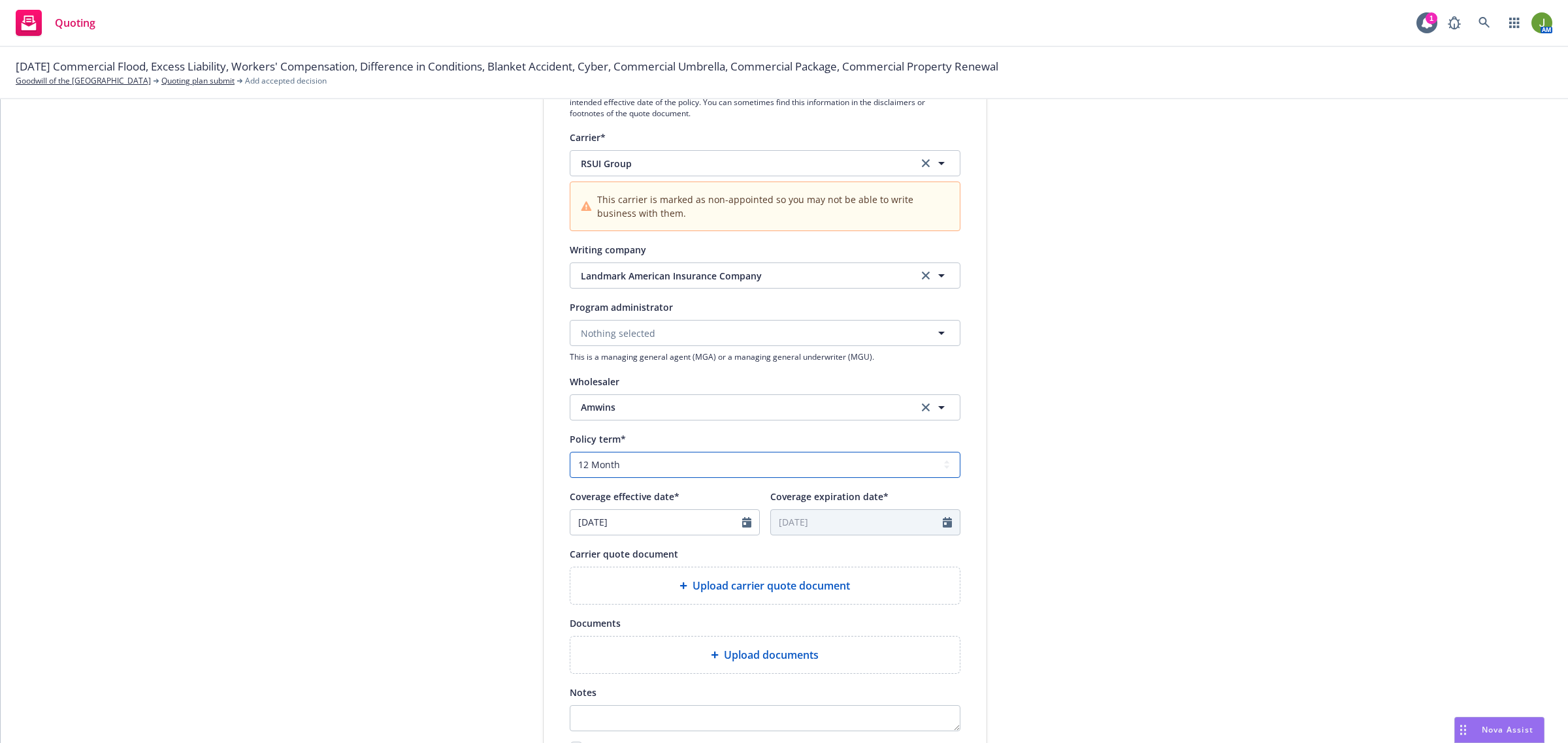
click at [703, 464] on select "Select policy term 12 Month 6 Month 4 Month 3 Month 2 Month 1 Month 36 Month (3…" at bounding box center [764, 465] width 391 height 26
click at [569, 452] on select "Select policy term 12 Month 6 Month 4 Month 3 Month 2 Month 1 Month 36 Month (3…" at bounding box center [764, 465] width 391 height 26
click at [644, 523] on input "07/01/2025" at bounding box center [656, 522] width 172 height 25
drag, startPoint x: 706, startPoint y: 550, endPoint x: 695, endPoint y: 569, distance: 22.0
click at [711, 550] on icon "button" at bounding box center [714, 553] width 8 height 8
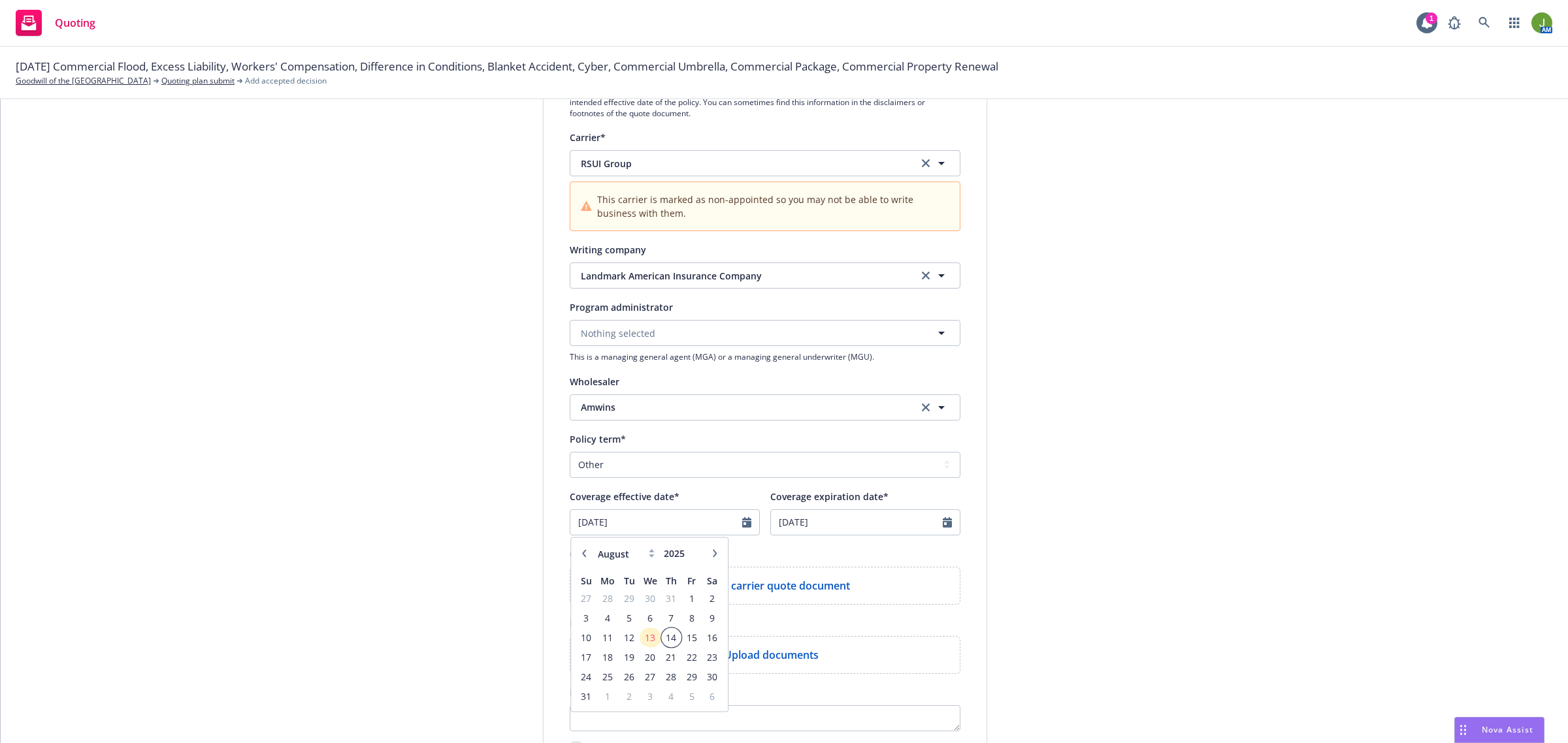
click at [663, 638] on span "14" at bounding box center [671, 638] width 17 height 16
click at [793, 519] on input "07/01/2026" at bounding box center [857, 522] width 172 height 25
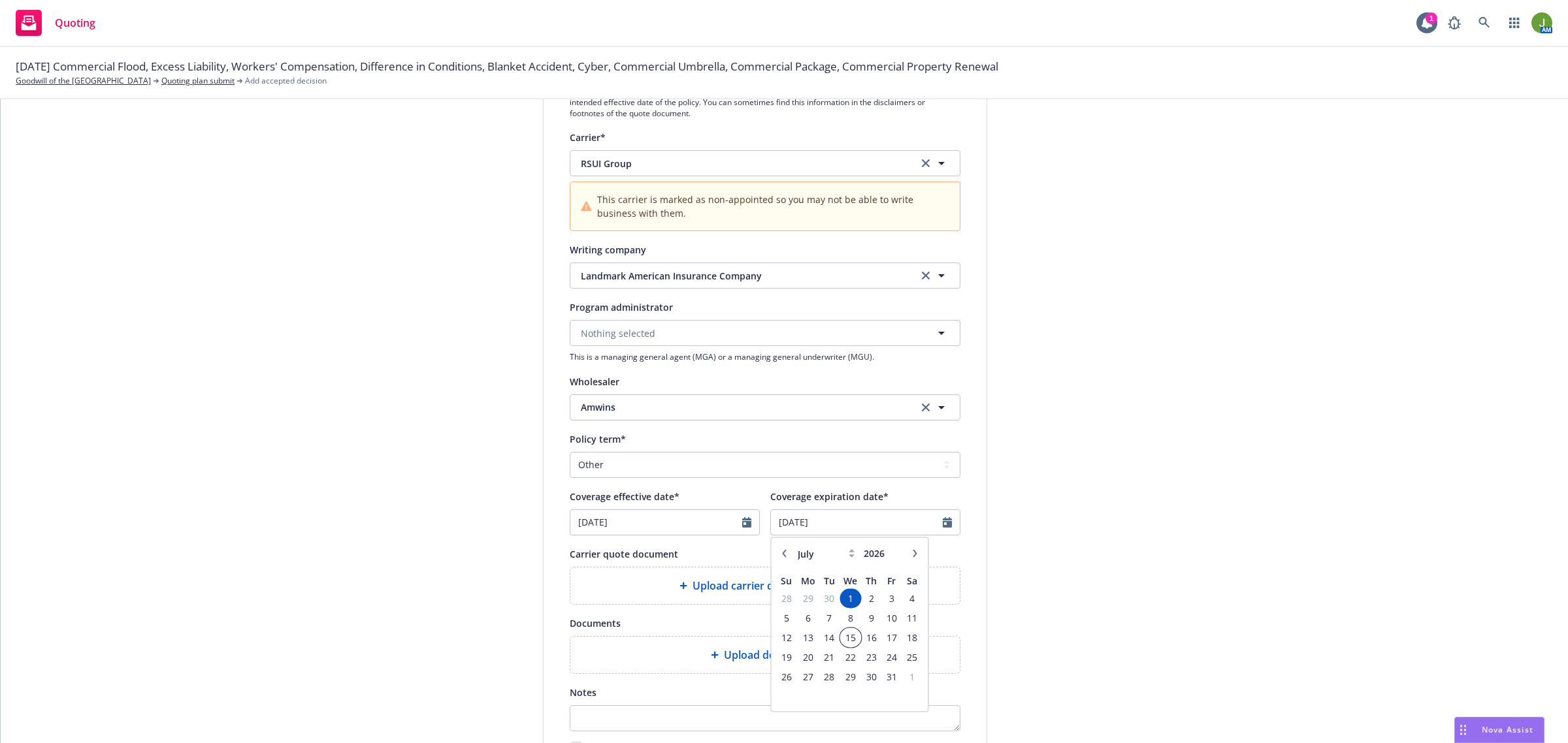
drag, startPoint x: 847, startPoint y: 633, endPoint x: 902, endPoint y: 611, distance: 59.2
click at [847, 632] on span "15" at bounding box center [850, 638] width 19 height 16
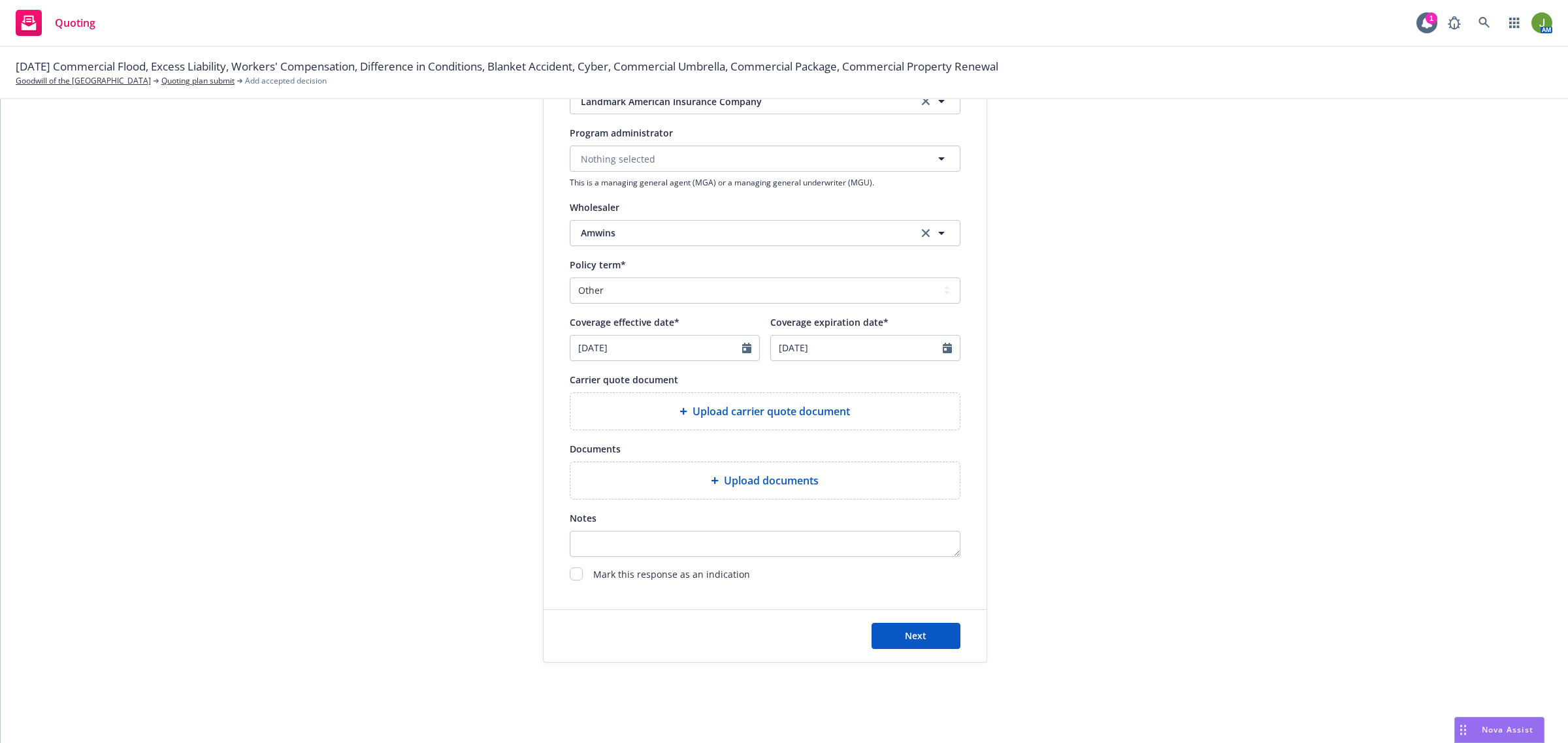
scroll to position [422, 0]
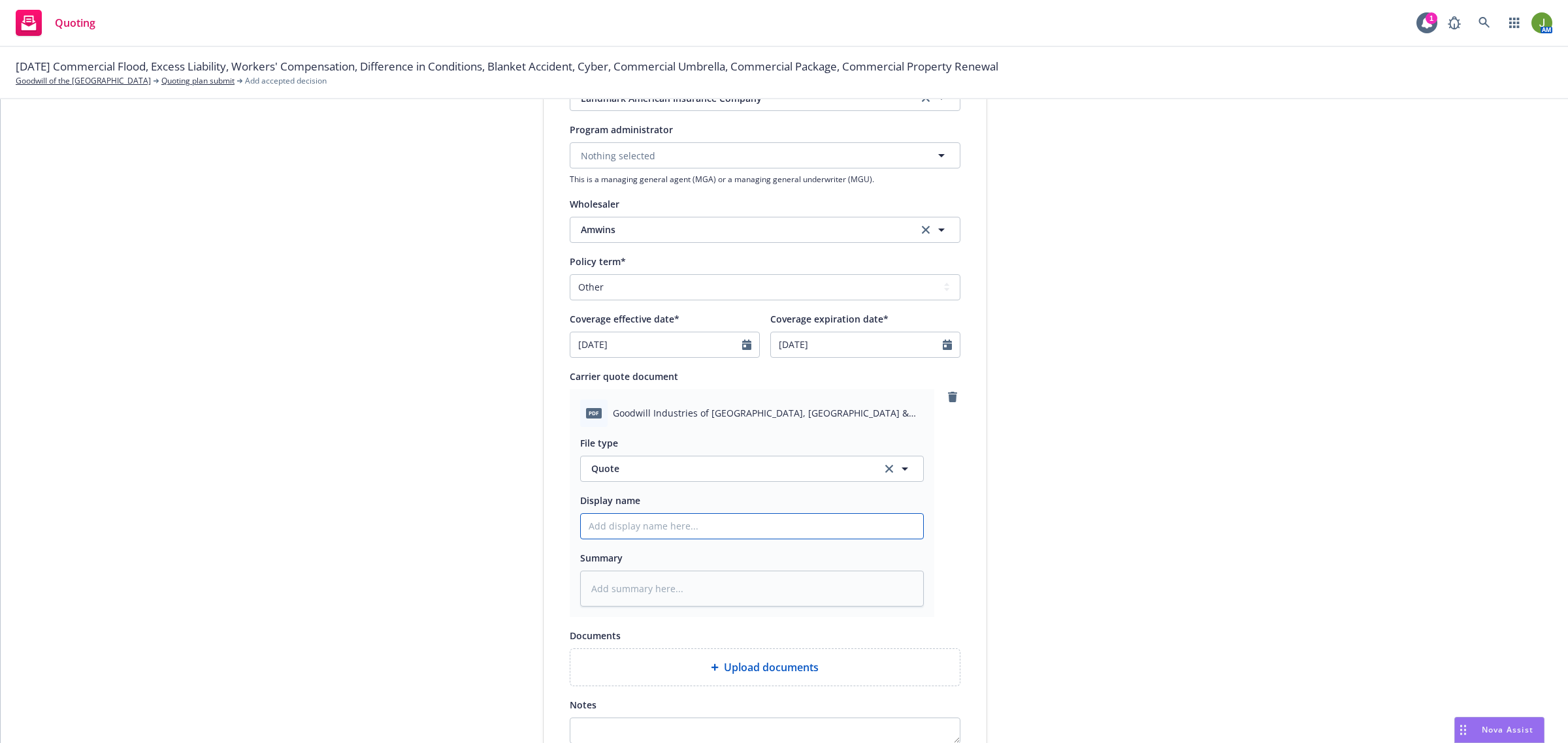
drag, startPoint x: 613, startPoint y: 513, endPoint x: 650, endPoint y: 511, distance: 37.1
click at [613, 514] on input "Display name" at bounding box center [752, 526] width 343 height 25
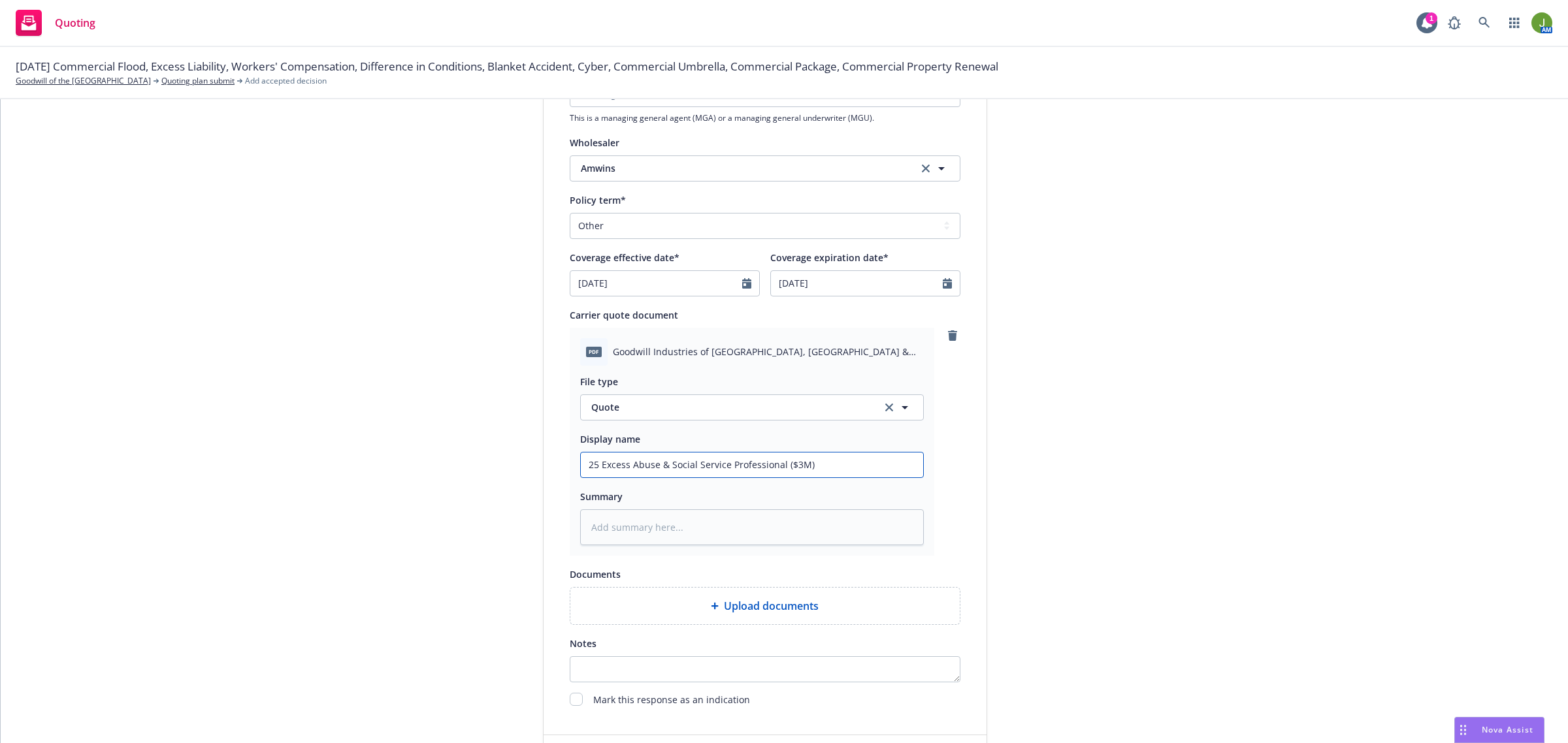
scroll to position [613, 0]
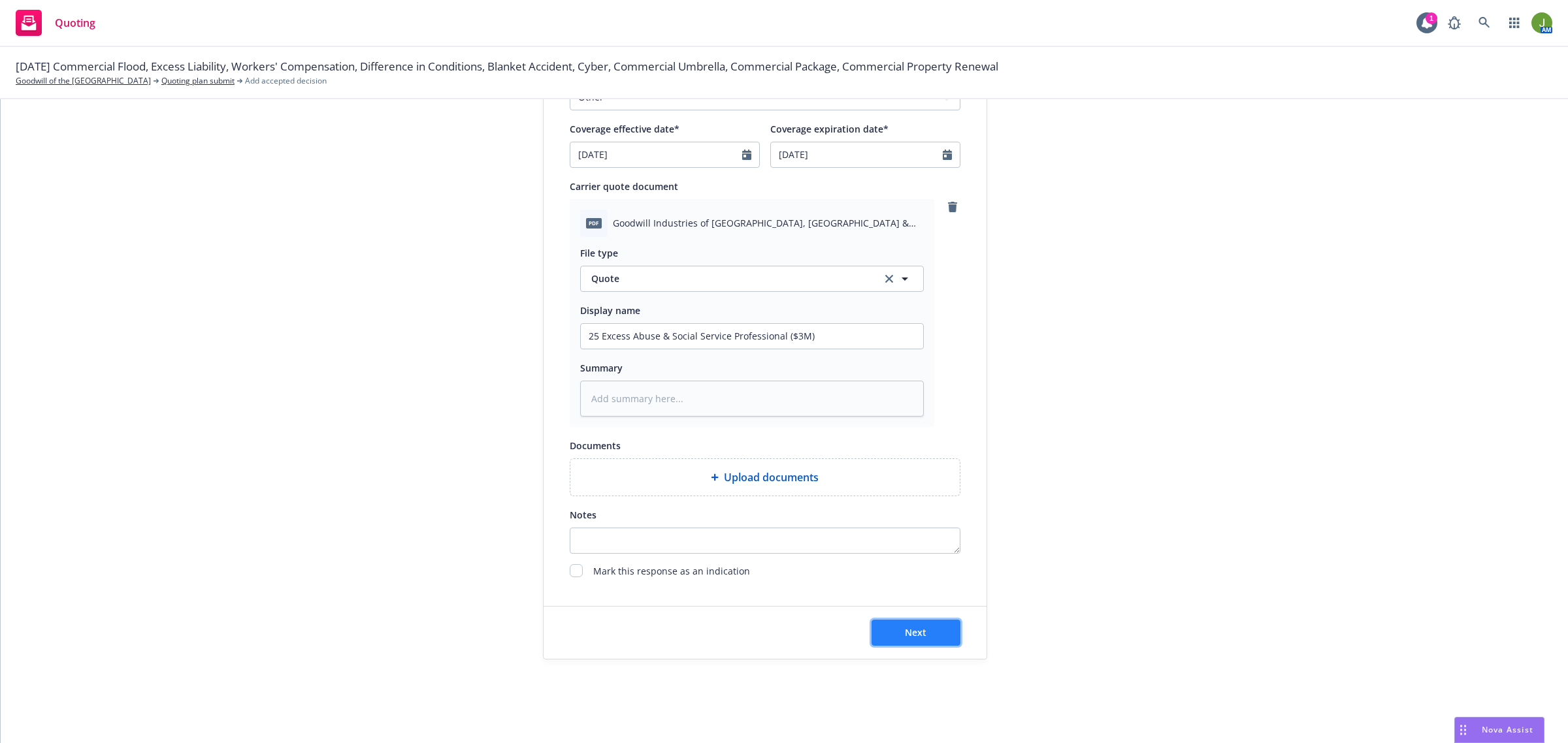
click at [926, 632] on button "Next" at bounding box center [916, 632] width 89 height 26
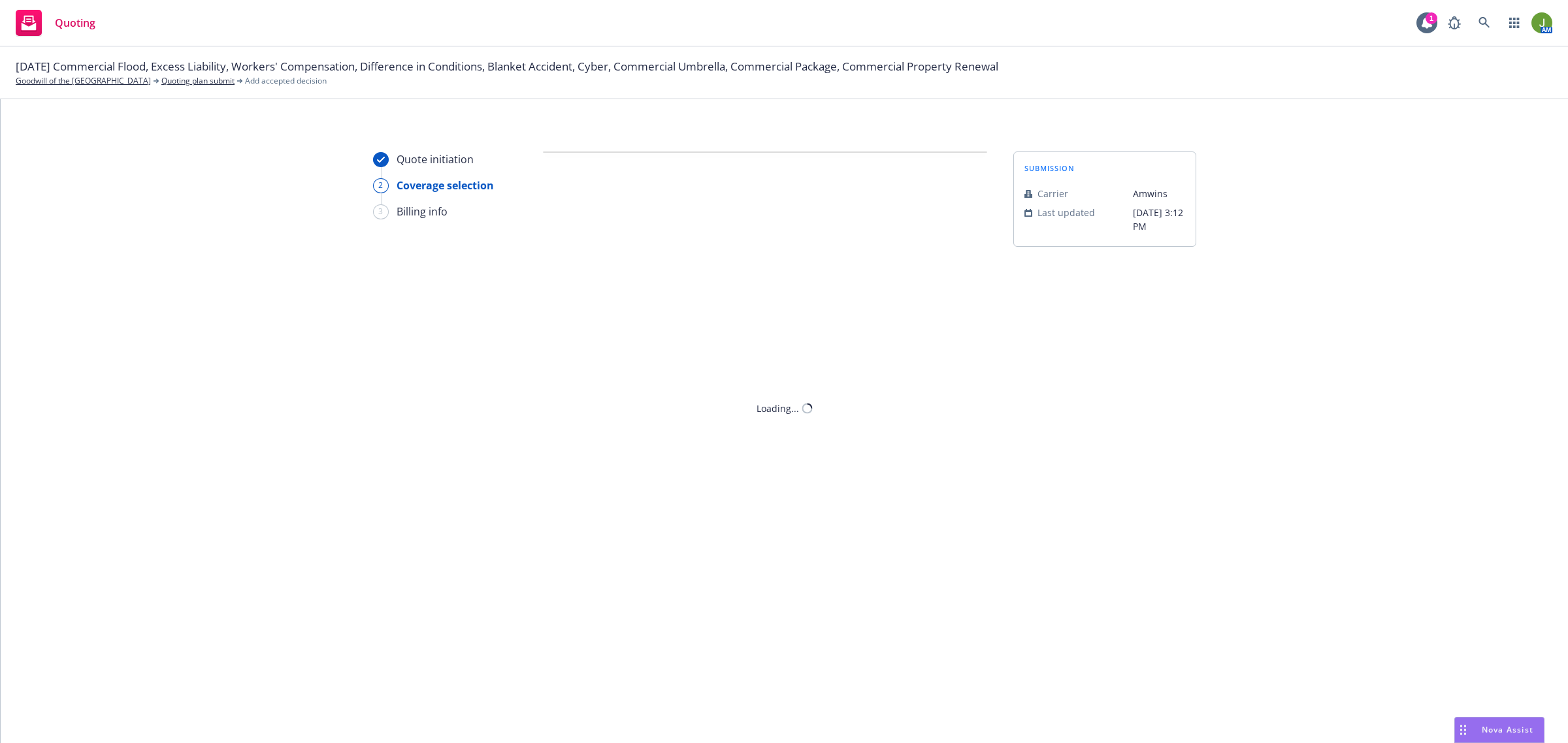
scroll to position [0, 0]
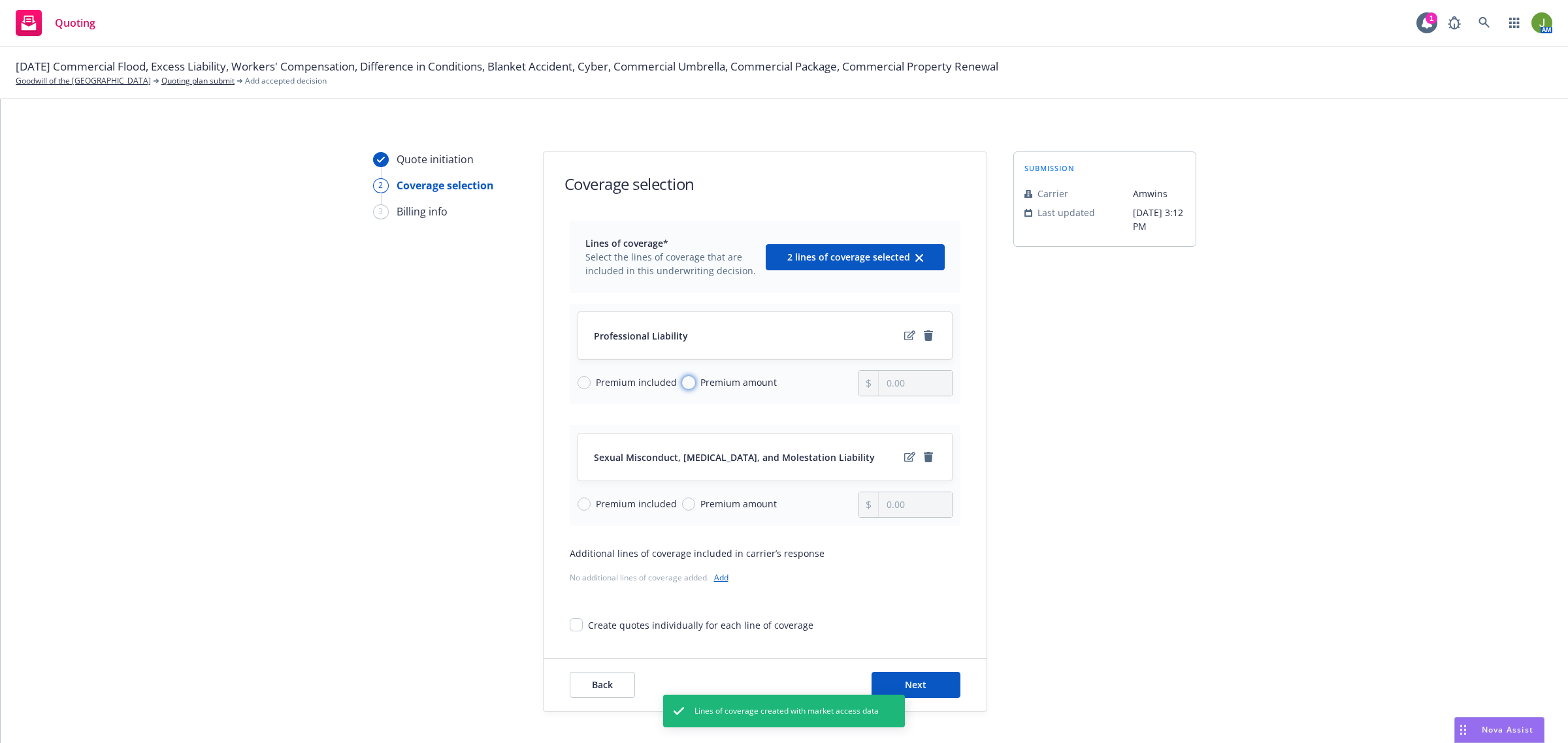
click at [682, 383] on input "Premium amount" at bounding box center [689, 382] width 13 height 13
drag, startPoint x: 874, startPoint y: 384, endPoint x: 914, endPoint y: 383, distance: 40.0
click at [879, 384] on input "0.00" at bounding box center [915, 383] width 73 height 25
drag, startPoint x: 882, startPoint y: 381, endPoint x: 919, endPoint y: 387, distance: 37.5
click at [882, 382] on input "text" at bounding box center [915, 383] width 73 height 25
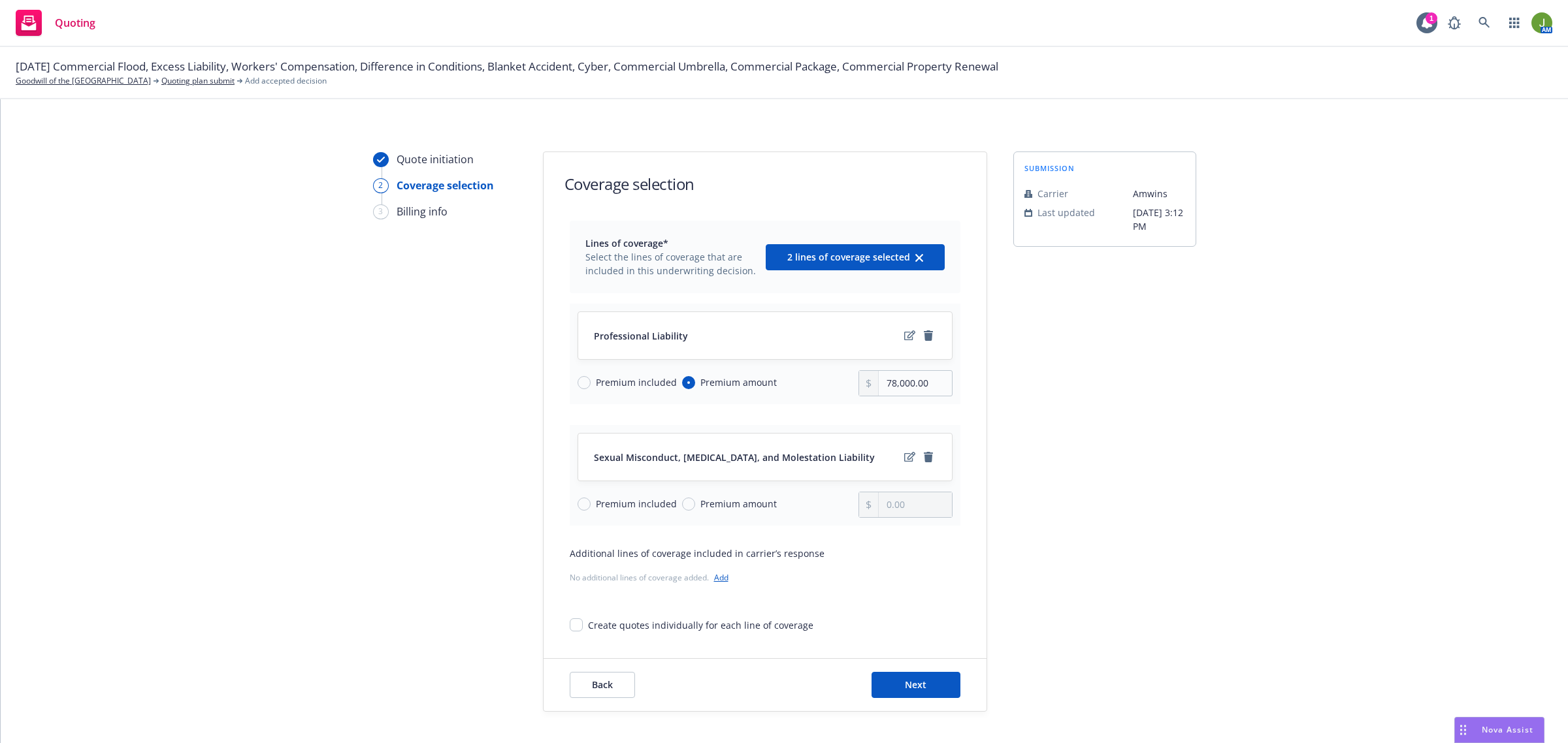
click at [714, 580] on link "Add" at bounding box center [721, 577] width 15 height 11
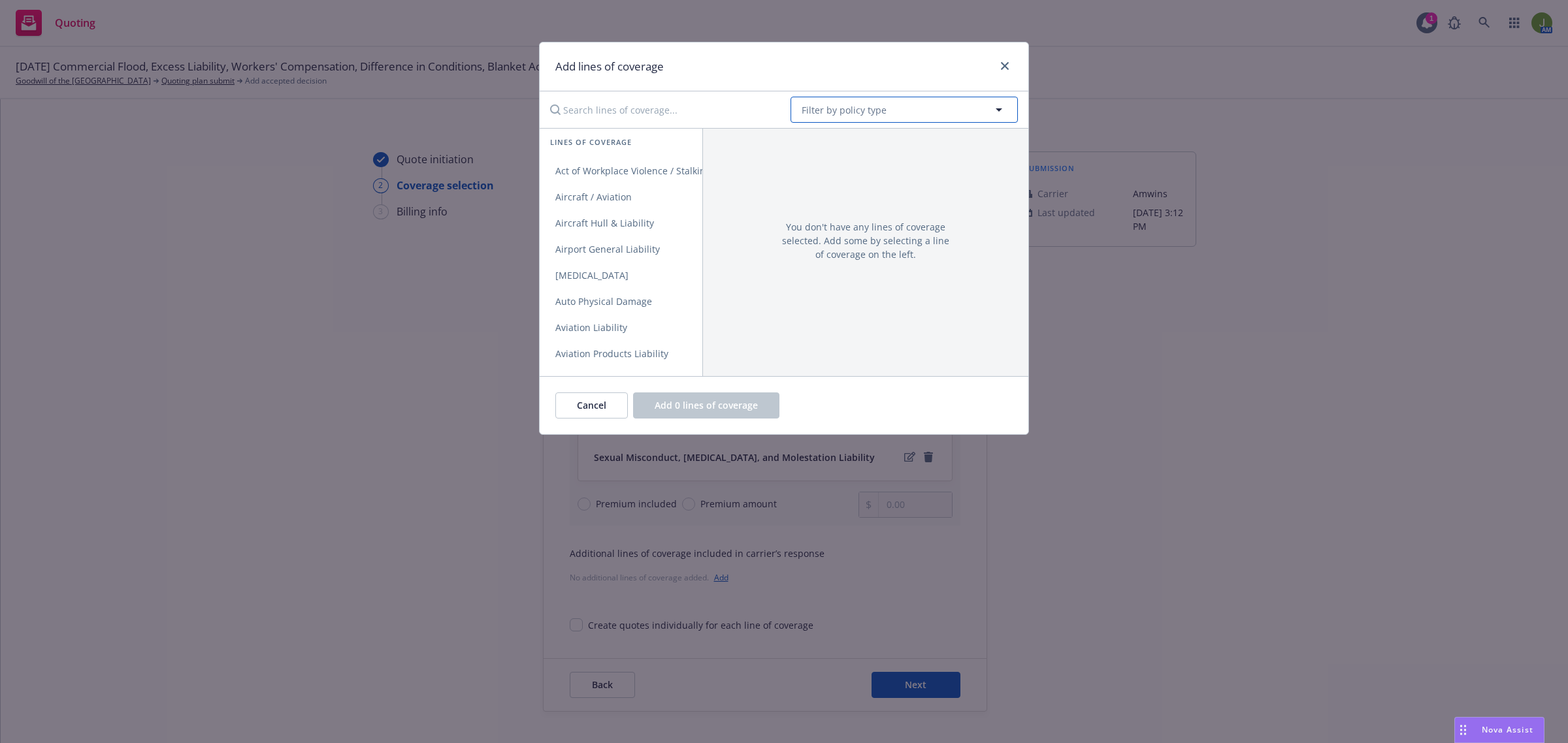
click at [824, 112] on span "Filter by policy type" at bounding box center [844, 110] width 85 height 14
click at [843, 144] on strong "Excess Liability" at bounding box center [839, 146] width 68 height 12
click at [581, 172] on span "Excess" at bounding box center [569, 170] width 60 height 12
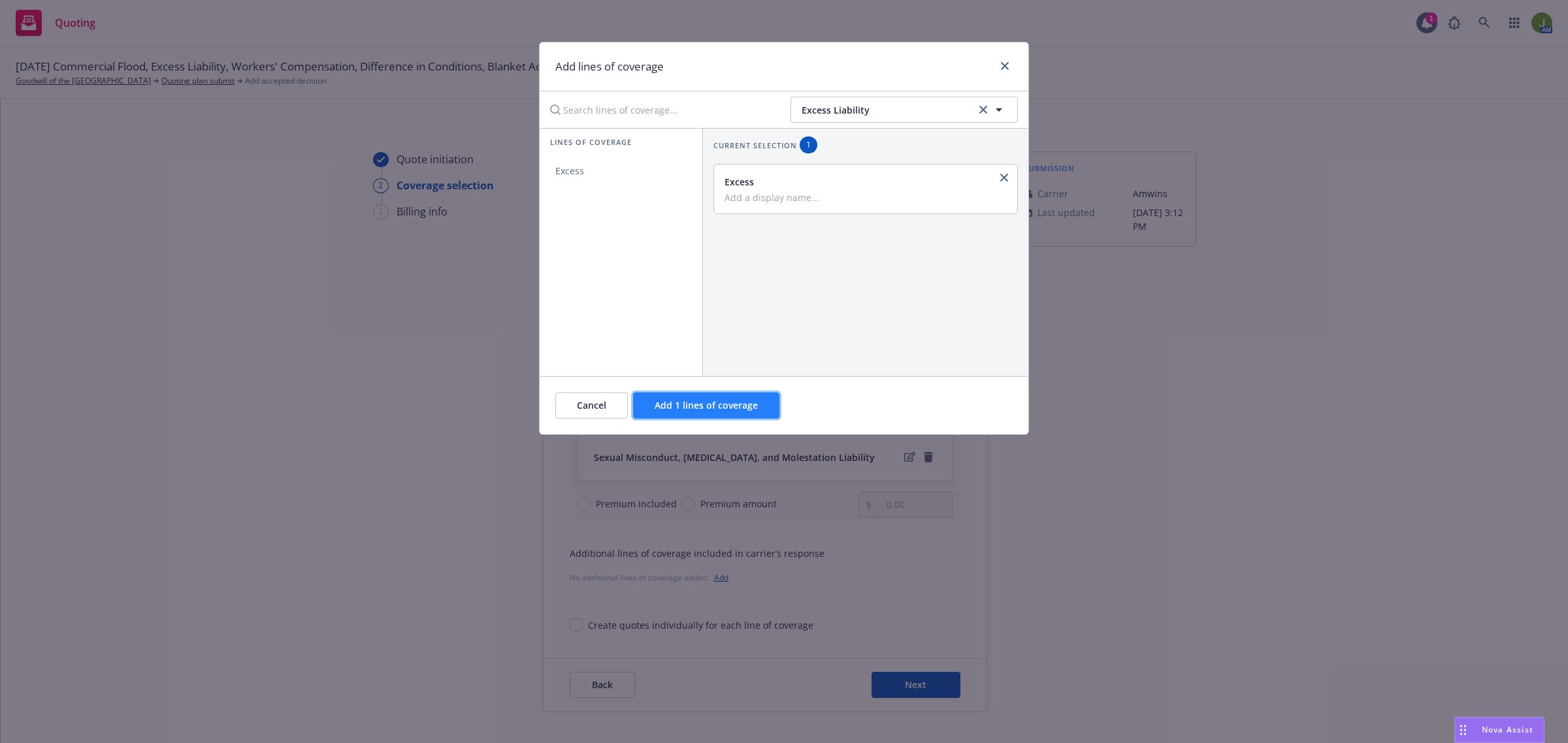
click at [736, 401] on span "Add 1 lines of coverage" at bounding box center [706, 405] width 103 height 12
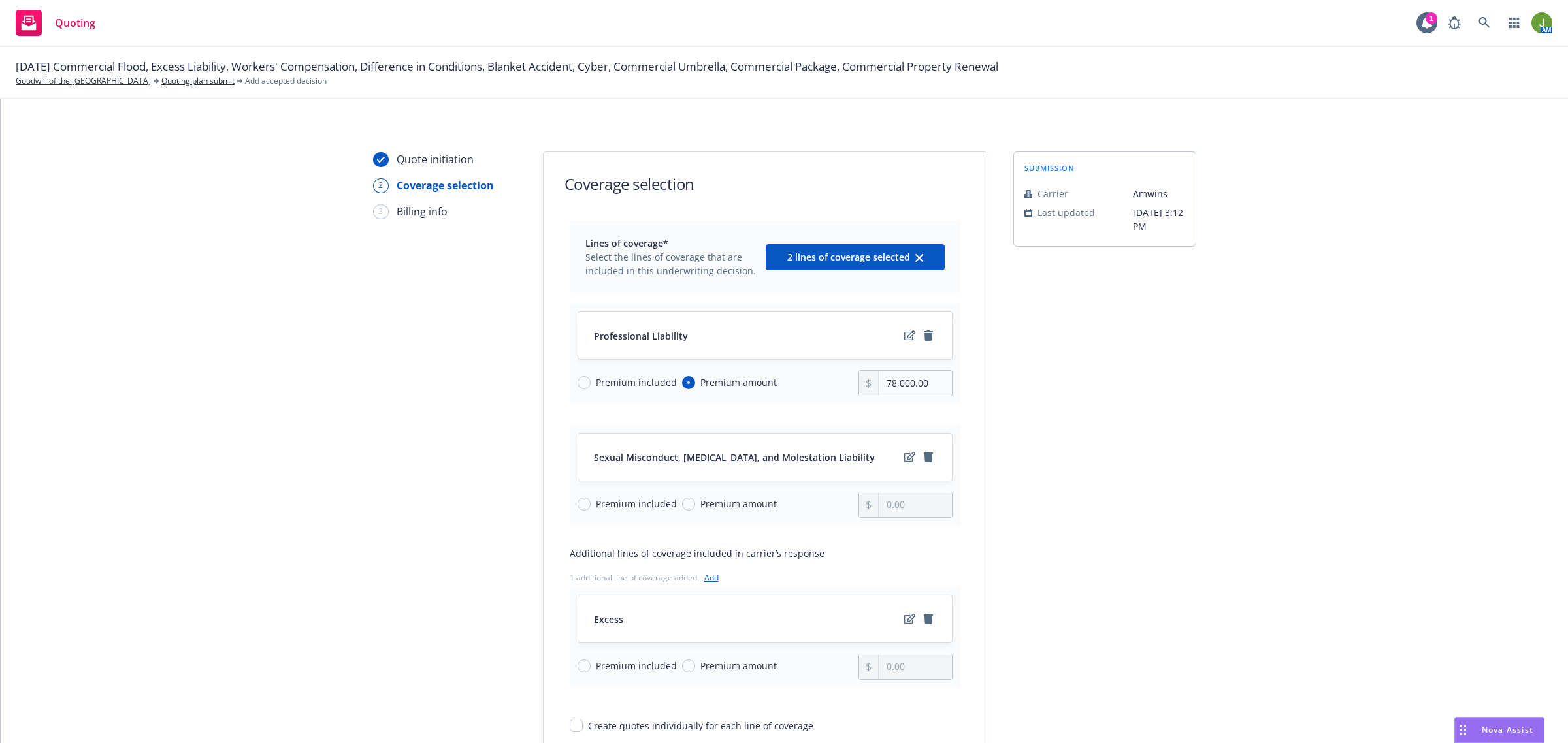
scroll to position [81, 0]
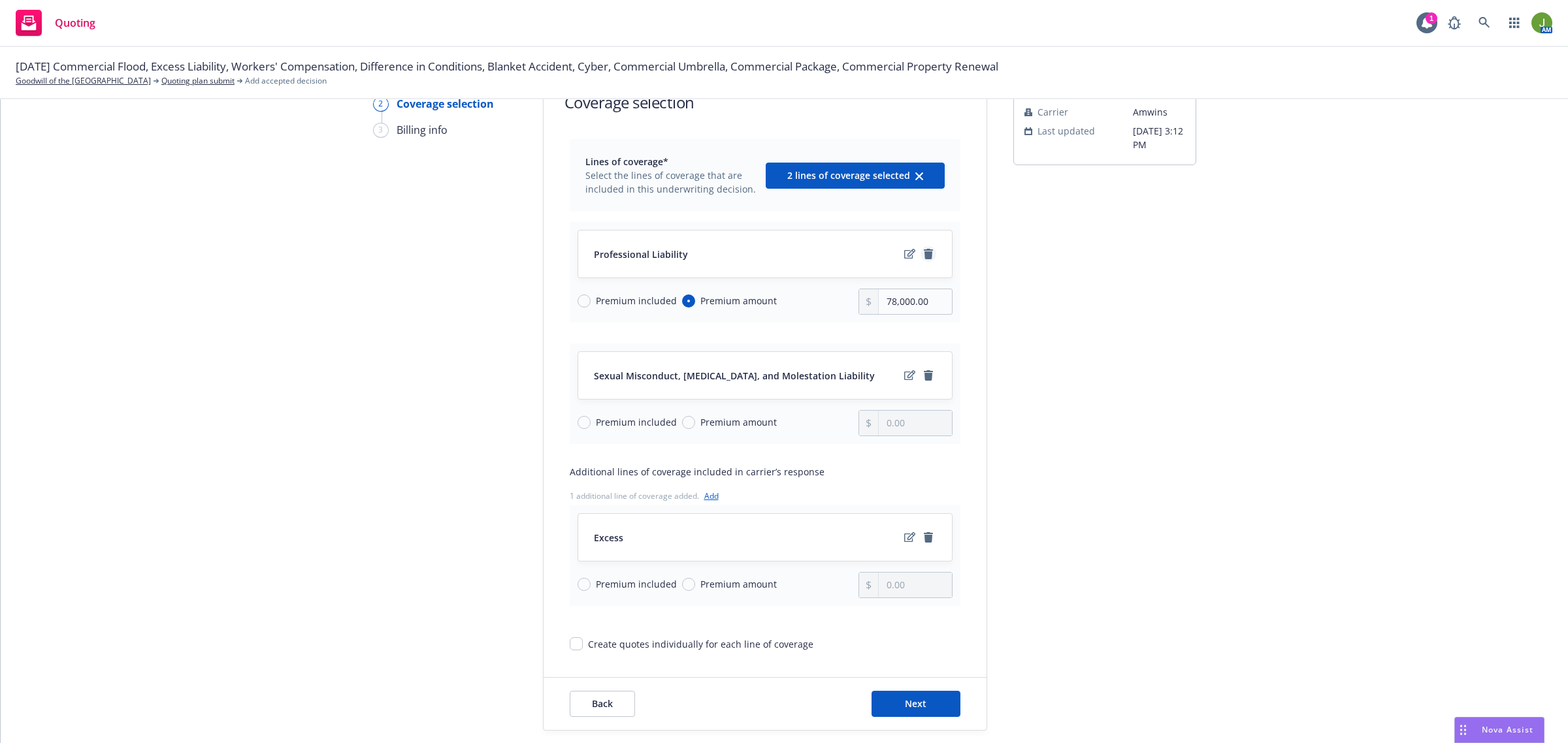
click at [923, 252] on icon "remove" at bounding box center [928, 254] width 10 height 10
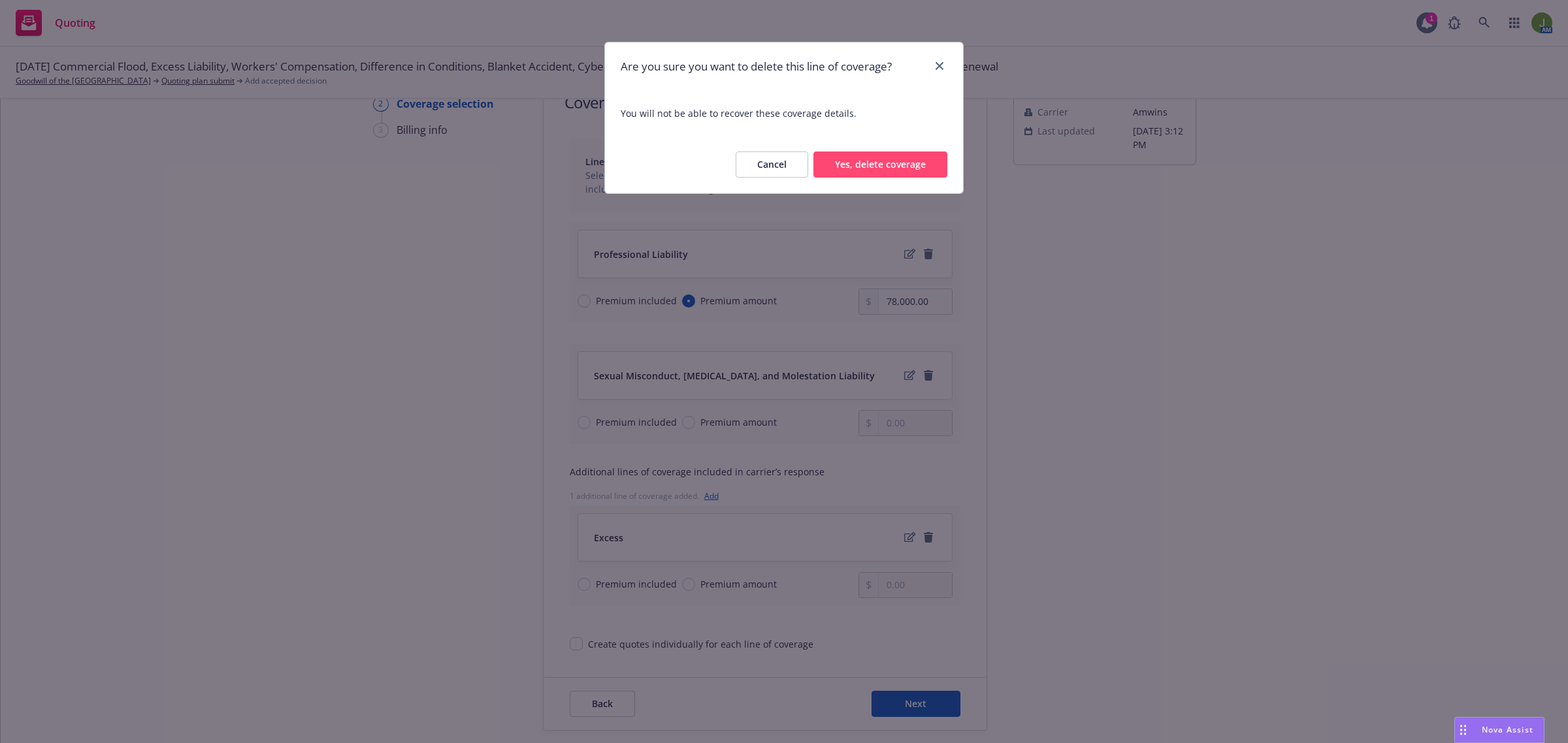
click at [884, 169] on button "Yes, delete coverage" at bounding box center [880, 164] width 134 height 26
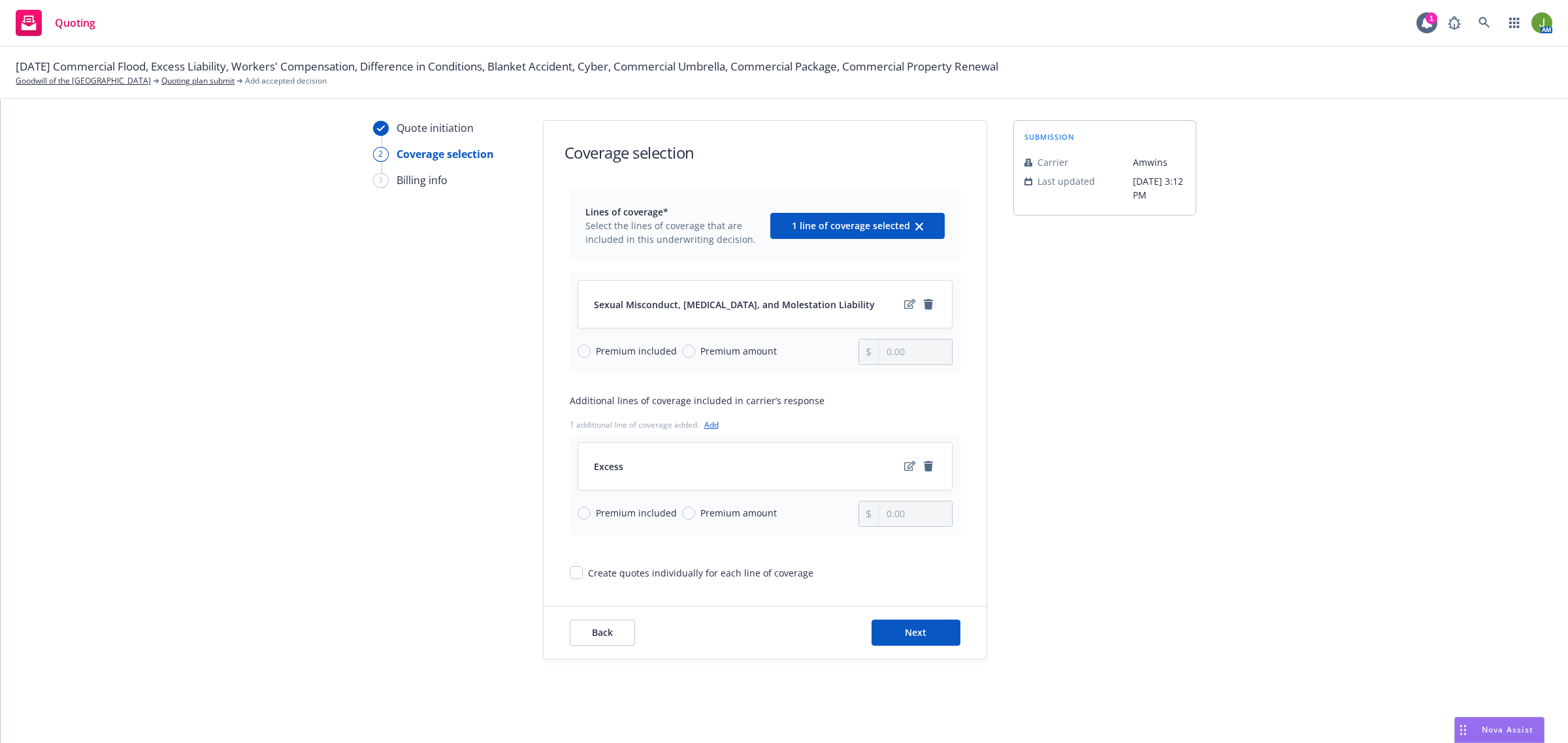
click at [923, 305] on icon "remove" at bounding box center [928, 304] width 10 height 10
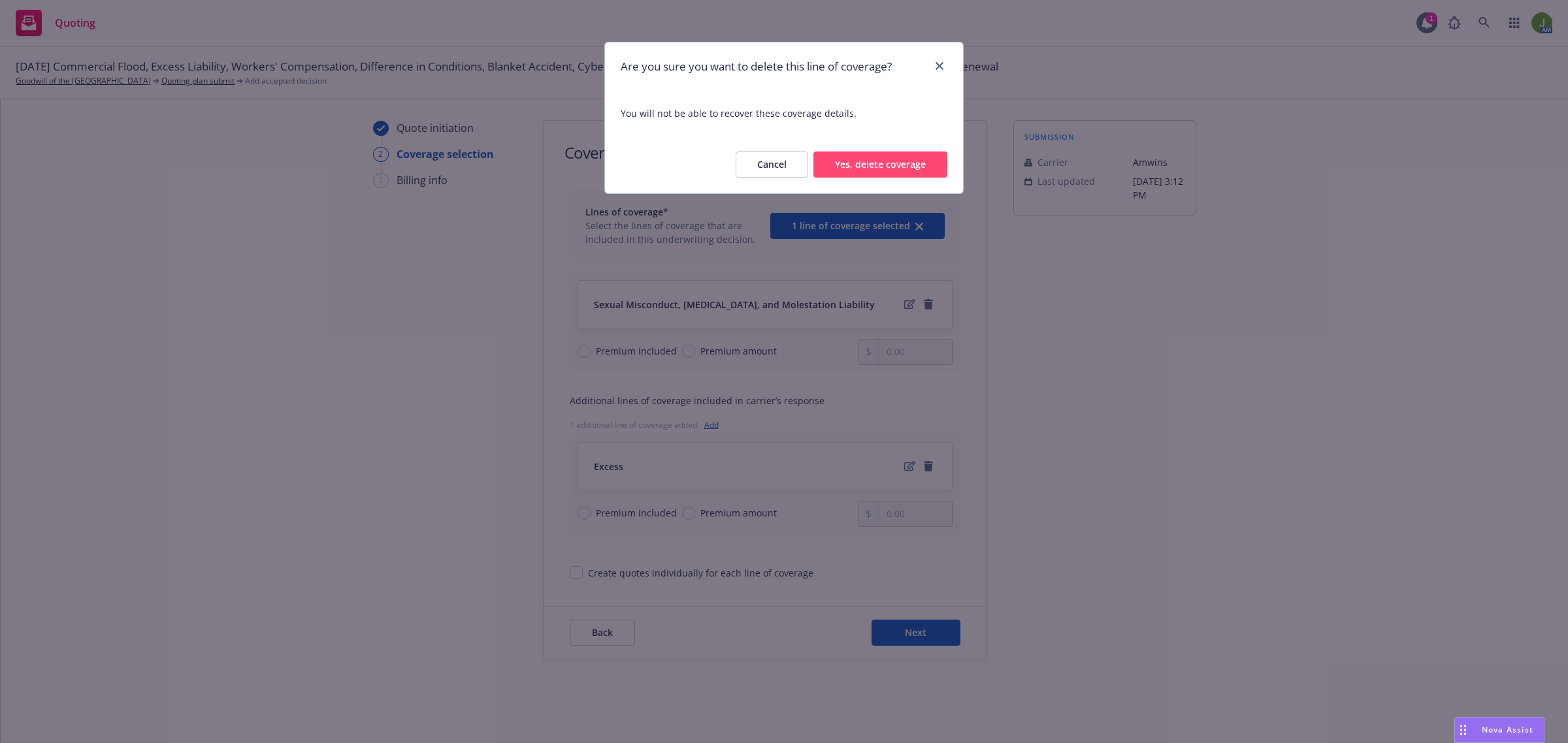
click at [876, 177] on button "Yes, delete coverage" at bounding box center [880, 164] width 134 height 26
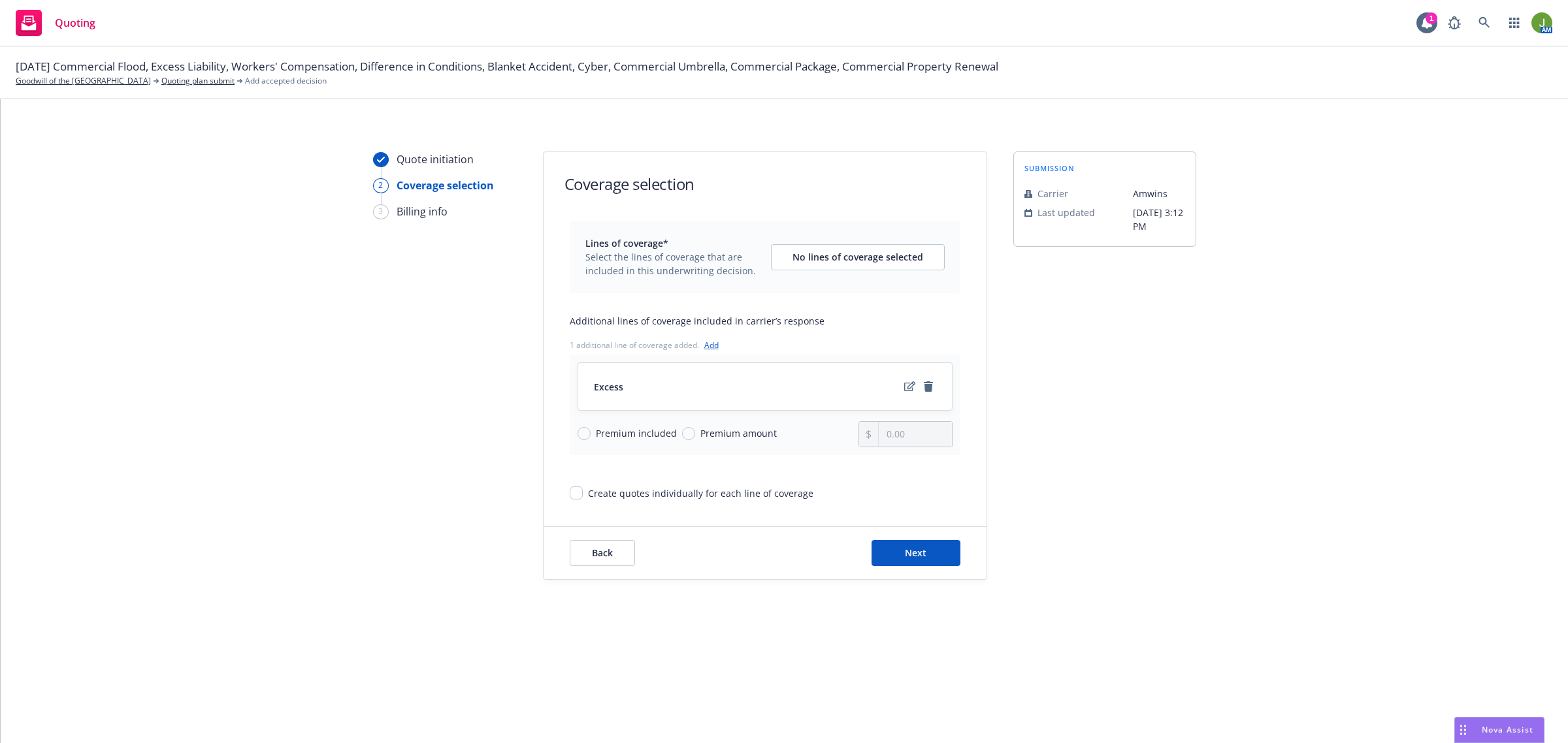
scroll to position [0, 0]
click at [703, 435] on span "Premium amount" at bounding box center [738, 433] width 76 height 14
click at [695, 435] on input "Premium amount" at bounding box center [689, 433] width 13 height 13
click at [881, 433] on input "0.00" at bounding box center [915, 434] width 73 height 25
click at [910, 382] on icon "edit" at bounding box center [909, 387] width 11 height 10
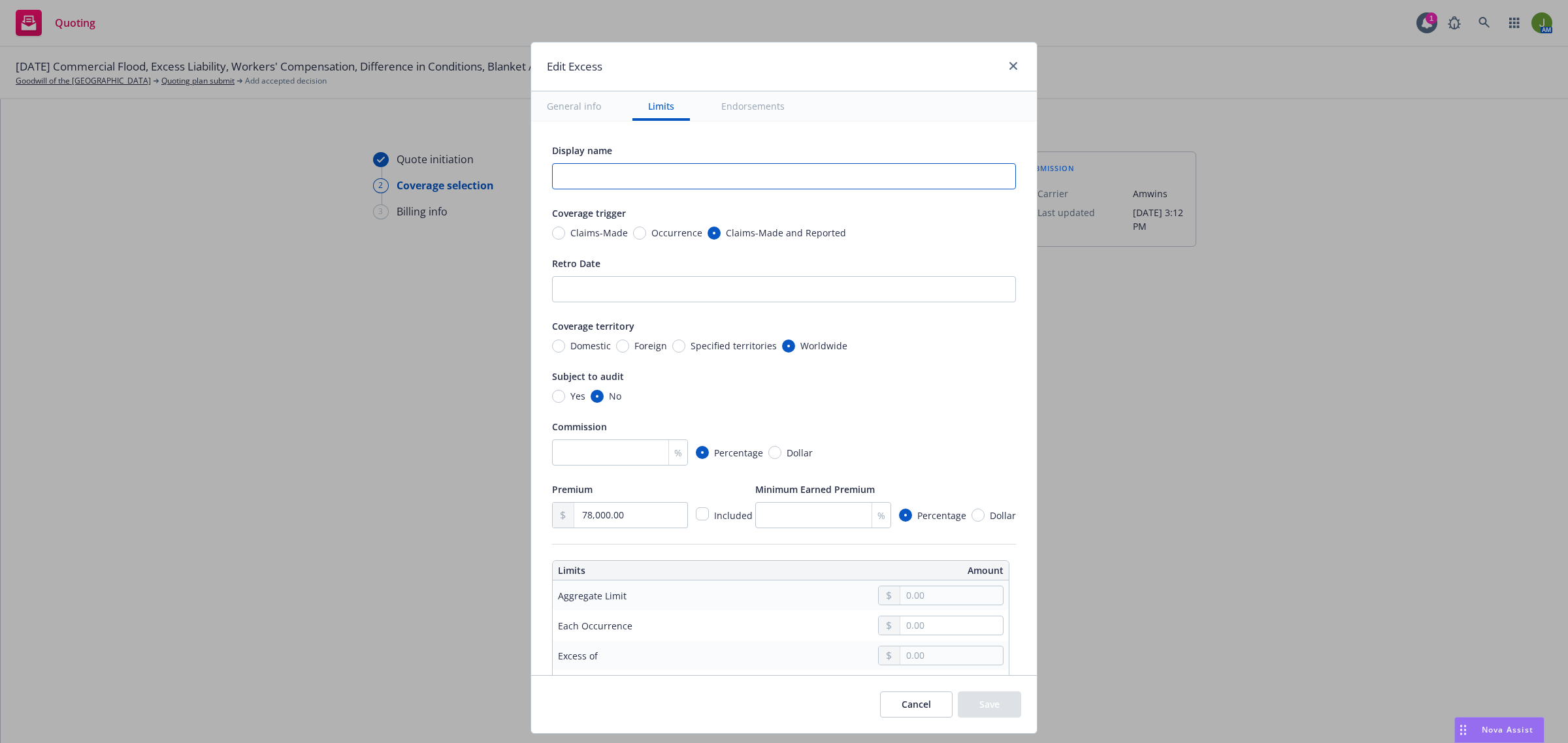
click at [602, 172] on input "text" at bounding box center [784, 177] width 464 height 26
click at [636, 454] on input "number" at bounding box center [620, 452] width 136 height 26
click at [940, 592] on input "text" at bounding box center [951, 595] width 103 height 18
click at [948, 401] on div "Yes No" at bounding box center [784, 395] width 464 height 14
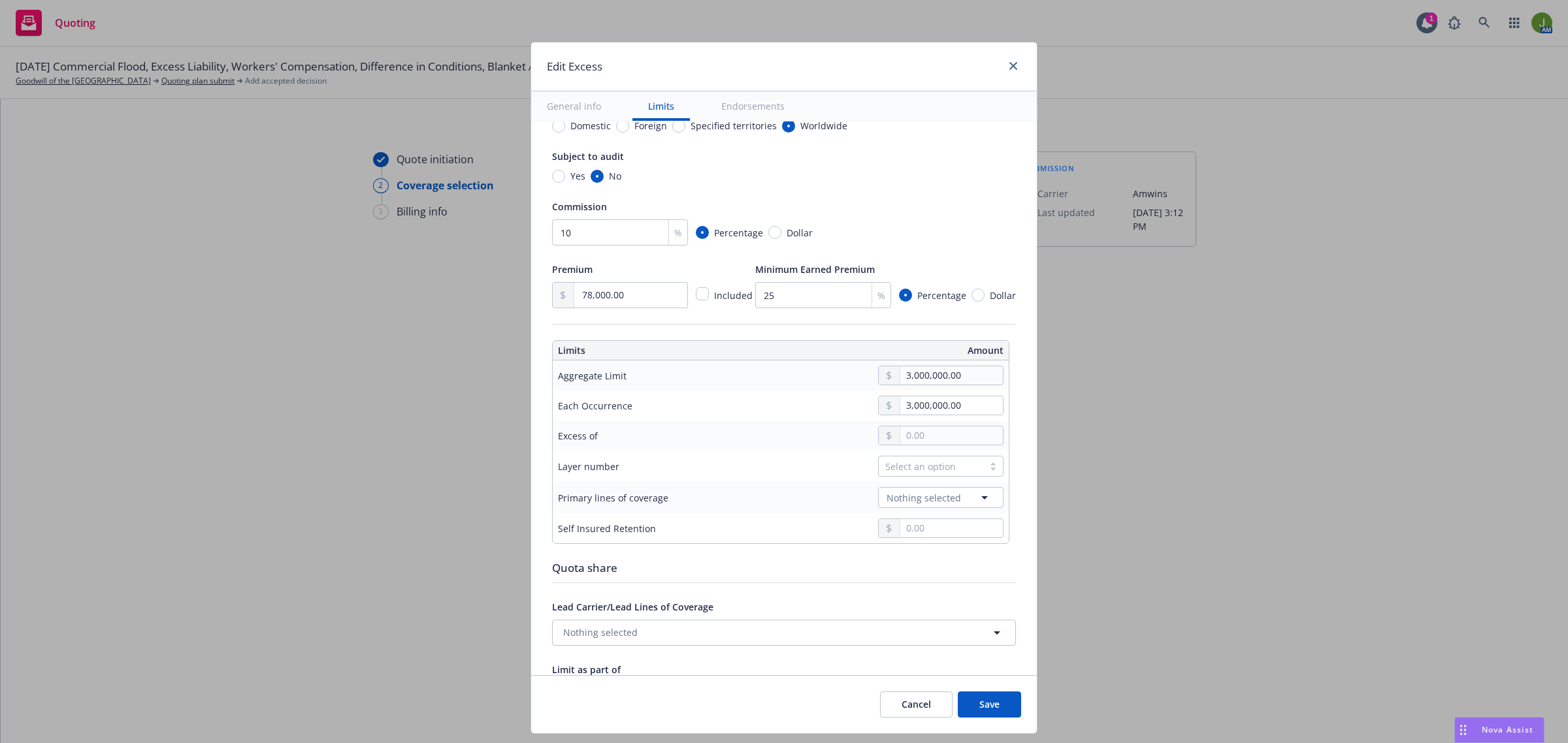
scroll to position [245, 0]
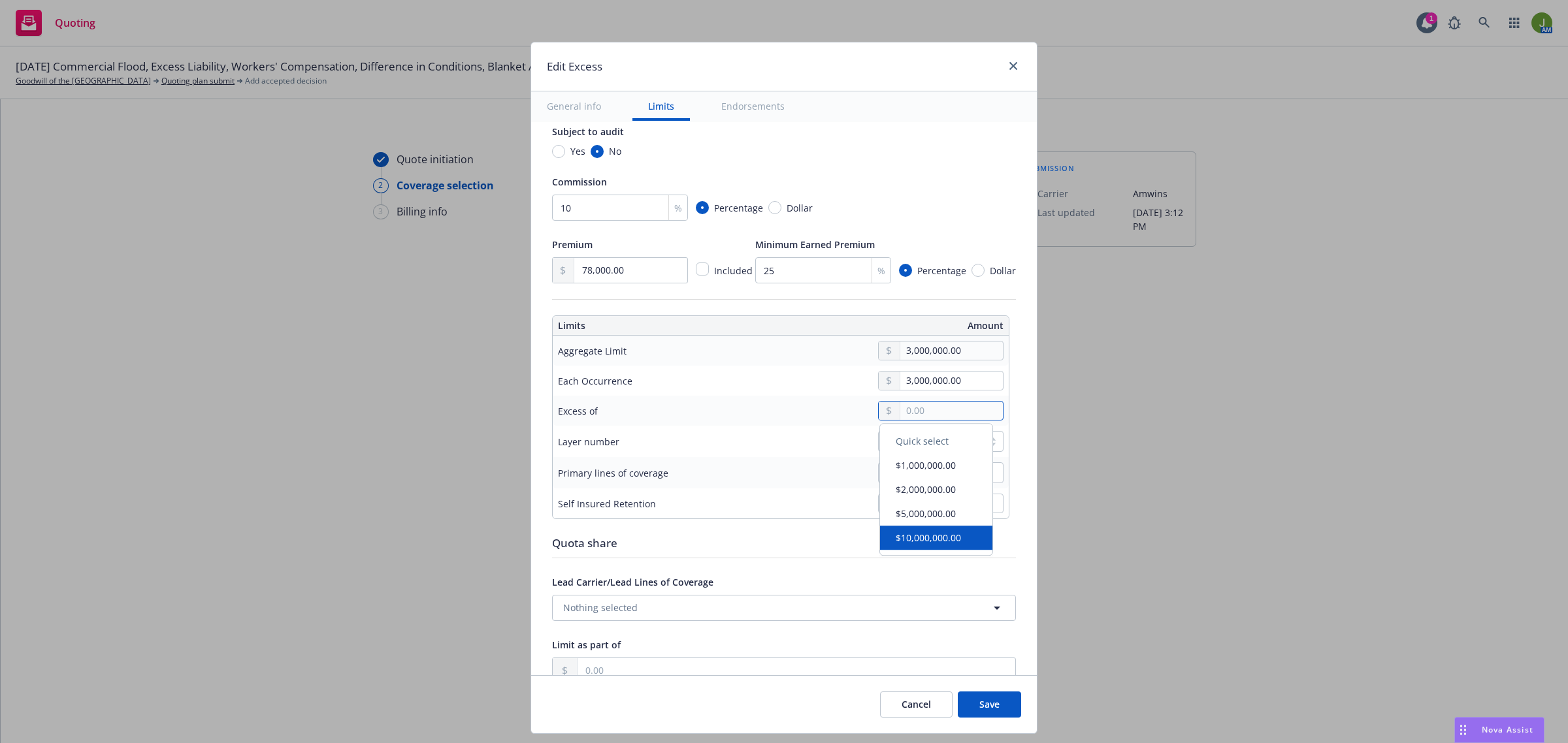
click at [921, 406] on input "text" at bounding box center [951, 410] width 103 height 18
click at [920, 477] on button "$1,000,000.00" at bounding box center [936, 470] width 112 height 24
click at [908, 441] on div "Select an option" at bounding box center [931, 441] width 92 height 14
click at [912, 516] on div "02" at bounding box center [930, 523] width 110 height 14
click at [916, 475] on span "Nothing selected" at bounding box center [924, 473] width 74 height 14
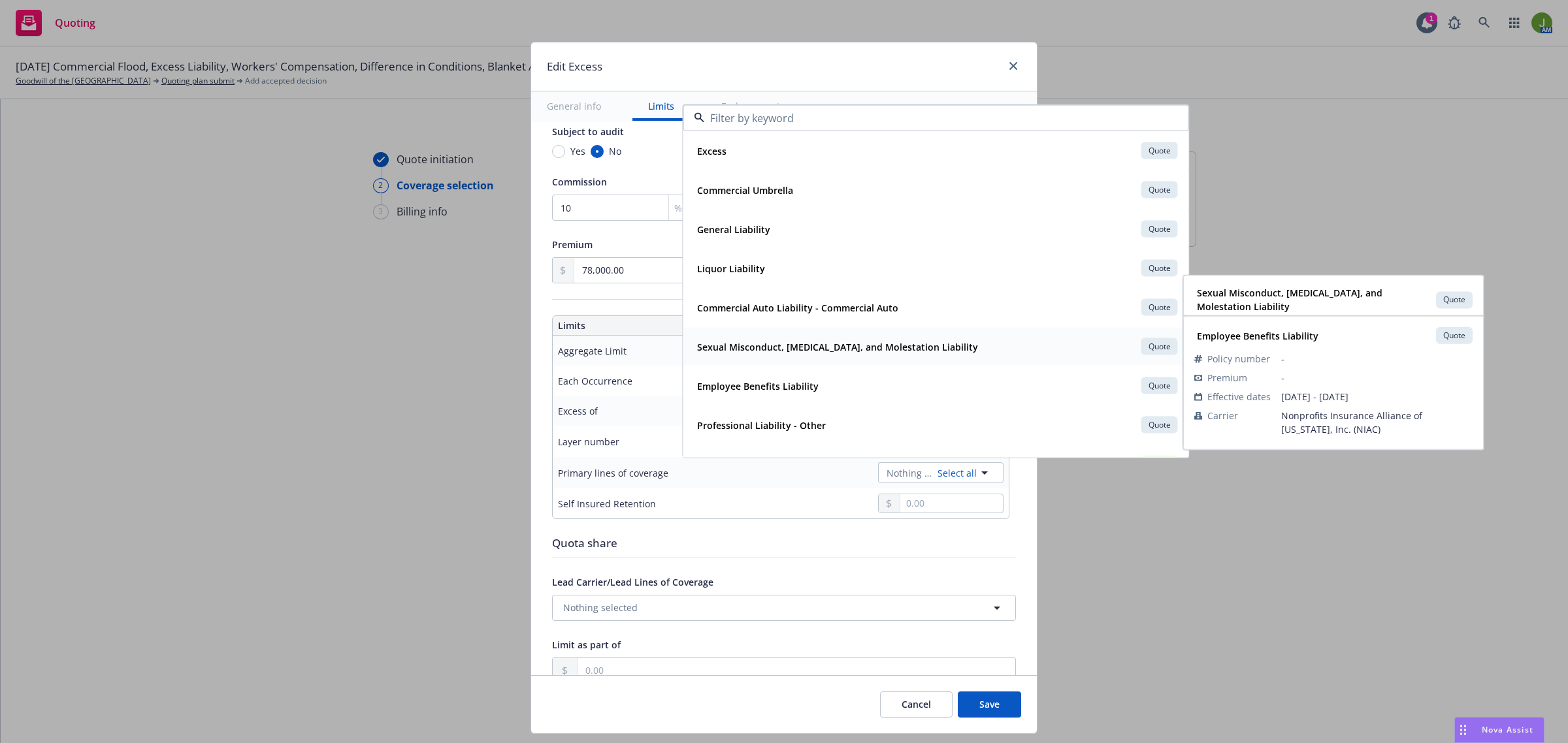
click at [804, 348] on strong "Sexual Misconduct, Physical Abuse, and Molestation Liability" at bounding box center [837, 346] width 281 height 12
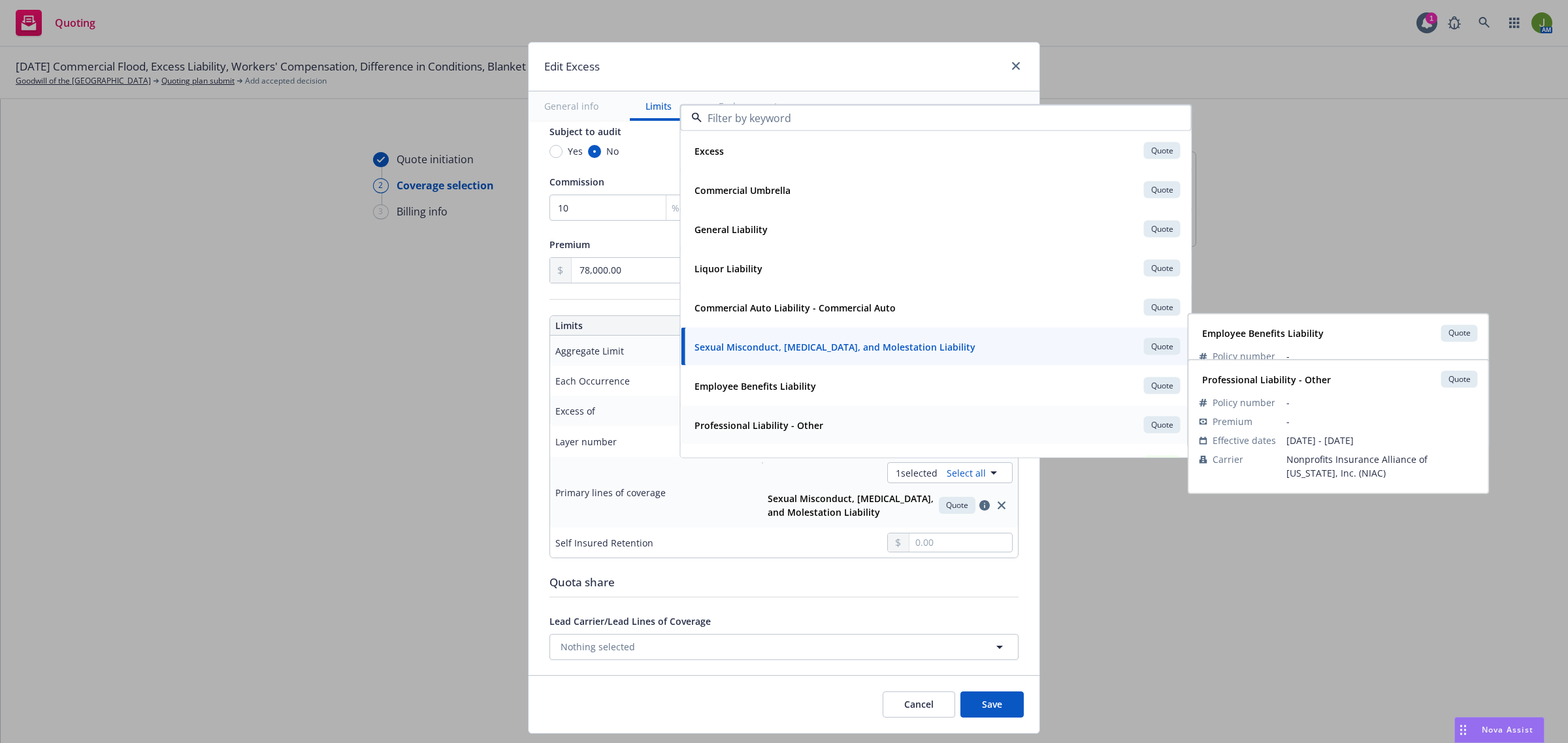
click at [791, 421] on strong "Professional Liability - Other" at bounding box center [759, 425] width 129 height 12
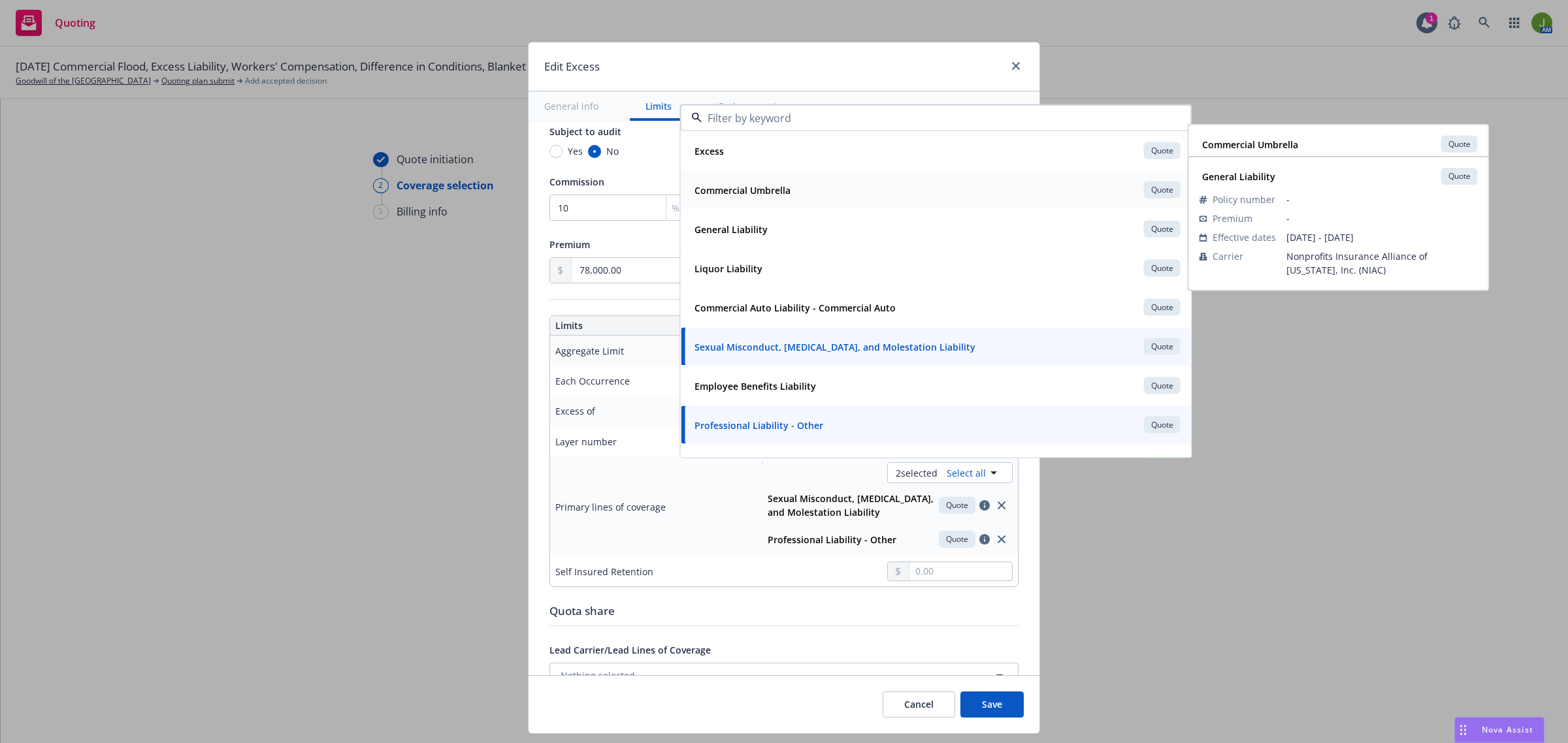
click at [760, 185] on strong "Commercial Umbrella" at bounding box center [743, 189] width 96 height 12
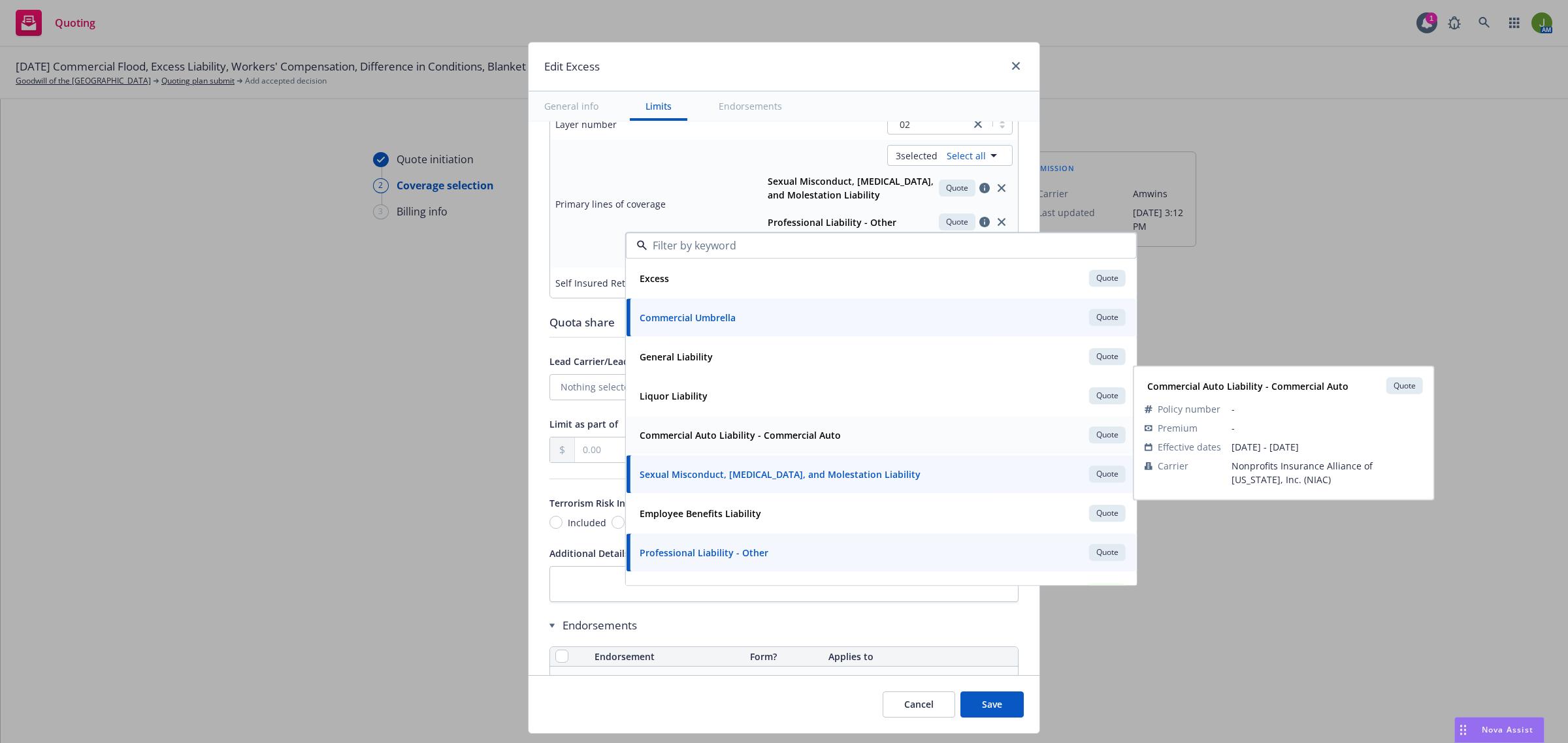
scroll to position [571, 0]
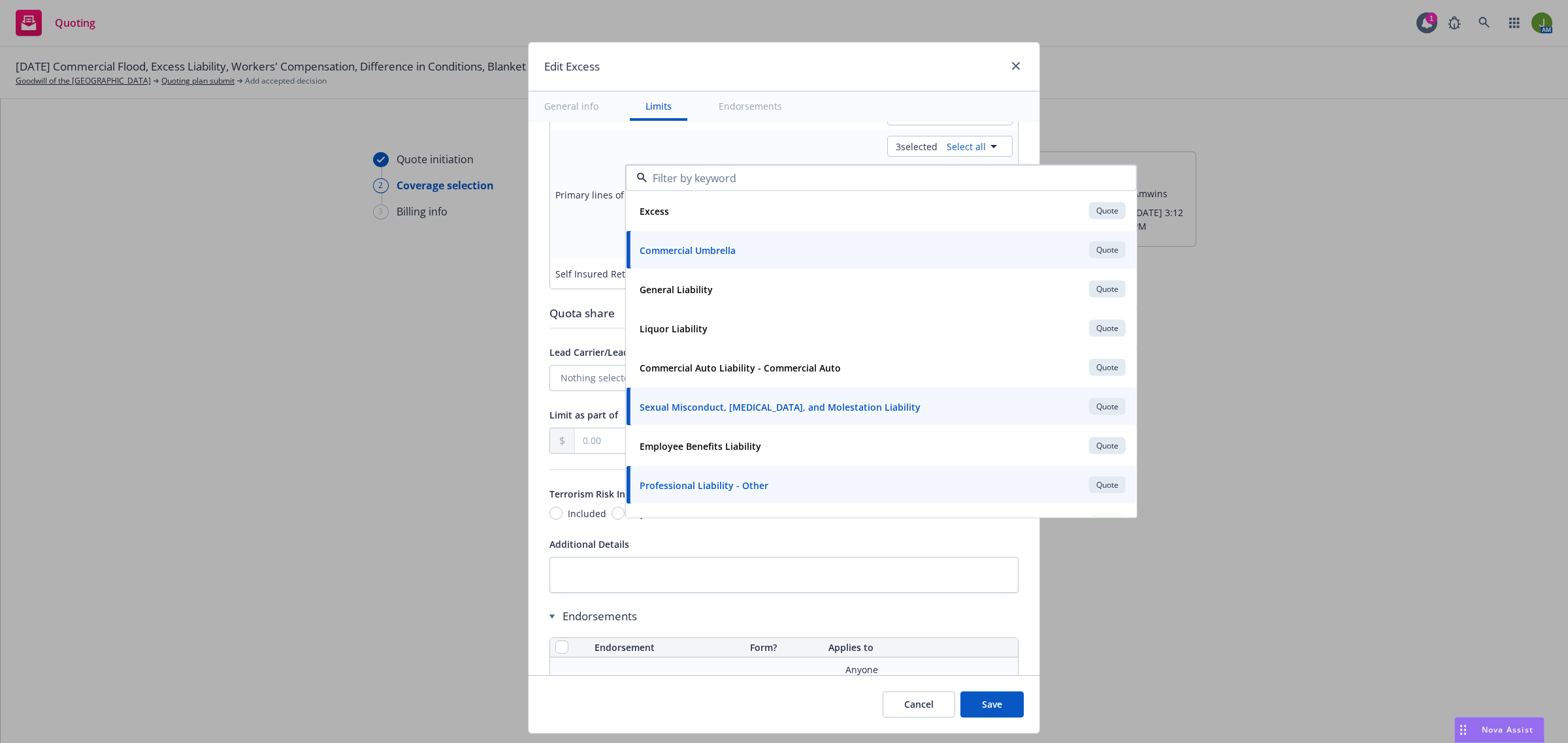
click at [696, 547] on div "Additional Details" at bounding box center [783, 544] width 469 height 16
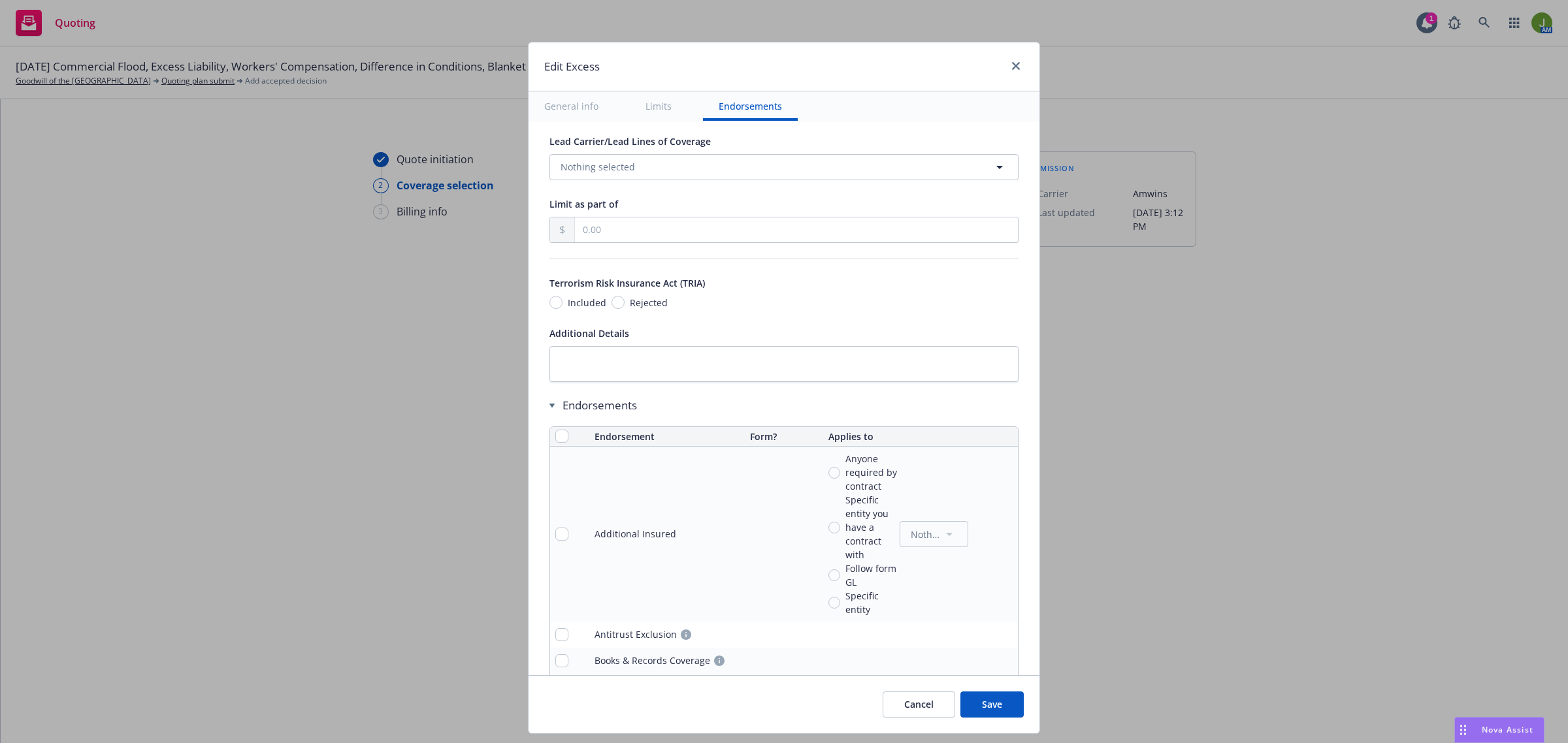
scroll to position [898, 0]
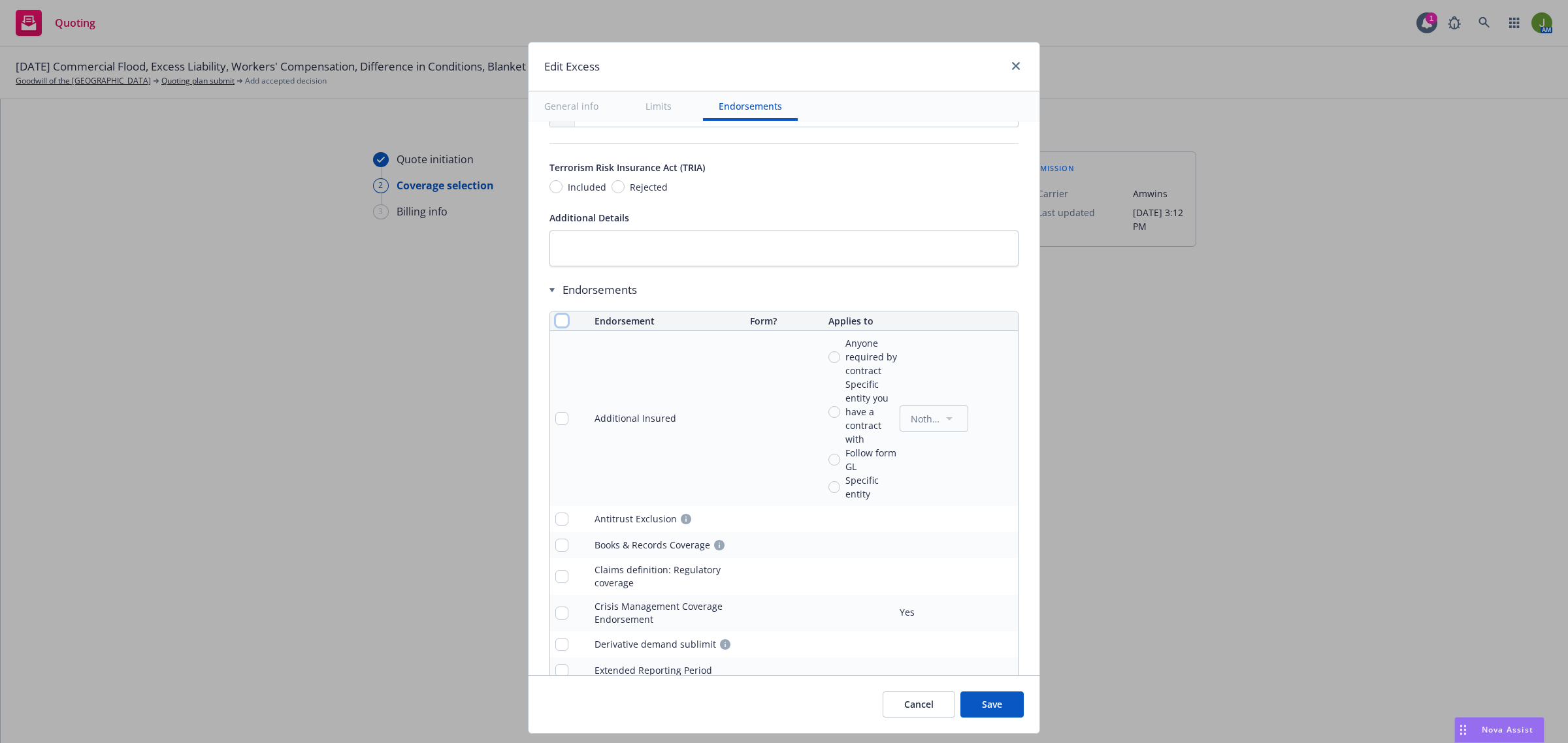
click at [555, 321] on input "checkbox" at bounding box center [561, 321] width 13 height 13
click at [740, 715] on span "Remove endorsements" at bounding box center [764, 713] width 103 height 12
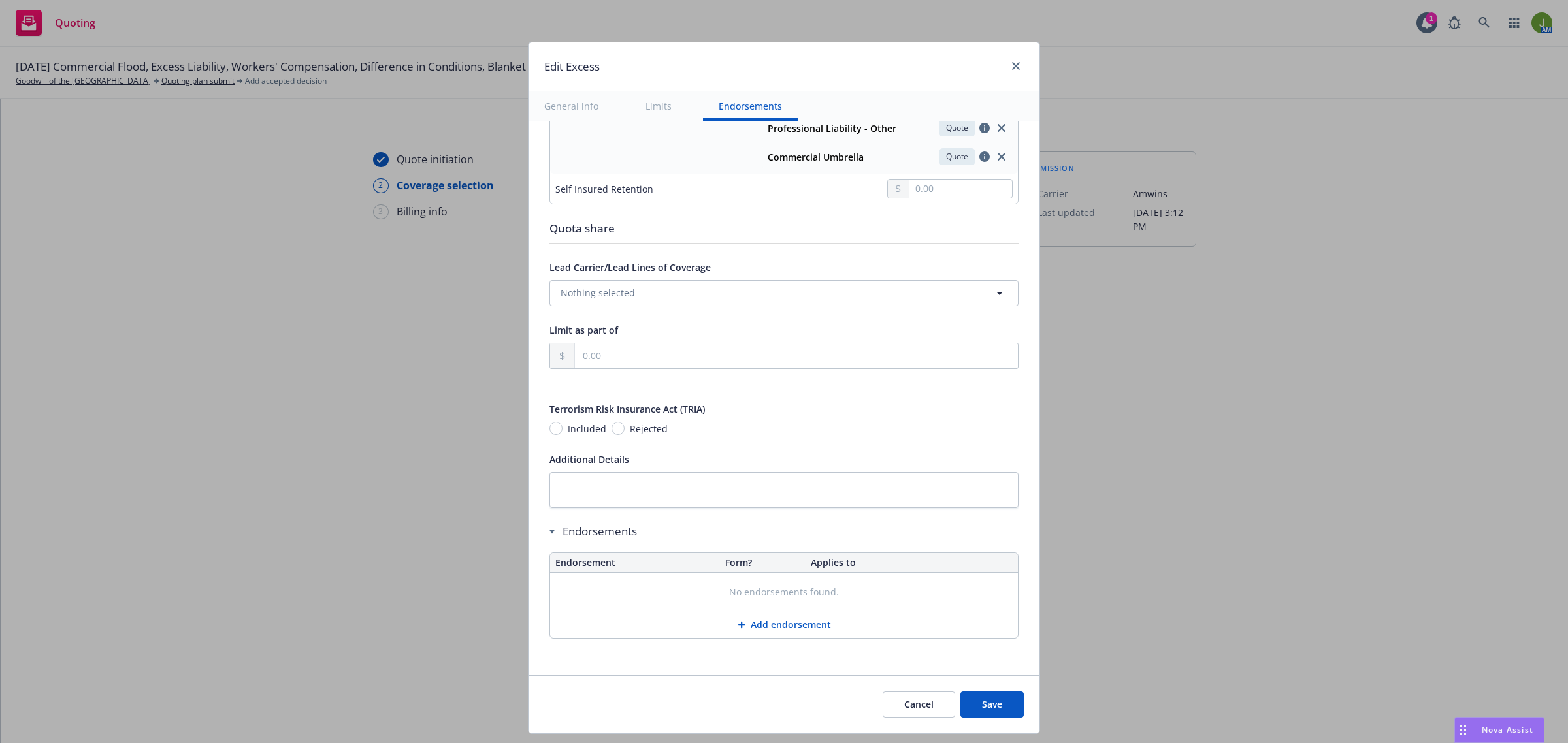
scroll to position [659, 0]
click at [986, 702] on button "Save" at bounding box center [991, 704] width 63 height 26
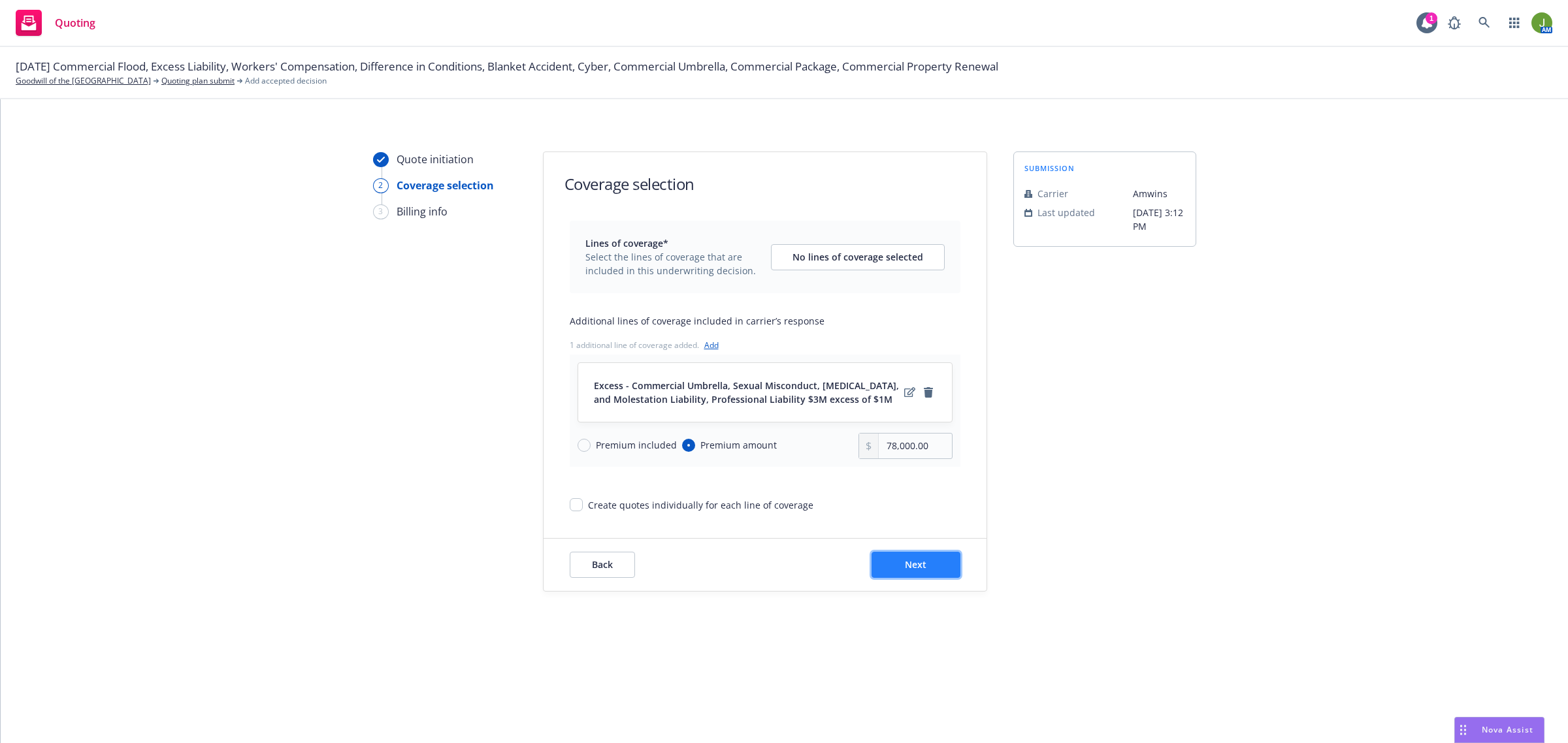
click at [934, 562] on button "Next" at bounding box center [916, 565] width 89 height 26
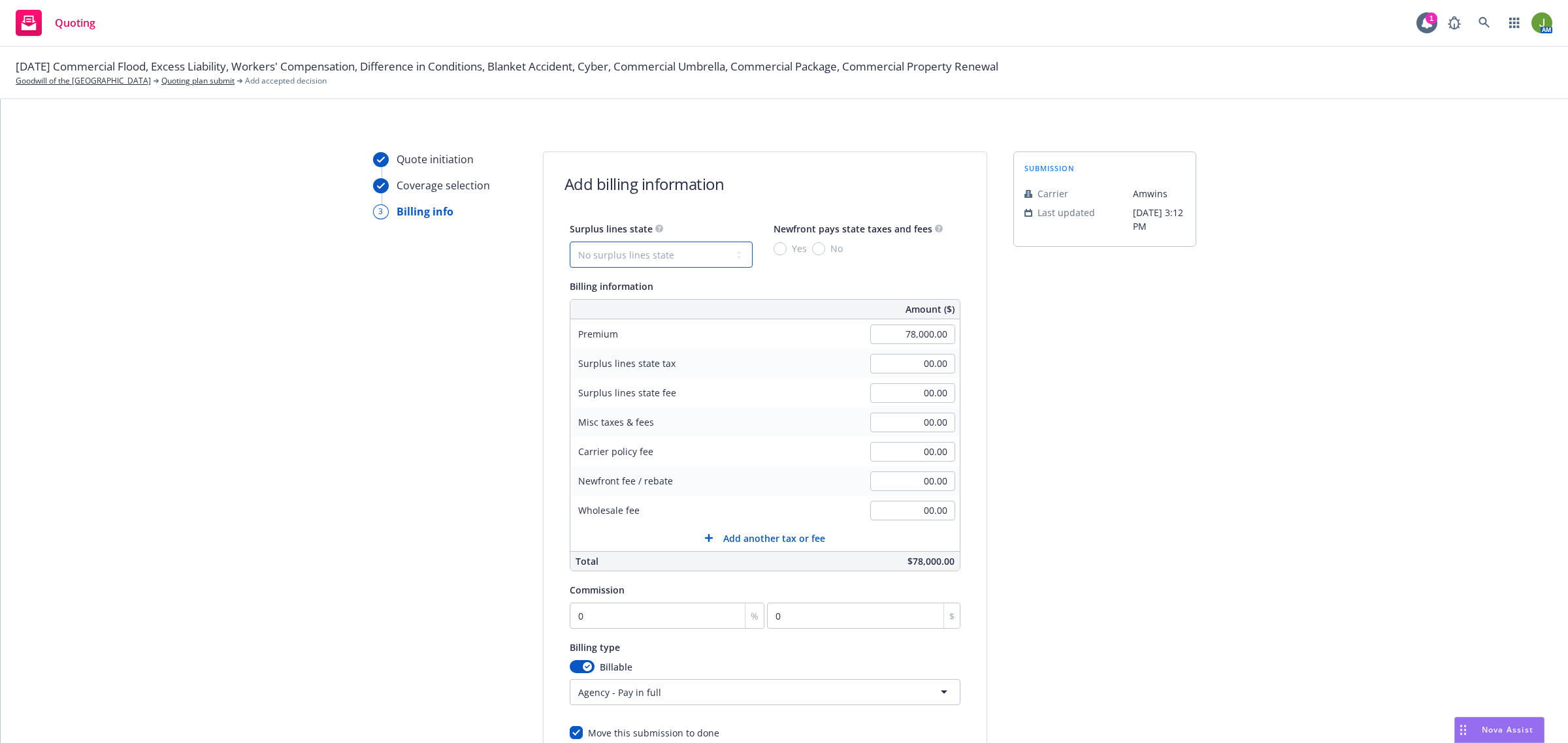
click at [695, 252] on select "No surplus lines state Alaska Alabama Arkansas Arizona California Colorado Conn…" at bounding box center [660, 254] width 183 height 26
click at [569, 241] on select "No surplus lines state Alaska Alabama Arkansas Arizona California Colorado Conn…" at bounding box center [660, 254] width 183 height 26
click at [825, 247] on span "No" at bounding box center [833, 248] width 17 height 14
click at [818, 247] on input "No" at bounding box center [818, 249] width 13 height 13
click at [914, 421] on input "00.00" at bounding box center [912, 422] width 85 height 20
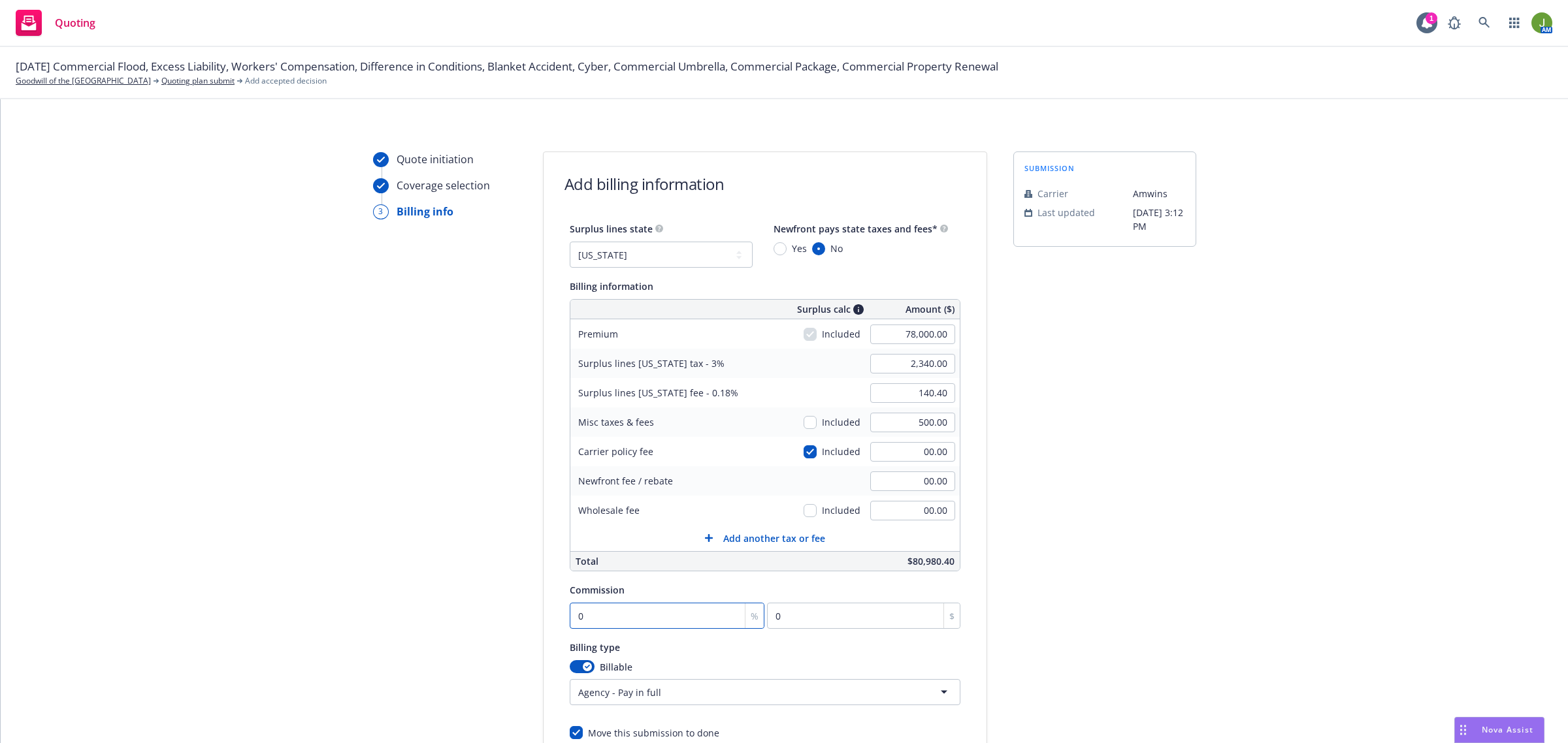
click at [592, 609] on input "0" at bounding box center [667, 616] width 196 height 26
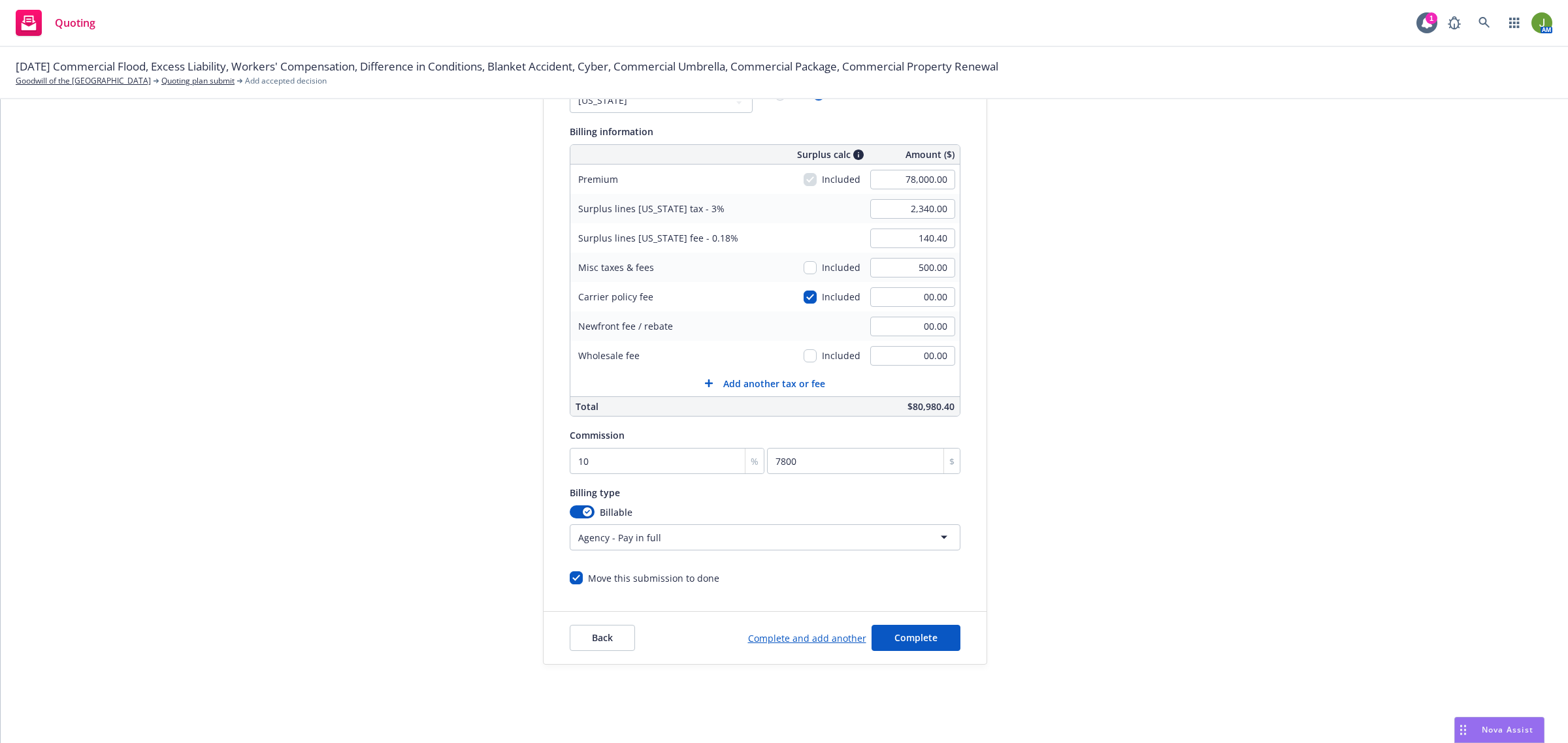
scroll to position [161, 0]
click at [907, 624] on button "Complete" at bounding box center [916, 632] width 89 height 26
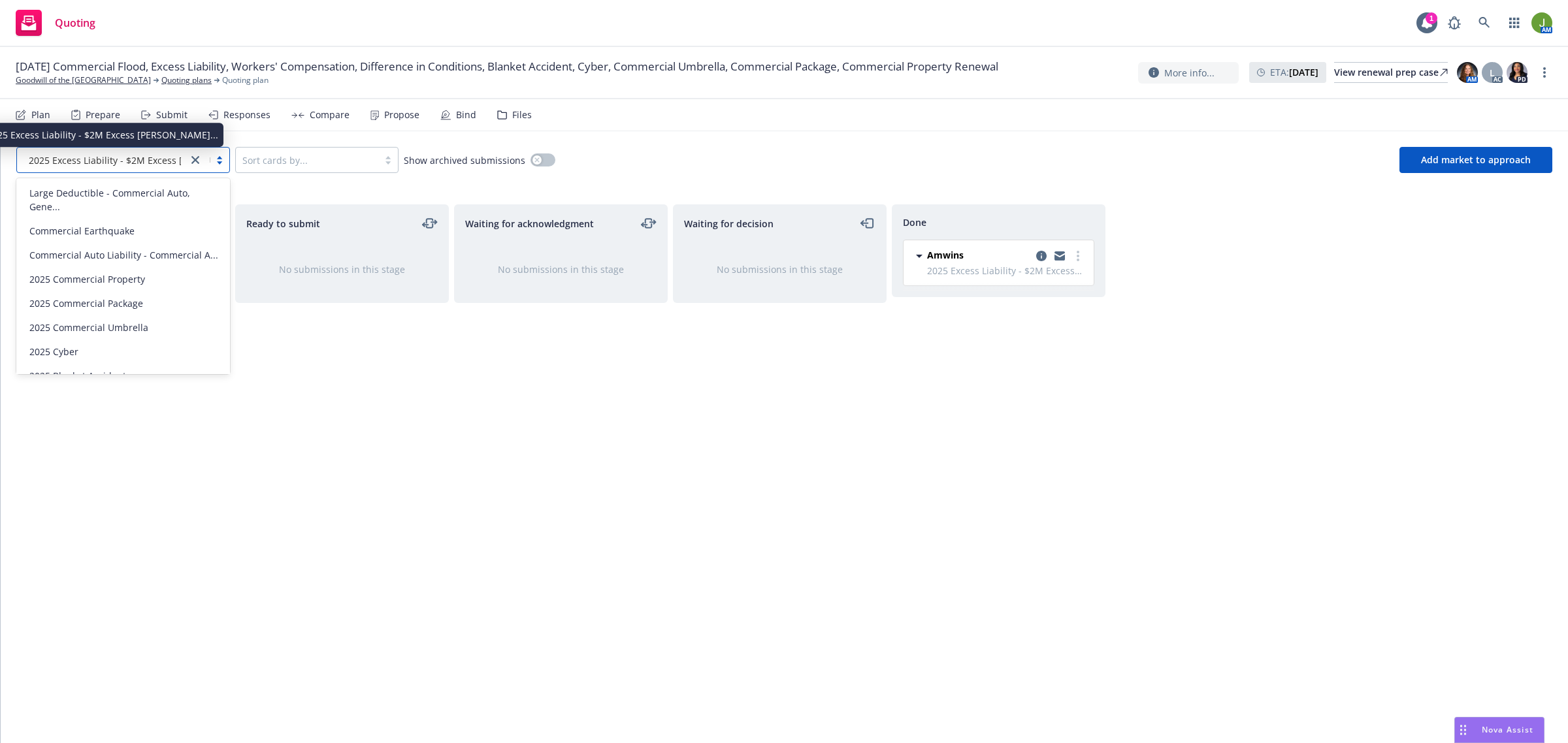
click at [161, 156] on span "2025 Excess Liability - $2M Excess Socia..." at bounding box center [145, 160] width 231 height 14
click at [161, 164] on span "2025 Excess Liability - $2M Excess Socia..." at bounding box center [145, 160] width 231 height 14
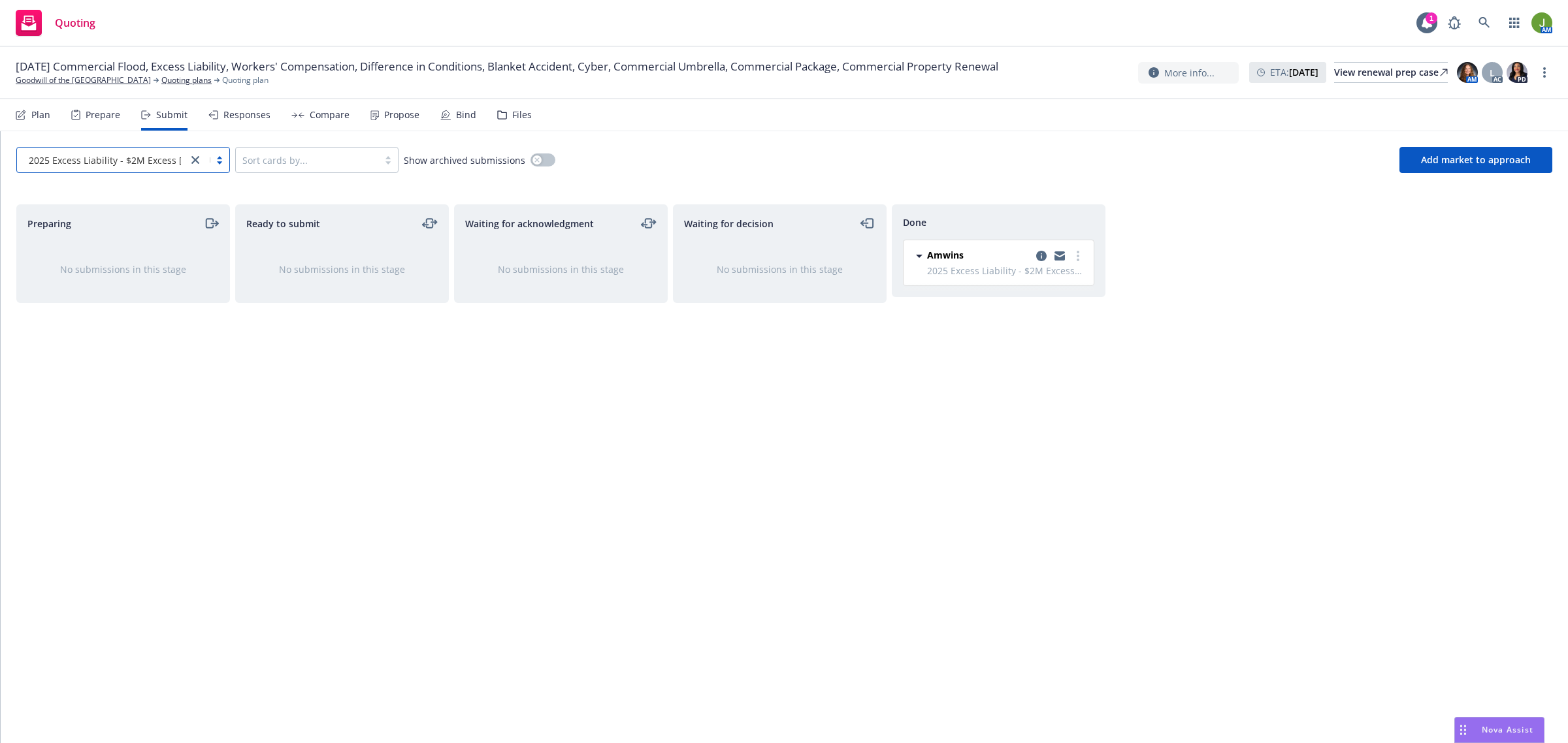
click at [151, 113] on div "Submit" at bounding box center [164, 115] width 47 height 31
click at [23, 116] on icon at bounding box center [21, 115] width 10 height 10
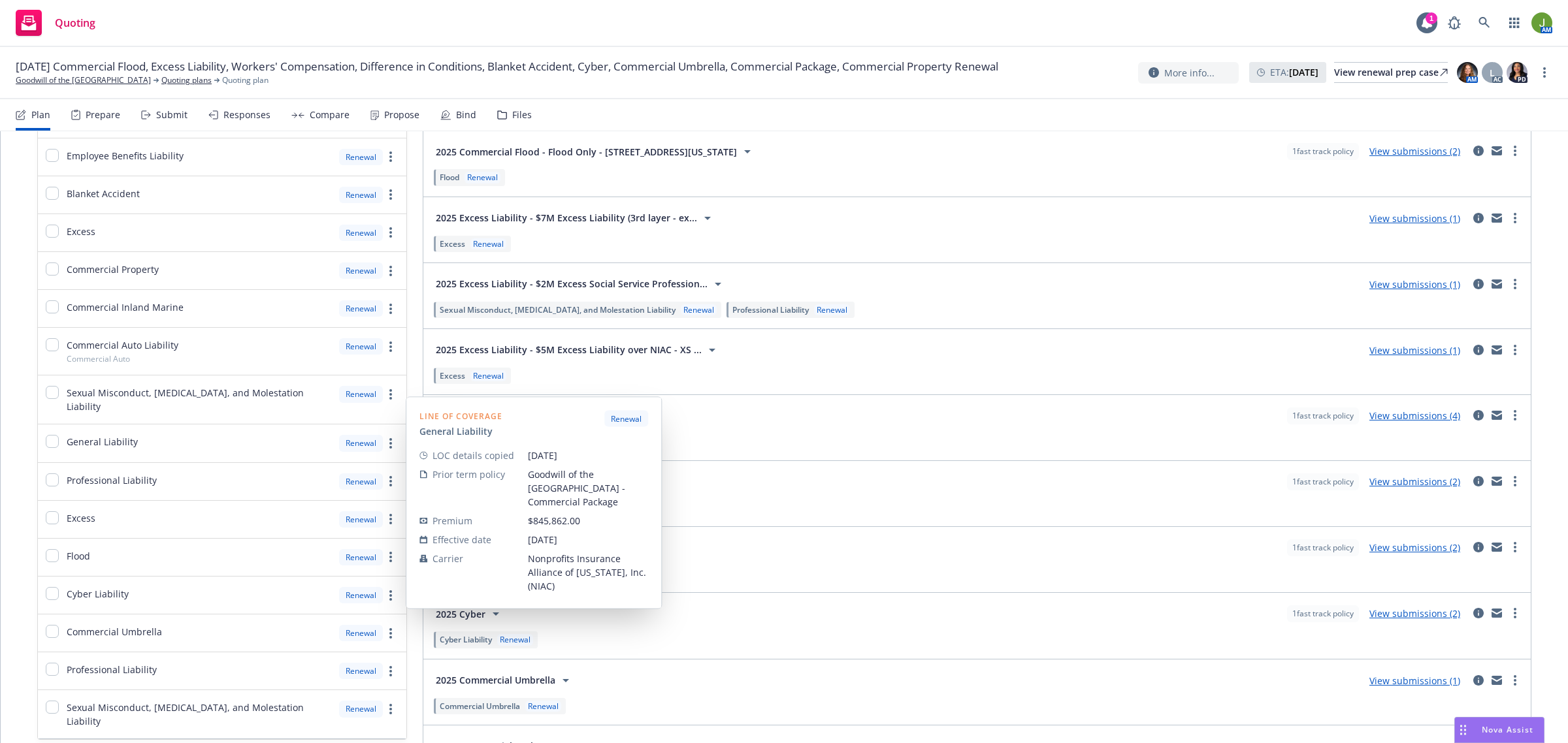
scroll to position [326, 0]
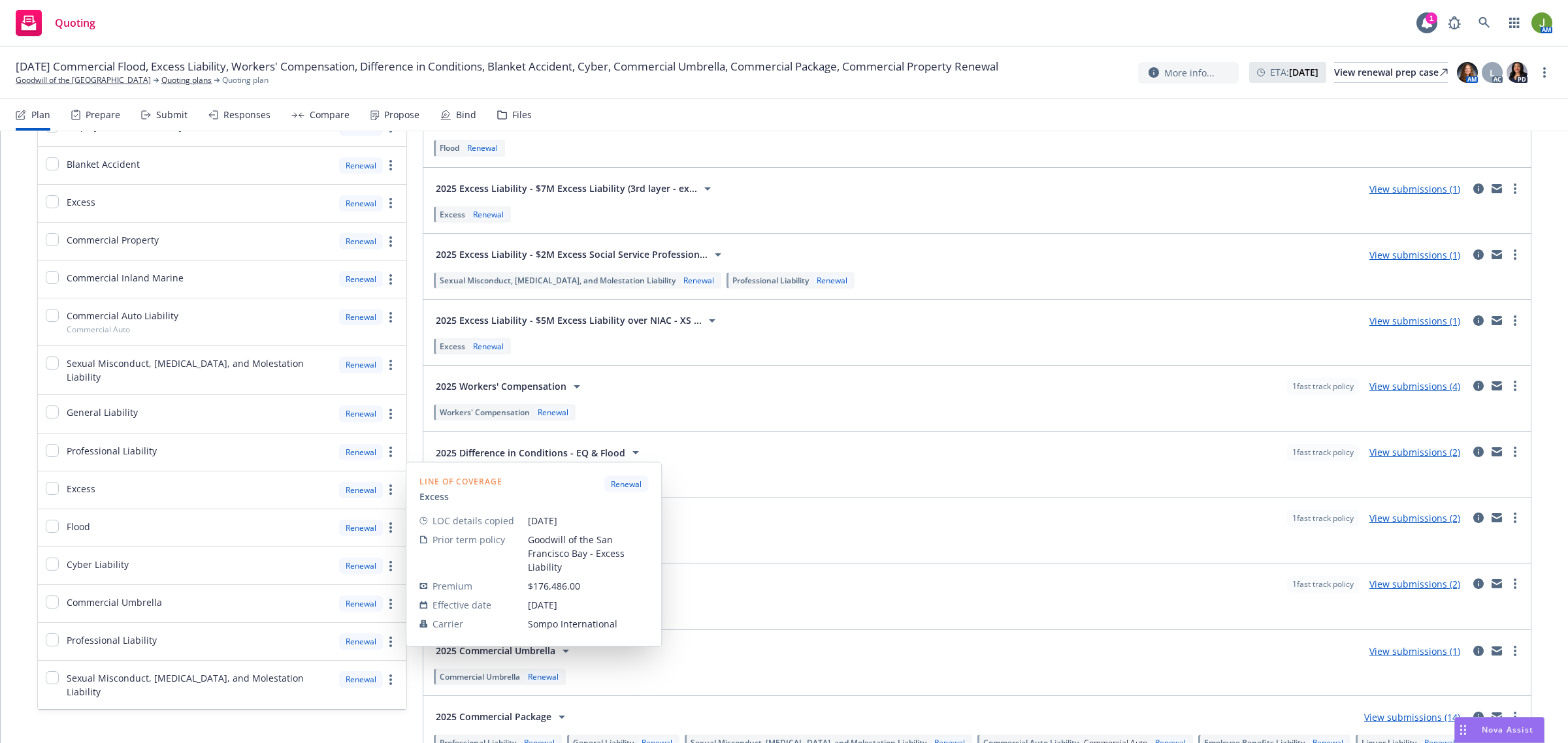
click at [56, 482] on div at bounding box center [52, 490] width 13 height 16
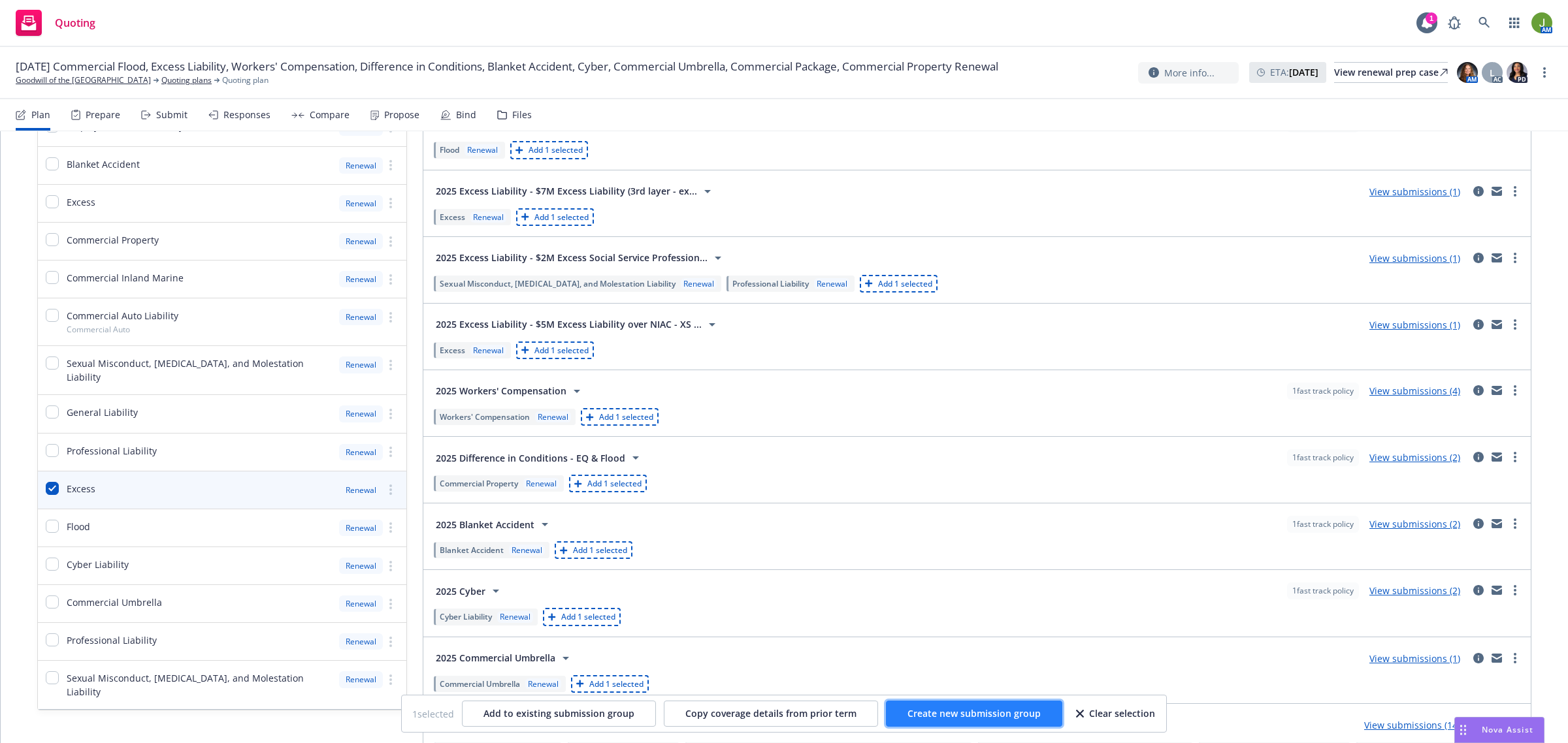
click at [934, 713] on span "Create new submission group" at bounding box center [974, 713] width 133 height 12
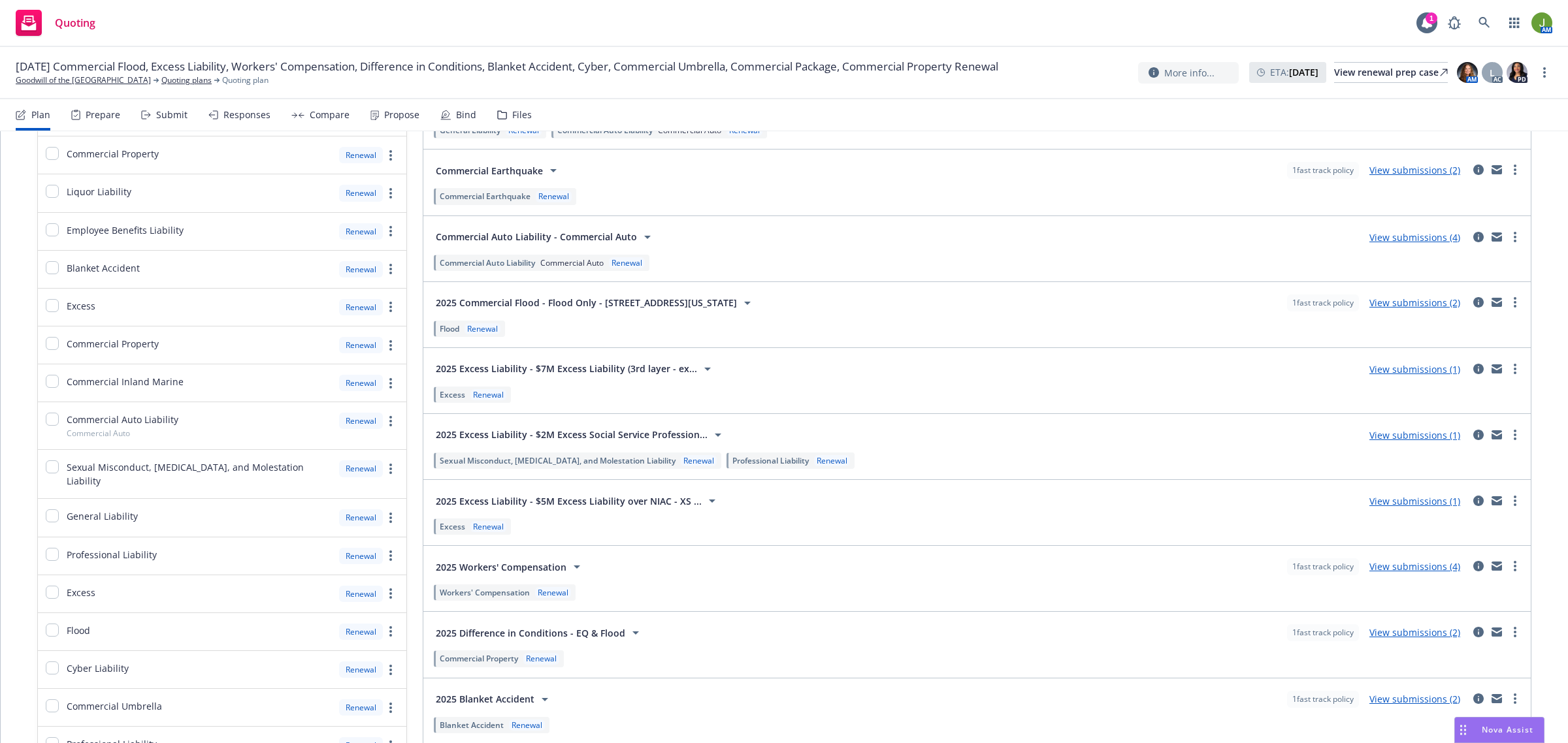
scroll to position [0, 0]
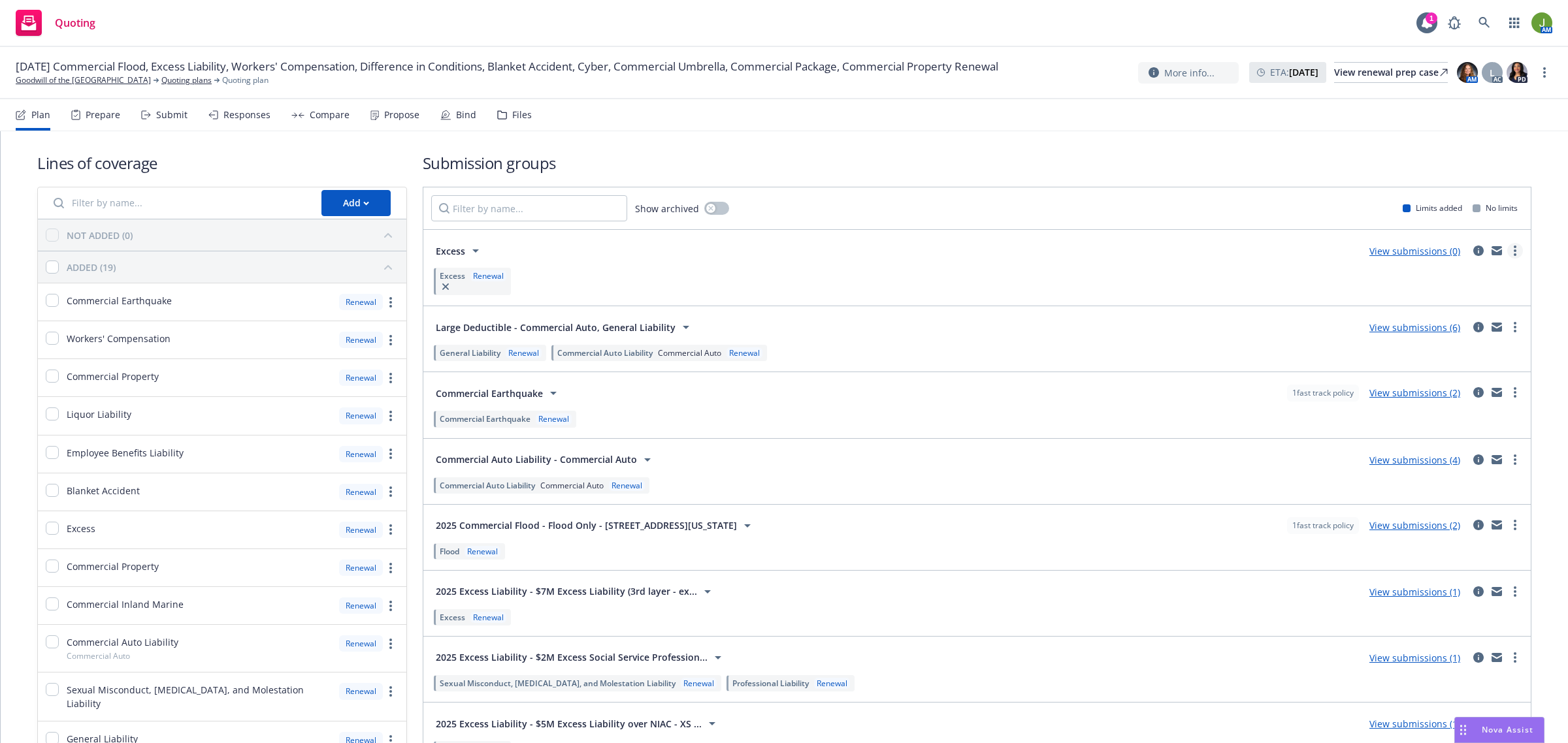
click at [1507, 246] on link "more" at bounding box center [1515, 251] width 16 height 16
click at [1424, 250] on link "View submissions (0)" at bounding box center [1415, 251] width 91 height 12
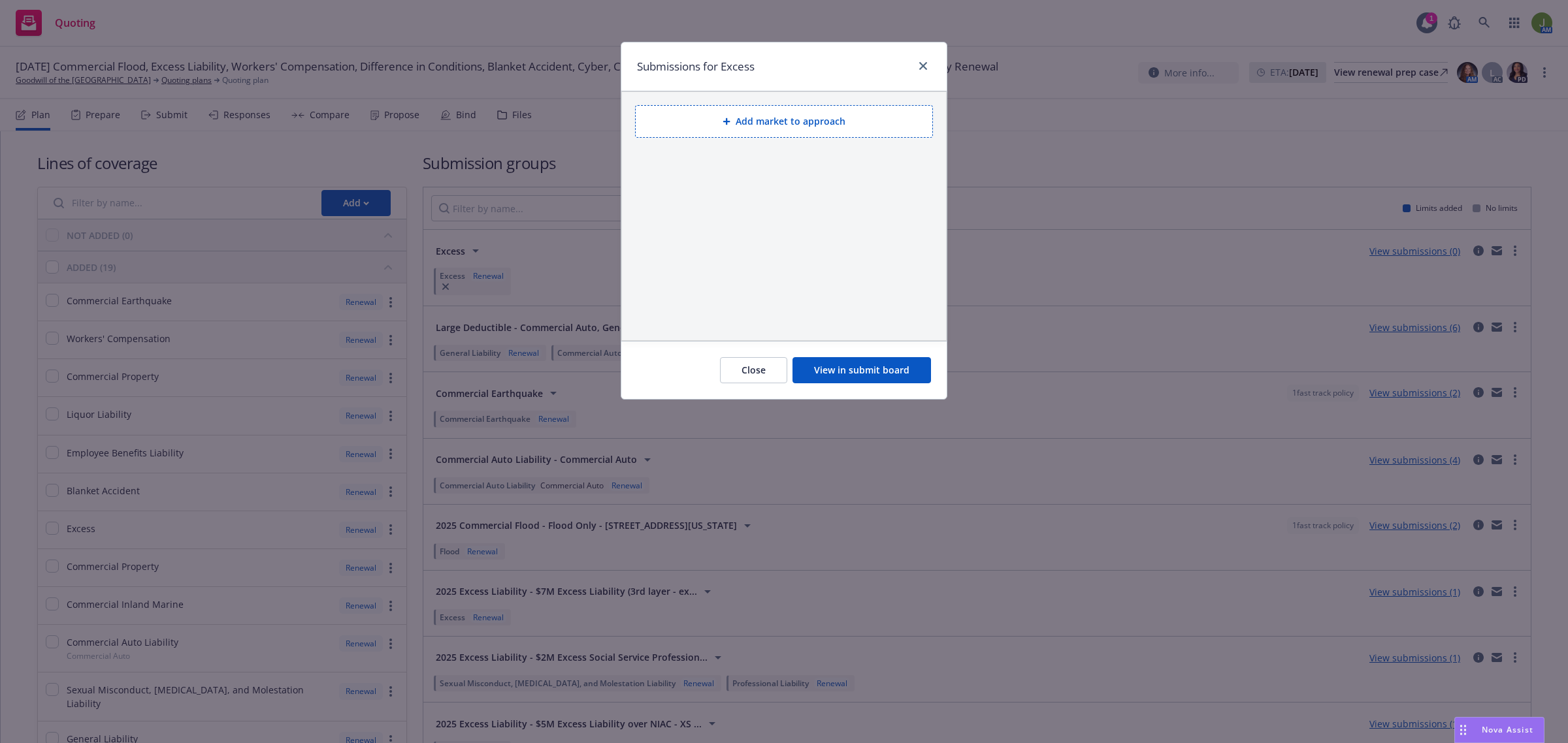
click at [815, 119] on button "Add market to approach" at bounding box center [784, 121] width 298 height 33
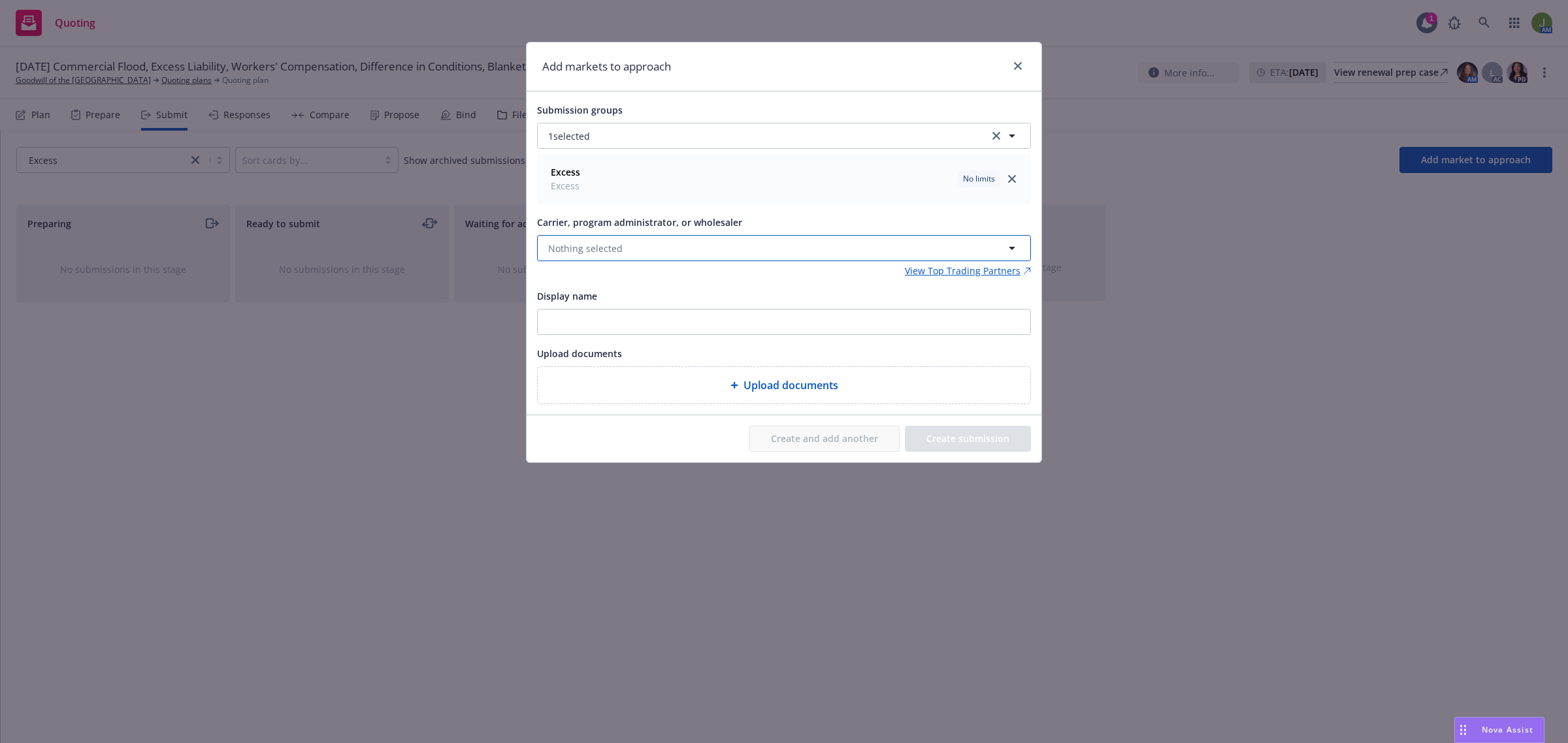
click at [601, 248] on span "Nothing selected" at bounding box center [585, 248] width 74 height 14
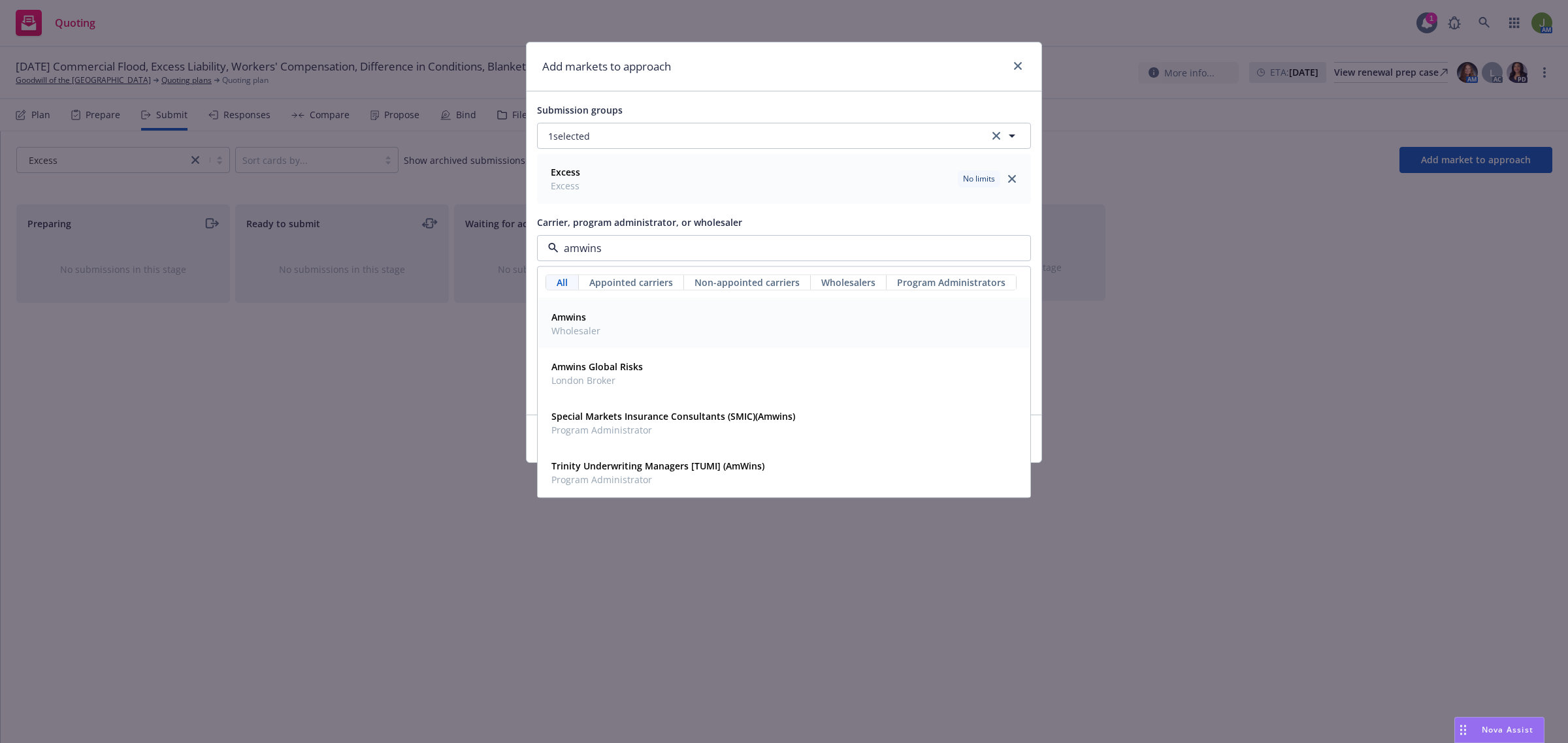
click at [625, 315] on div "Amwins Wholesaler" at bounding box center [784, 324] width 476 height 33
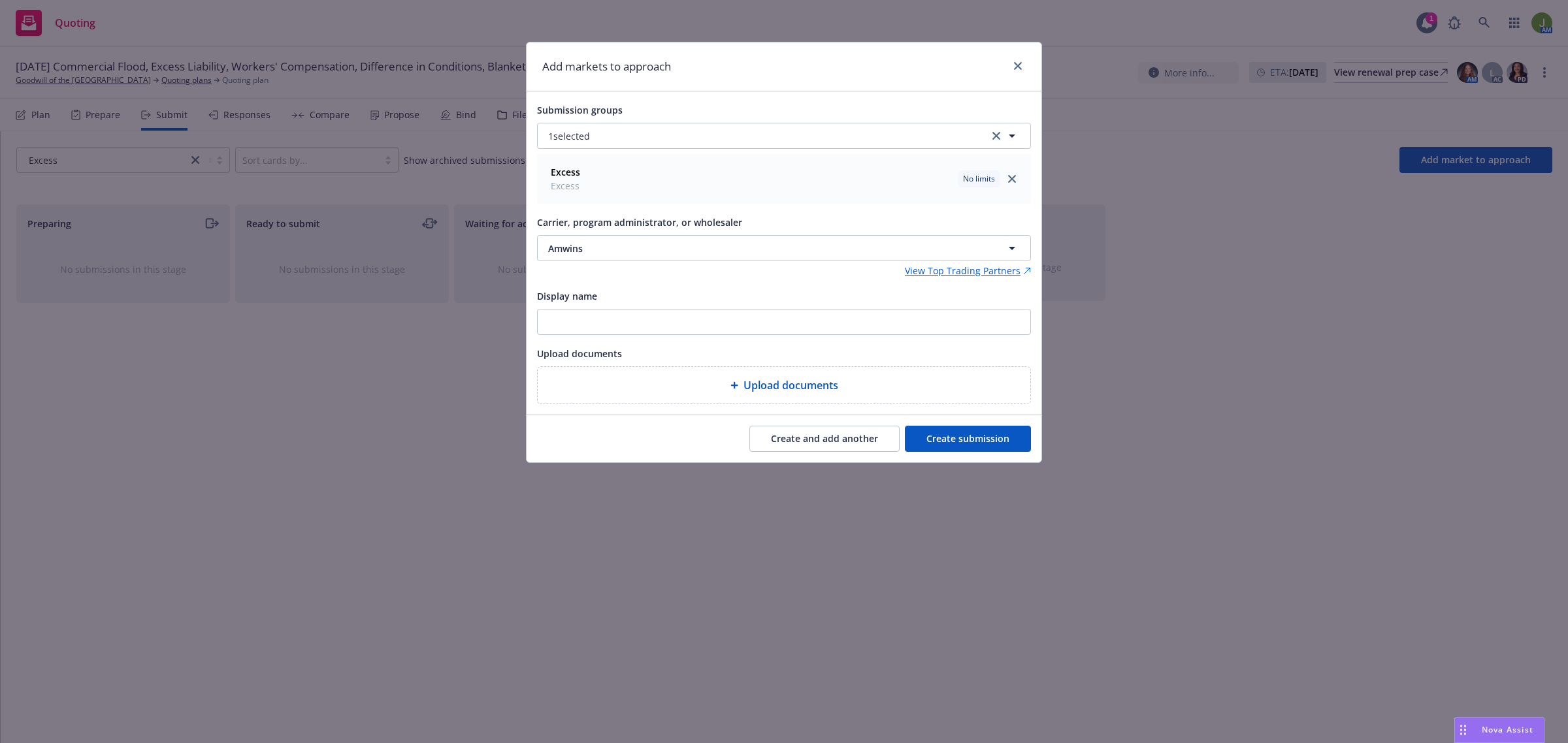
click at [994, 429] on button "Create submission" at bounding box center [967, 439] width 126 height 26
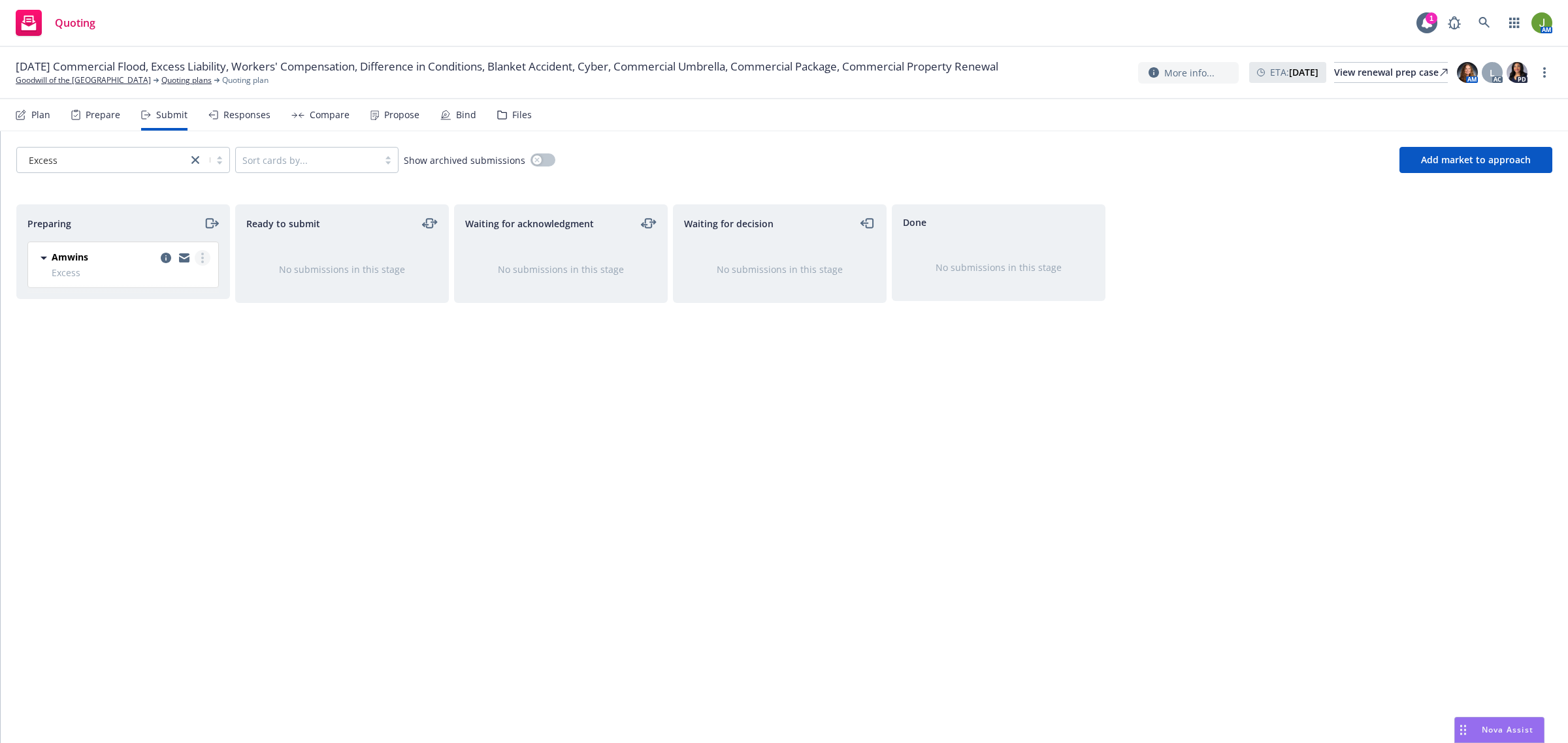
click at [209, 261] on link "more" at bounding box center [203, 258] width 16 height 16
click at [182, 356] on link "Add accepted decision" at bounding box center [144, 364] width 131 height 26
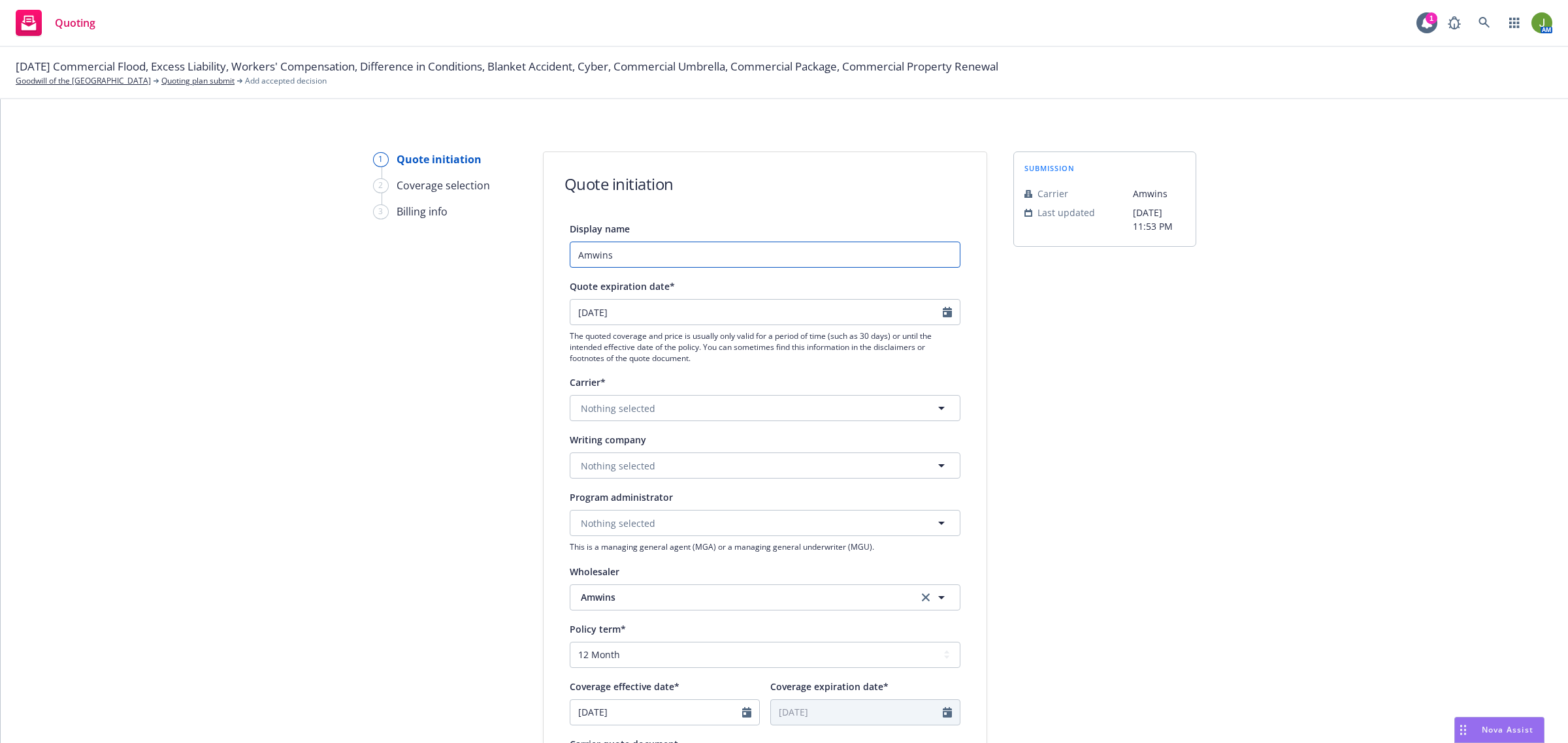
drag, startPoint x: 623, startPoint y: 255, endPoint x: 465, endPoint y: 266, distance: 158.4
click at [487, 257] on div "1 Quote initiation 2 Coverage selection 3 Billing info Quote initiation Display…" at bounding box center [784, 589] width 1536 height 875
click at [615, 406] on span "Nothing selected" at bounding box center [618, 408] width 74 height 14
click at [652, 534] on span "Upland Specialty Insurance Company" at bounding box center [667, 526] width 167 height 14
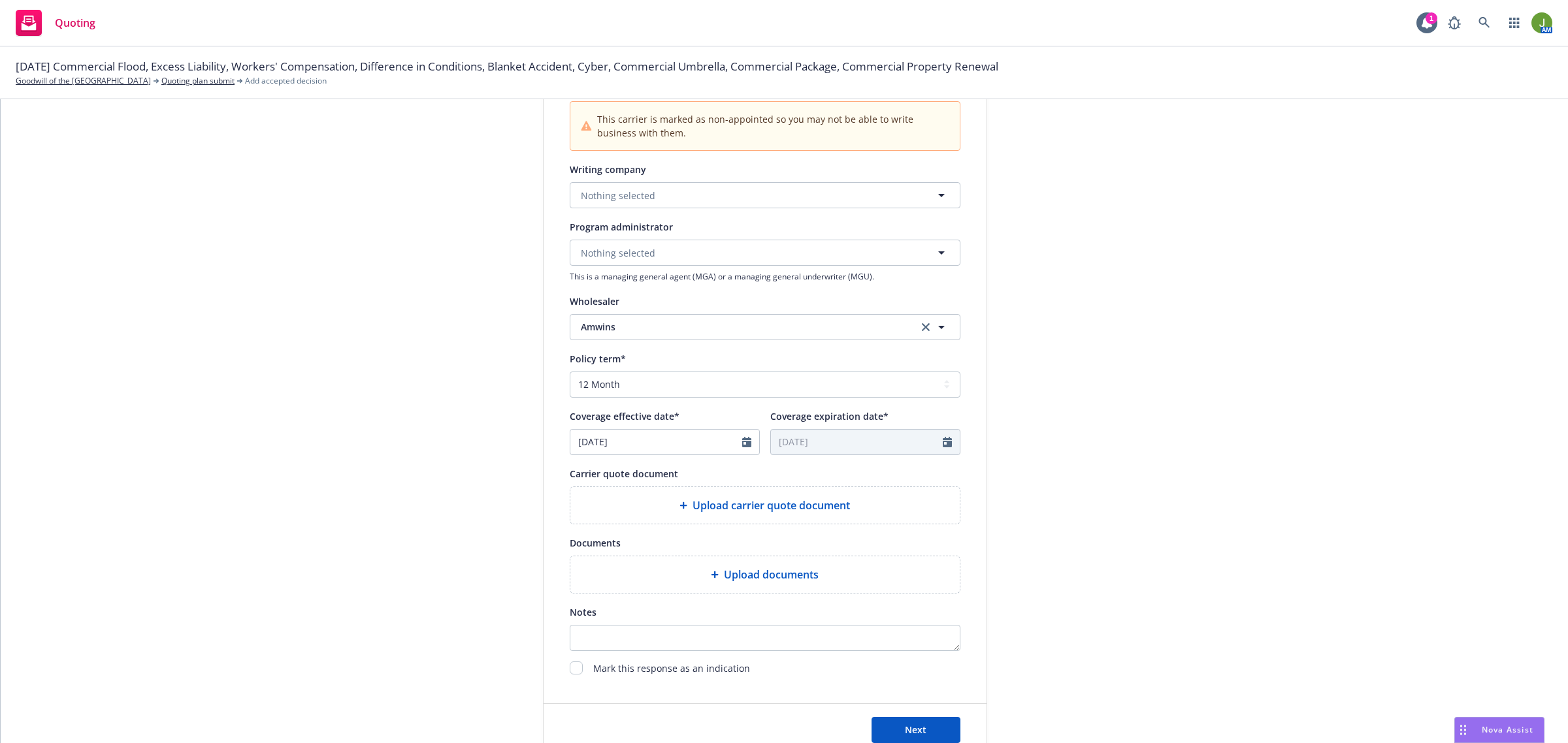
scroll to position [326, 0]
click at [719, 370] on select "Select policy term 12 Month 6 Month 4 Month 3 Month 2 Month 1 Month 36 Month (3…" at bounding box center [764, 383] width 391 height 26
click at [569, 370] on select "Select policy term 12 Month 6 Month 4 Month 3 Month 2 Month 1 Month 36 Month (3…" at bounding box center [764, 383] width 391 height 26
click at [742, 439] on icon "Calendar" at bounding box center [746, 441] width 9 height 10
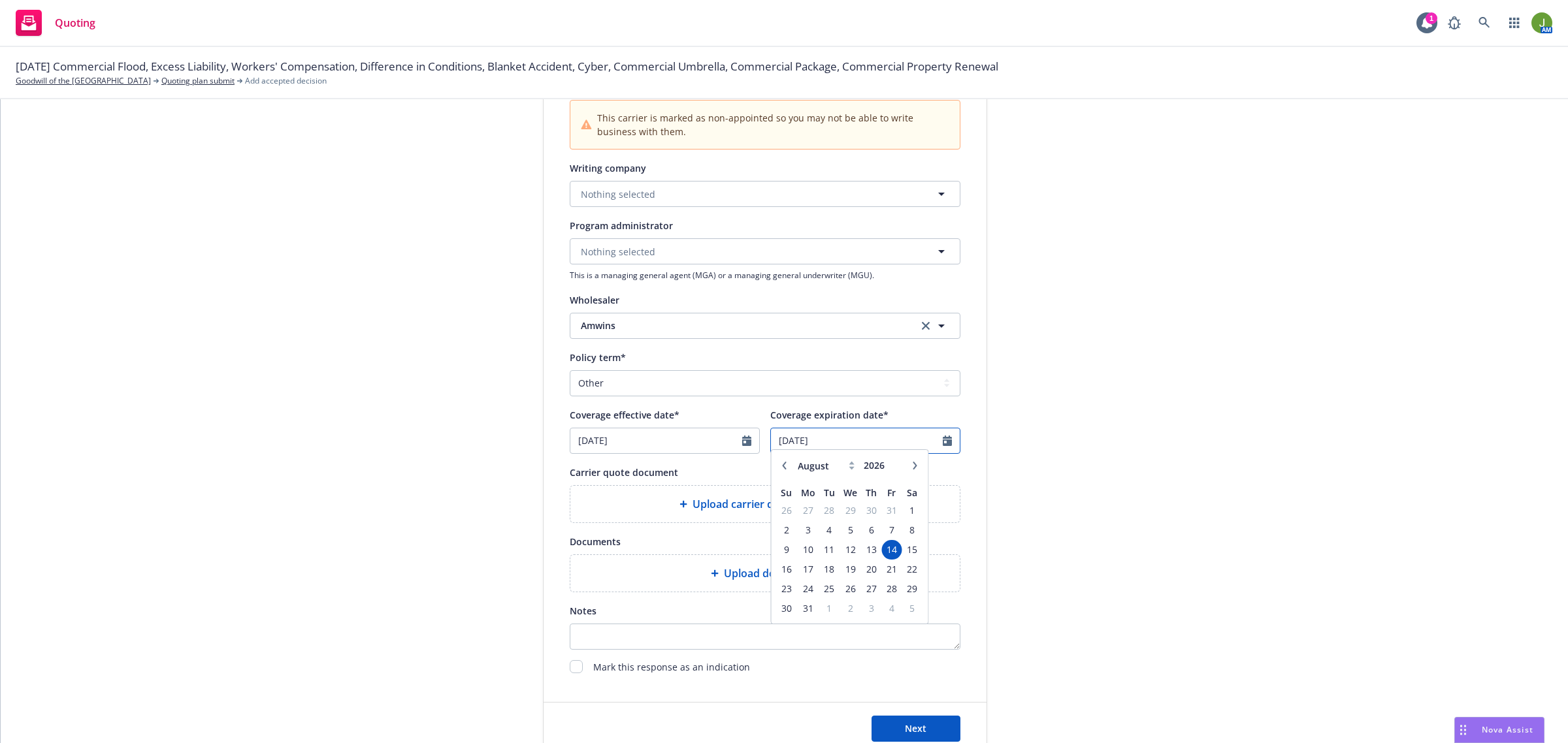
click at [831, 438] on input "08/14/2026" at bounding box center [857, 441] width 172 height 25
click at [780, 474] on icon "button" at bounding box center [783, 471] width 8 height 8
drag, startPoint x: 835, startPoint y: 554, endPoint x: 844, endPoint y: 555, distance: 9.1
click at [841, 555] on span "15" at bounding box center [850, 556] width 19 height 16
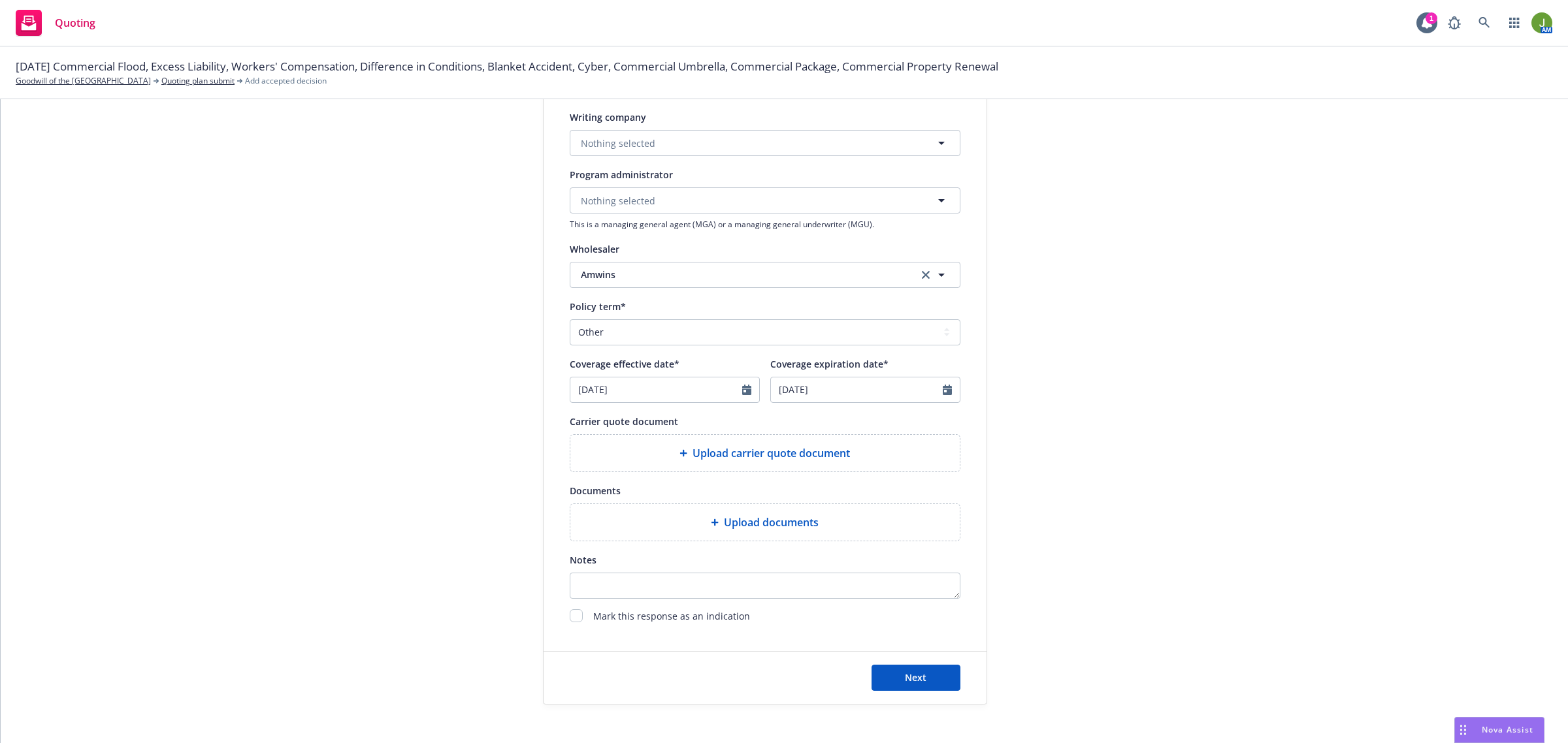
scroll to position [422, 0]
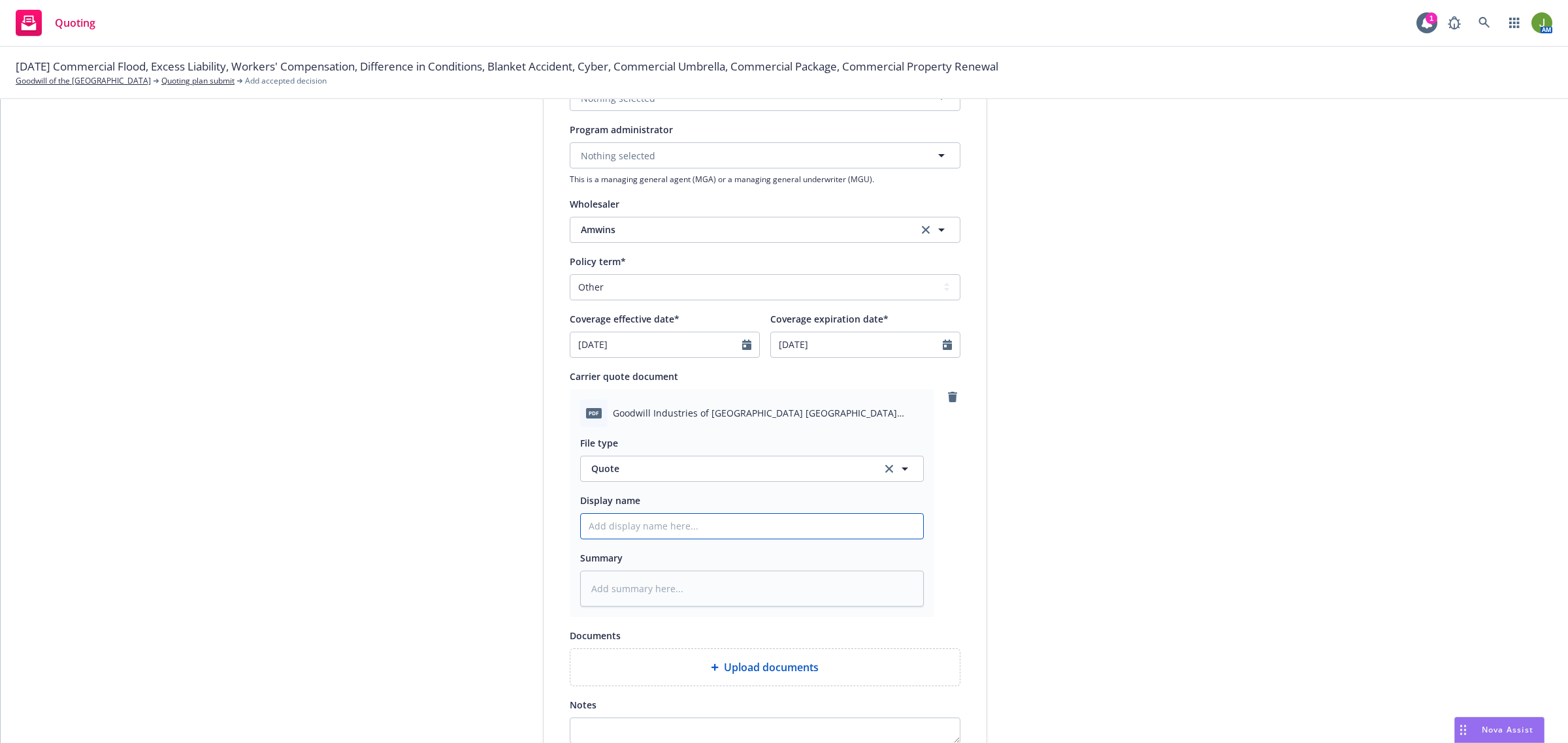
click at [664, 516] on input "Display name" at bounding box center [752, 526] width 343 height 25
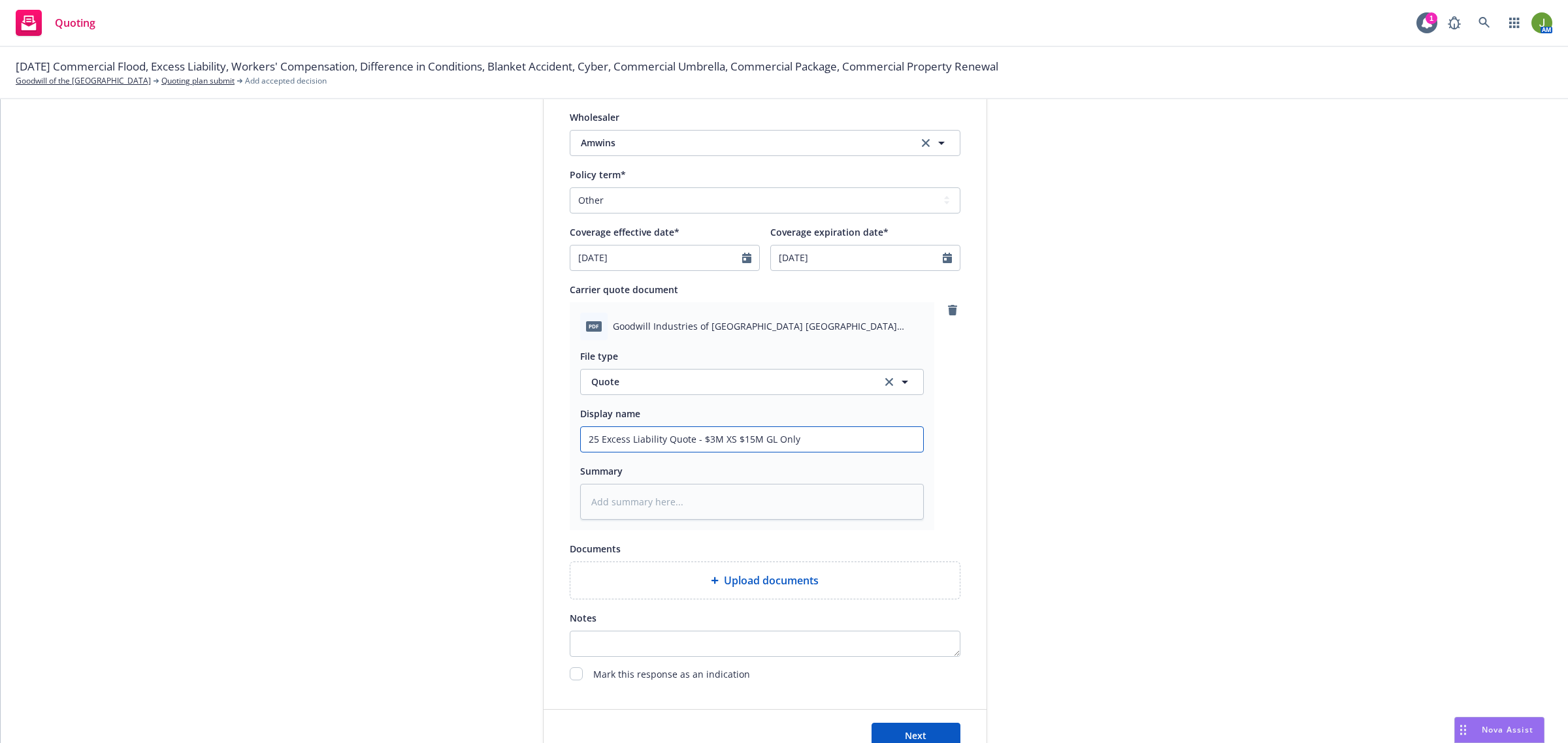
scroll to position [613, 0]
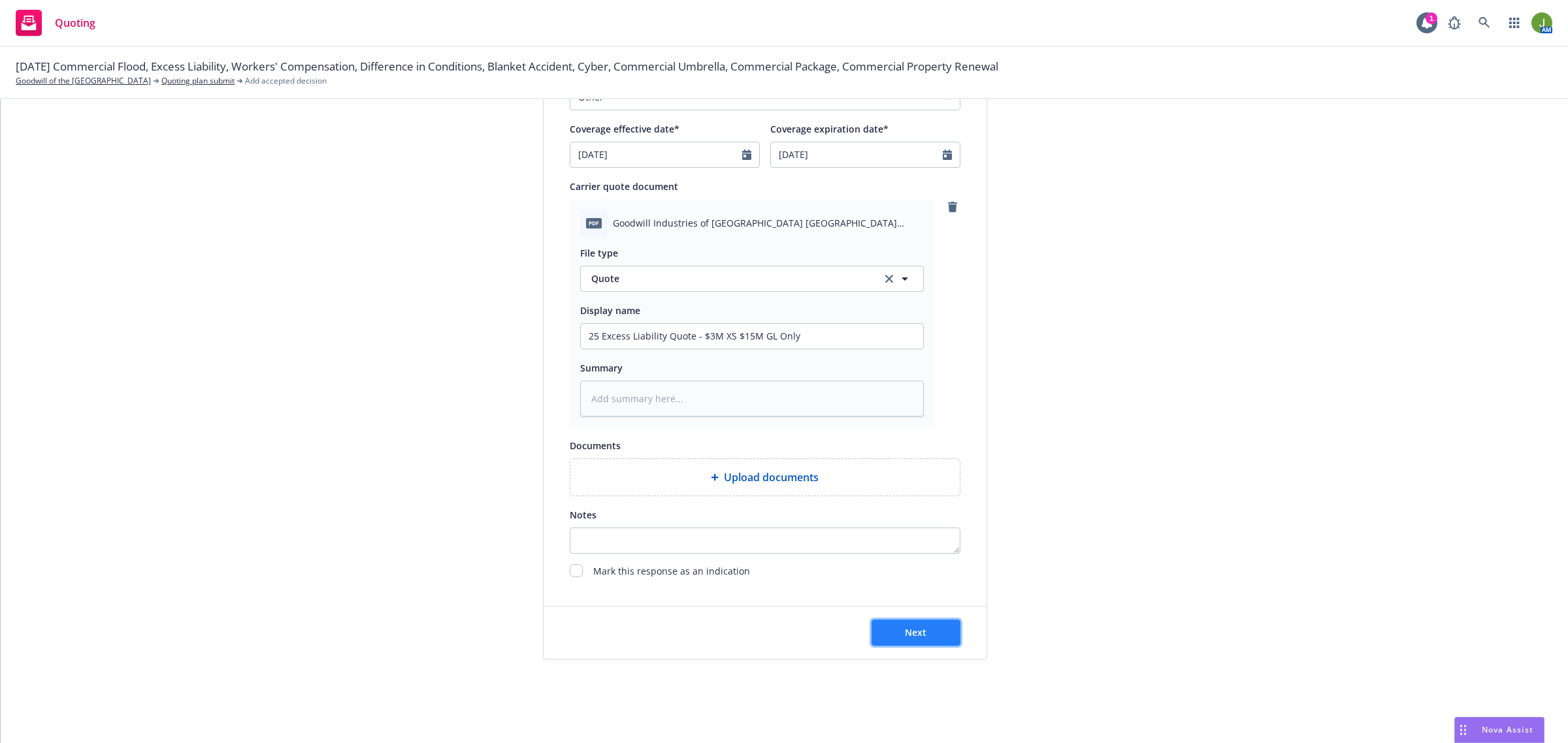
click at [940, 627] on button "Next" at bounding box center [916, 632] width 89 height 26
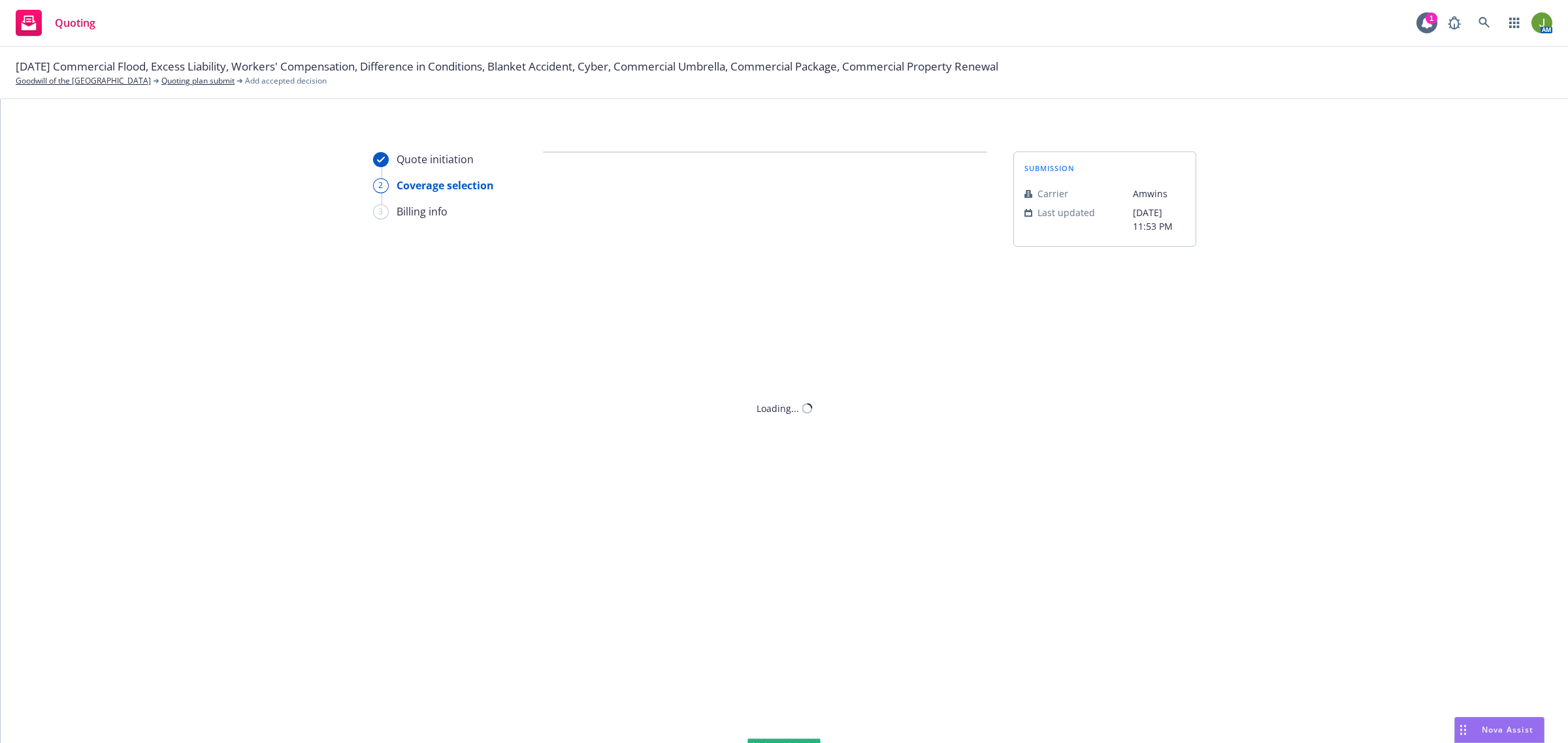
scroll to position [0, 0]
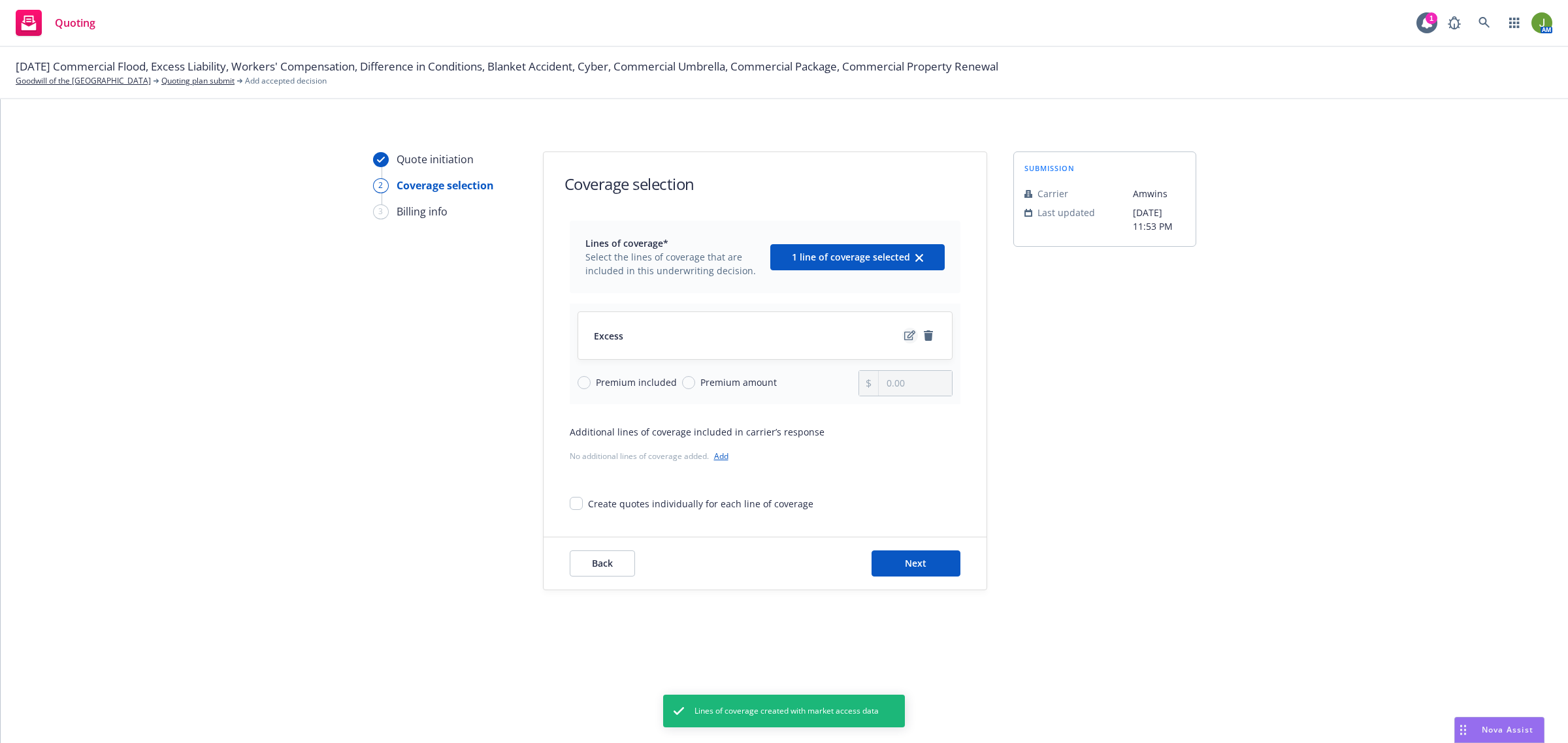
click at [907, 337] on icon "edit" at bounding box center [909, 334] width 11 height 9
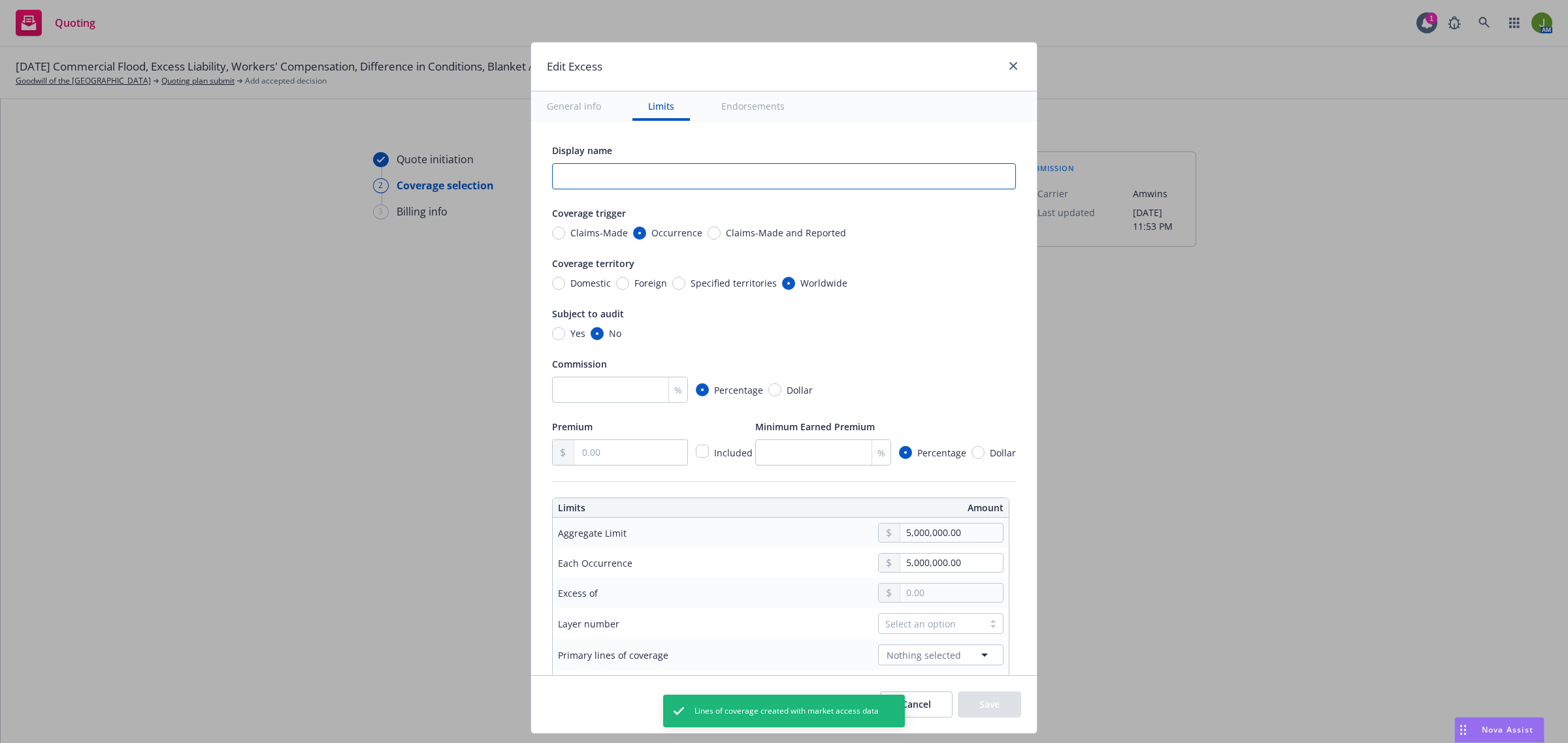
click at [590, 171] on input "text" at bounding box center [784, 177] width 464 height 26
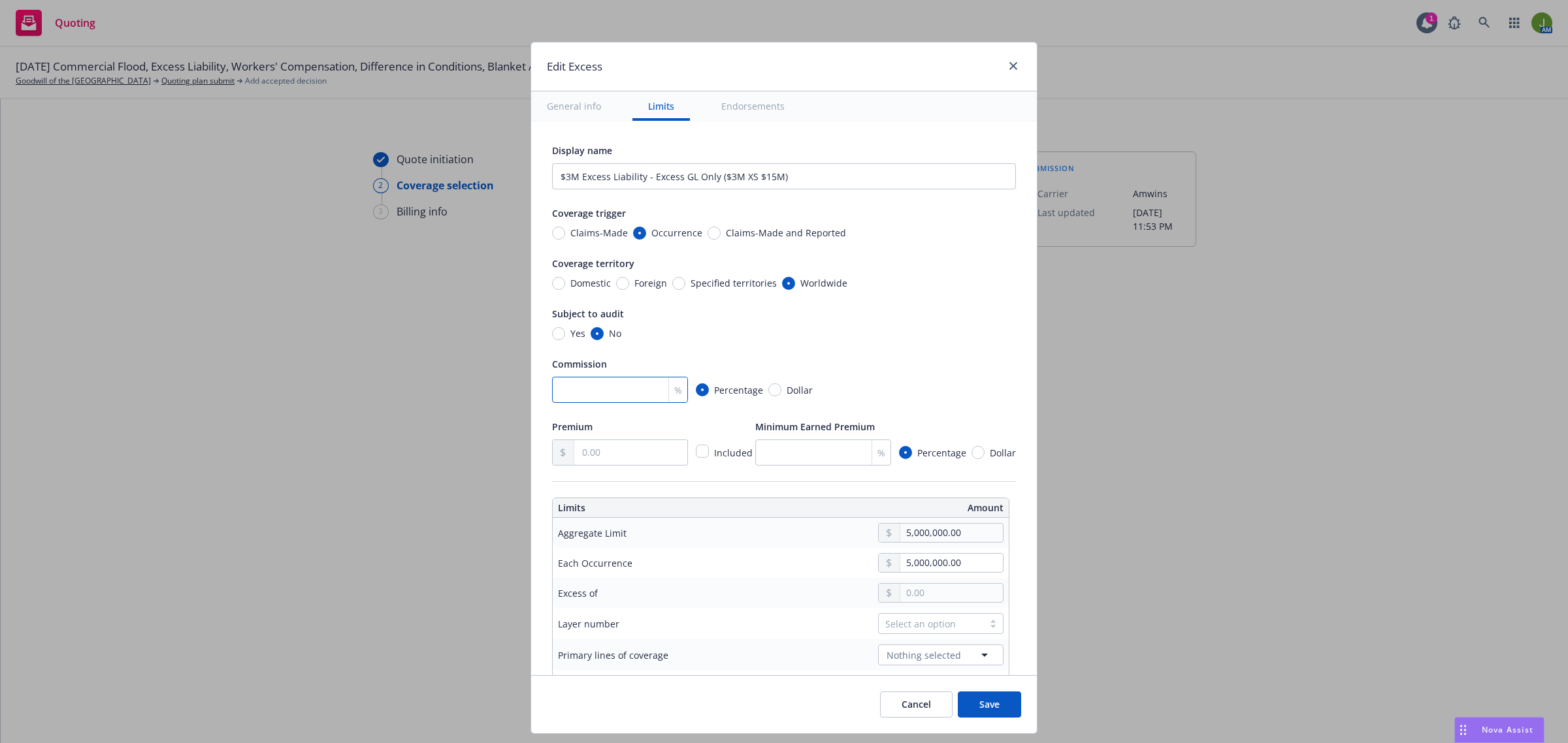
click at [617, 382] on input "number" at bounding box center [620, 390] width 136 height 26
drag, startPoint x: 595, startPoint y: 443, endPoint x: 594, endPoint y: 454, distance: 11.0
click at [596, 446] on input "text" at bounding box center [631, 452] width 113 height 25
click at [908, 539] on input "5,000,000.00" at bounding box center [951, 532] width 103 height 18
drag, startPoint x: 896, startPoint y: 532, endPoint x: 1043, endPoint y: 537, distance: 147.1
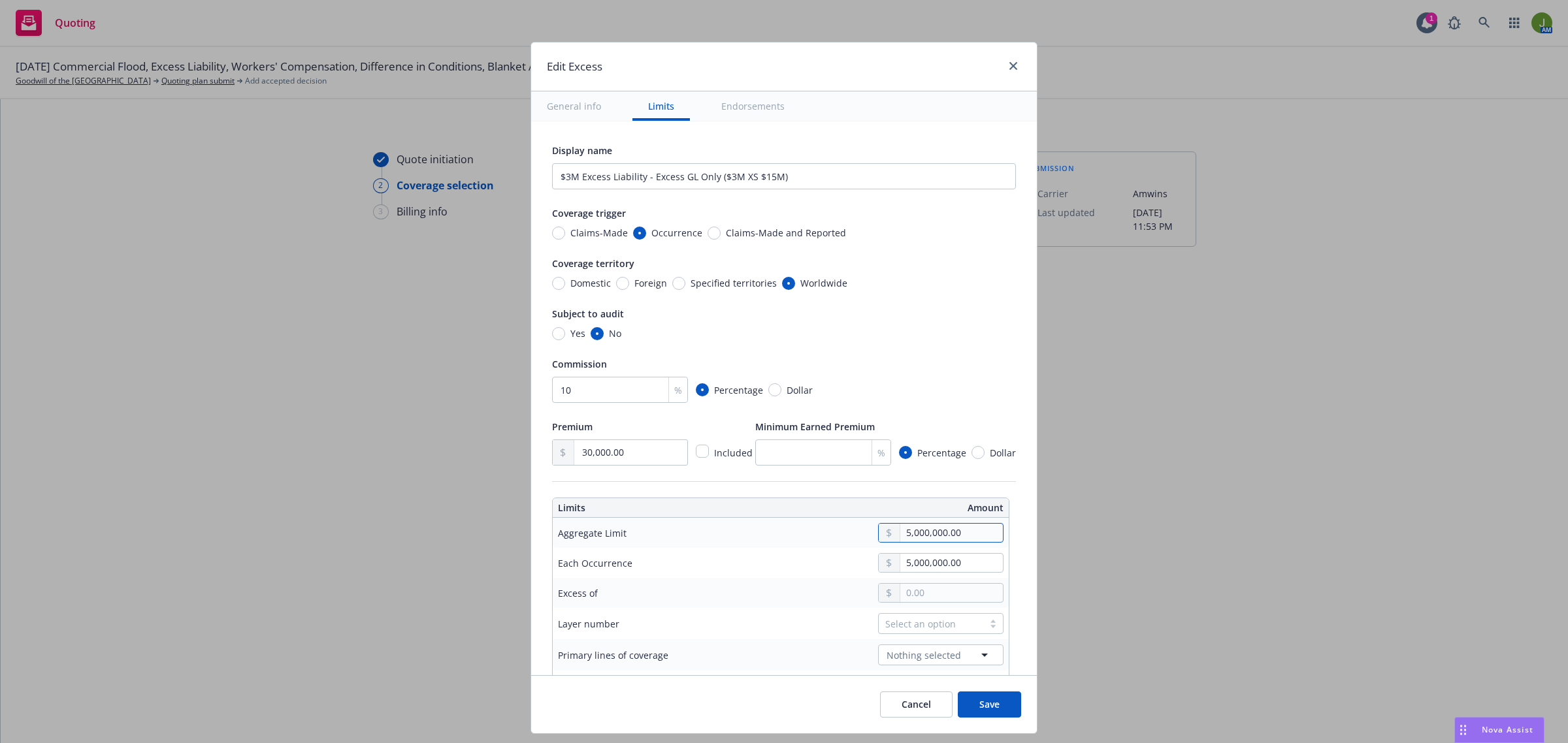
click at [900, 531] on input "5,000,000.00" at bounding box center [951, 532] width 103 height 18
click at [900, 563] on input "5,000,000.00" at bounding box center [951, 563] width 103 height 18
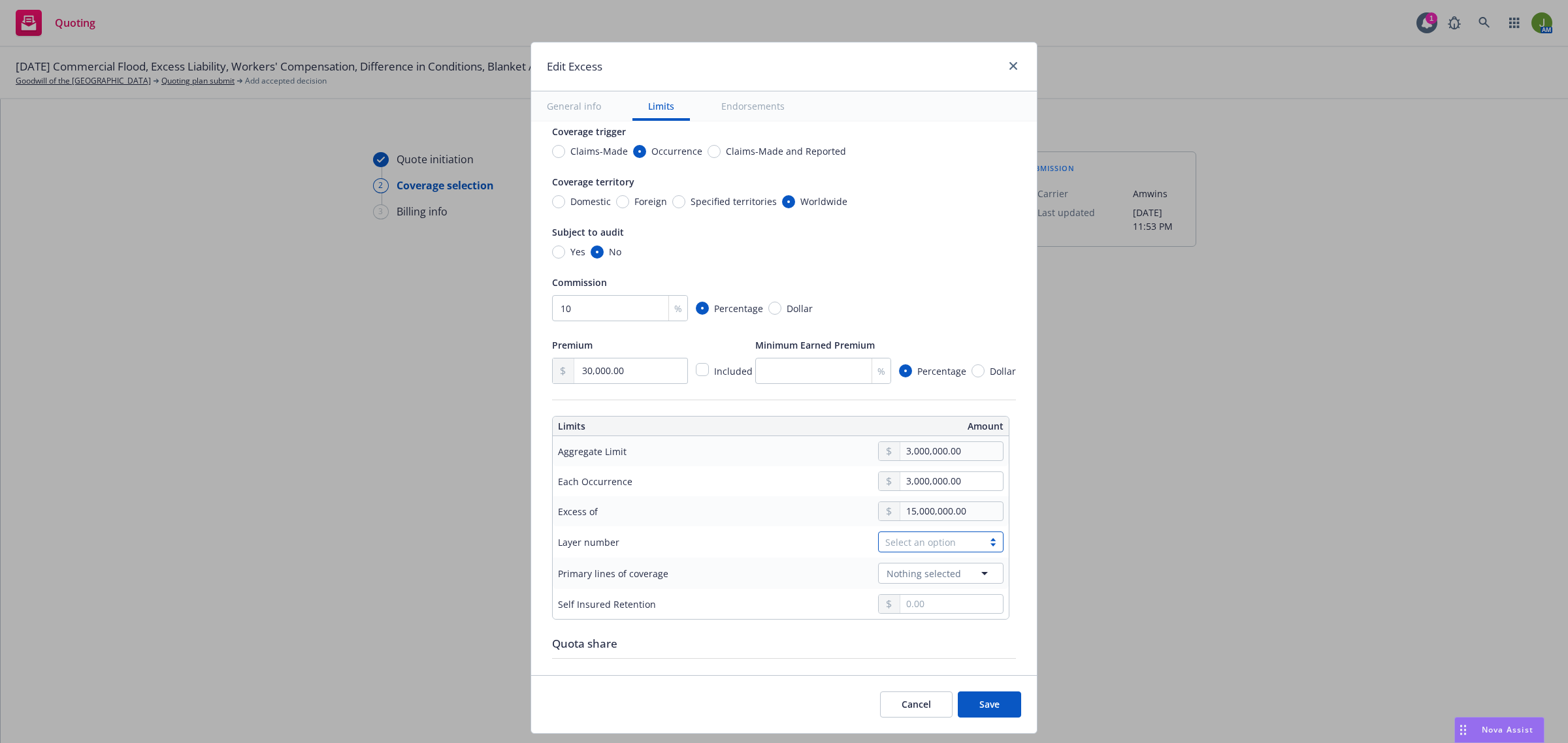
click at [909, 541] on div "Select an option" at bounding box center [931, 542] width 92 height 14
click at [906, 664] on div "04" at bounding box center [930, 671] width 110 height 14
click at [909, 574] on span "Nothing selected" at bounding box center [924, 574] width 74 height 14
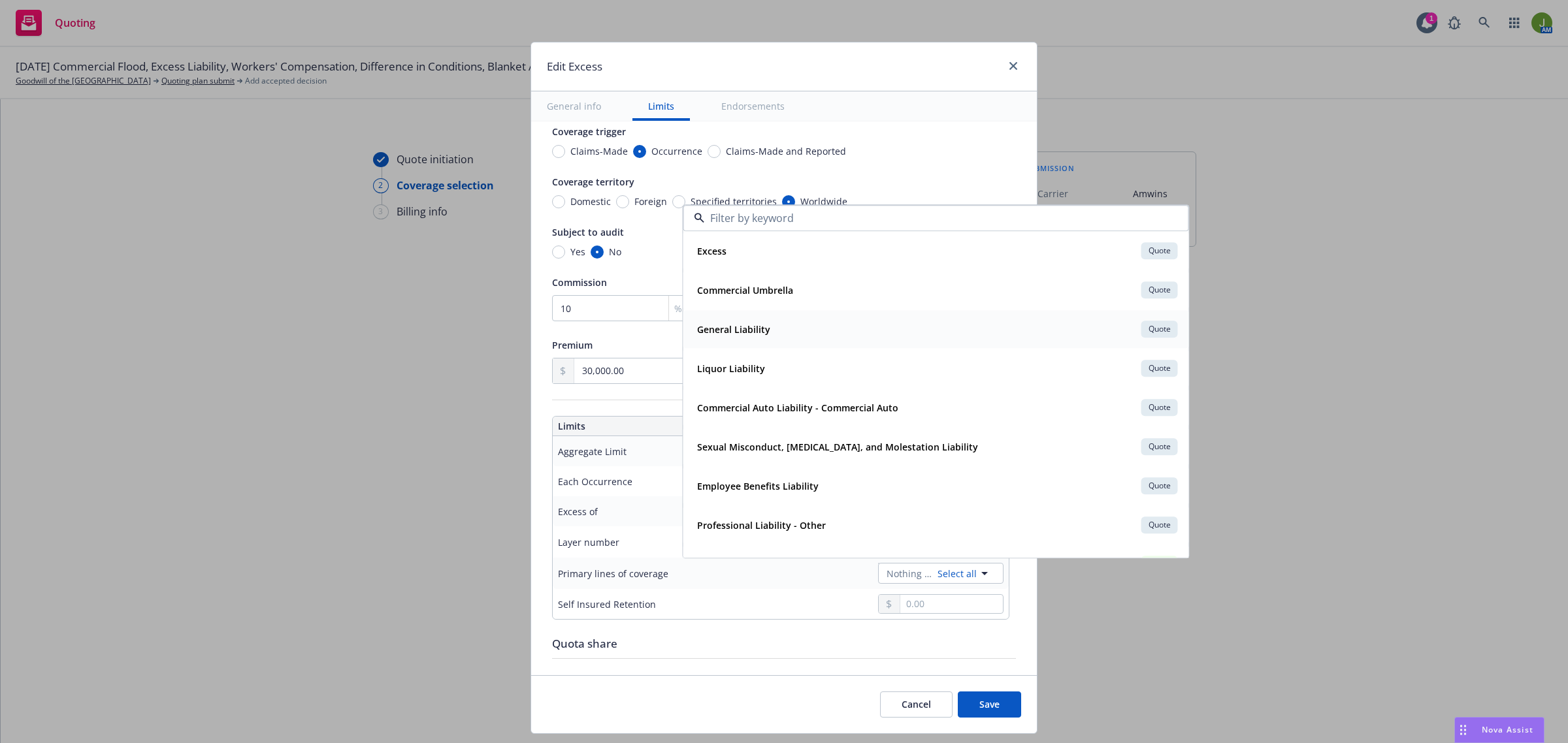
click at [767, 332] on div "General Liability Quote" at bounding box center [936, 329] width 489 height 23
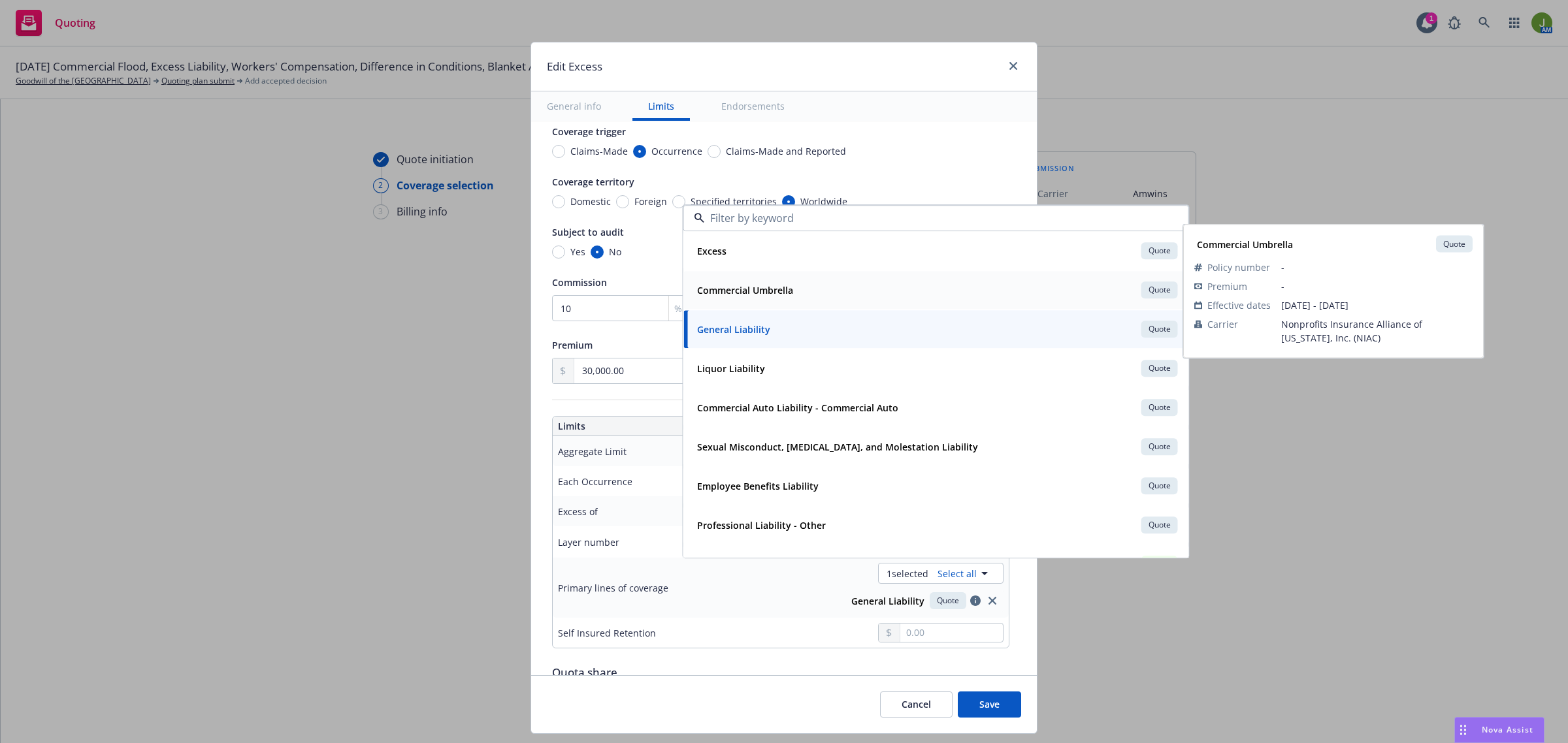
click at [755, 289] on strong "Commercial Umbrella" at bounding box center [745, 290] width 96 height 12
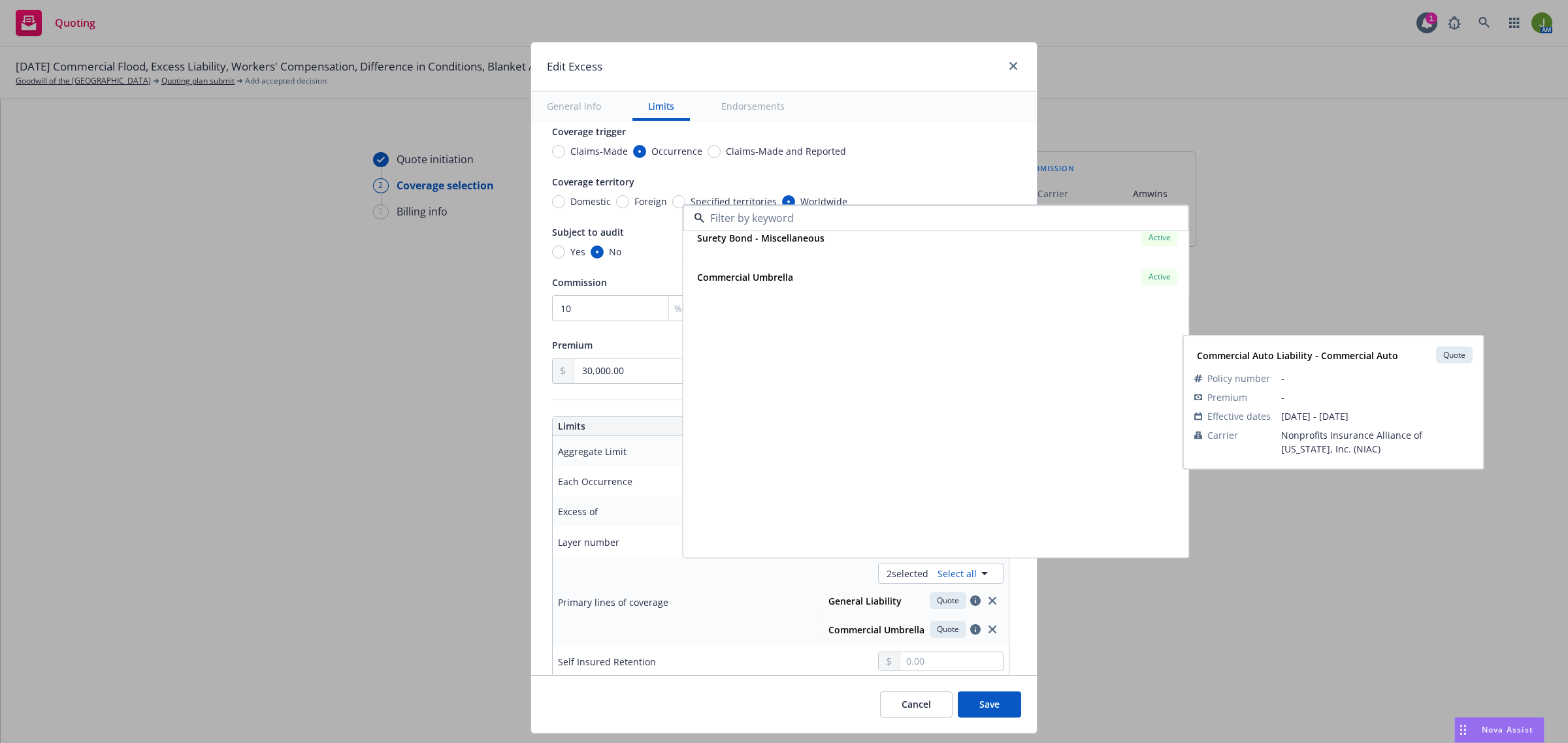
scroll to position [0, 0]
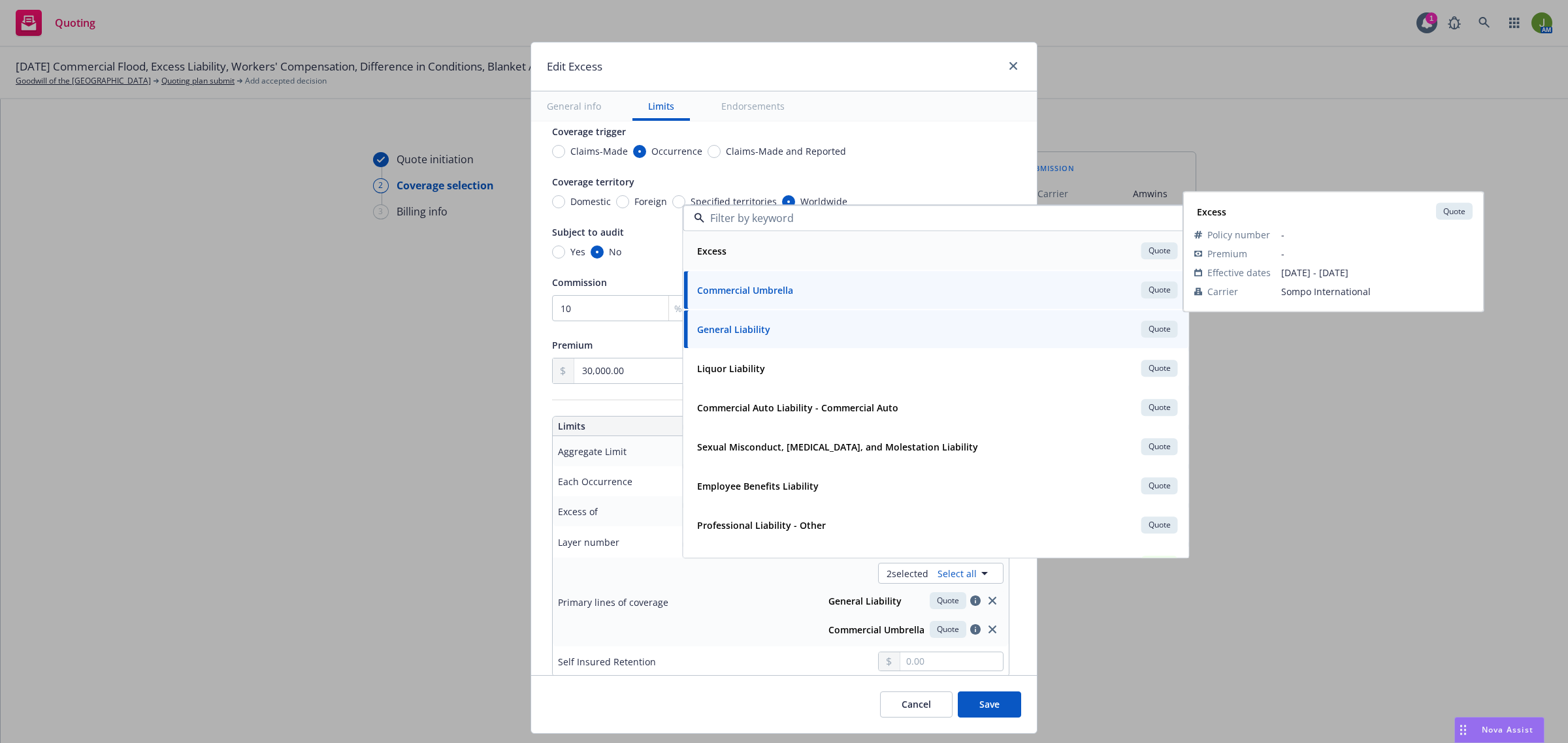
click at [763, 247] on div "Excess Quote" at bounding box center [936, 252] width 489 height 23
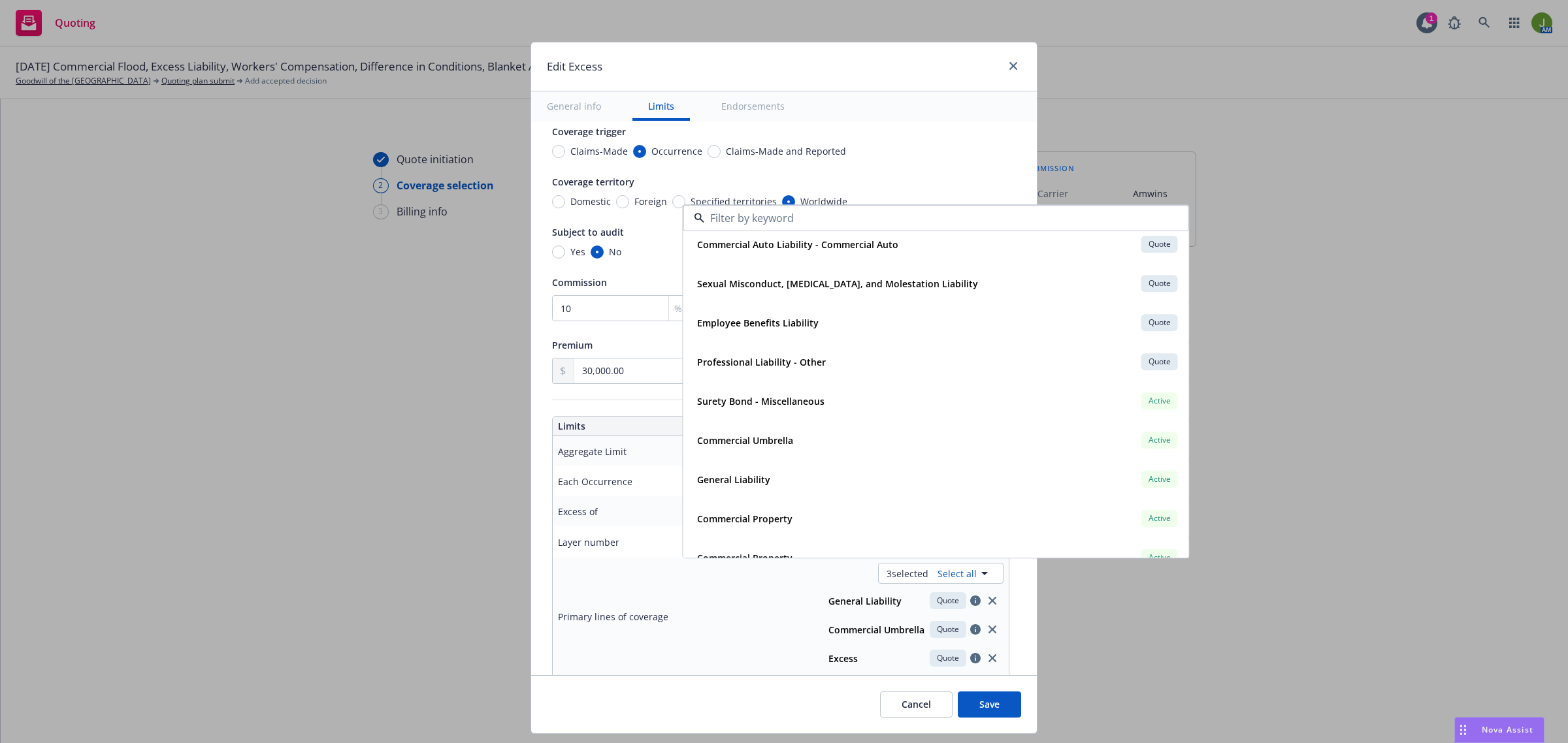
scroll to position [245, 0]
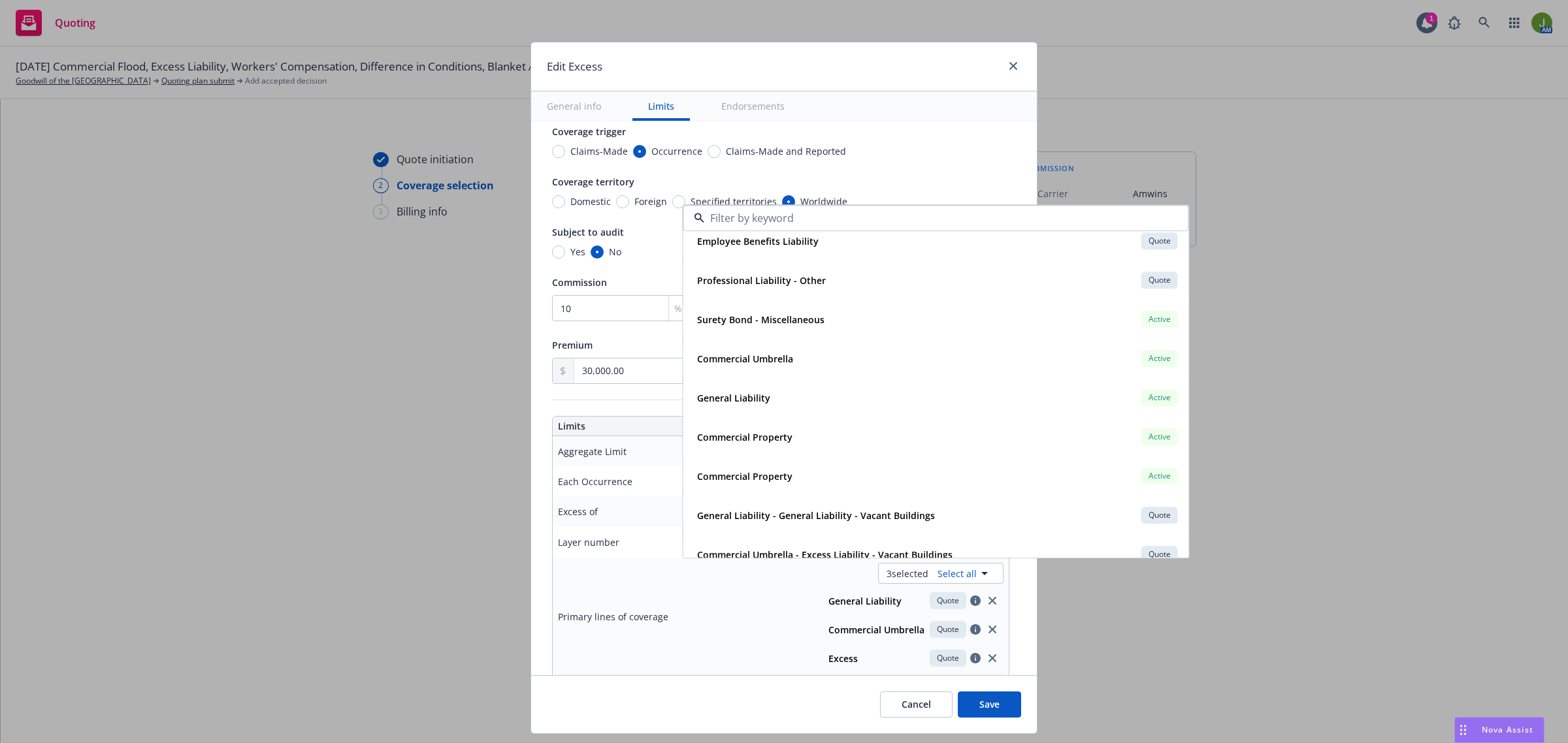
click at [999, 713] on button "Save" at bounding box center [989, 704] width 63 height 26
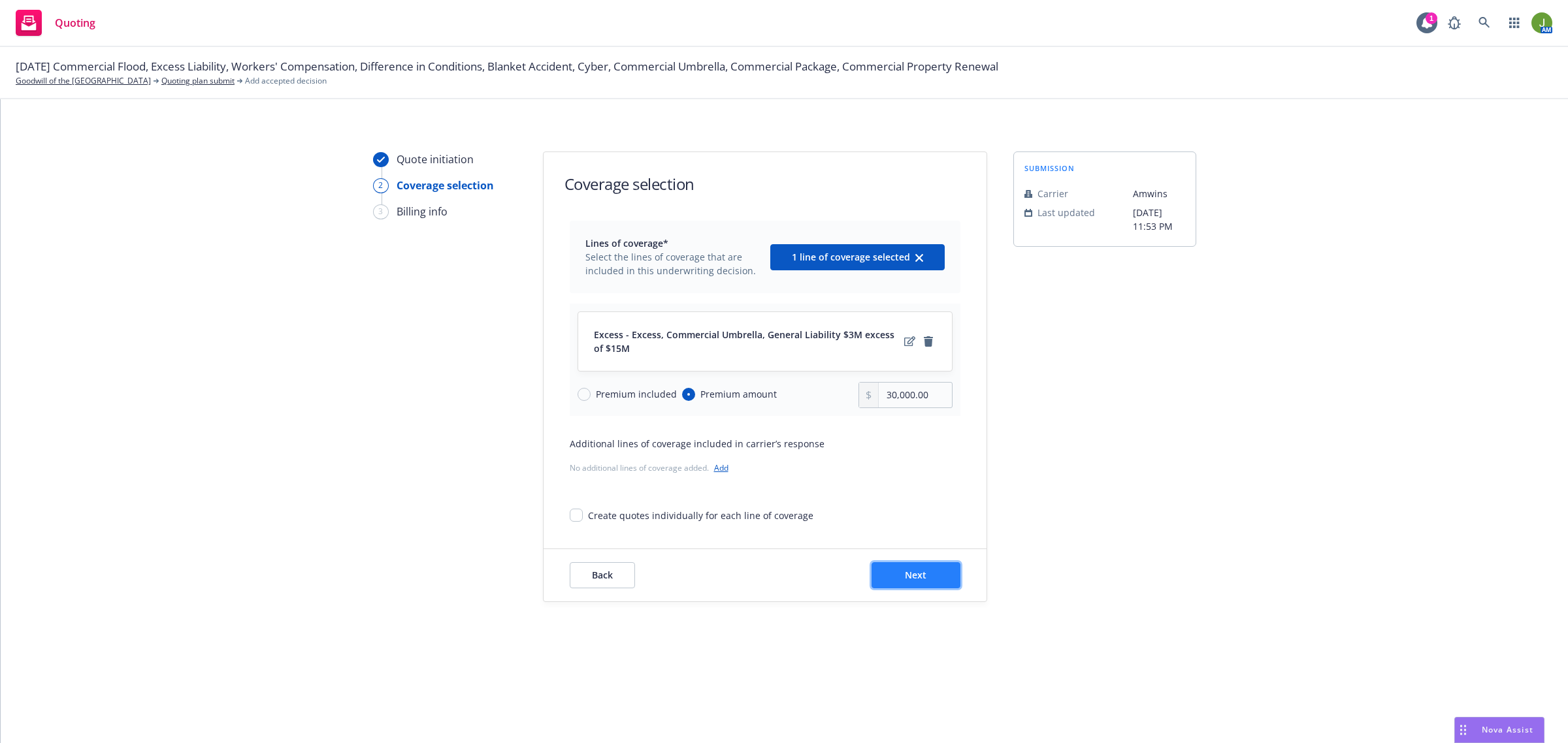
click at [916, 568] on button "Next" at bounding box center [916, 575] width 89 height 26
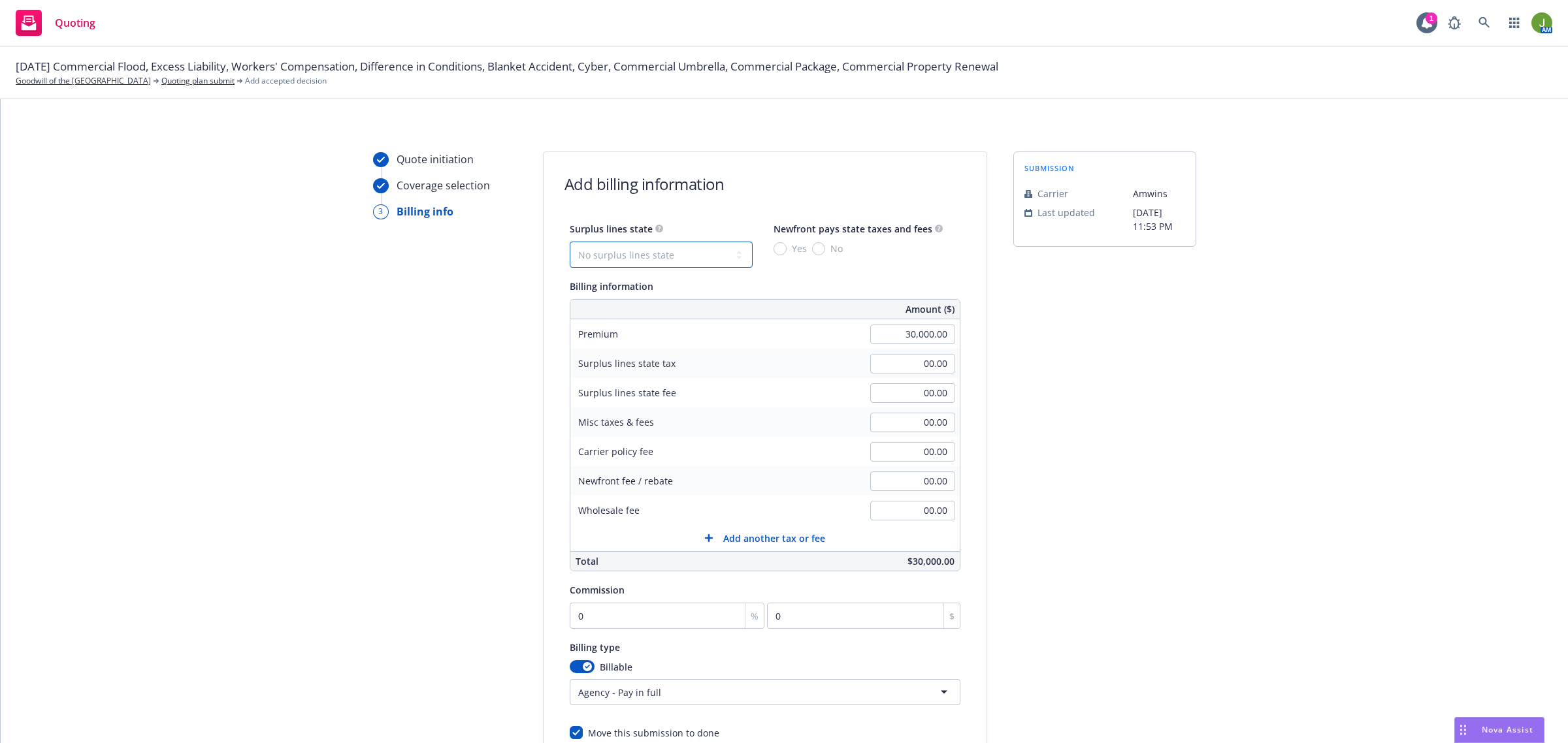
drag, startPoint x: 688, startPoint y: 252, endPoint x: 684, endPoint y: 262, distance: 10.8
click at [688, 252] on select "No surplus lines state Alaska Alabama Arkansas Arizona California Colorado Conn…" at bounding box center [660, 254] width 183 height 26
click at [569, 241] on select "No surplus lines state Alaska Alabama Arkansas Arizona California Colorado Conn…" at bounding box center [660, 254] width 183 height 26
click at [813, 247] on input "No" at bounding box center [818, 249] width 13 height 13
click at [894, 454] on input "00.00" at bounding box center [912, 451] width 85 height 20
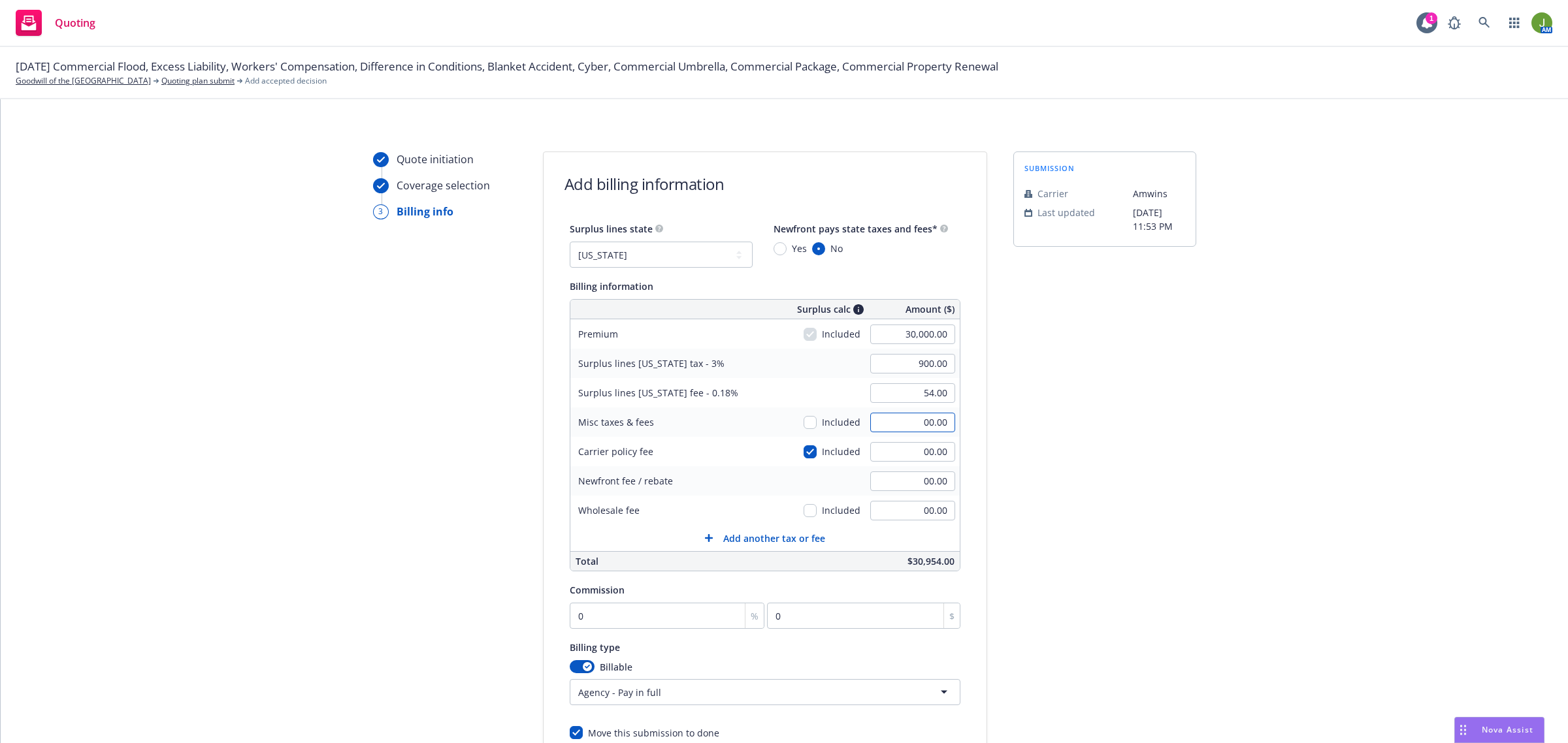
click at [900, 425] on input "00.00" at bounding box center [912, 422] width 85 height 20
click at [814, 425] on div "Included" at bounding box center [832, 422] width 57 height 14
click at [809, 420] on input "checkbox" at bounding box center [810, 422] width 13 height 13
click at [804, 426] on input "checkbox" at bounding box center [810, 422] width 13 height 13
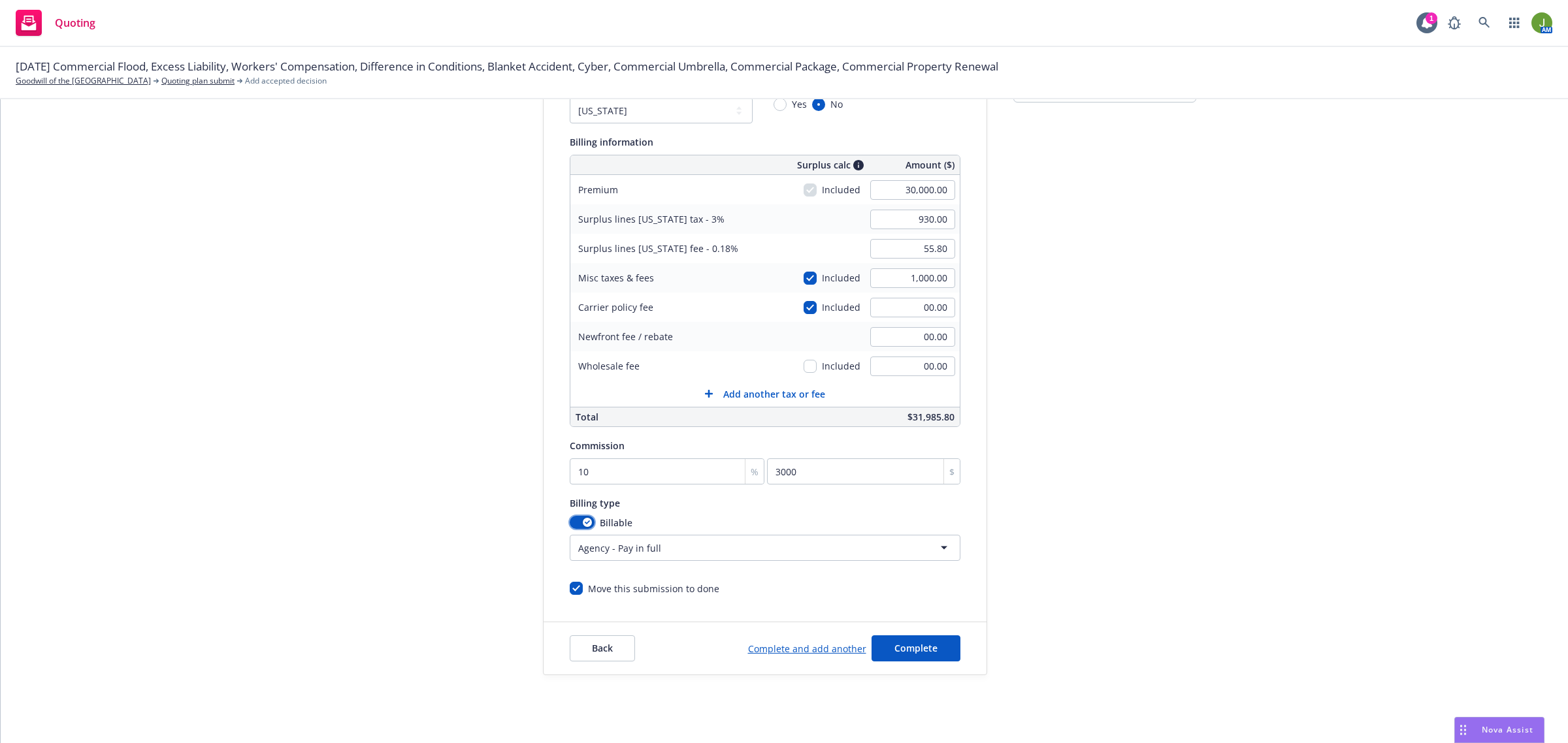
scroll to position [161, 0]
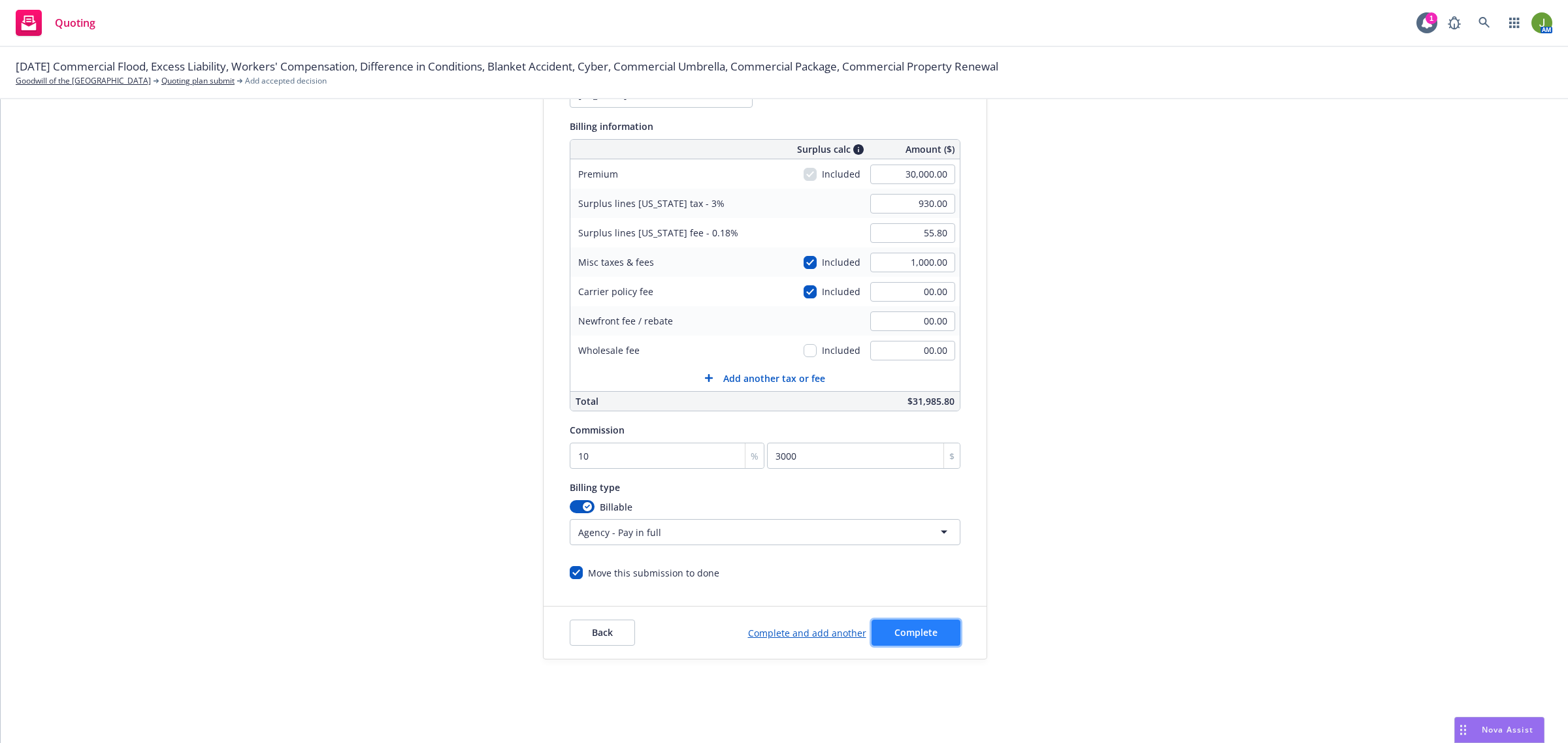
click at [900, 632] on span "Complete" at bounding box center [916, 632] width 43 height 12
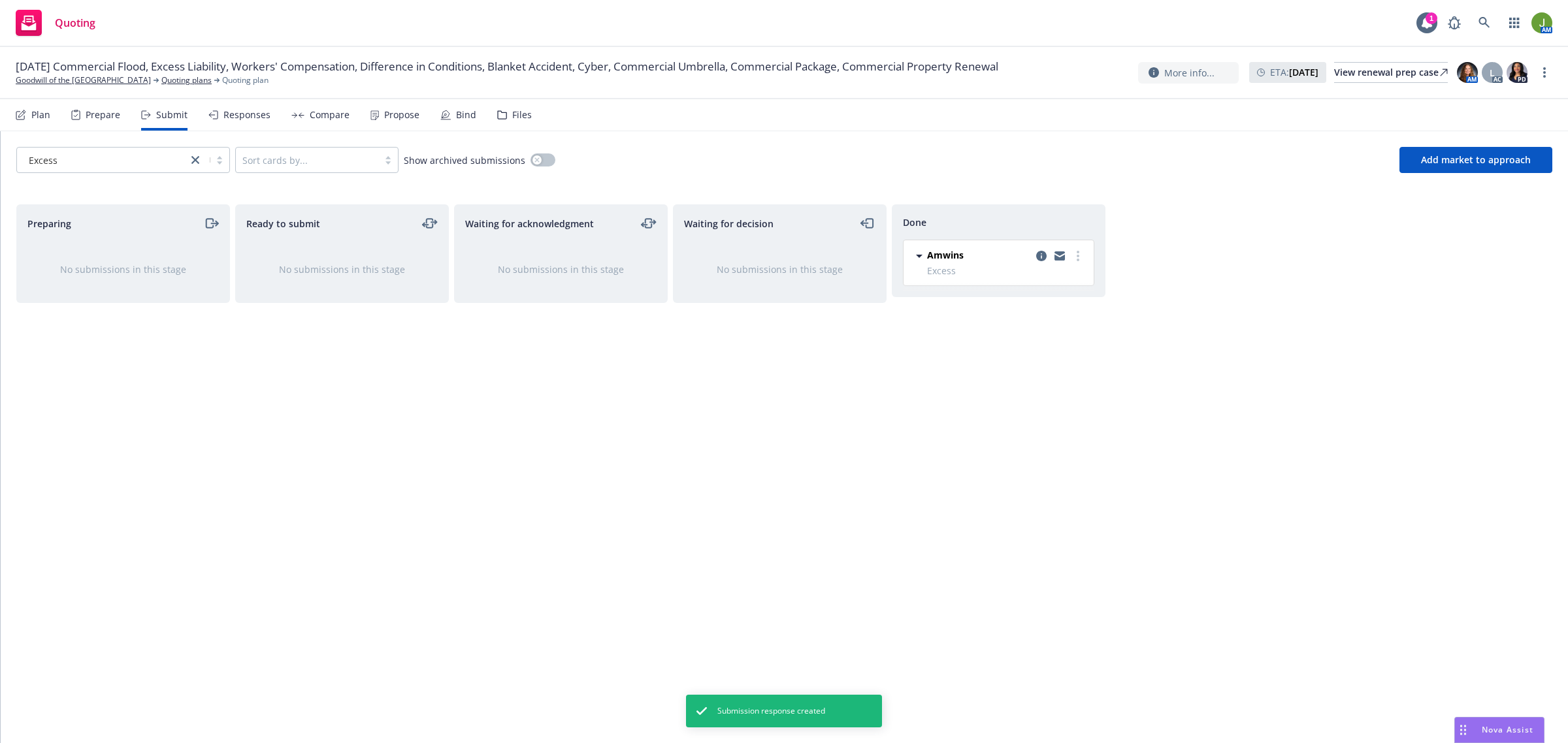
click at [334, 106] on div "Compare" at bounding box center [321, 115] width 58 height 31
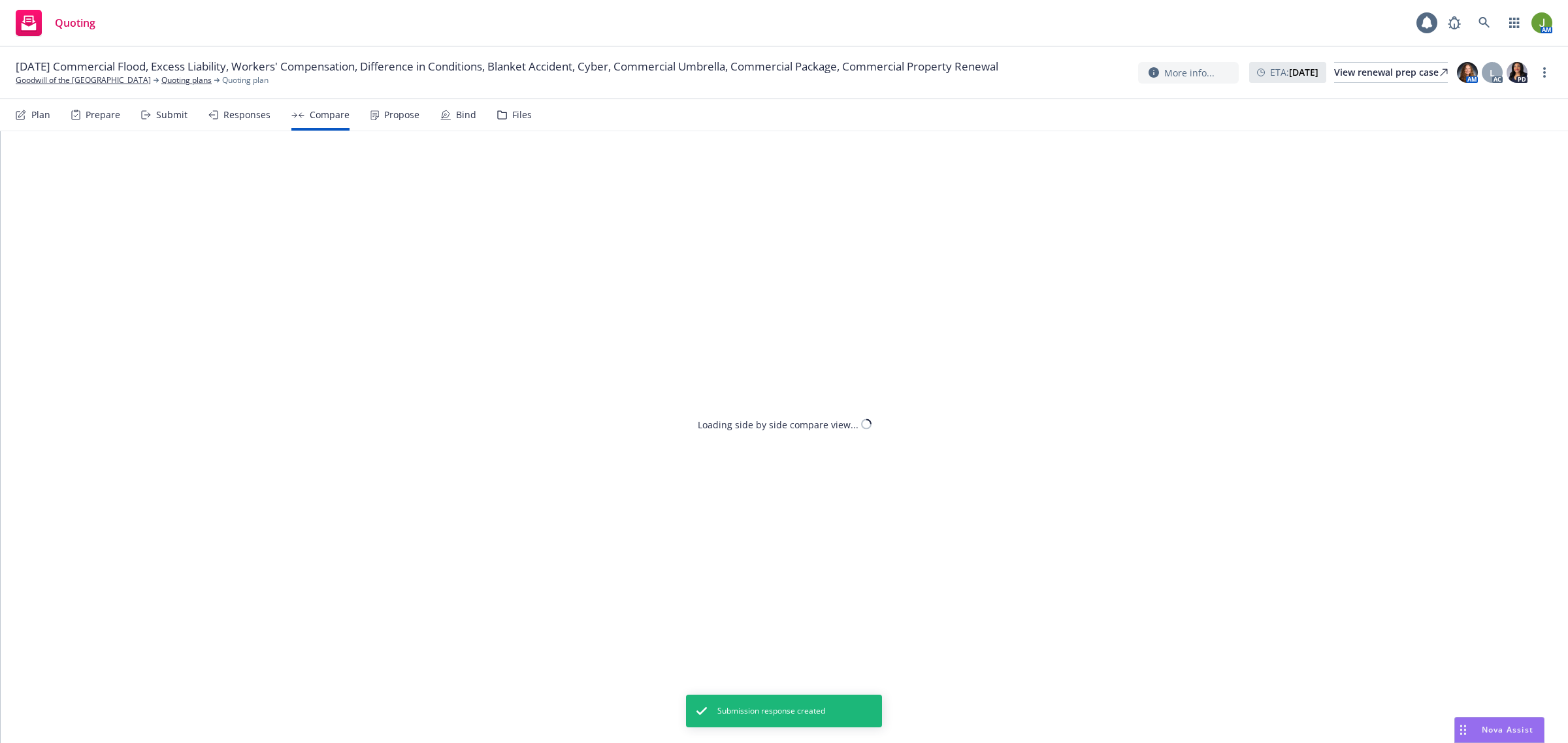
click at [415, 119] on div "Plan Prepare Submit Responses Compare Propose Bind Files" at bounding box center [274, 115] width 516 height 31
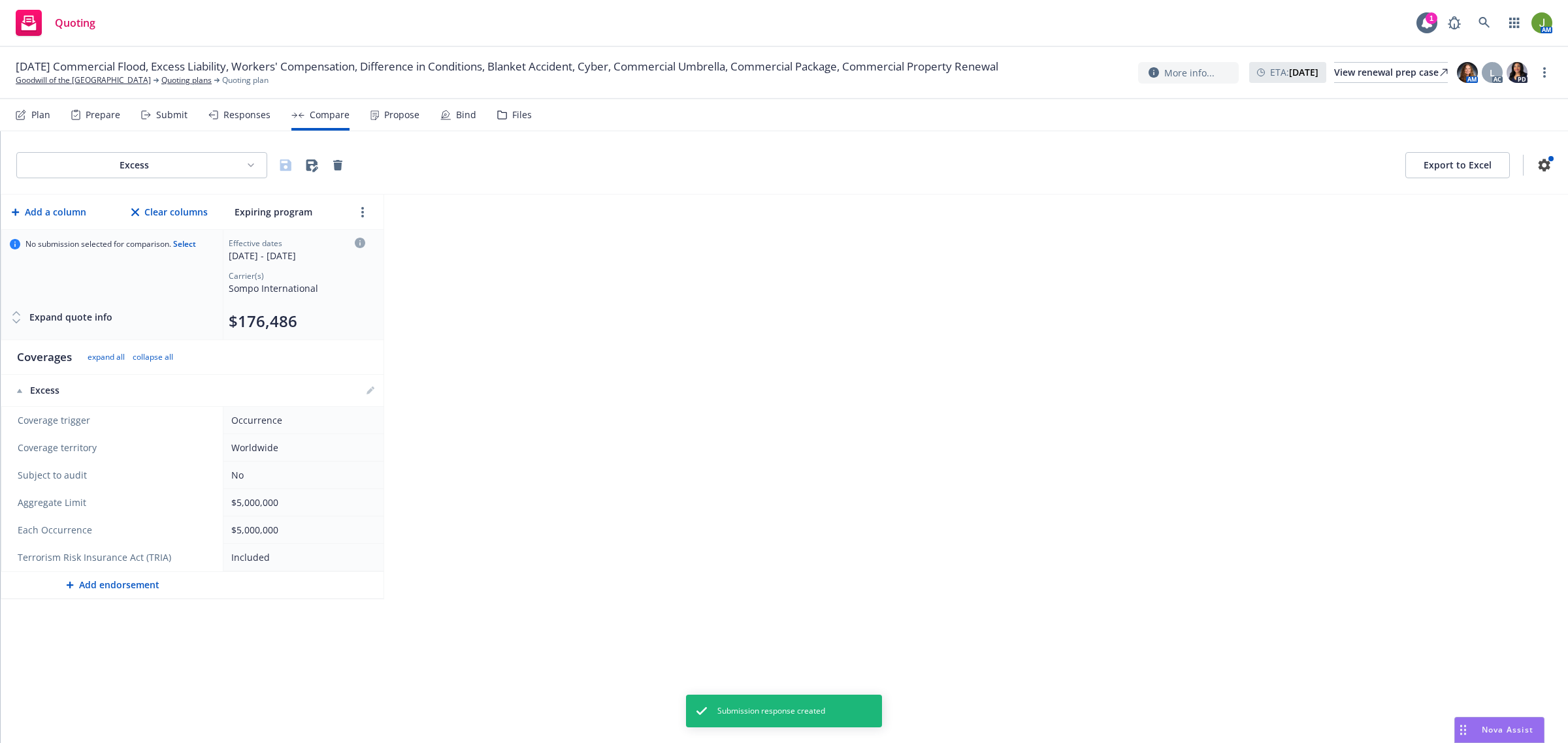
click at [391, 115] on div "Propose" at bounding box center [401, 115] width 36 height 10
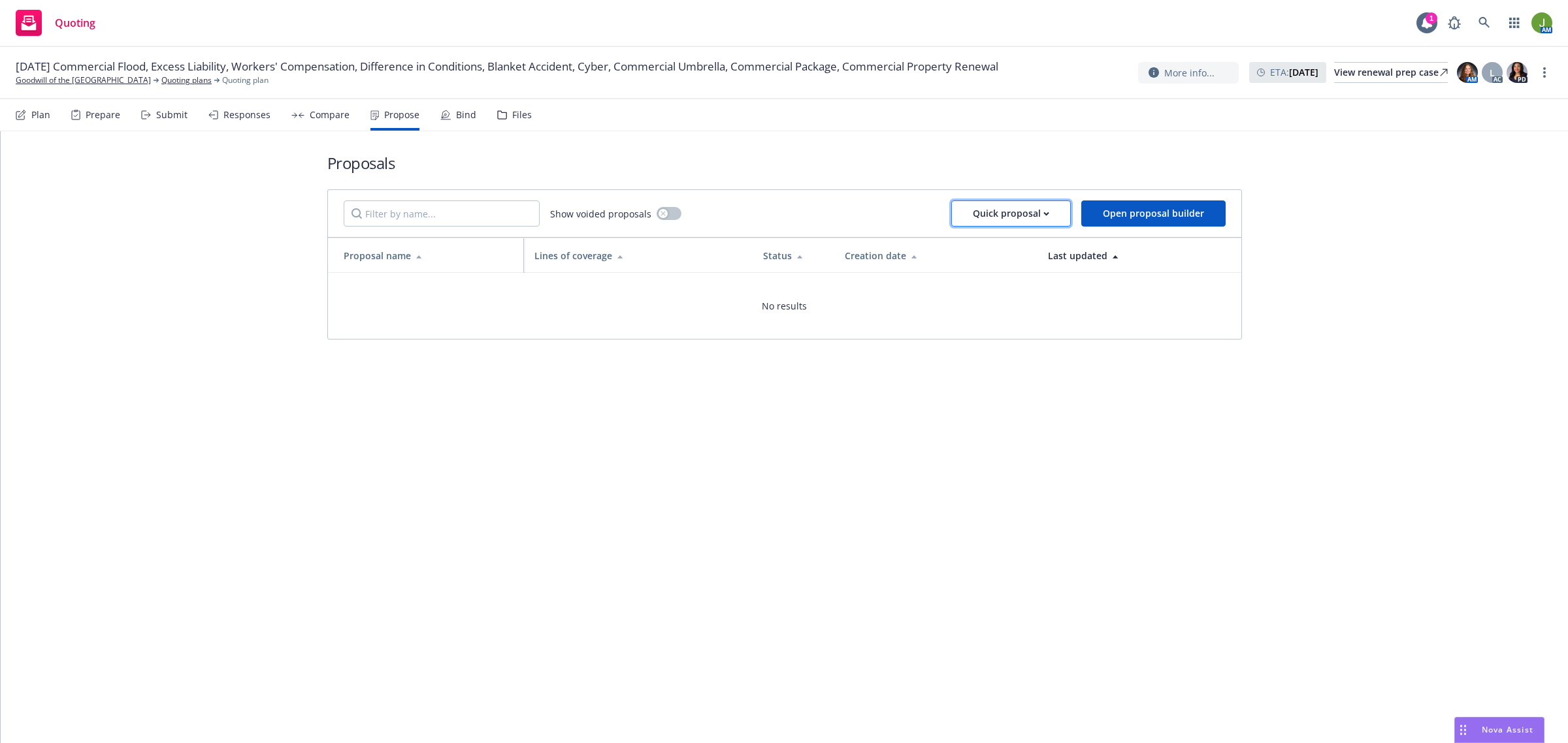
click at [1011, 220] on div "Quick proposal" at bounding box center [1010, 214] width 76 height 25
click at [1004, 252] on span "Upload quick proposal" at bounding box center [1019, 246] width 130 height 12
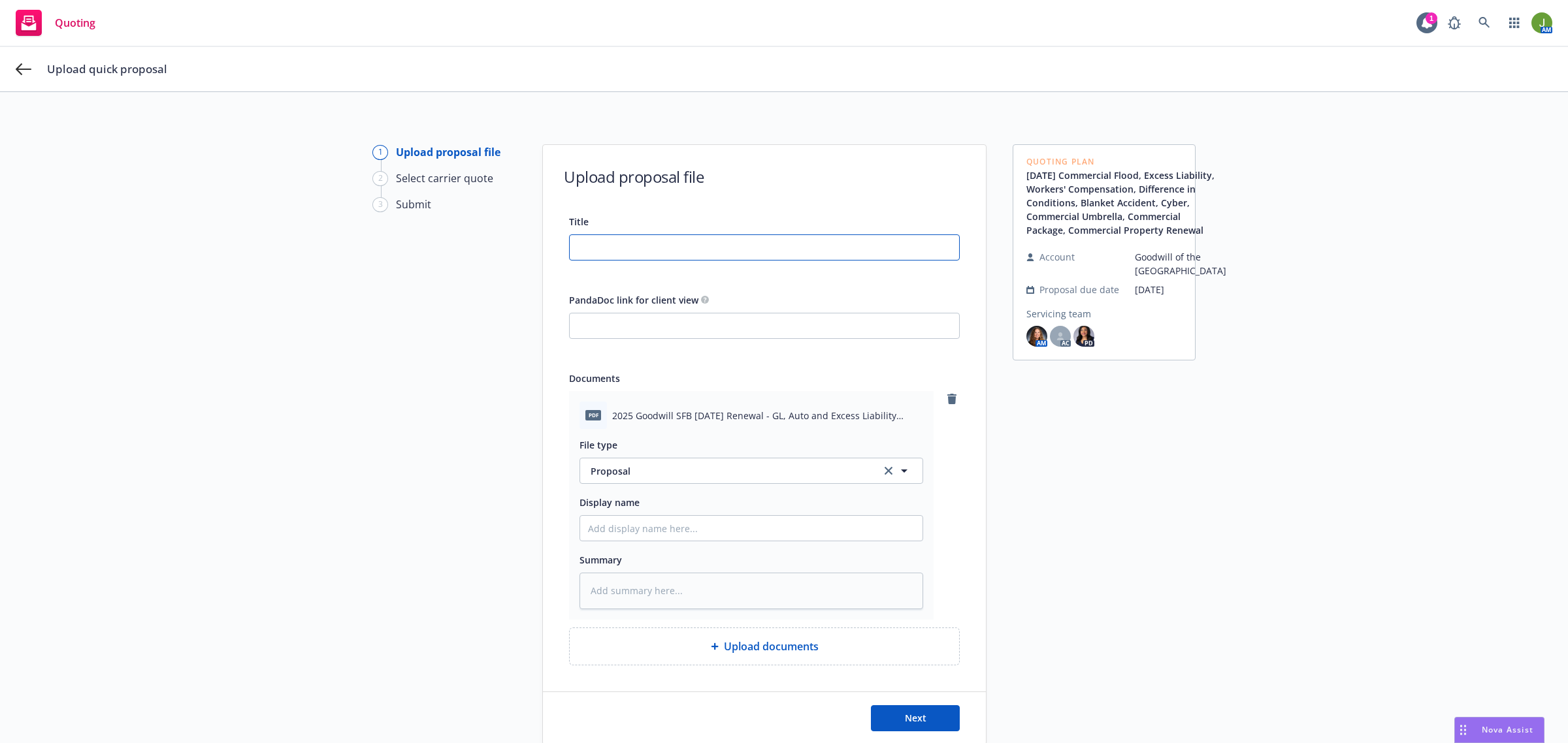
click at [621, 249] on input "Title" at bounding box center [764, 247] width 389 height 25
drag, startPoint x: 772, startPoint y: 250, endPoint x: 478, endPoint y: 253, distance: 294.0
click at [478, 253] on div "1 Upload proposal file 2 Select carrier quote 3 Submit Upload proposal file Tit…" at bounding box center [784, 445] width 1537 height 601
click at [660, 520] on input "Display name" at bounding box center [751, 529] width 343 height 25
paste input "25 Package and Excess Liability Proposal"
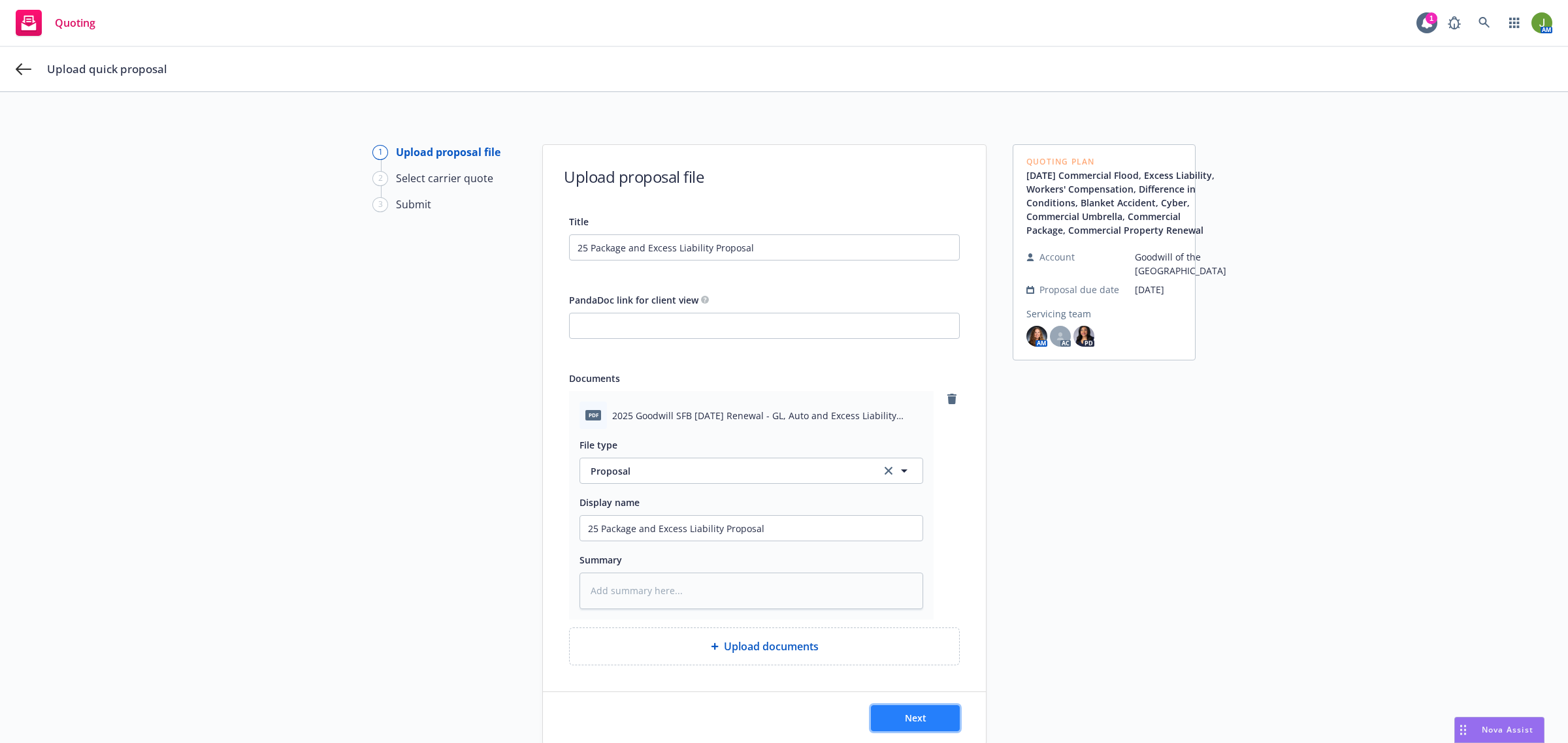
click at [912, 716] on span "Next" at bounding box center [916, 718] width 22 height 12
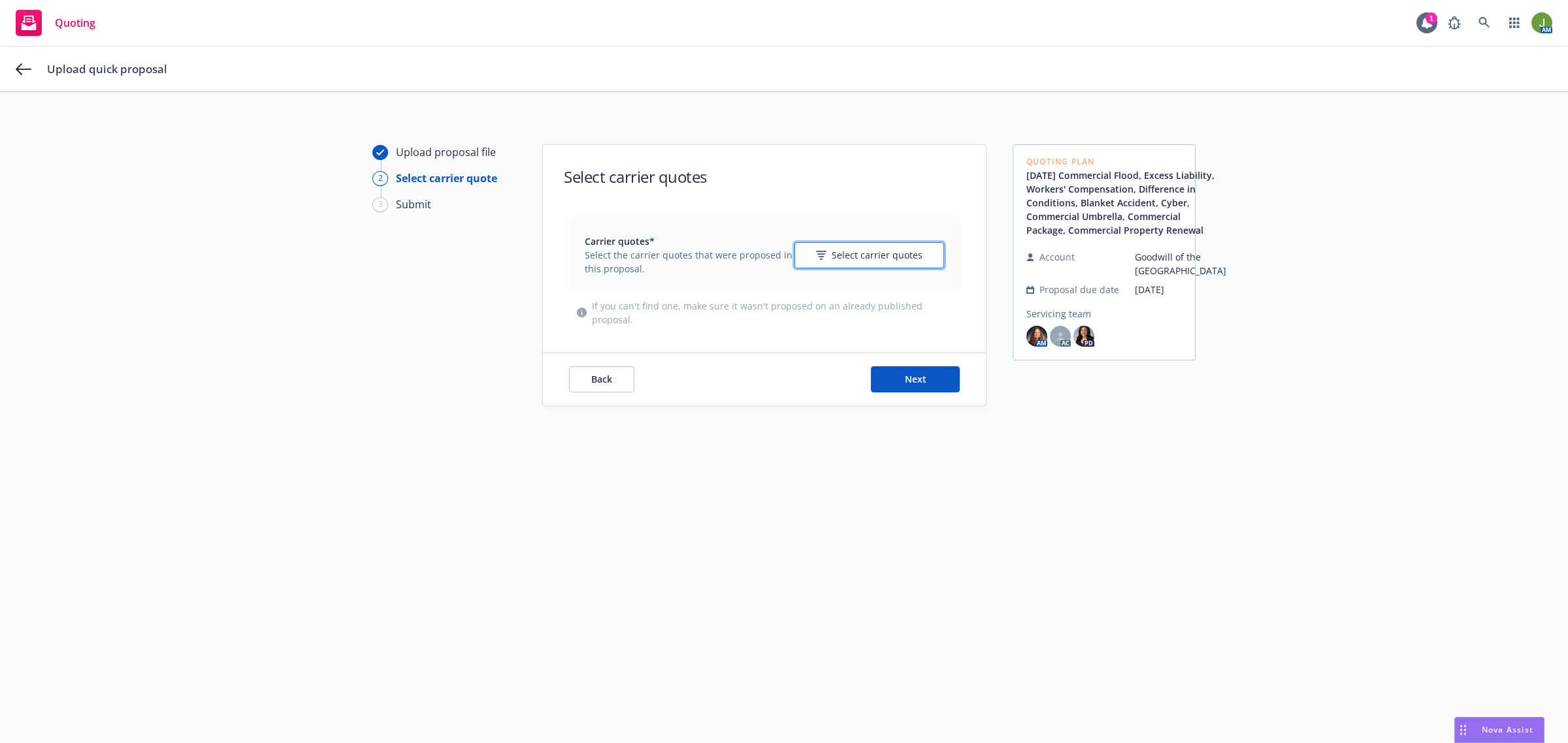
click at [831, 253] on span "Select carrier quotes" at bounding box center [876, 254] width 91 height 14
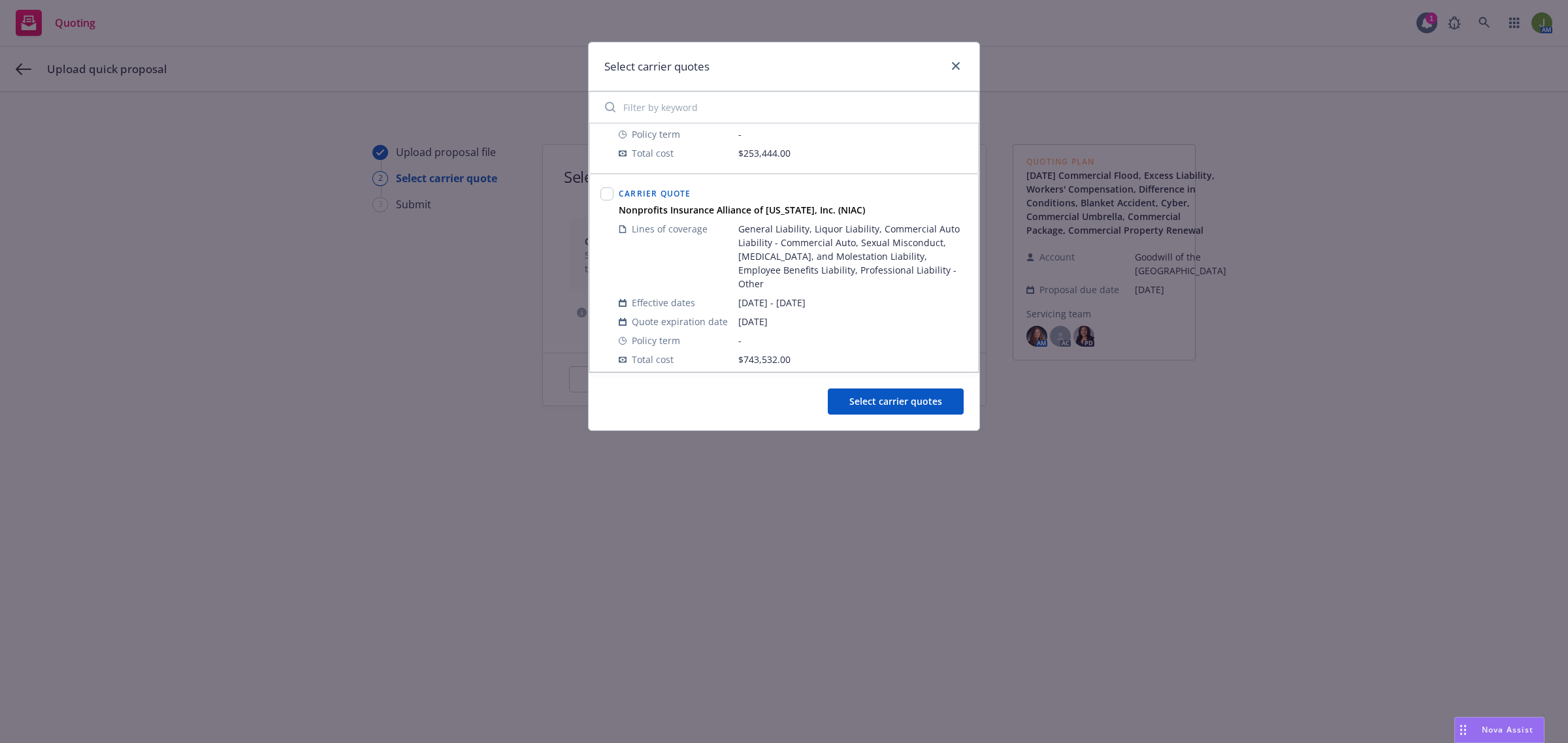
scroll to position [898, 0]
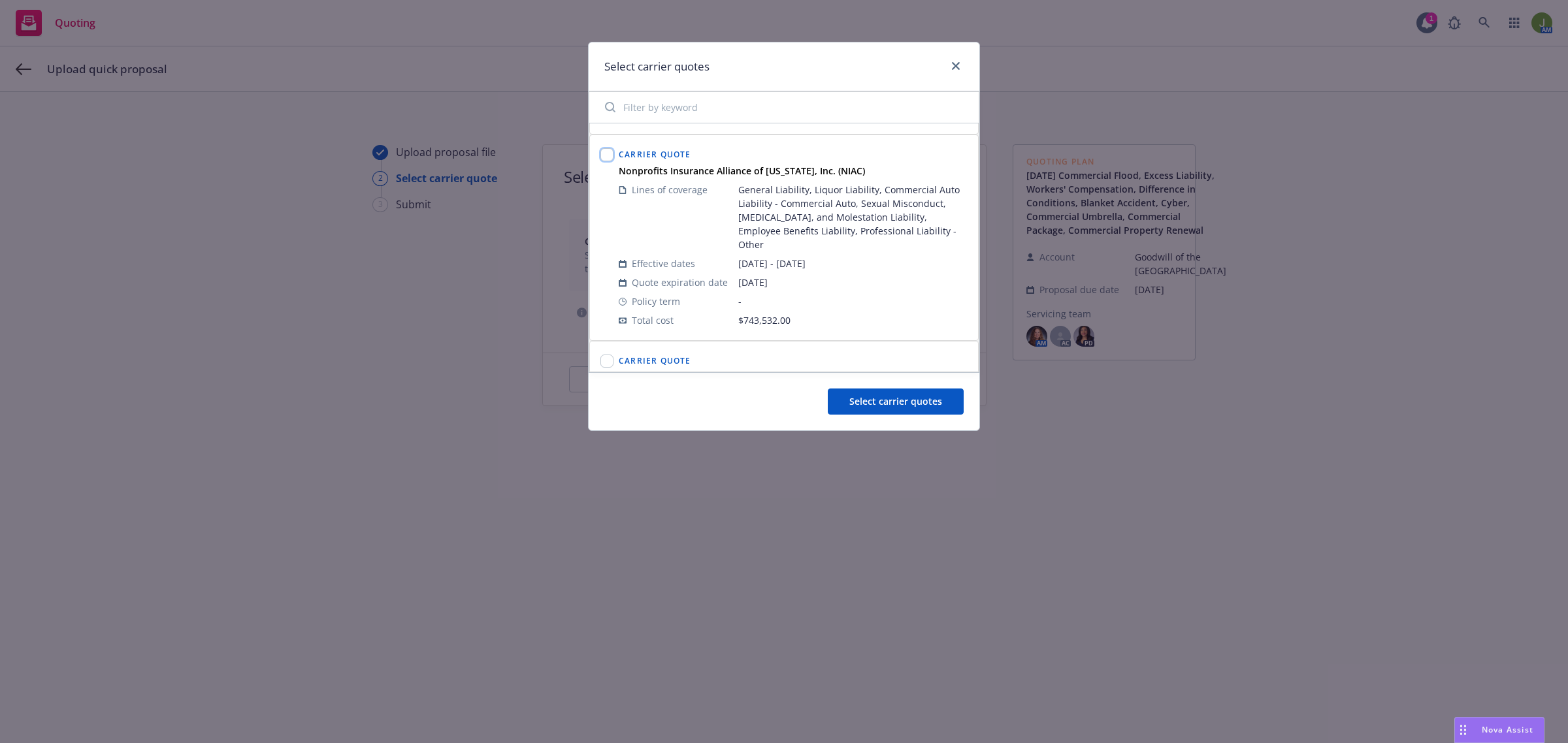
click at [607, 158] on input "checkbox" at bounding box center [607, 155] width 13 height 13
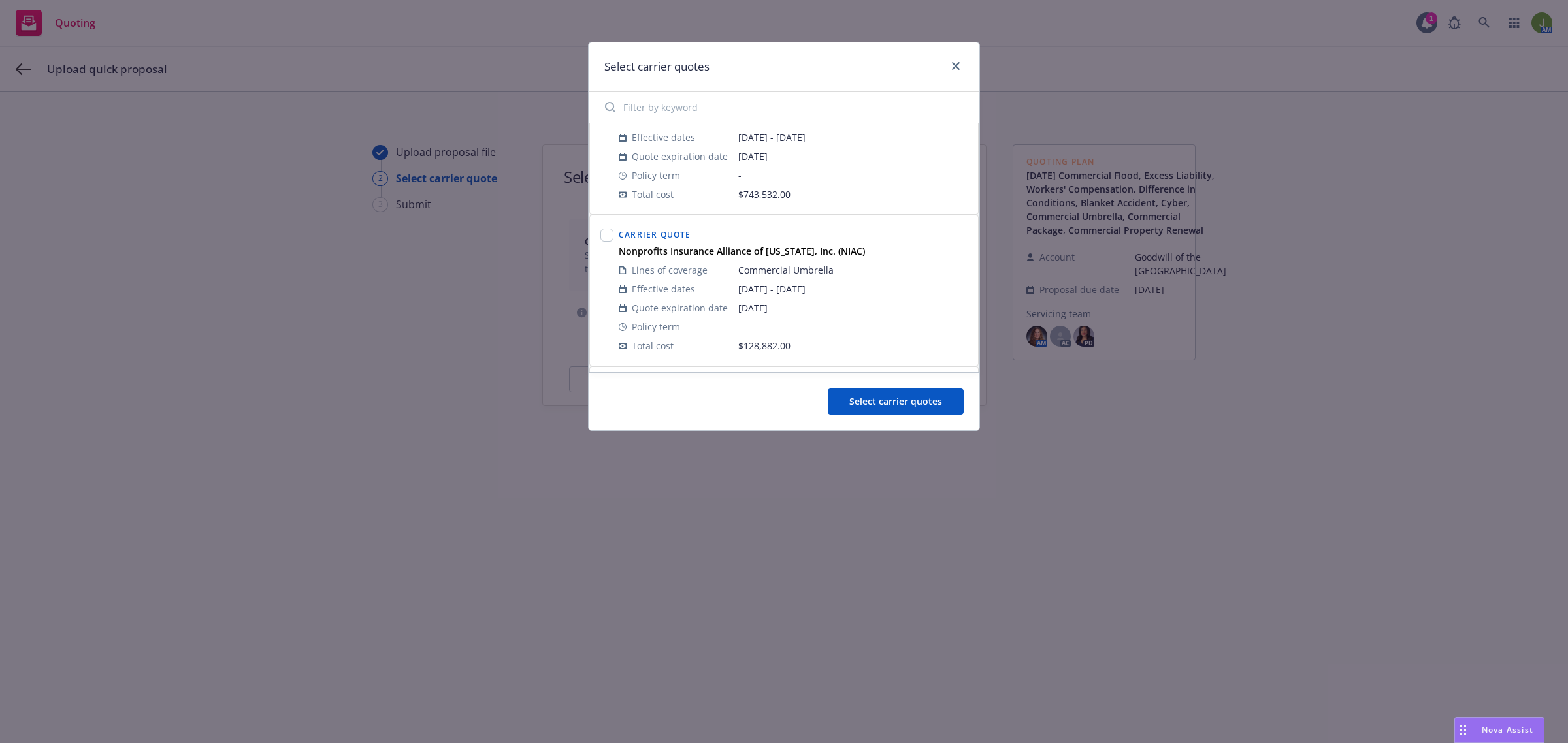
scroll to position [1061, 0]
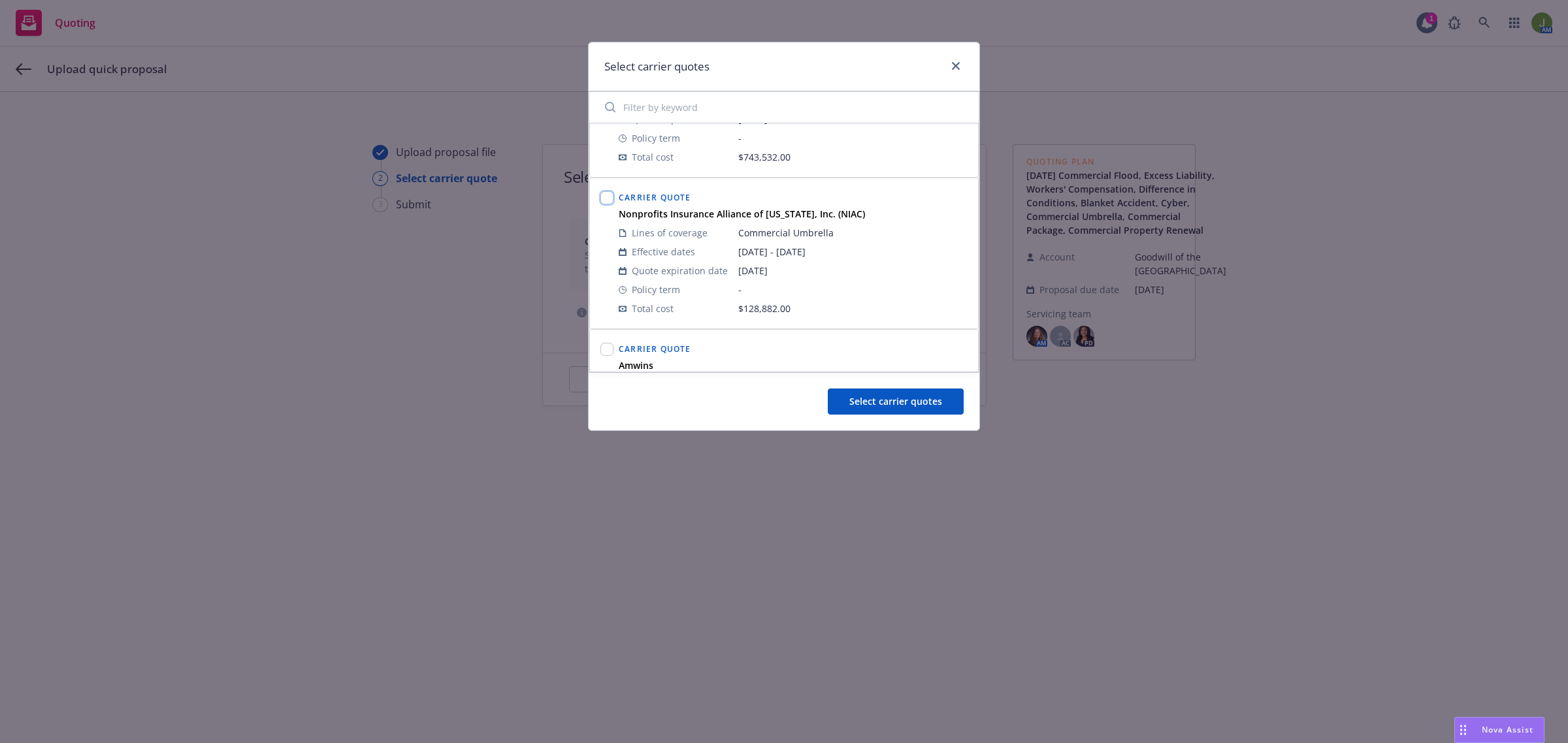
click at [607, 203] on input "checkbox" at bounding box center [607, 198] width 13 height 13
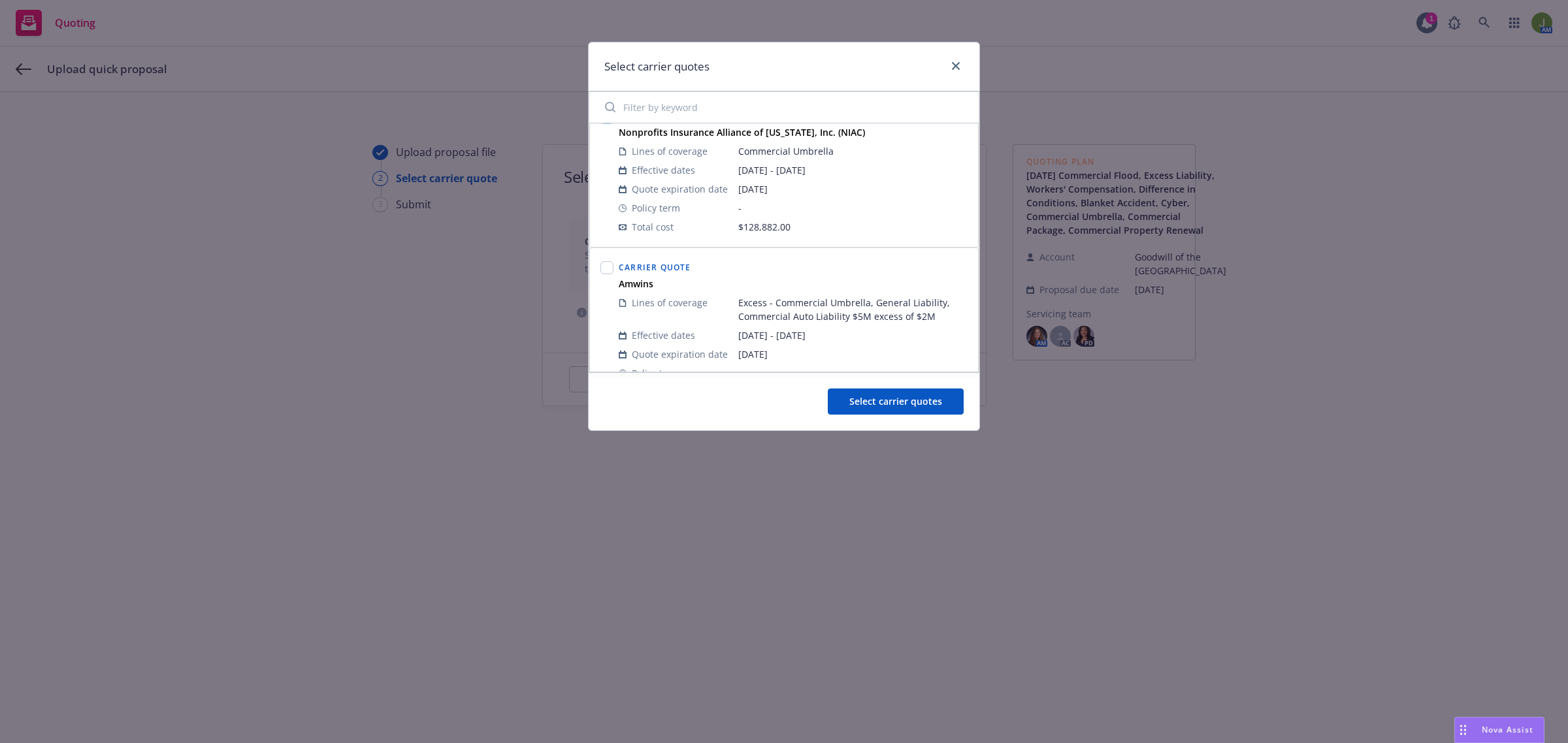
scroll to position [1224, 0]
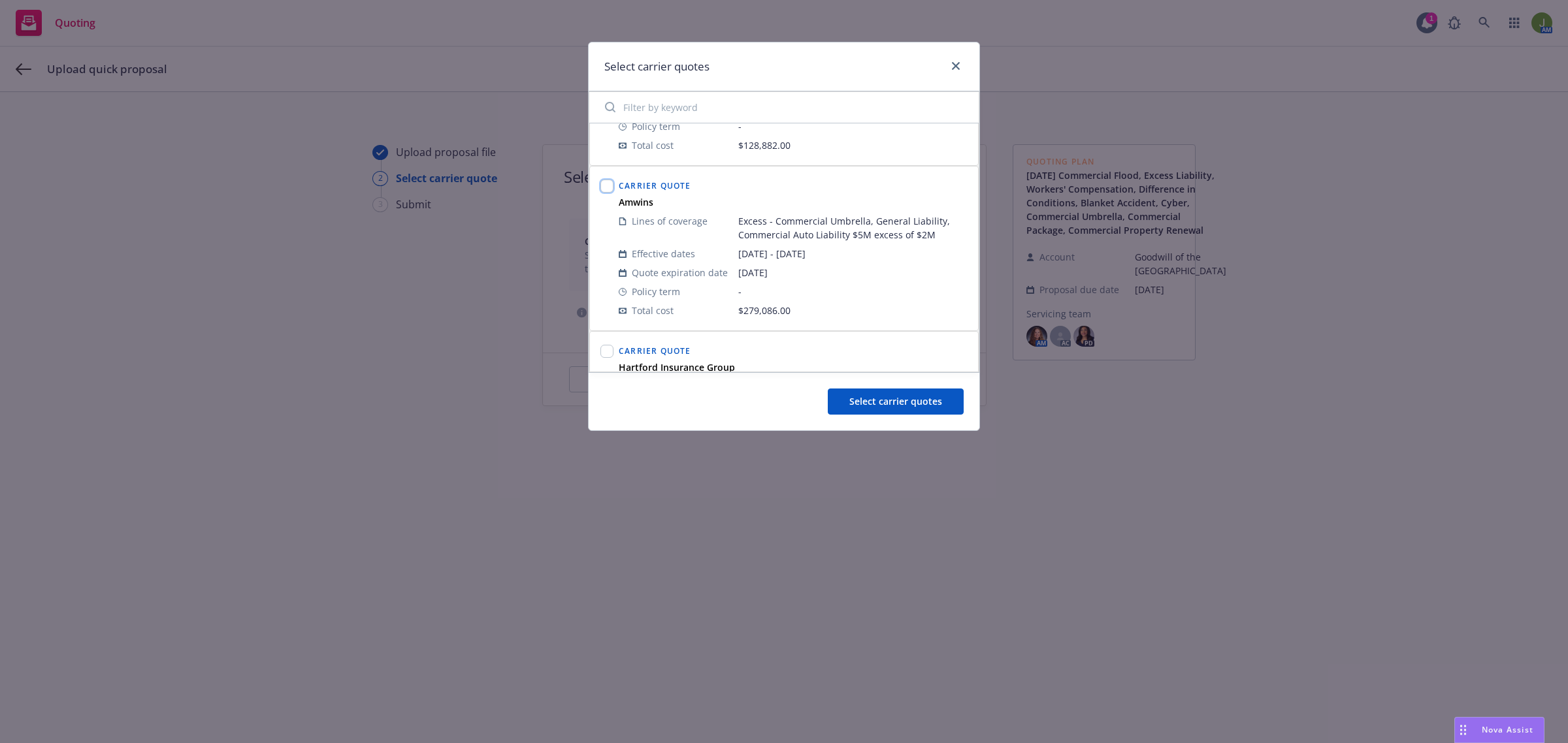
click at [607, 193] on input "checkbox" at bounding box center [607, 186] width 13 height 13
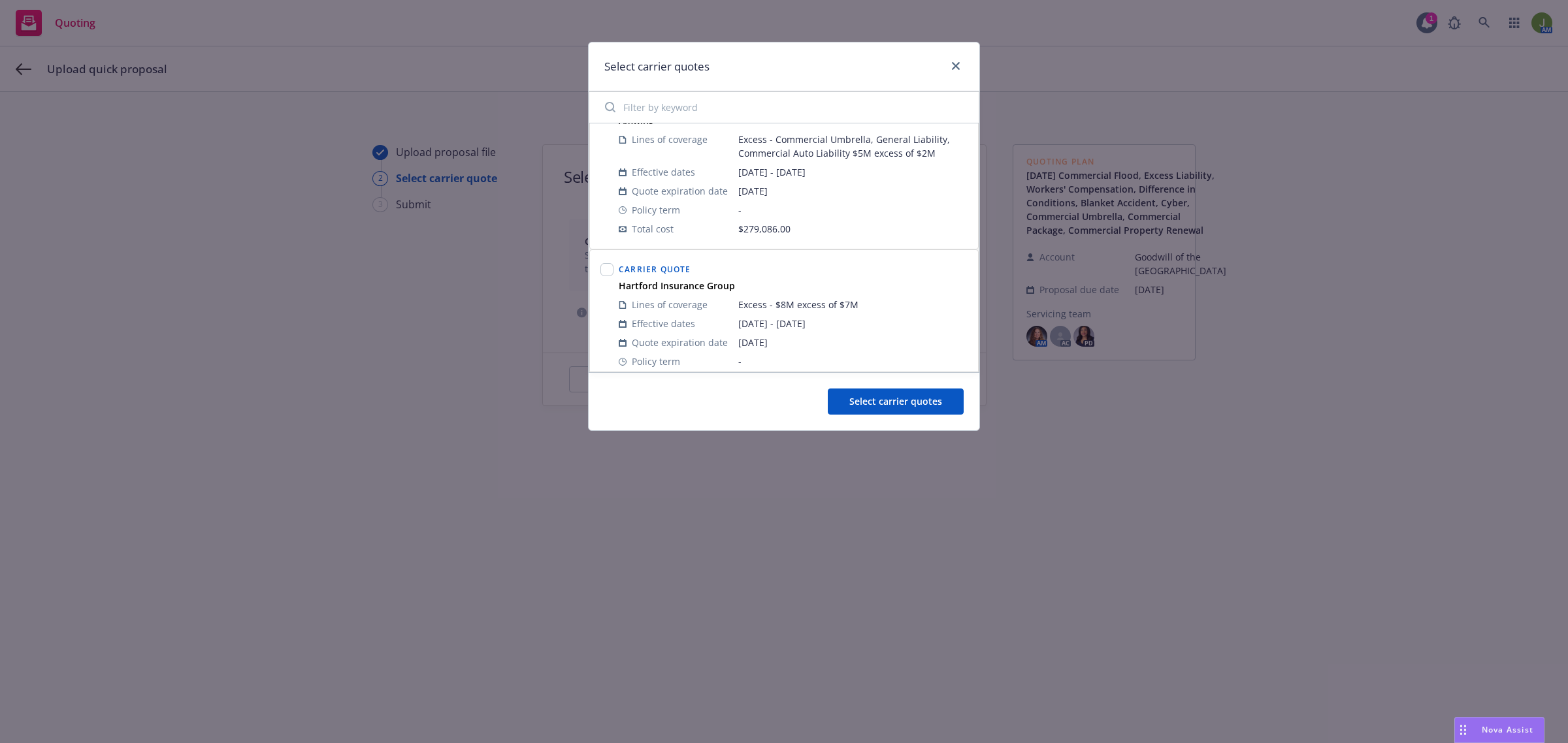
scroll to position [1388, 0]
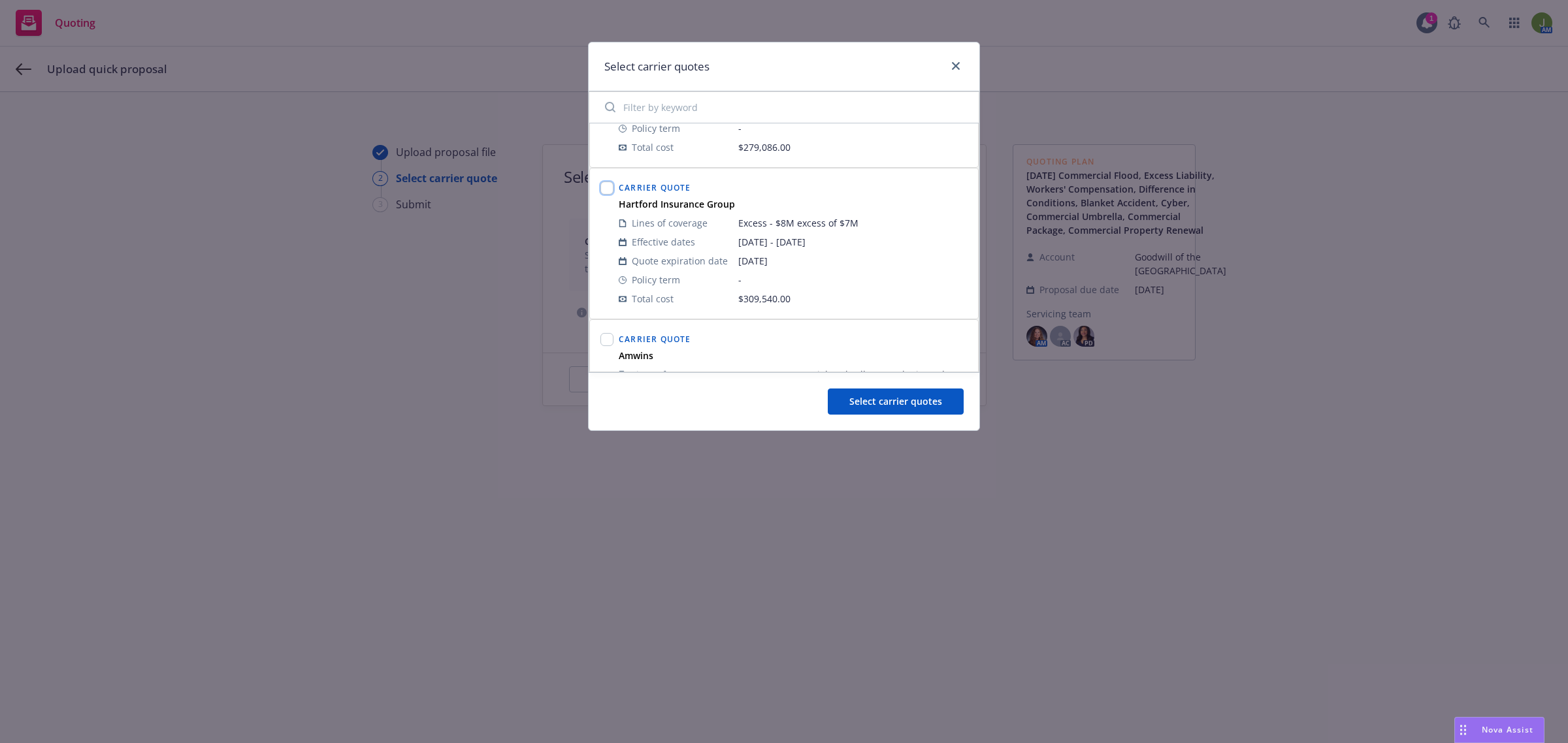
click at [612, 191] on input "checkbox" at bounding box center [607, 188] width 13 height 13
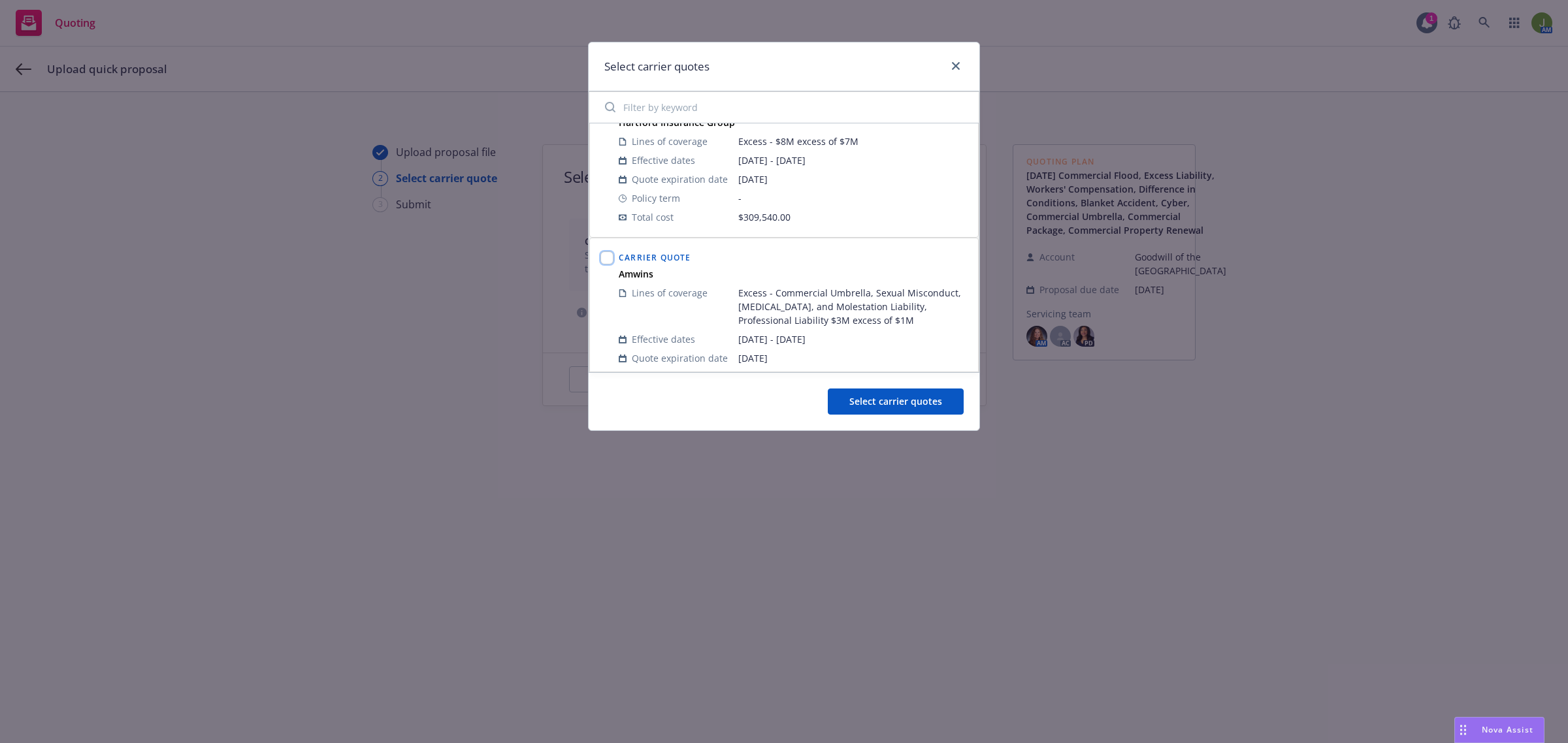
click at [611, 258] on input "checkbox" at bounding box center [607, 258] width 13 height 13
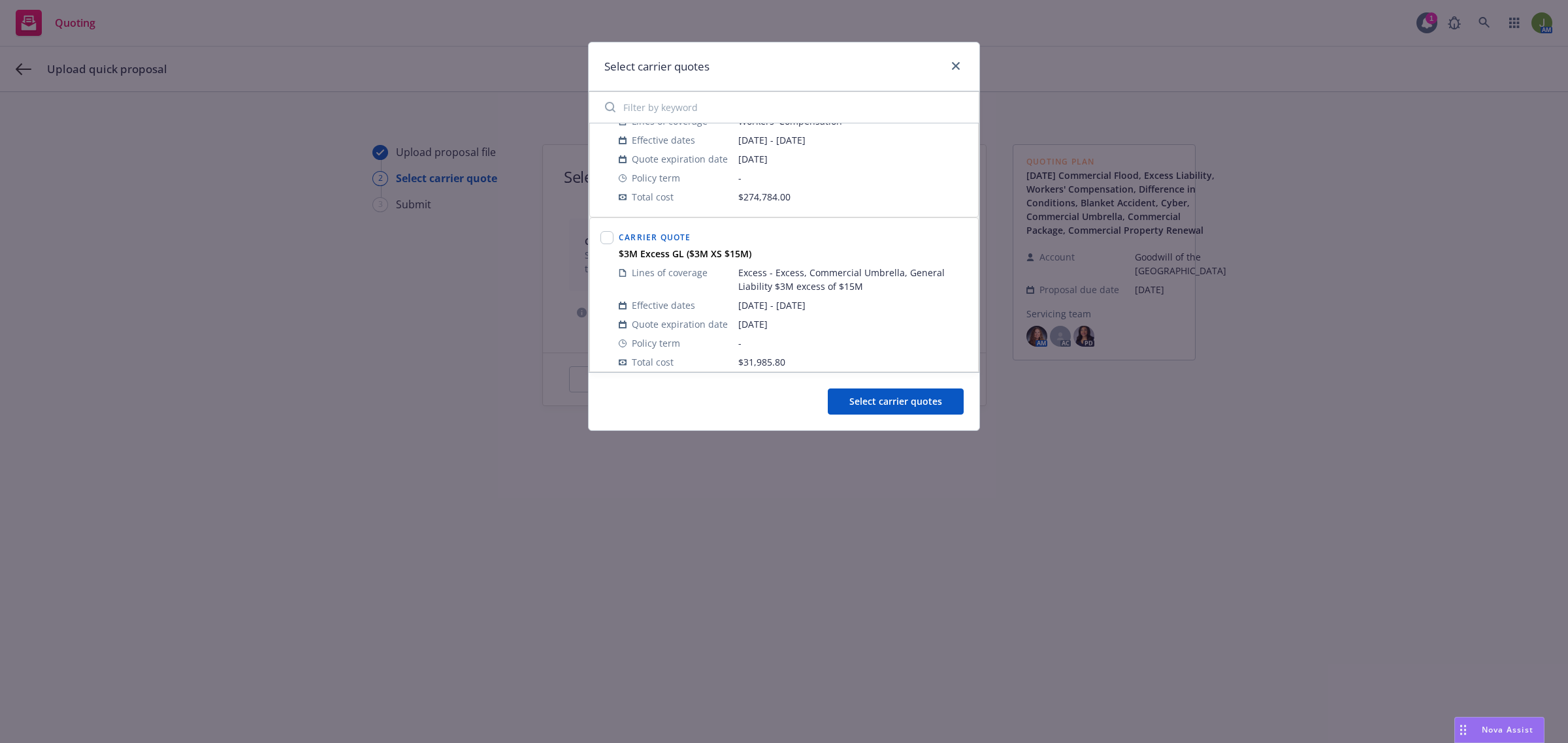
scroll to position [1833, 0]
click at [607, 226] on input "checkbox" at bounding box center [607, 227] width 13 height 13
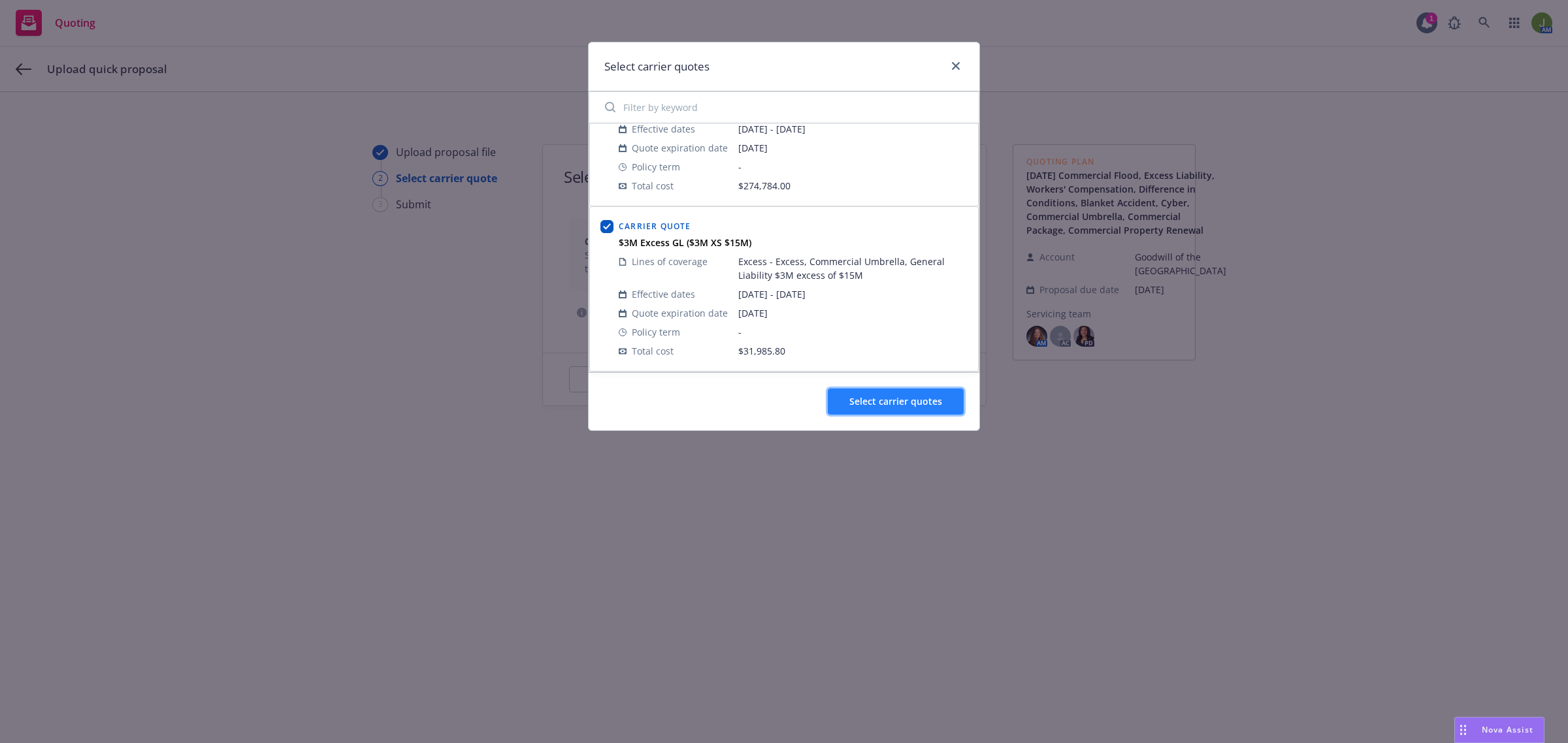
click at [880, 403] on span "Select carrier quotes" at bounding box center [896, 401] width 93 height 12
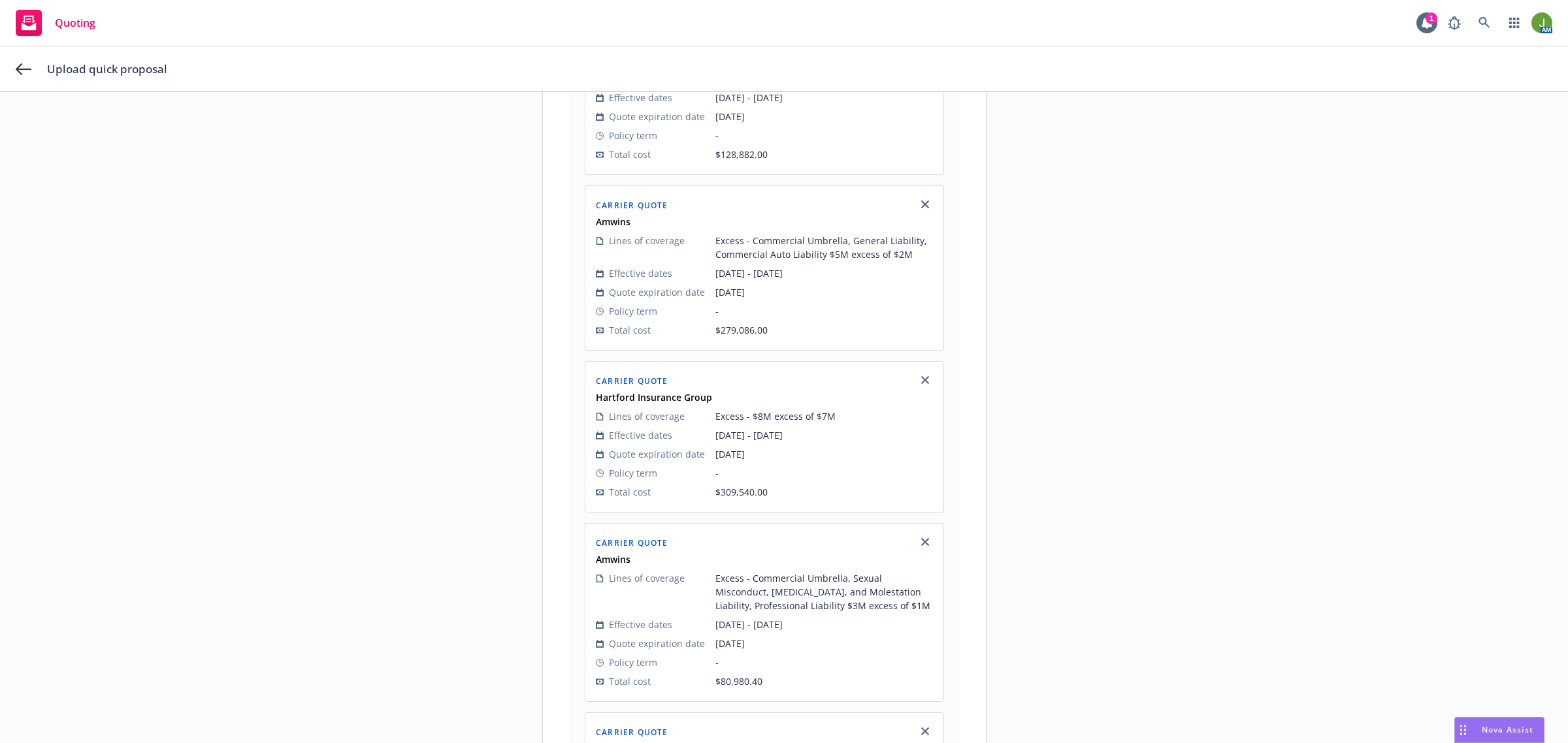
scroll to position [815, 0]
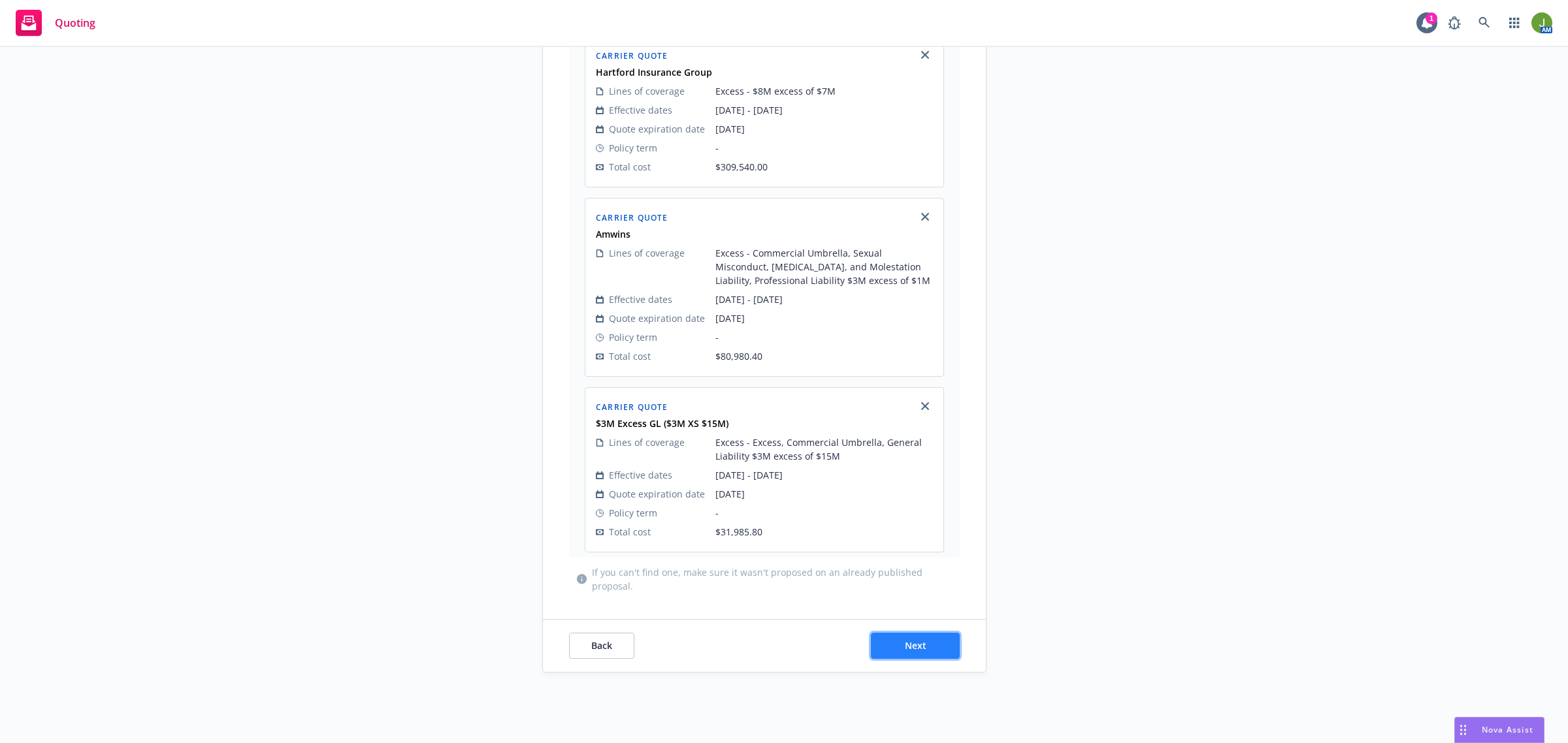
click at [914, 639] on span "Next" at bounding box center [916, 645] width 22 height 12
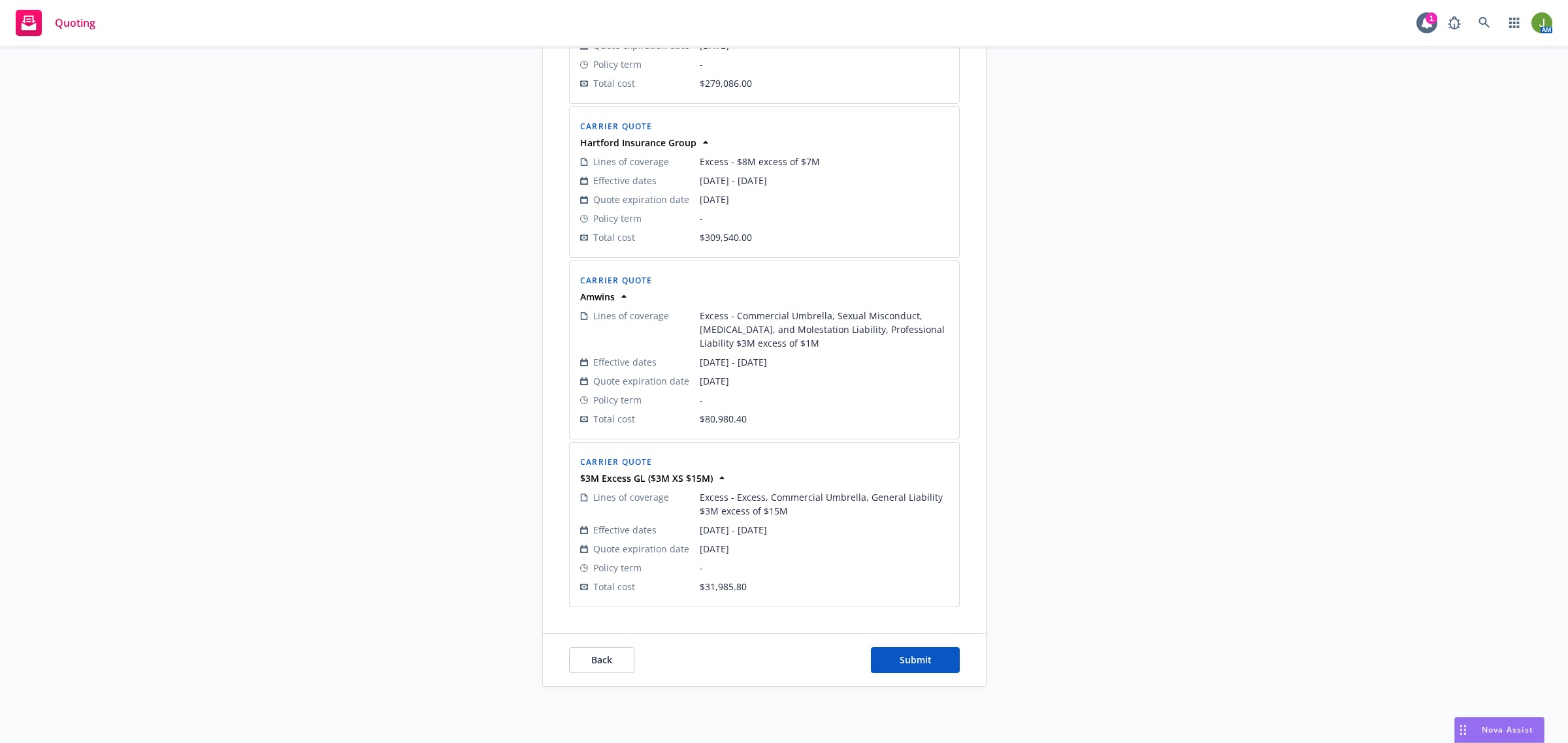
scroll to position [771, 0]
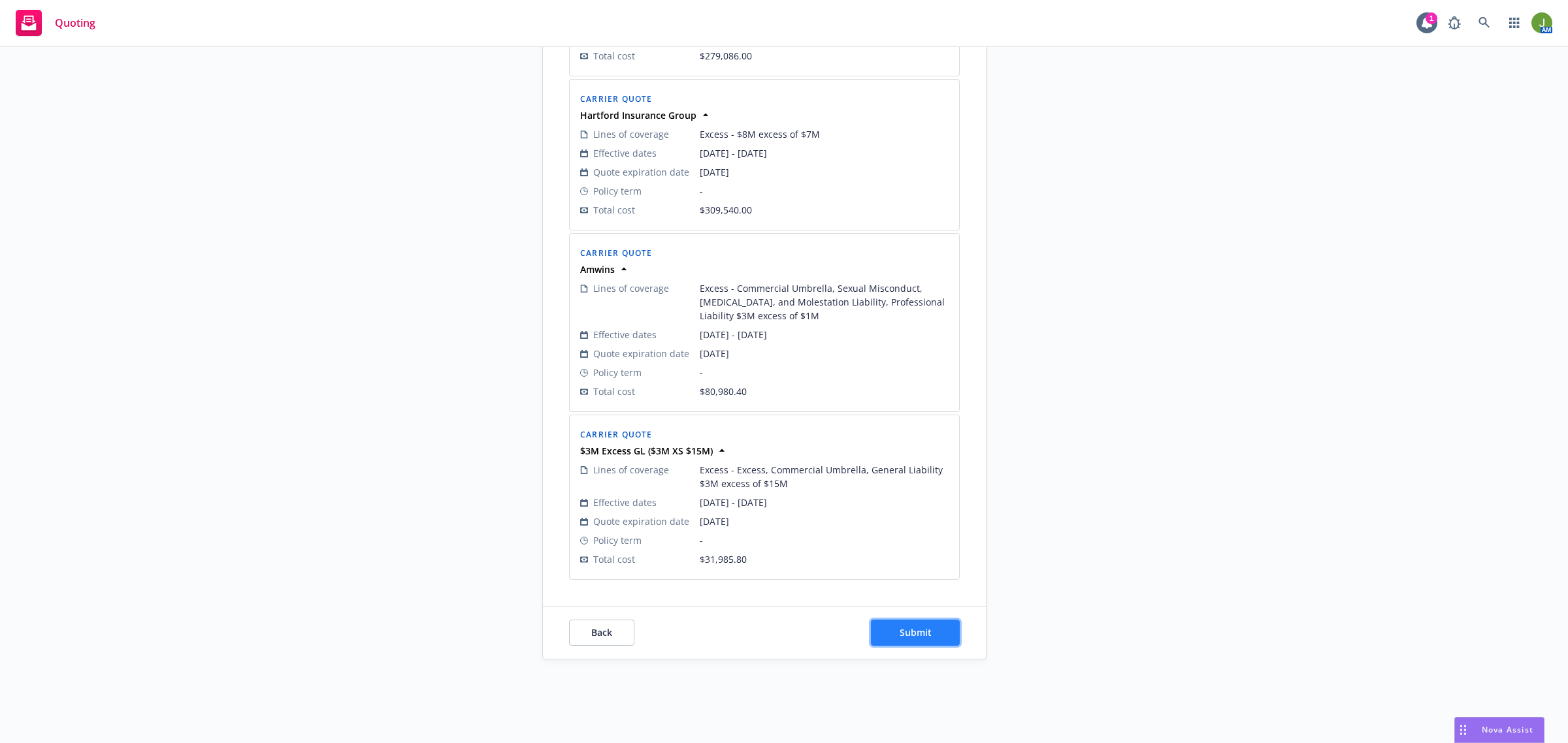
click at [920, 633] on span "Submit" at bounding box center [916, 632] width 32 height 12
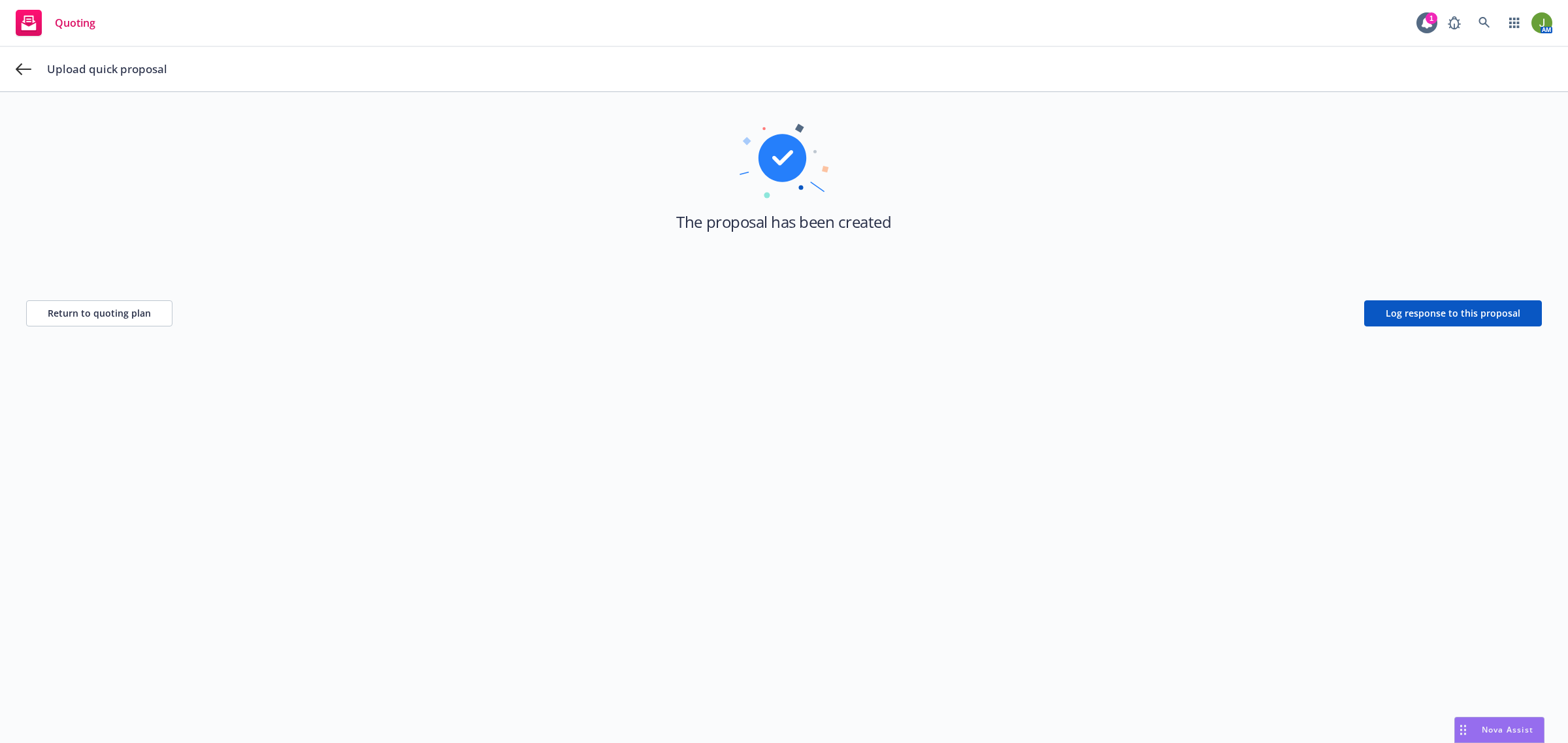
scroll to position [47, 0]
click at [1408, 307] on span "Log response to this proposal" at bounding box center [1452, 313] width 135 height 12
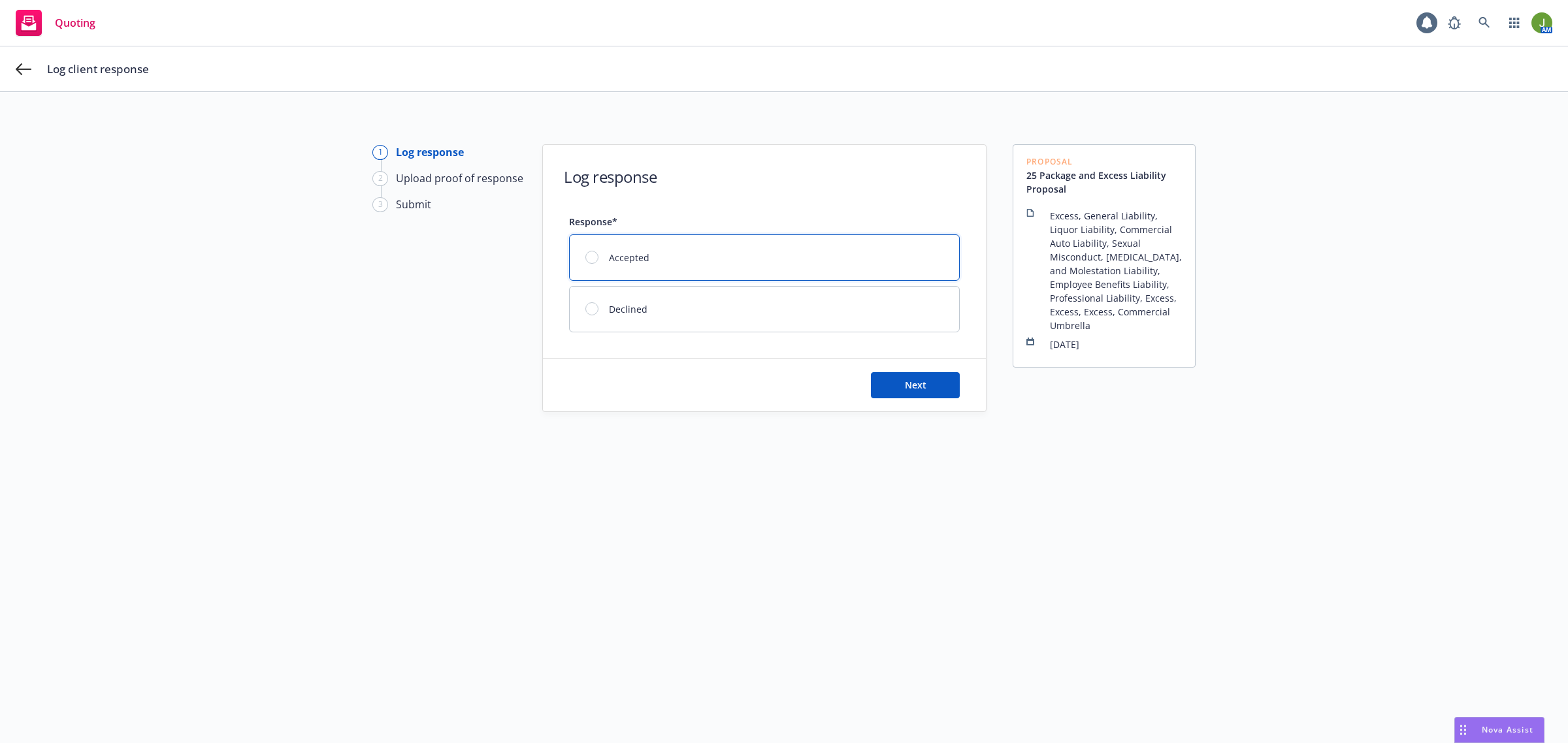
click at [637, 254] on span "Accepted" at bounding box center [629, 257] width 41 height 14
click at [920, 387] on button "Next" at bounding box center [915, 385] width 89 height 26
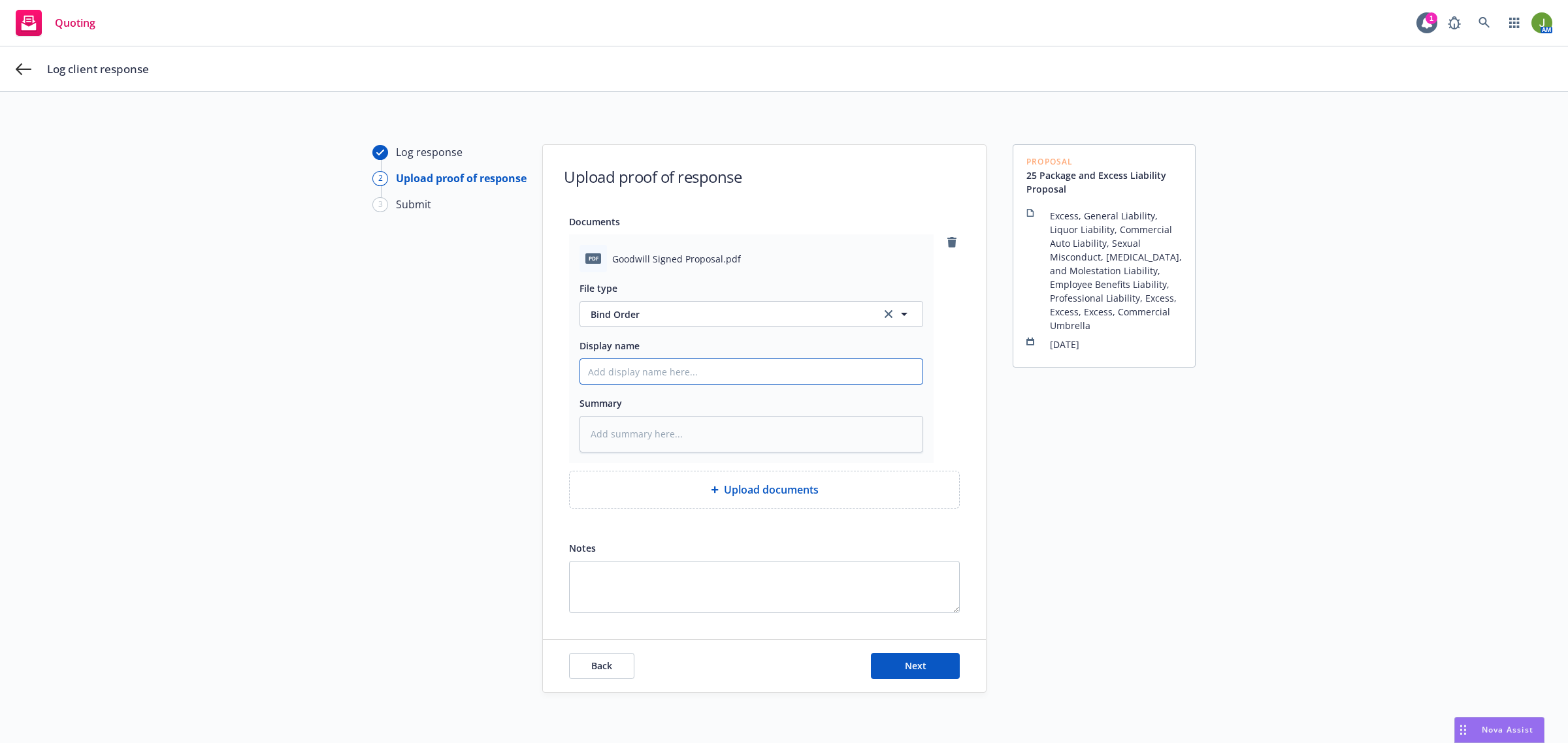
click at [637, 371] on input "Display name" at bounding box center [751, 372] width 343 height 25
click at [207, 374] on div "Log response 2 Upload proof of response 3 Submit Upload proof of response Docum…" at bounding box center [784, 425] width 1537 height 562
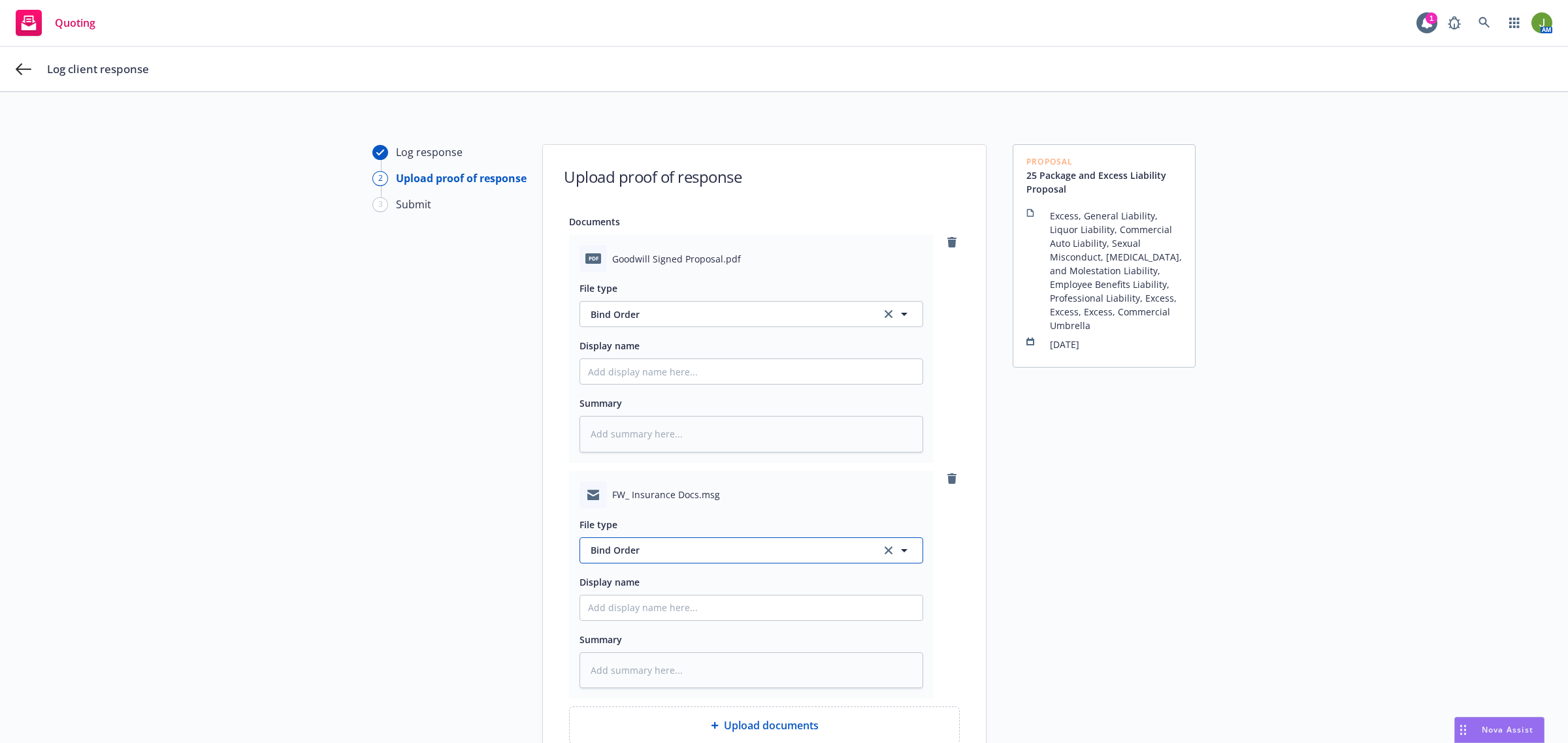
click at [605, 552] on span "Bind Order" at bounding box center [728, 550] width 275 height 14
click at [647, 373] on input "Display name" at bounding box center [751, 372] width 343 height 25
click at [621, 384] on input "Display name" at bounding box center [751, 372] width 343 height 25
drag, startPoint x: 844, startPoint y: 606, endPoint x: 720, endPoint y: 612, distance: 124.1
click at [720, 384] on input "From Client: Email bind order w/signed Proposal Acceptance" at bounding box center [751, 372] width 343 height 25
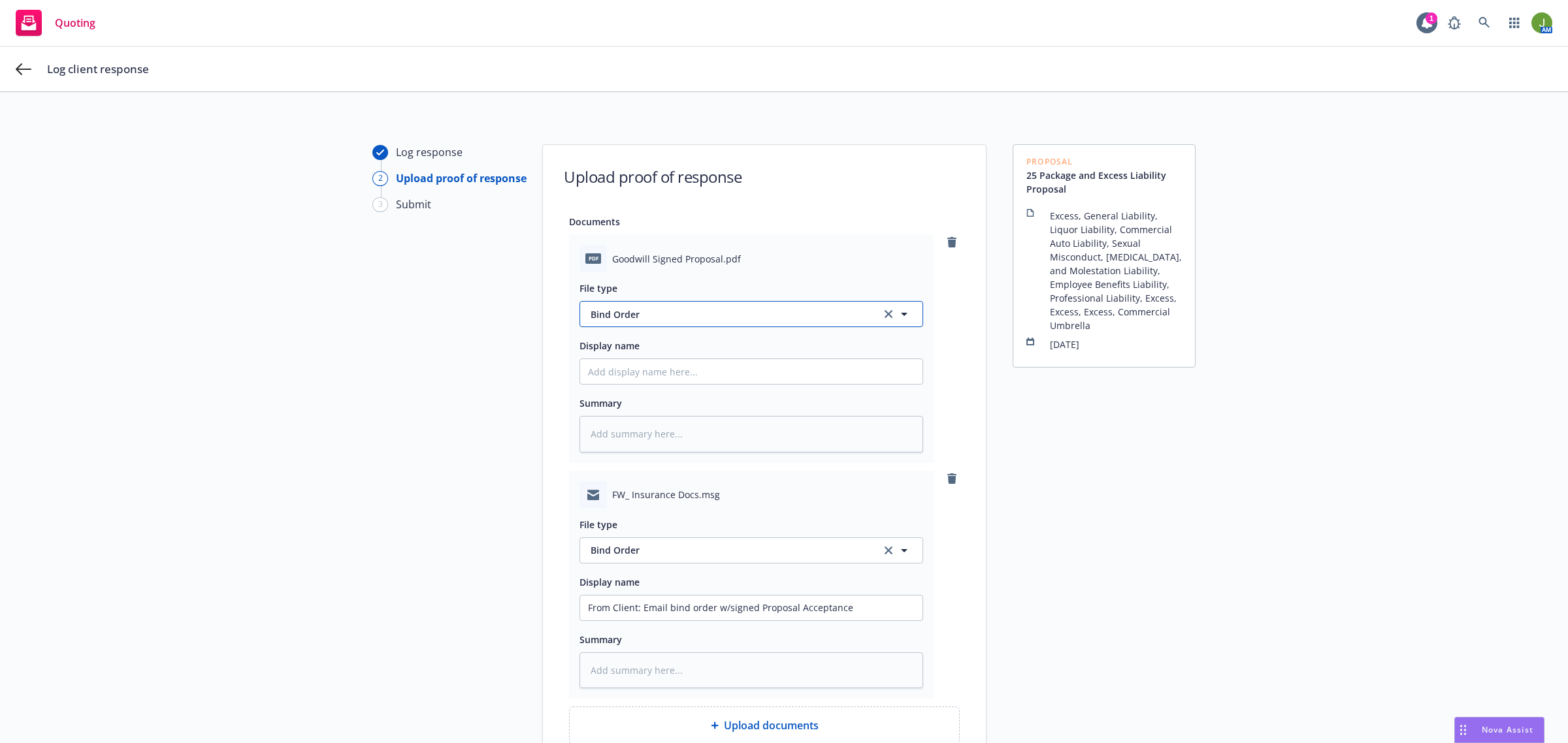
click at [640, 314] on span "Bind Order" at bounding box center [728, 314] width 275 height 14
click at [639, 361] on input "Display name" at bounding box center [751, 372] width 343 height 25
paste input "signed Proposal Acceptance"
drag, startPoint x: 581, startPoint y: 369, endPoint x: 670, endPoint y: 373, distance: 89.1
click at [582, 369] on input "signed Proposal Acceptance" at bounding box center [751, 372] width 343 height 25
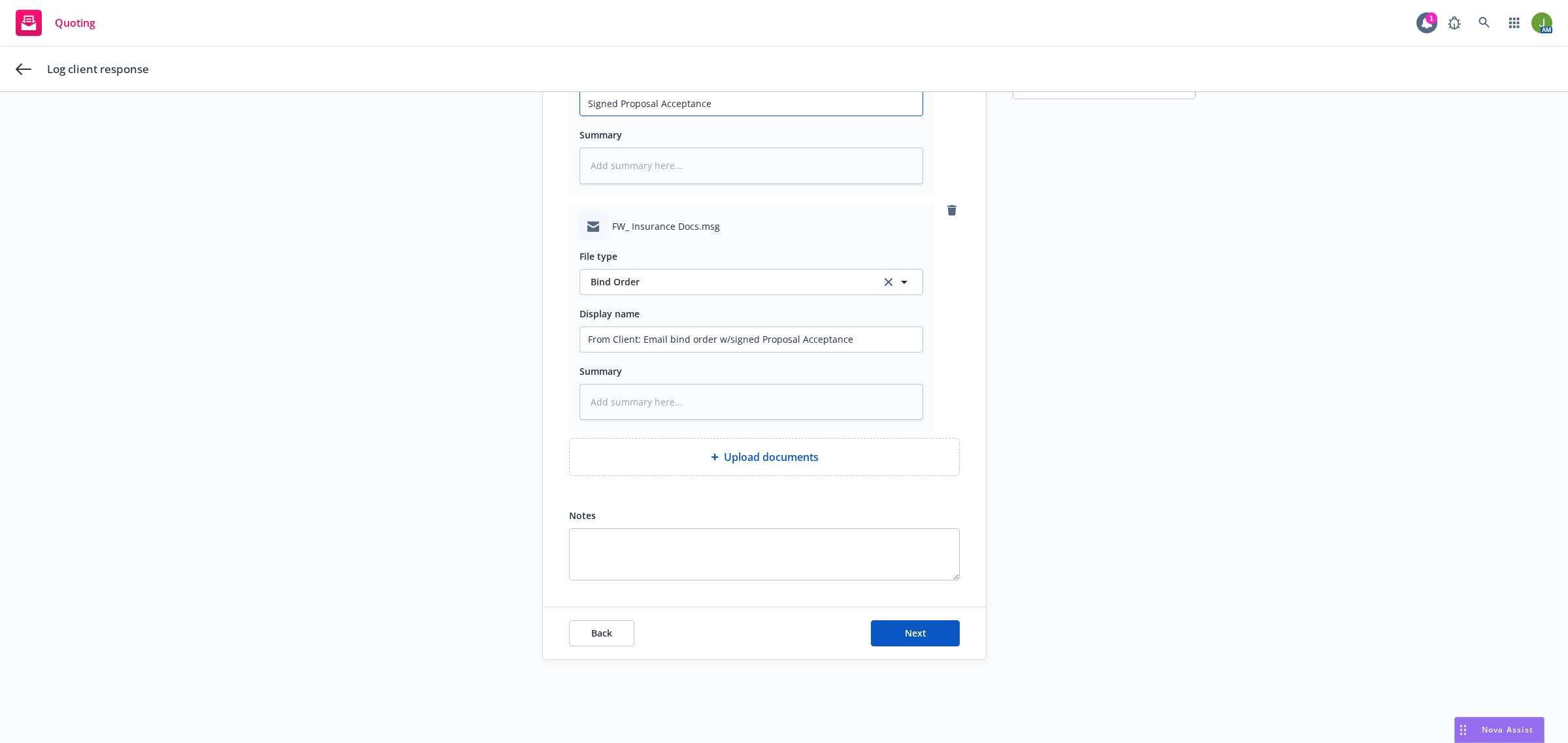
scroll to position [269, 0]
click at [935, 625] on button "Next" at bounding box center [915, 632] width 89 height 26
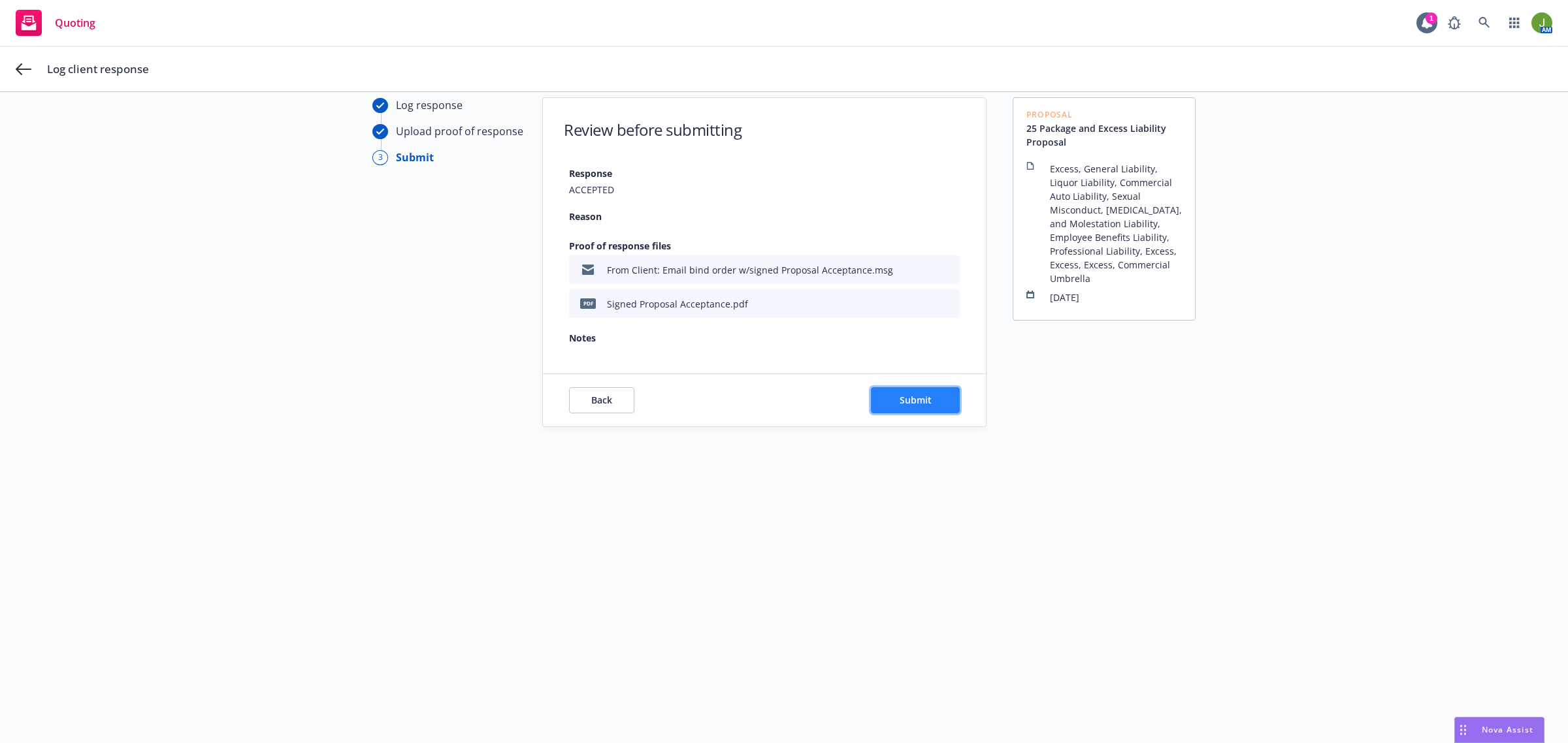
click at [894, 403] on button "Submit" at bounding box center [915, 401] width 89 height 26
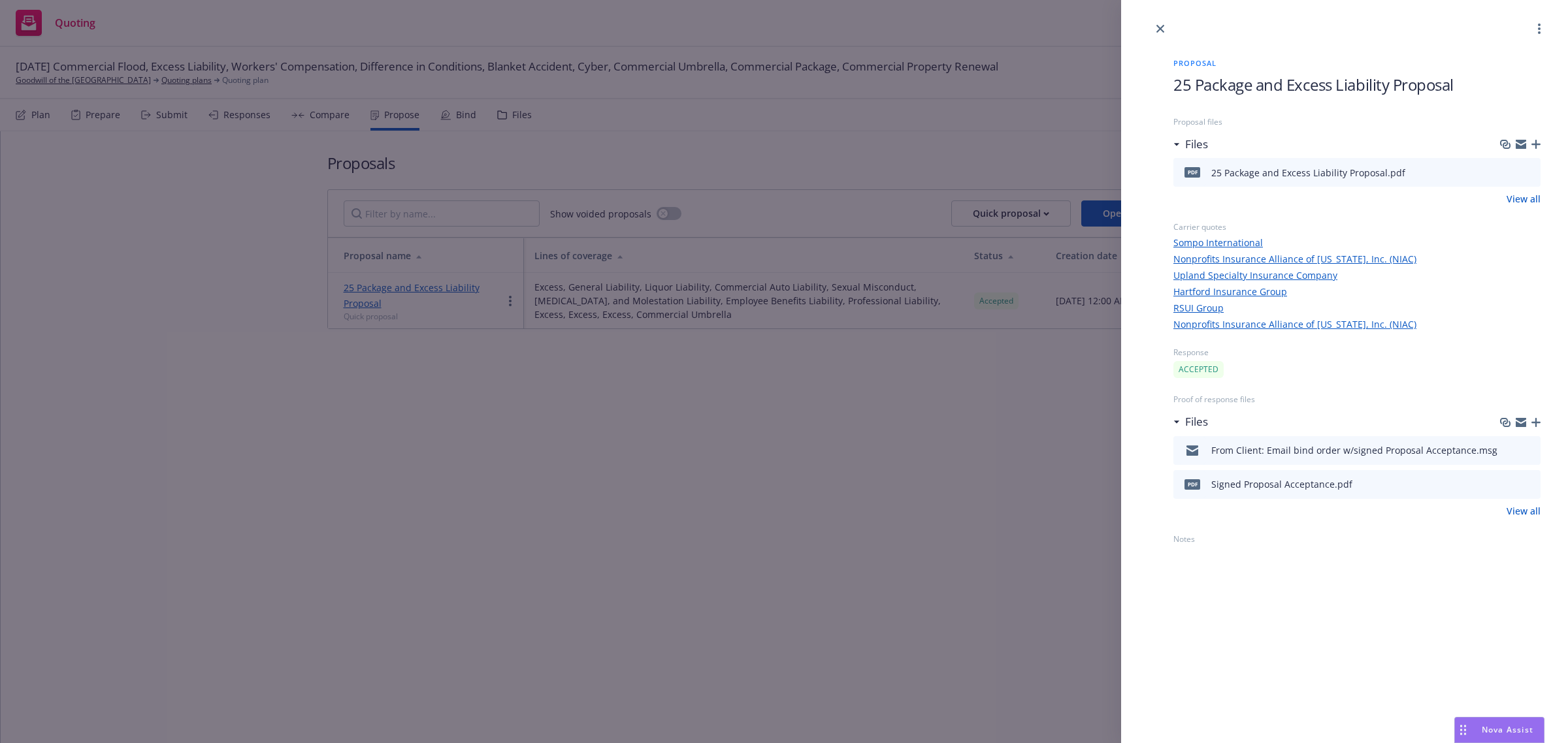
click at [1514, 506] on link "View all" at bounding box center [1523, 510] width 34 height 14
click at [1151, 24] on div at bounding box center [1344, 18] width 447 height 36
click at [99, 79] on div "Proposal 25 Package and Excess Liability Proposal Proposal files Files pdf 25 P…" at bounding box center [784, 372] width 1568 height 743
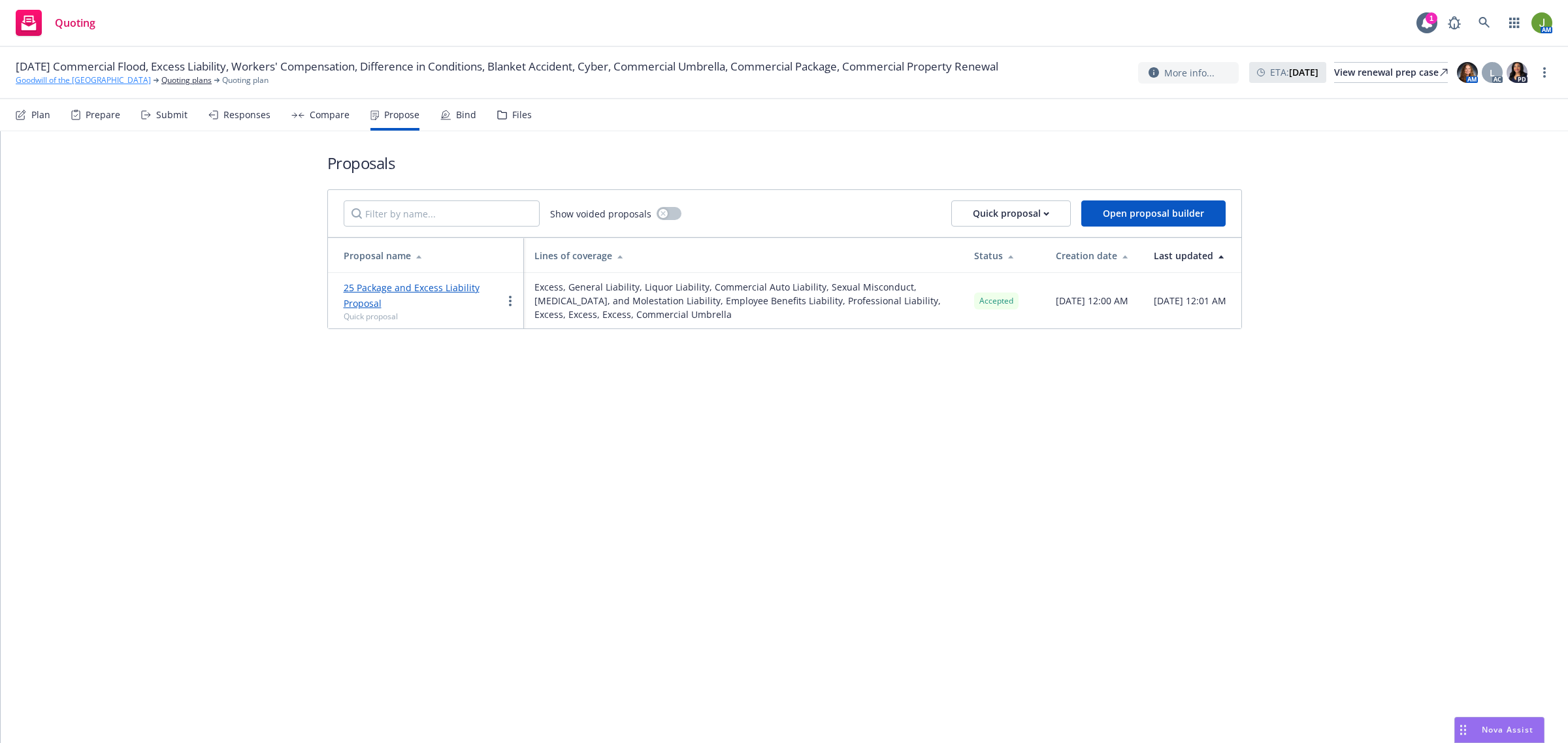
click at [86, 80] on link "Goodwill of the [GEOGRAPHIC_DATA]" at bounding box center [84, 80] width 135 height 12
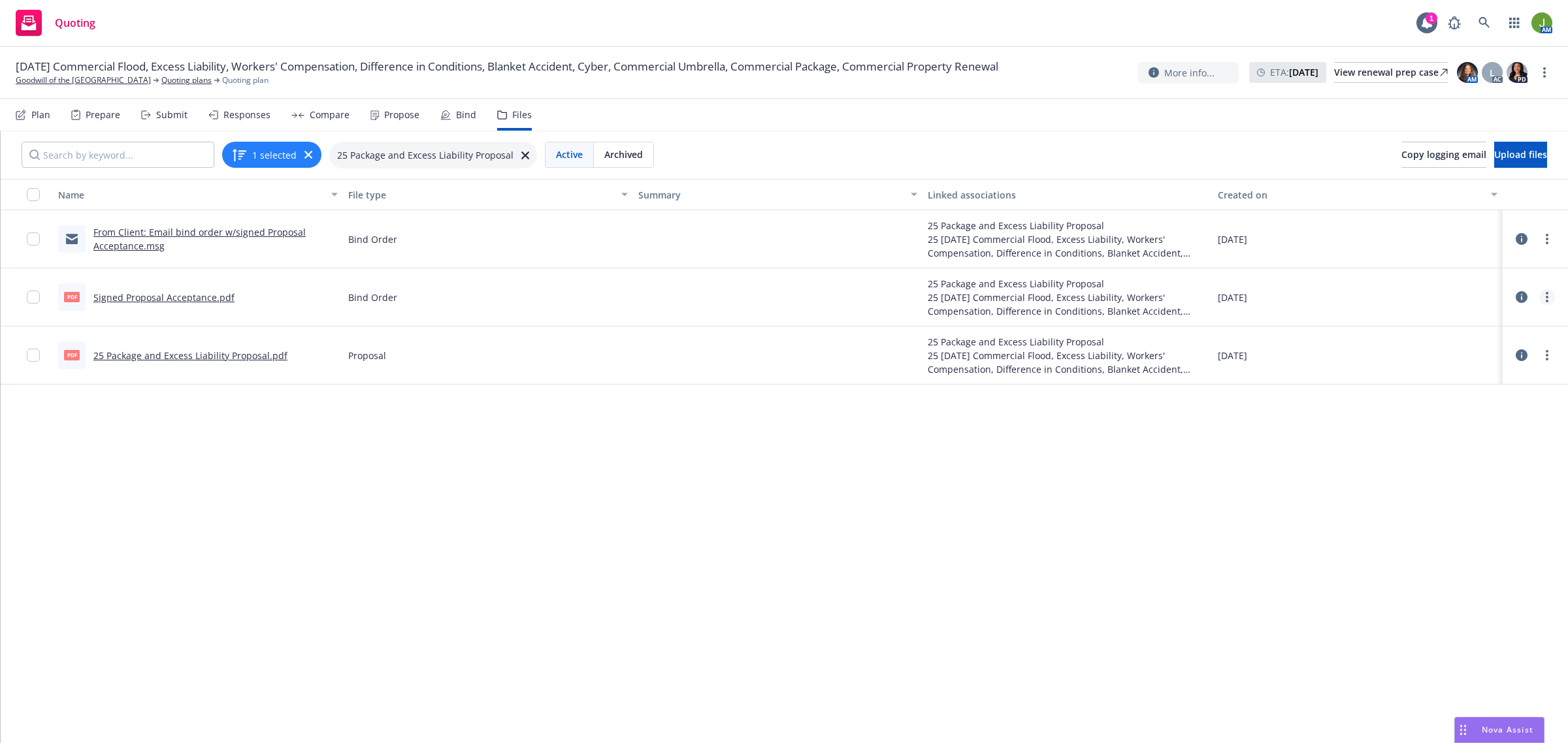
click at [1551, 301] on link "more" at bounding box center [1547, 297] width 16 height 16
click at [1507, 382] on link "Edit" at bounding box center [1489, 376] width 130 height 26
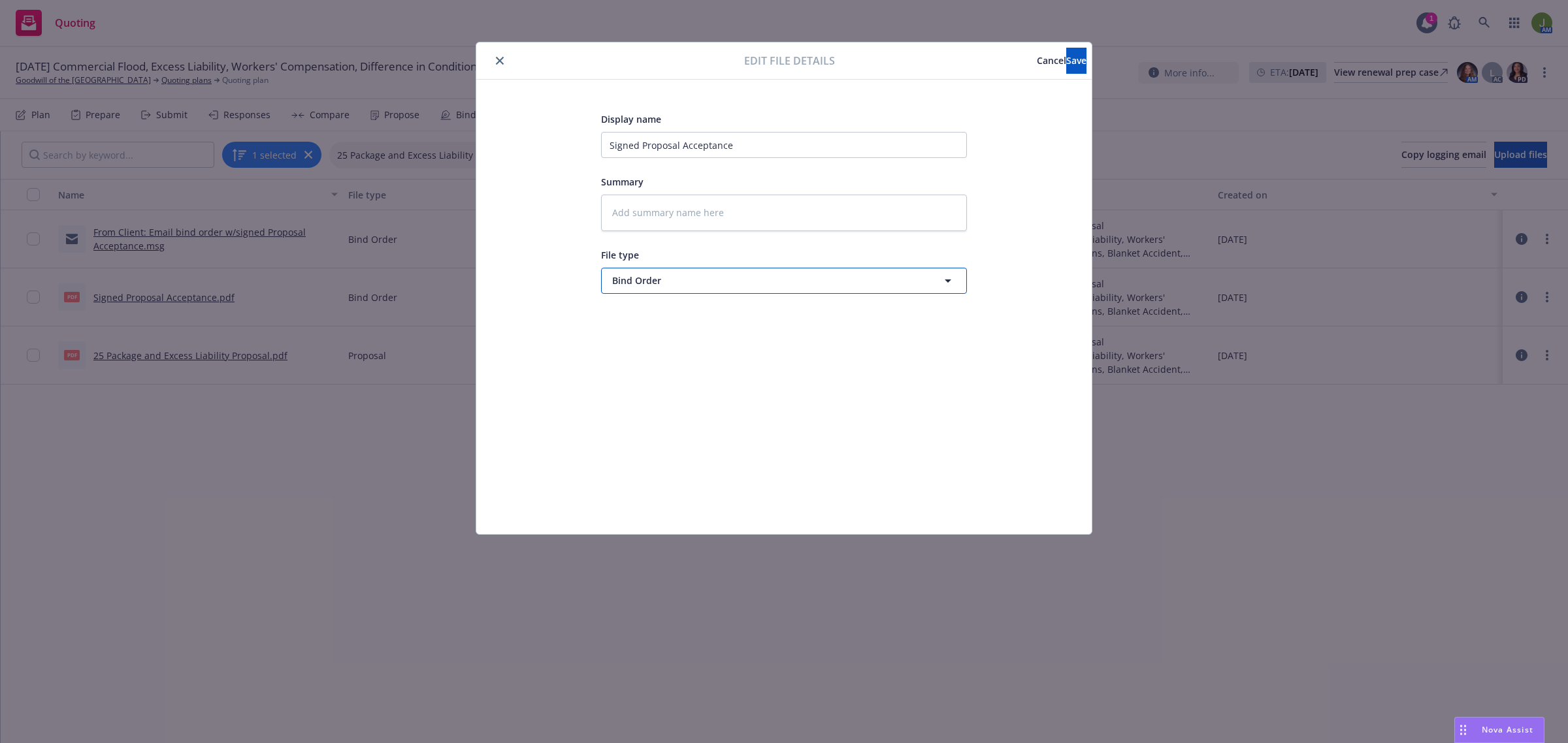
click at [662, 279] on span "Bind Order" at bounding box center [760, 280] width 295 height 14
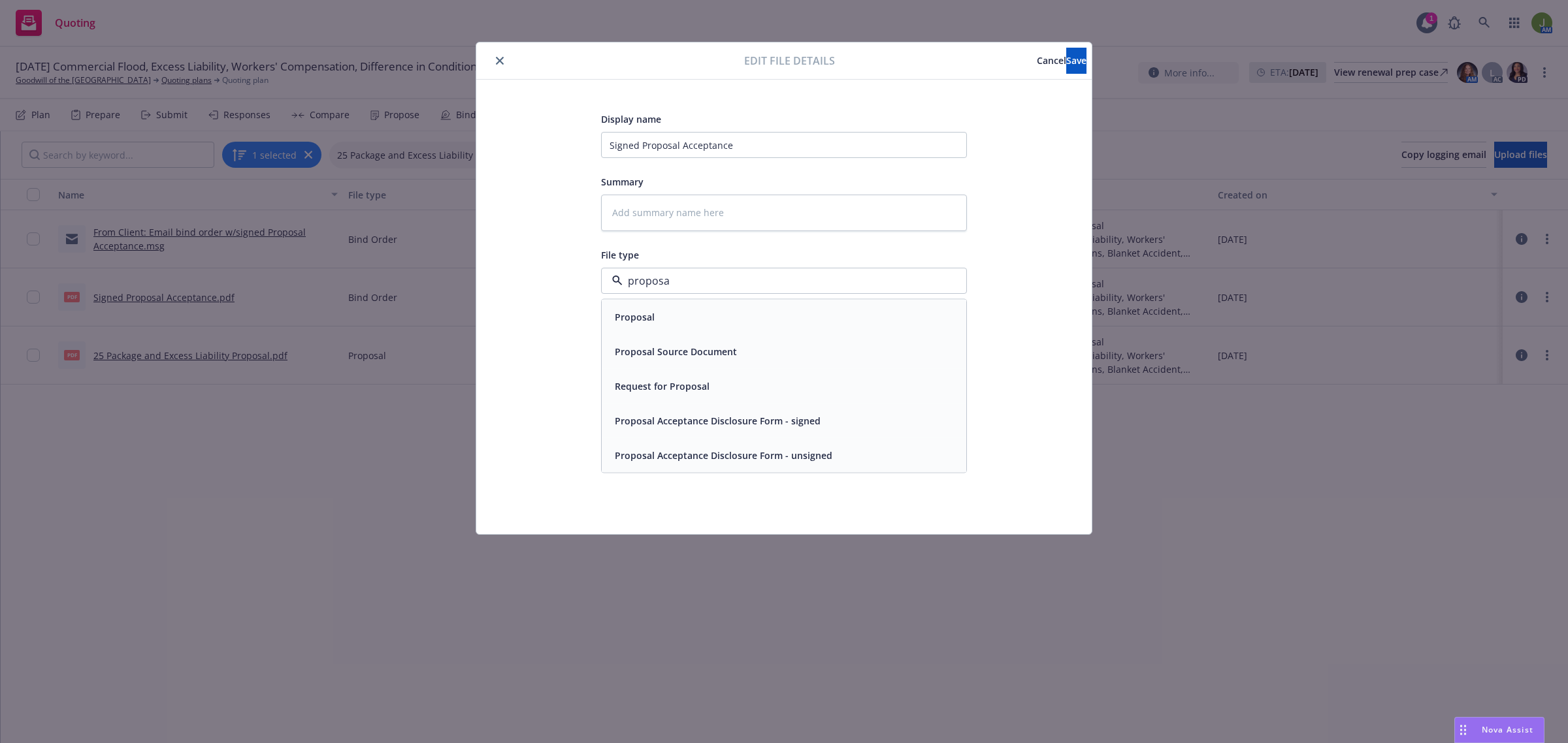
type input "proposal"
click at [655, 415] on span "Proposal Acceptance Disclosure Form - signed" at bounding box center [717, 420] width 206 height 14
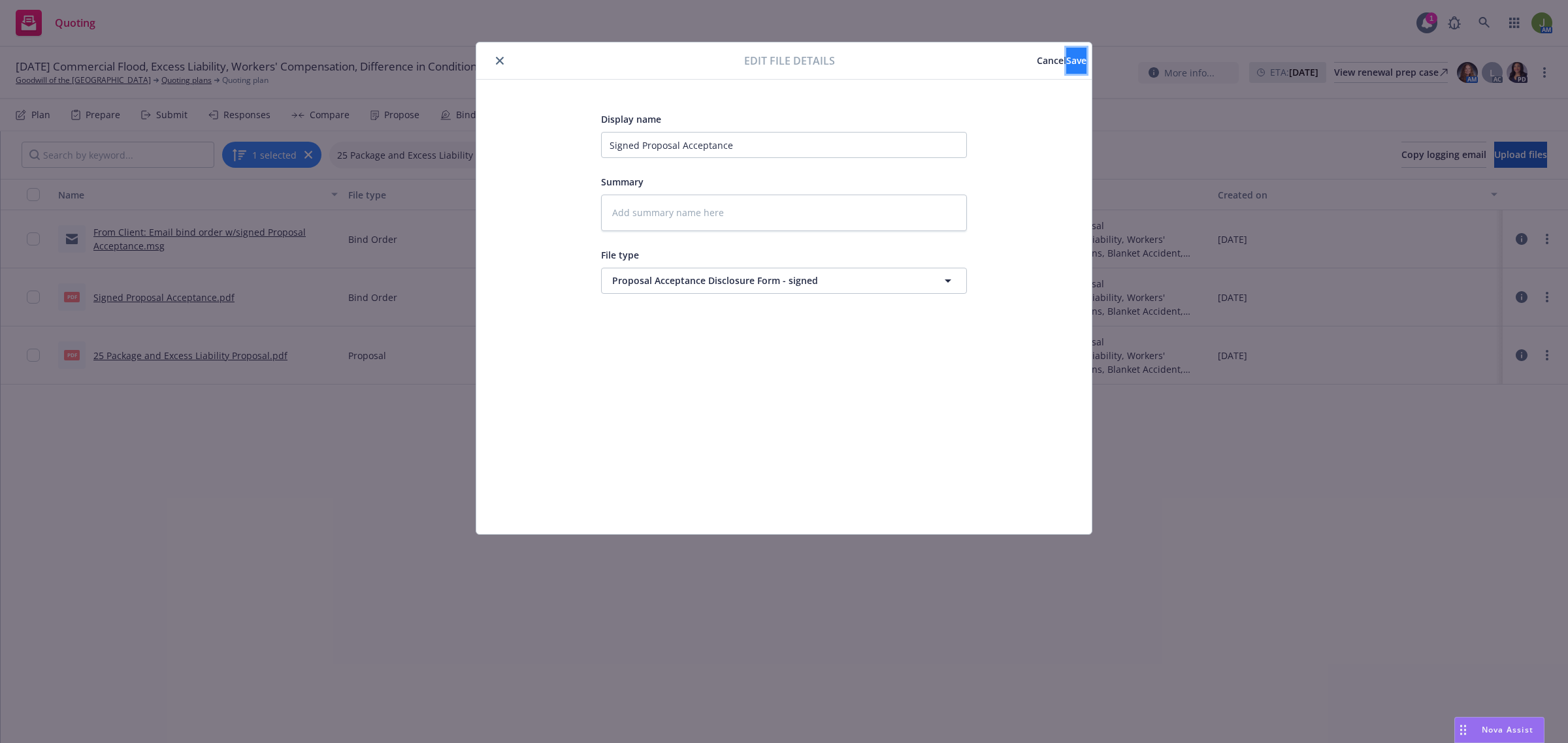
click at [1066, 65] on button "Save" at bounding box center [1076, 61] width 20 height 26
type textarea "x"
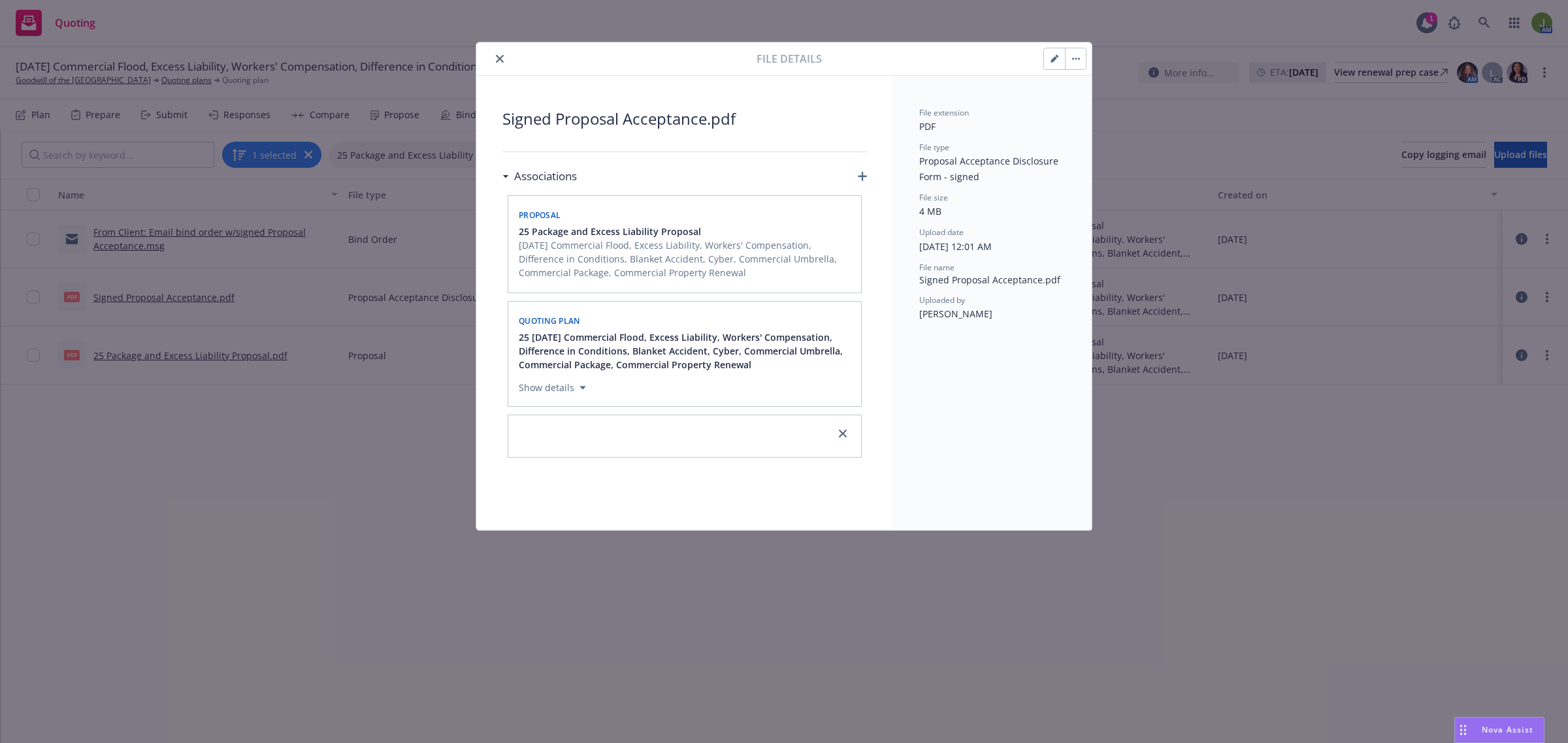
click at [506, 64] on div at bounding box center [619, 59] width 275 height 16
click at [498, 60] on icon "close" at bounding box center [500, 58] width 8 height 8
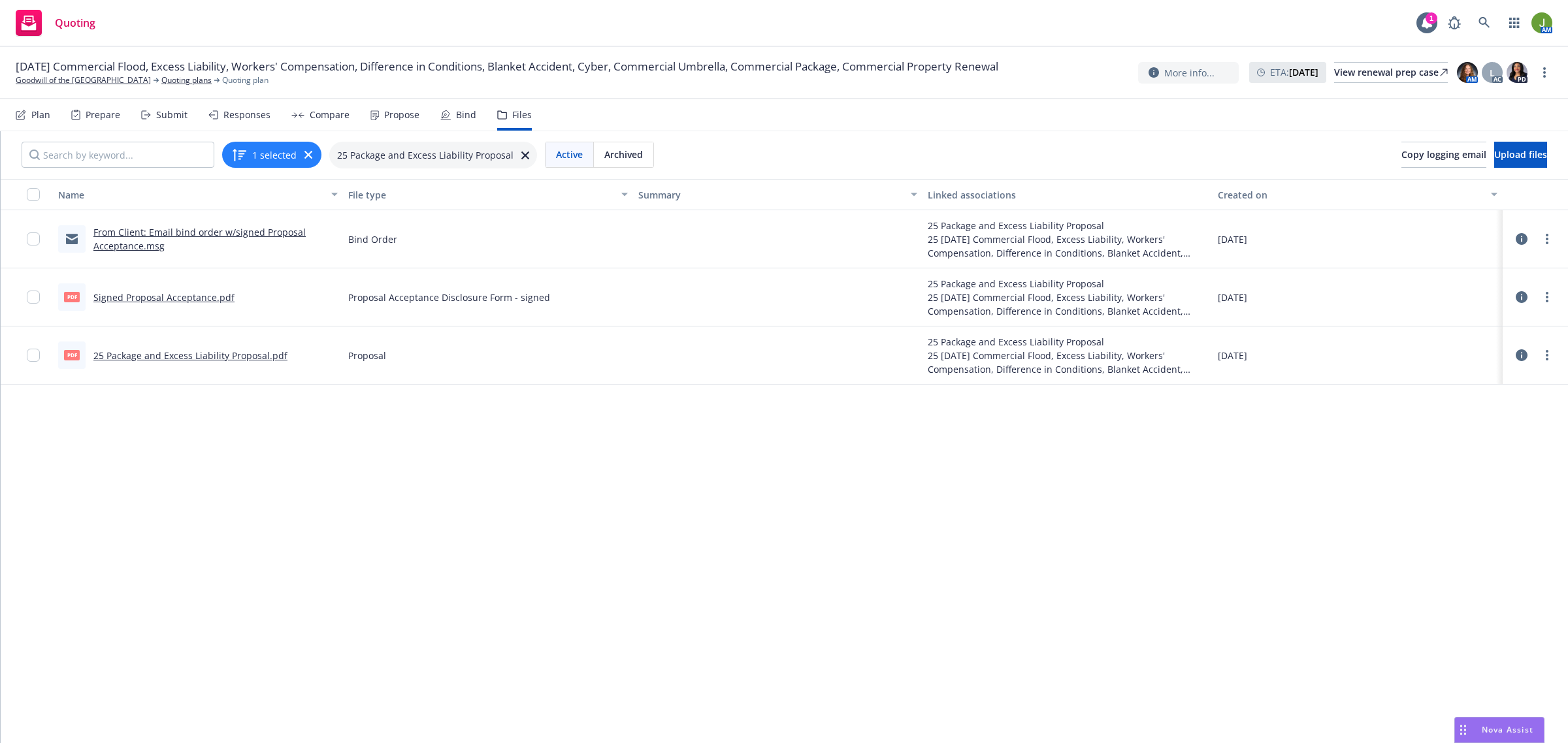
click at [206, 299] on link "Signed Proposal Acceptance.pdf" at bounding box center [164, 297] width 141 height 12
click at [183, 77] on link "Quoting plans" at bounding box center [186, 80] width 50 height 12
